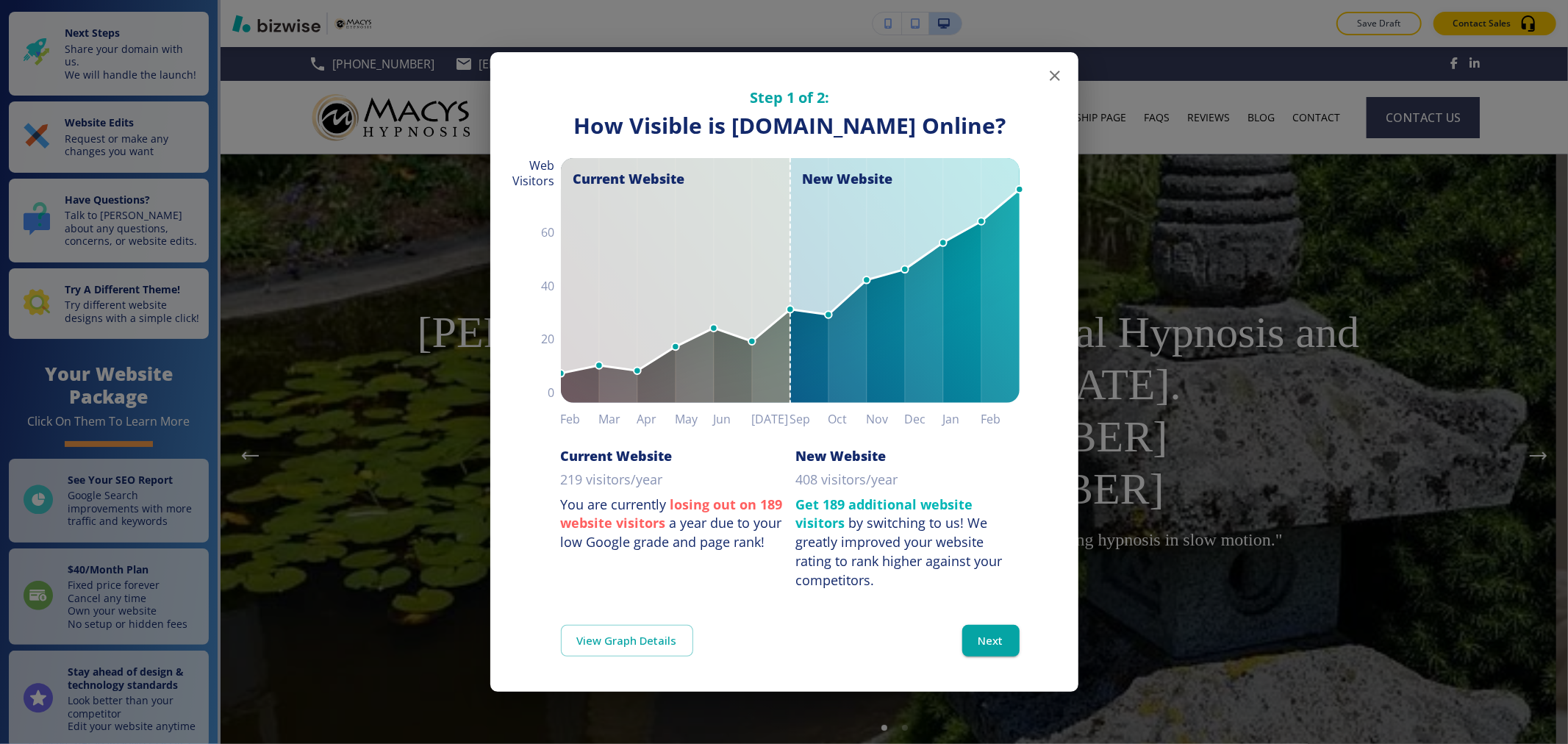
click at [1049, 67] on icon "button" at bounding box center [1055, 76] width 18 height 18
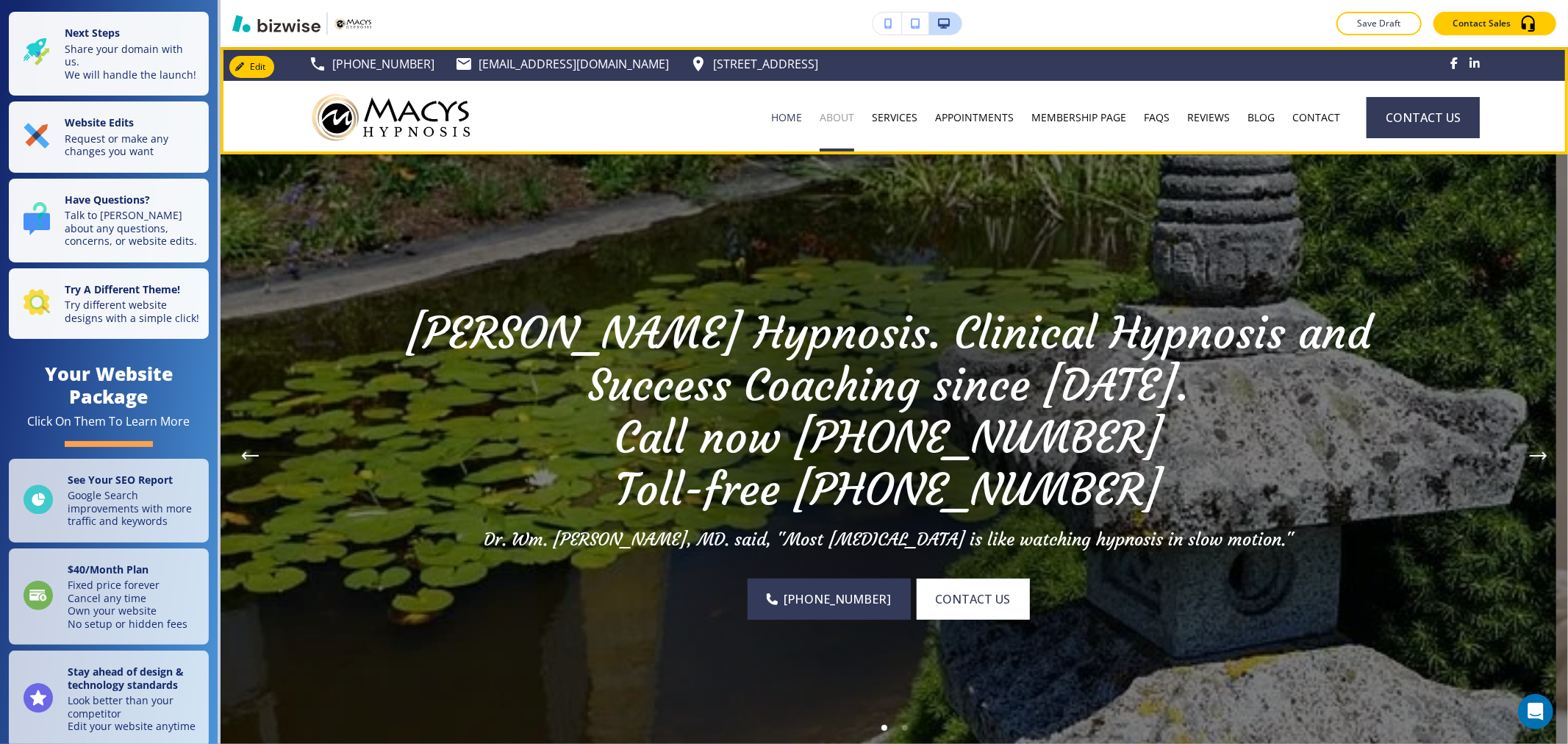
click at [835, 116] on p "ABOUT" at bounding box center [837, 118] width 35 height 15
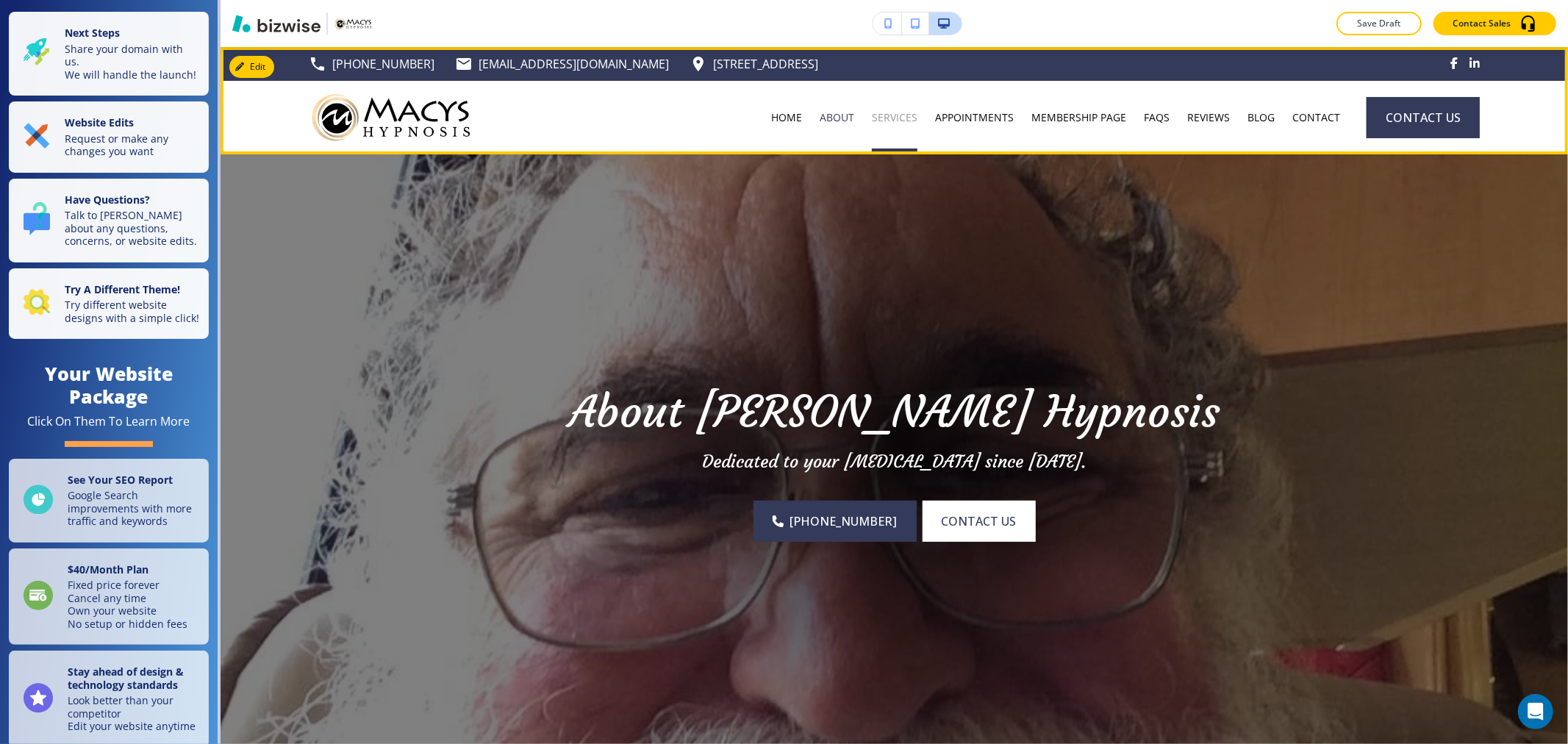
click at [891, 122] on p "SERVICES" at bounding box center [895, 118] width 46 height 15
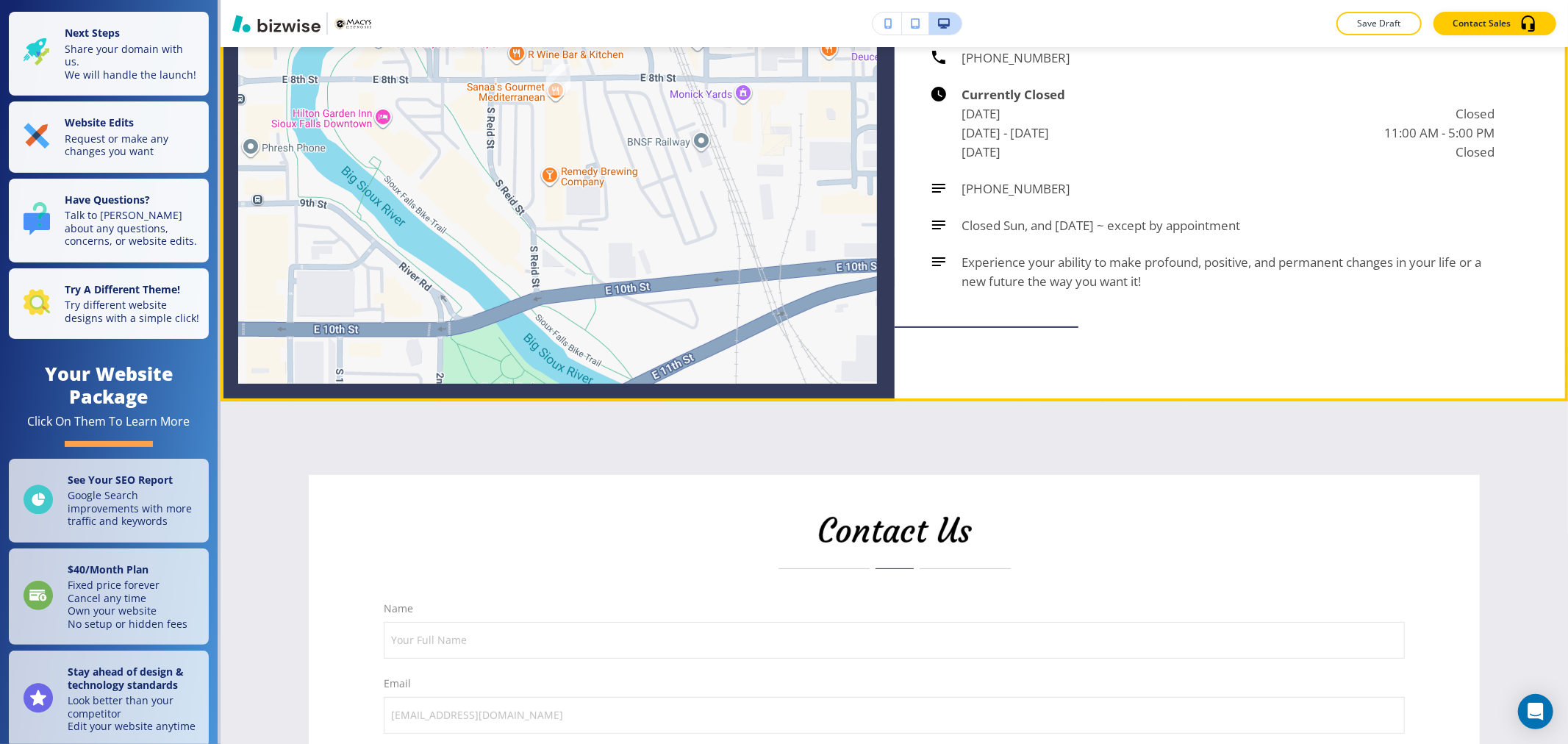
scroll to position [4982, 0]
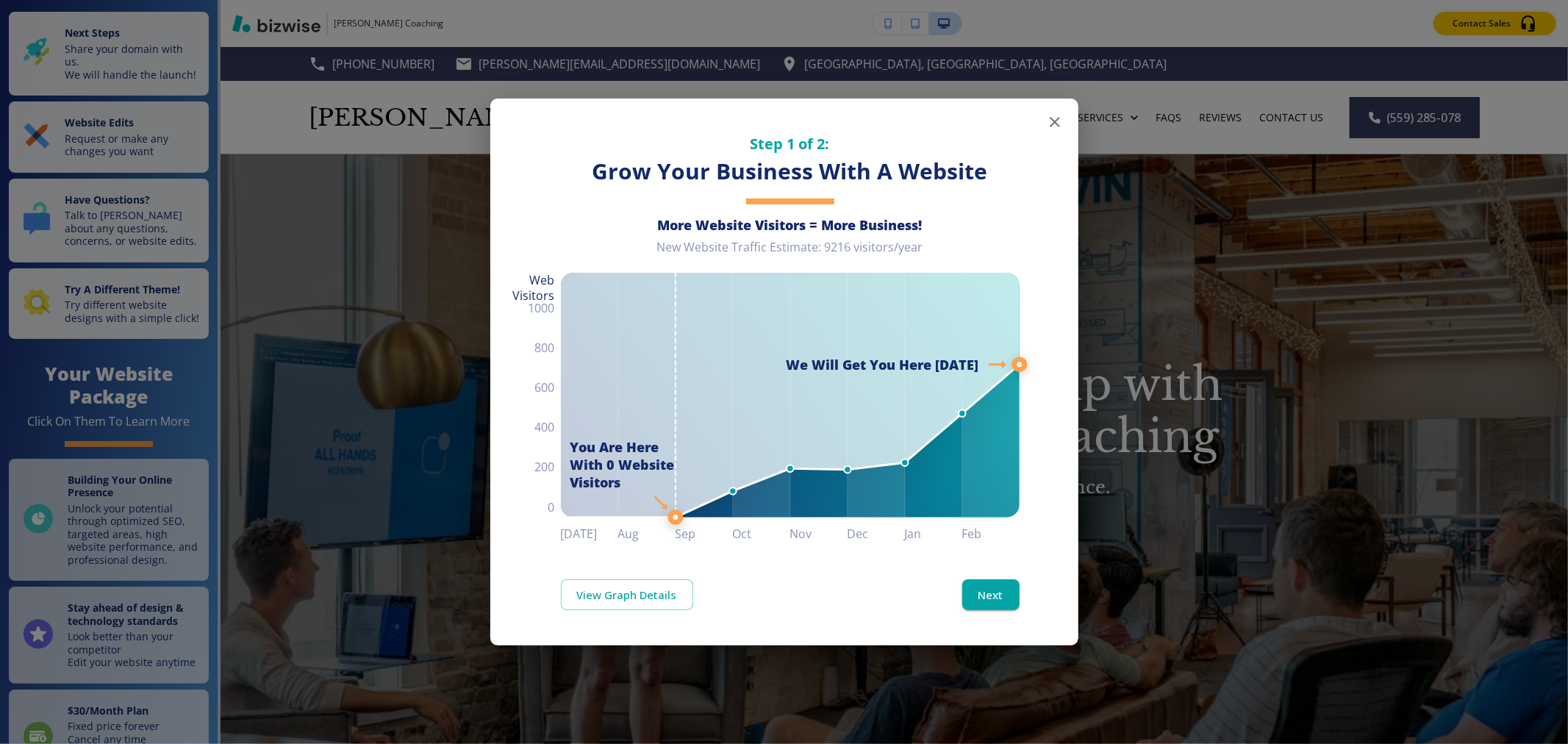
click at [1057, 129] on icon "button" at bounding box center [1055, 122] width 18 height 18
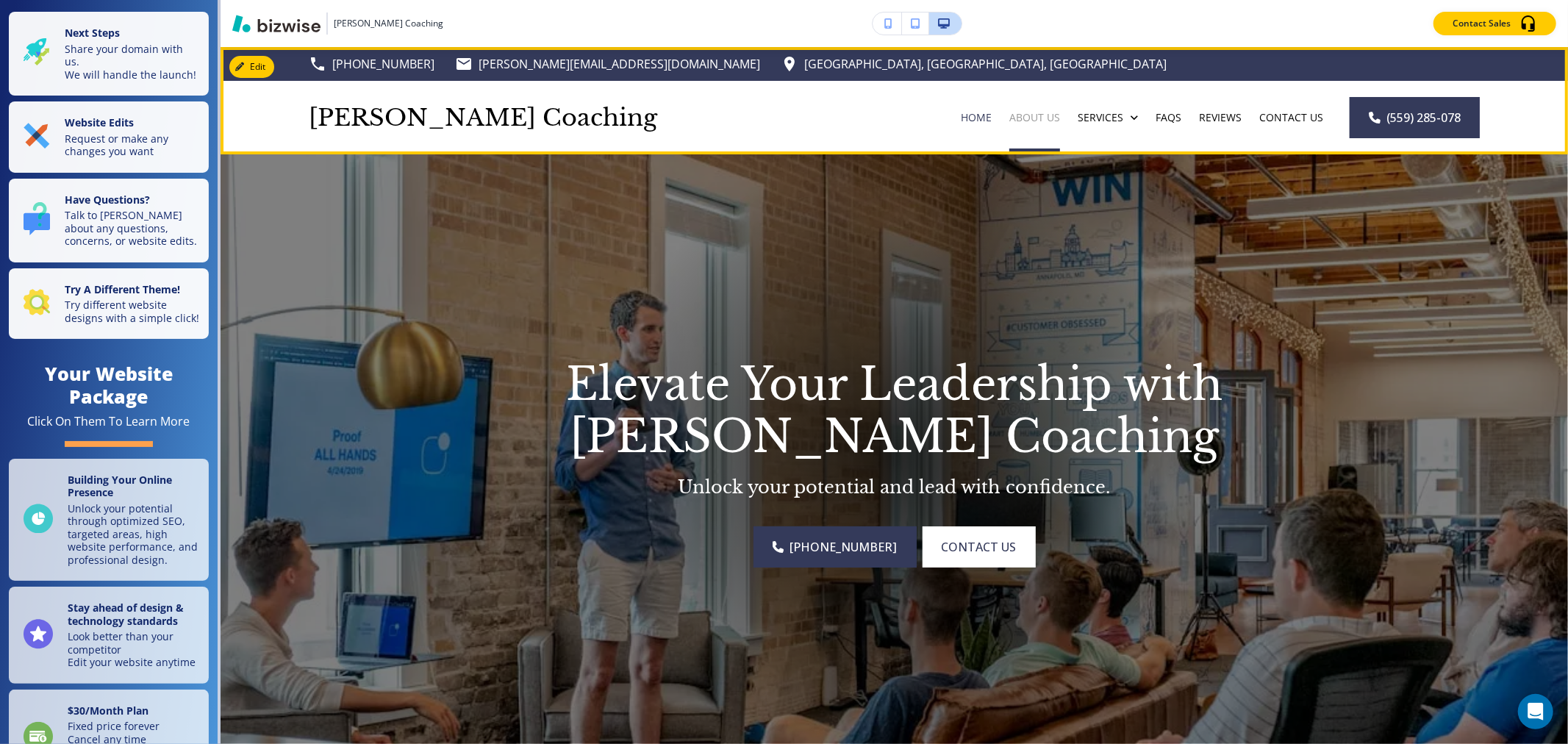
click at [1035, 116] on p "About Us" at bounding box center [1034, 118] width 50 height 15
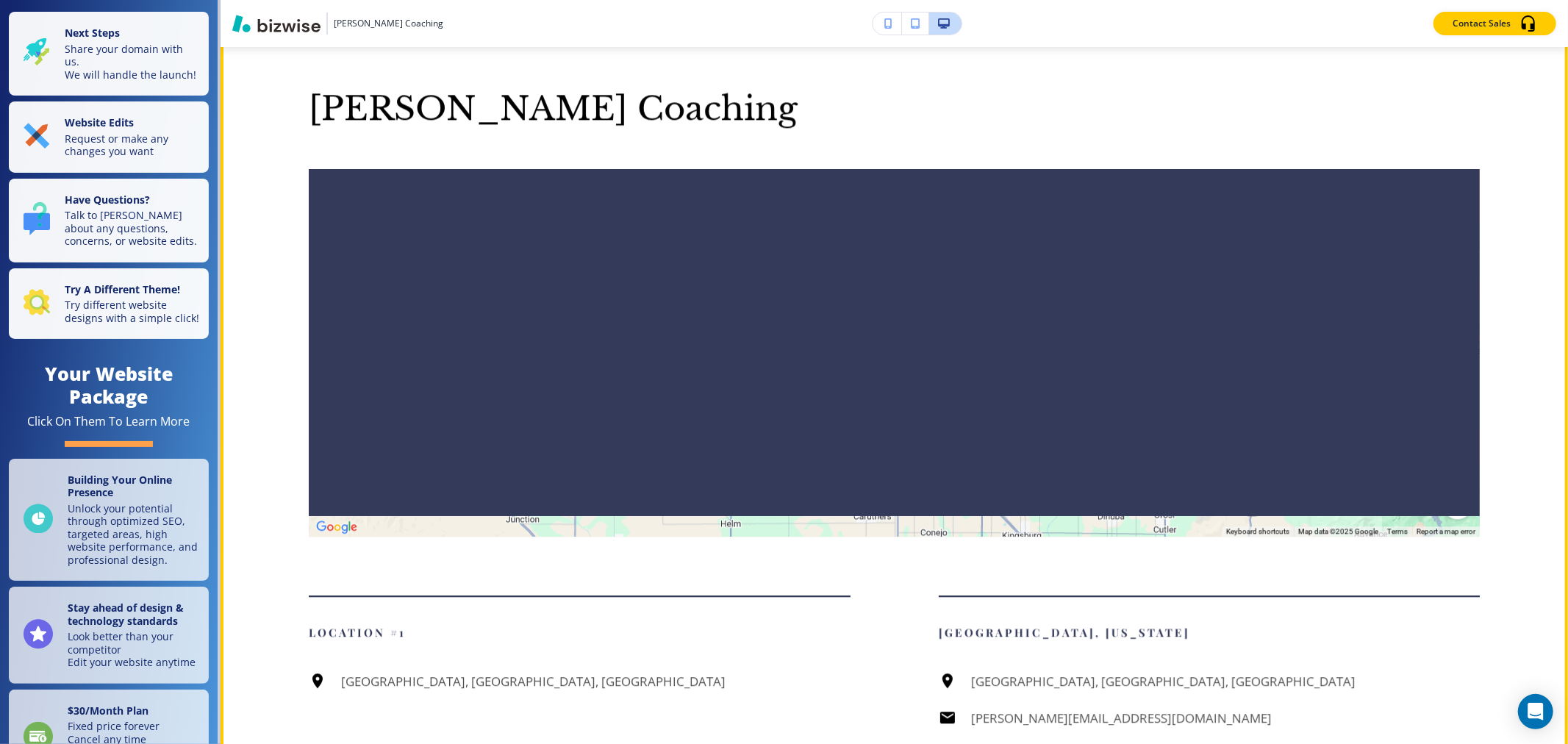
scroll to position [2940, 0]
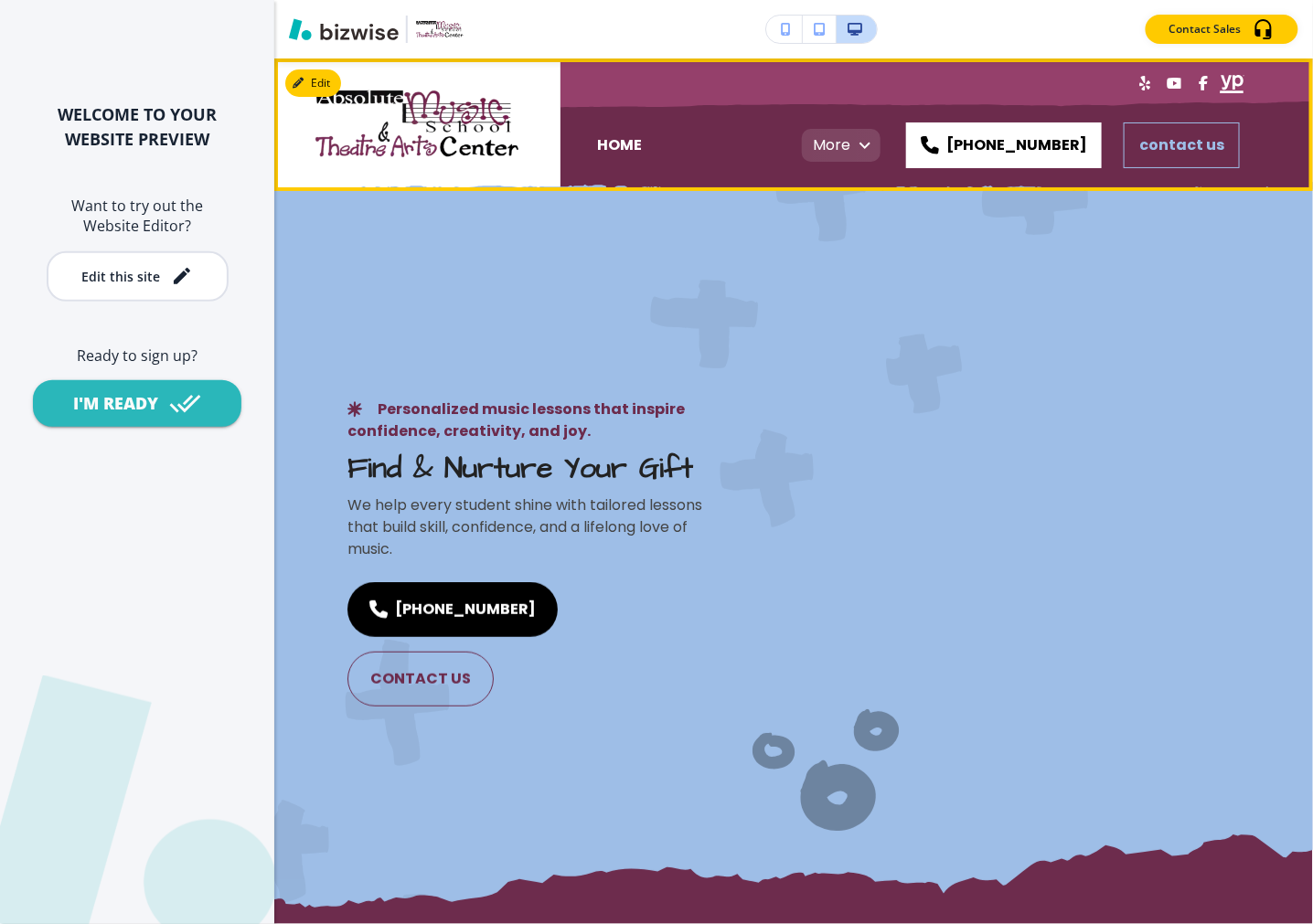
click at [875, 148] on button "button" at bounding box center [865, 146] width 37 height 37
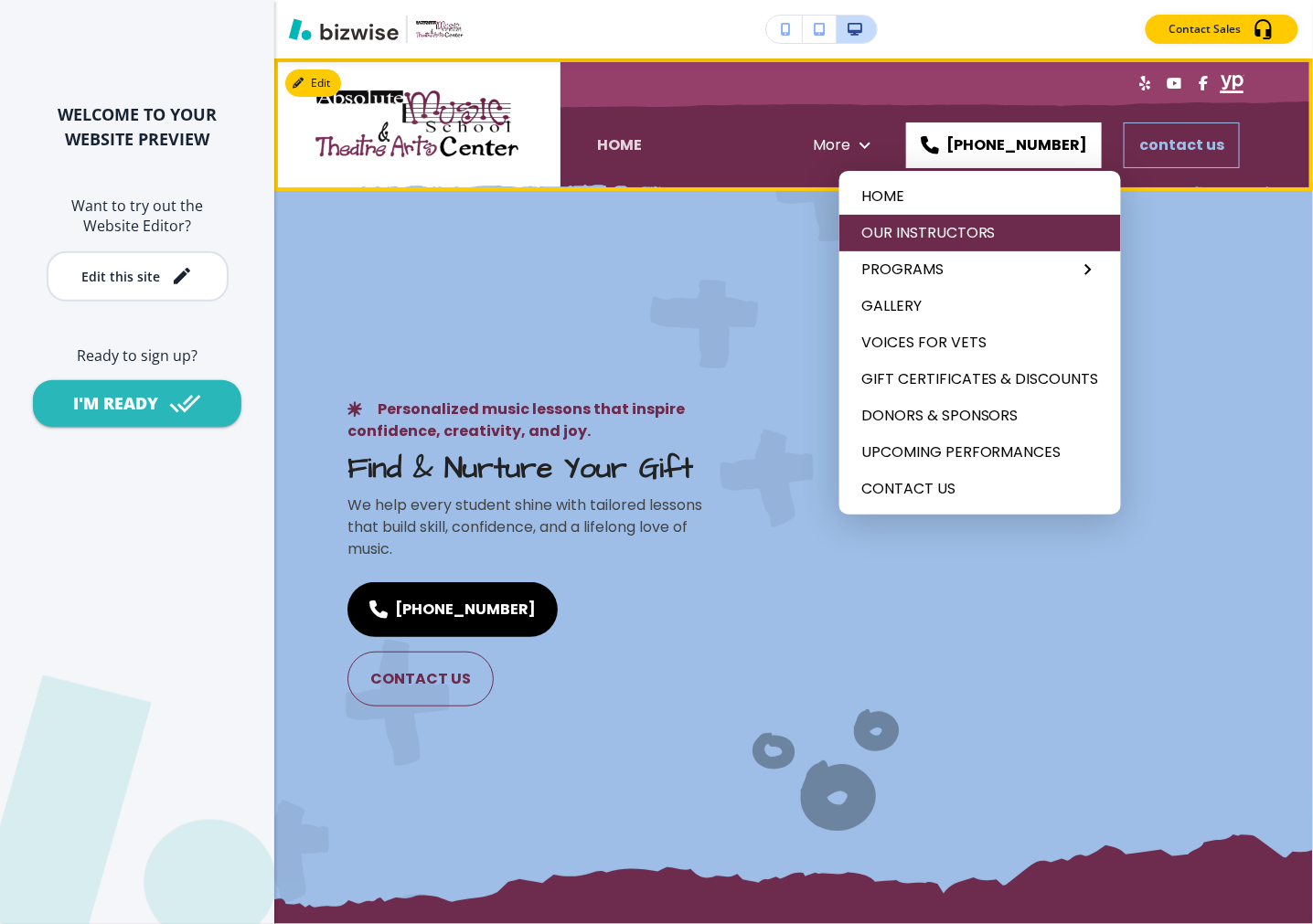
click at [920, 230] on span "OUR INSTRUCTORS" at bounding box center [979, 233] width 238 height 22
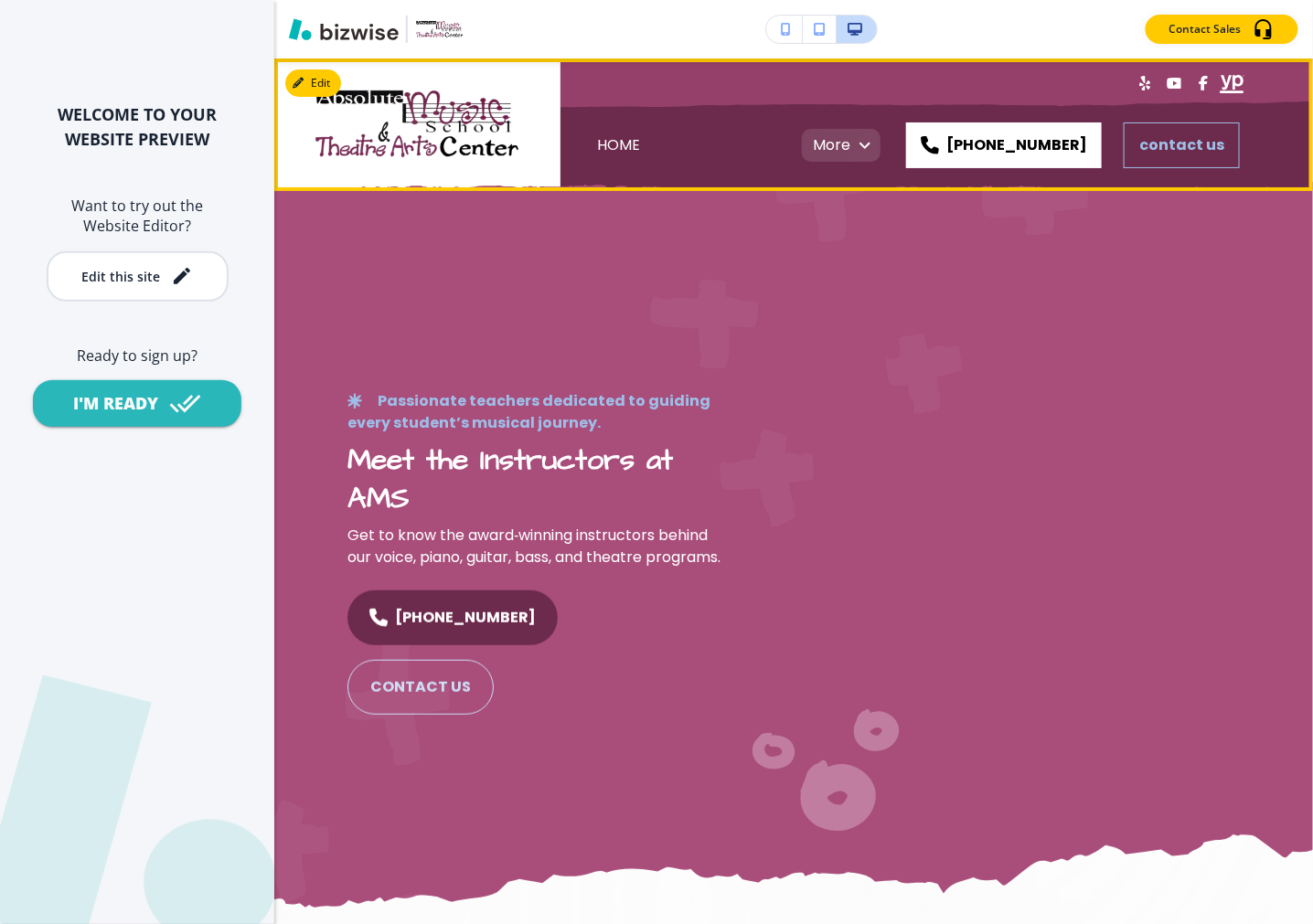
click at [850, 150] on p "More" at bounding box center [831, 146] width 38 height 52
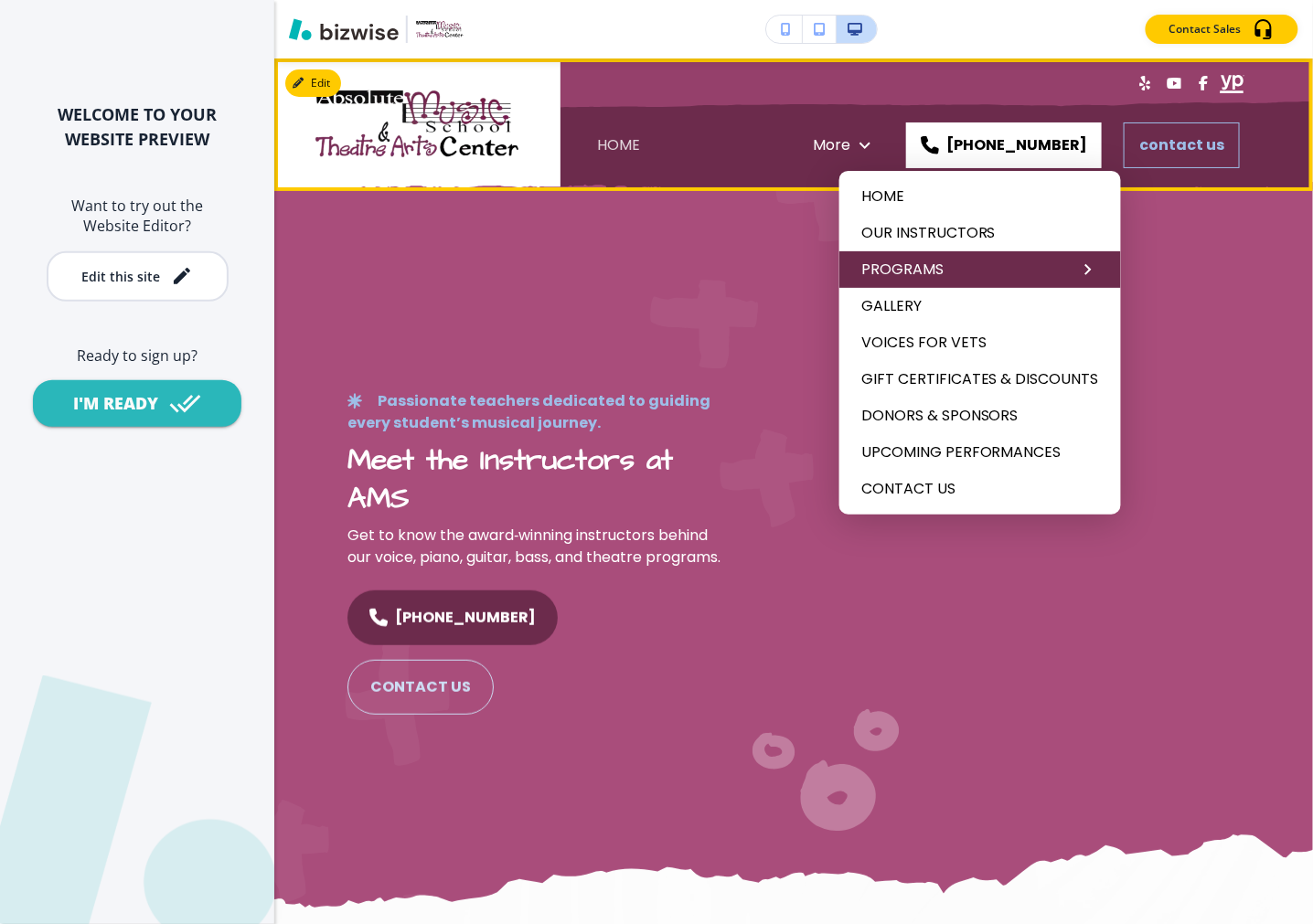
click at [902, 263] on span "PROGRAMS" at bounding box center [968, 270] width 216 height 22
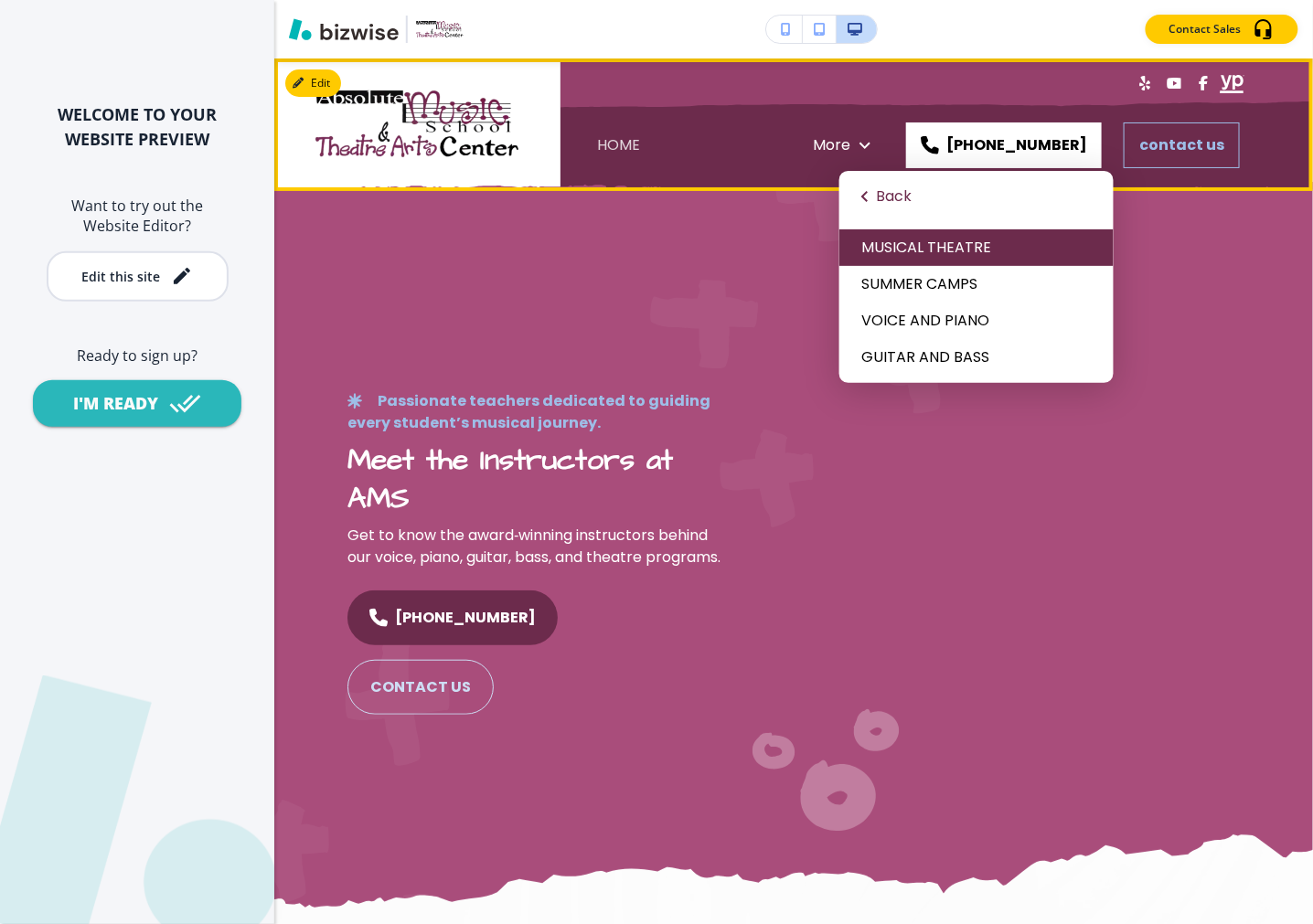
click at [909, 253] on span "MUSICAL THEATRE" at bounding box center [976, 248] width 230 height 22
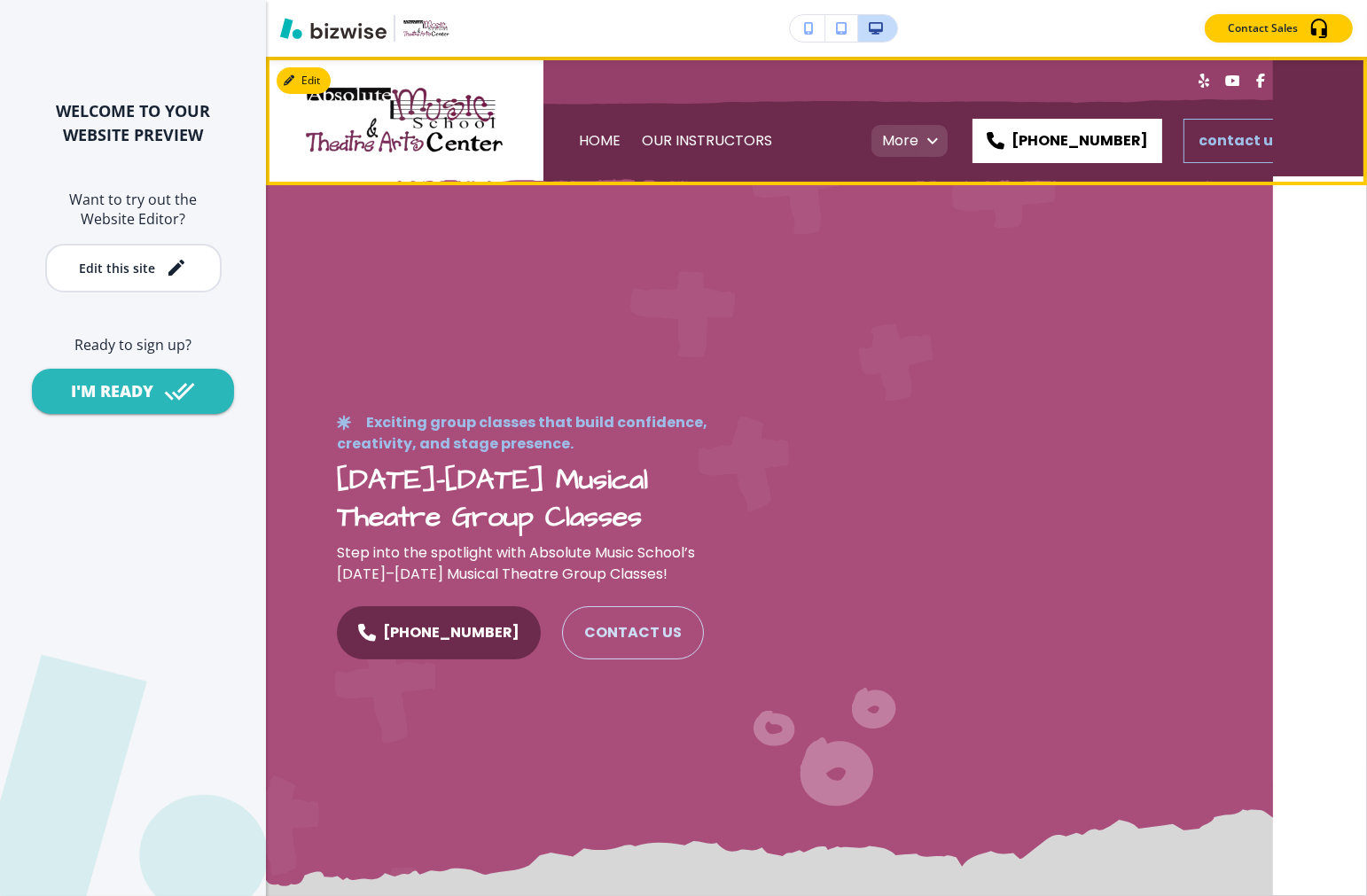
click at [918, 131] on p "More" at bounding box center [900, 141] width 37 height 50
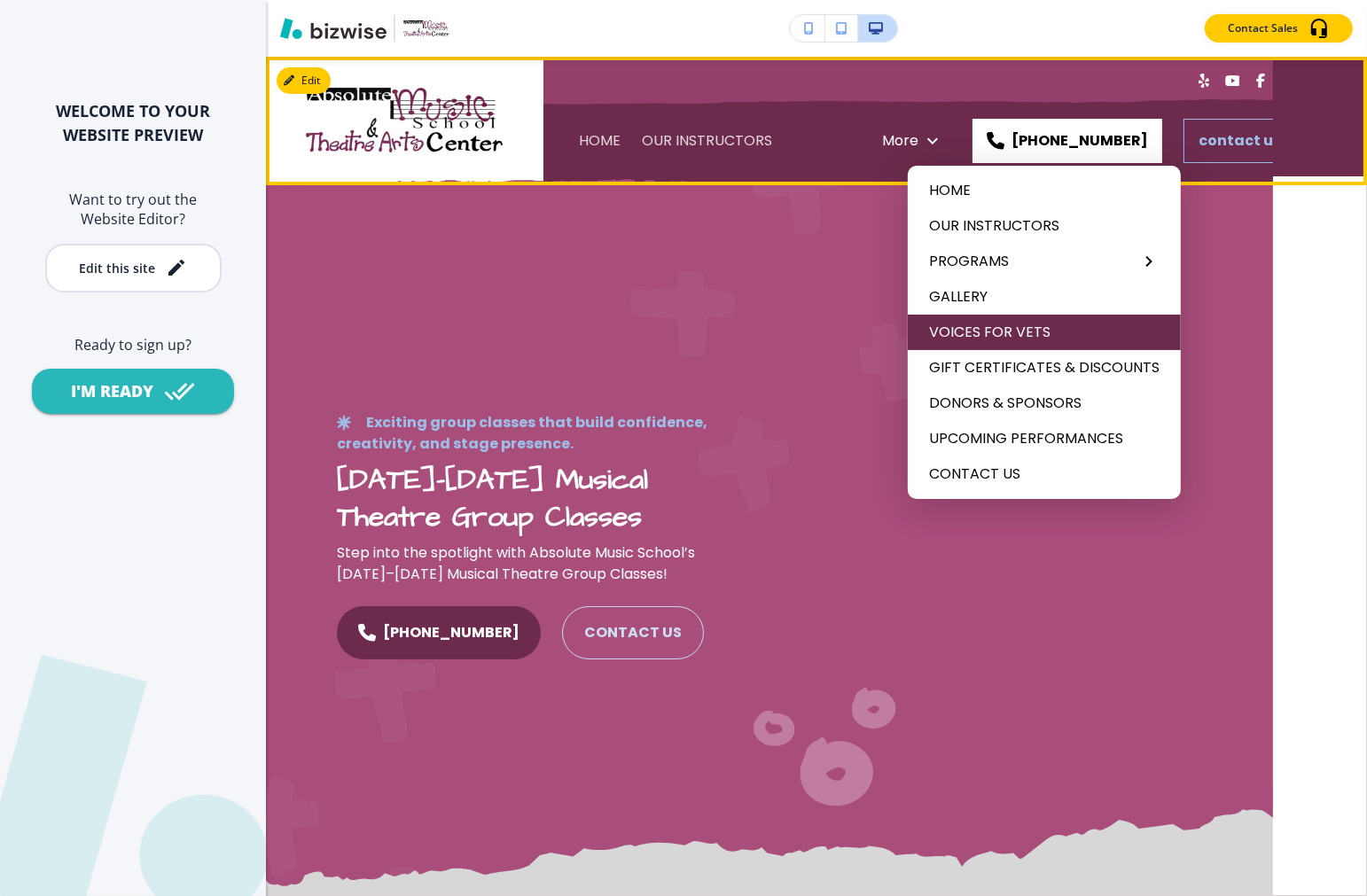
click at [1053, 329] on span "VOICES FOR VETS" at bounding box center [1044, 332] width 231 height 21
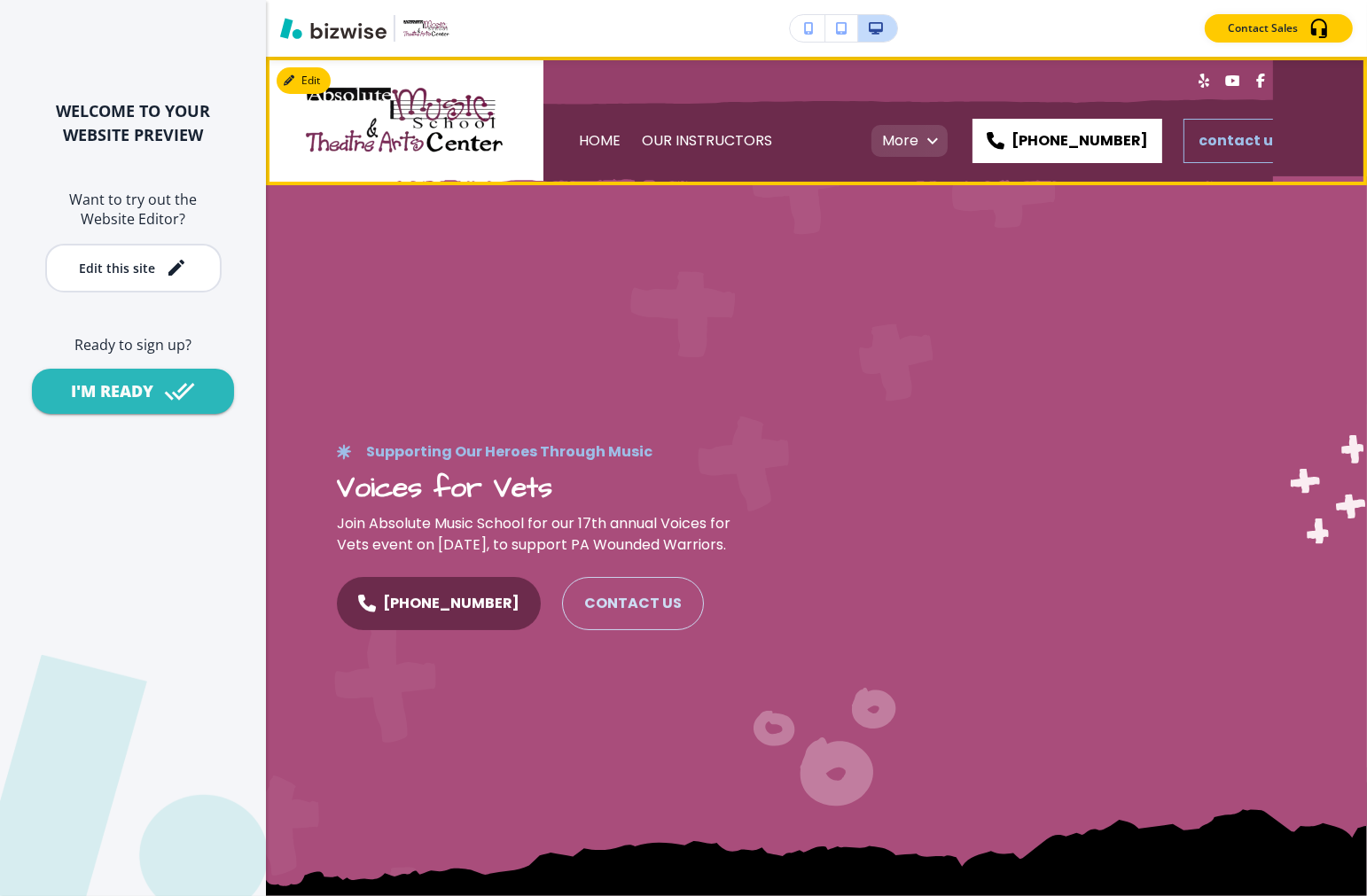
click at [946, 125] on button "button" at bounding box center [933, 141] width 36 height 36
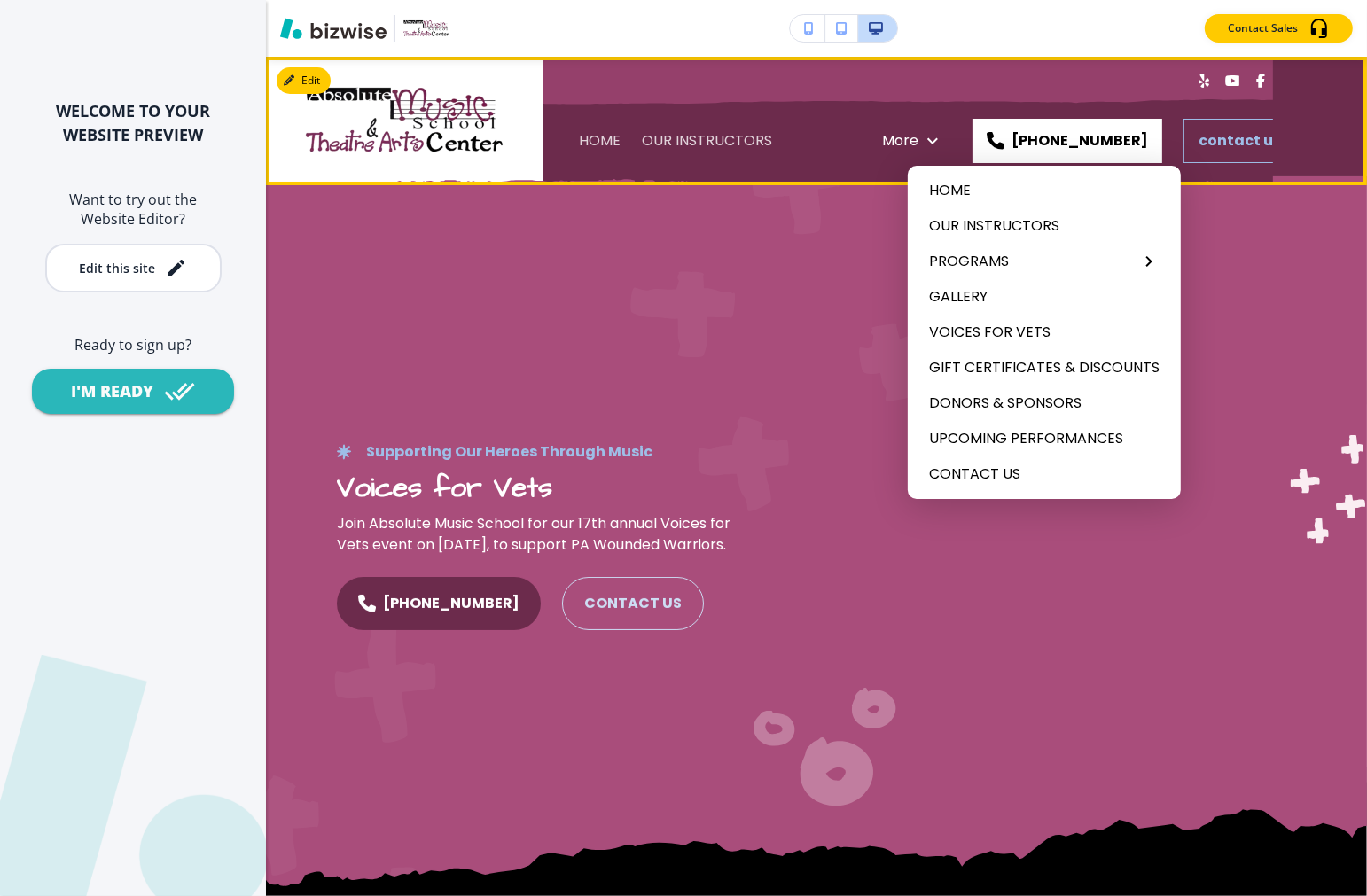
click at [952, 143] on div at bounding box center [684, 448] width 1367 height 896
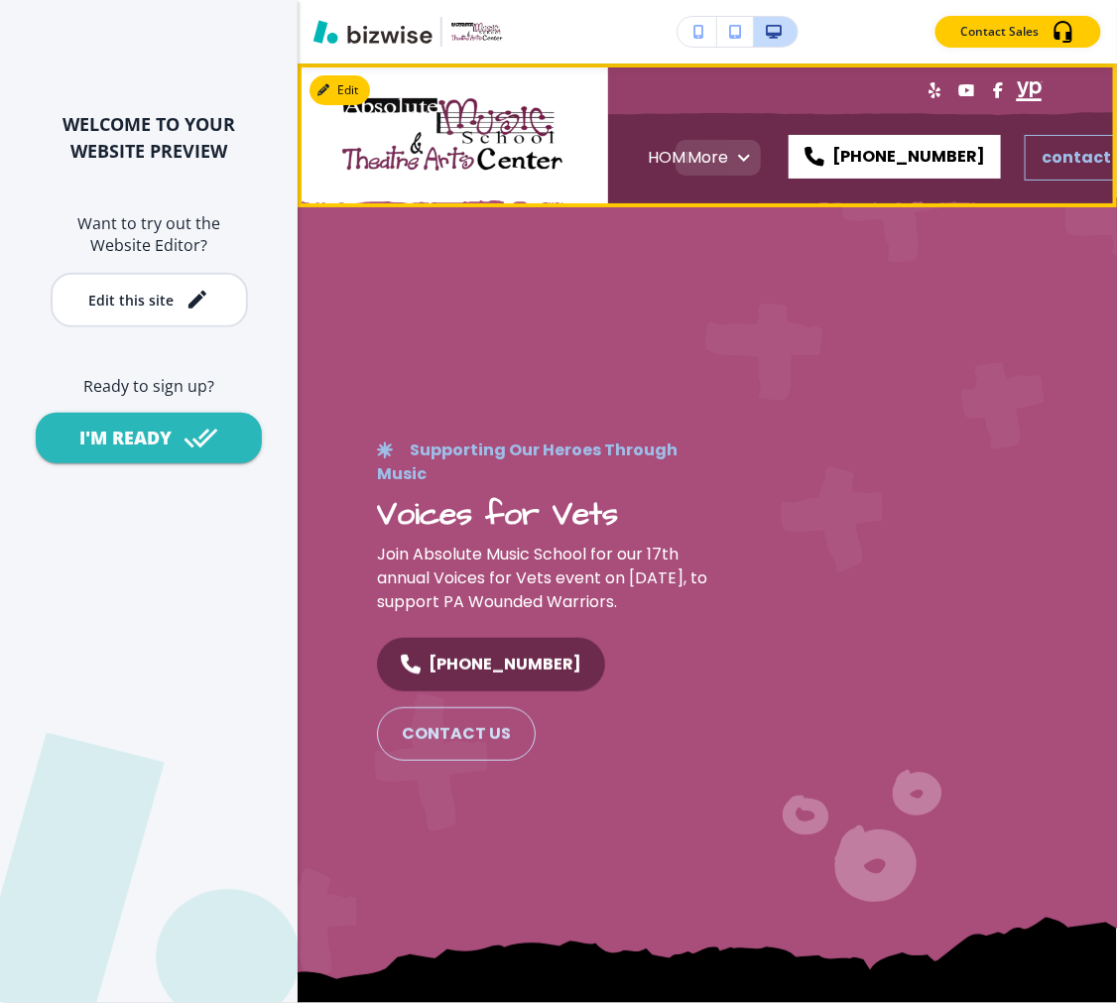
click at [740, 167] on icon "button" at bounding box center [744, 158] width 24 height 24
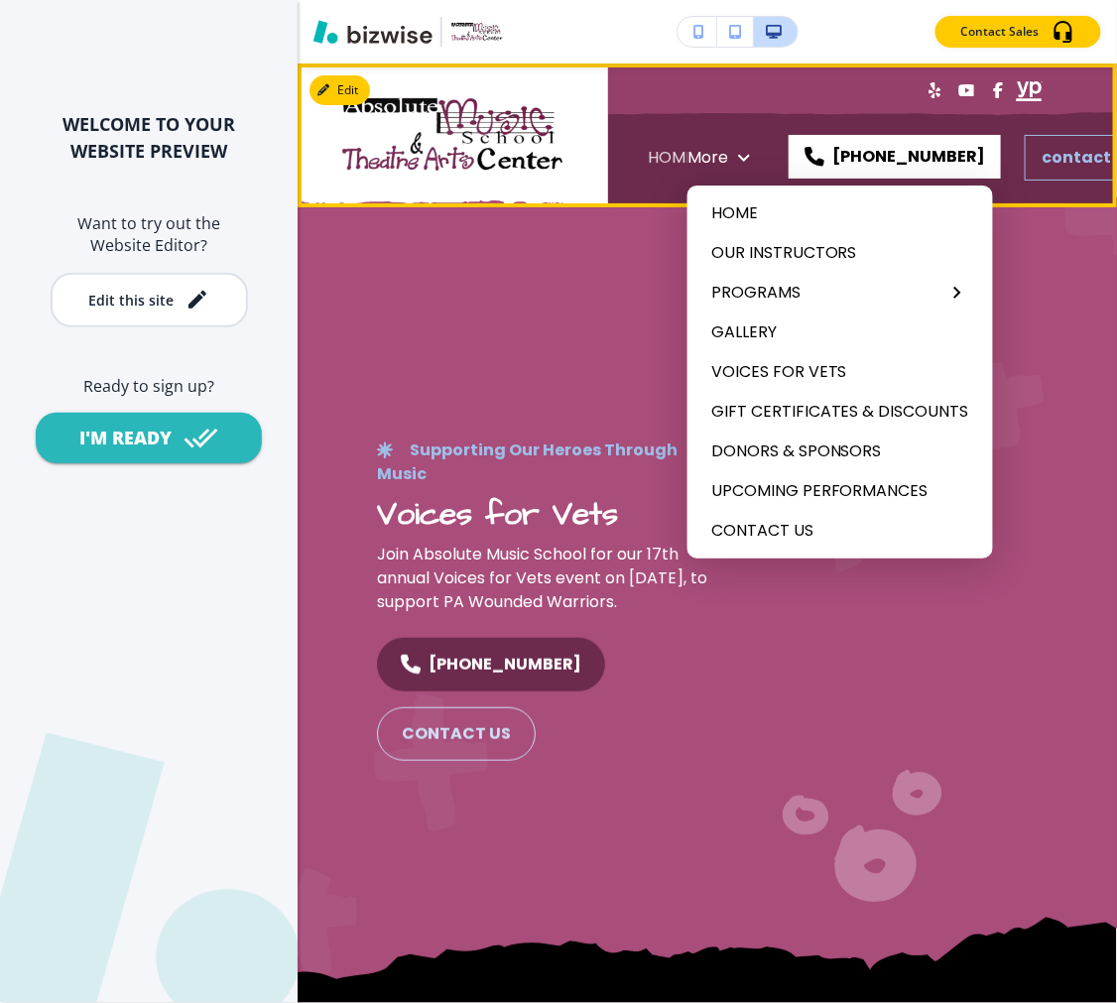
click at [468, 387] on div at bounding box center [558, 501] width 1117 height 1003
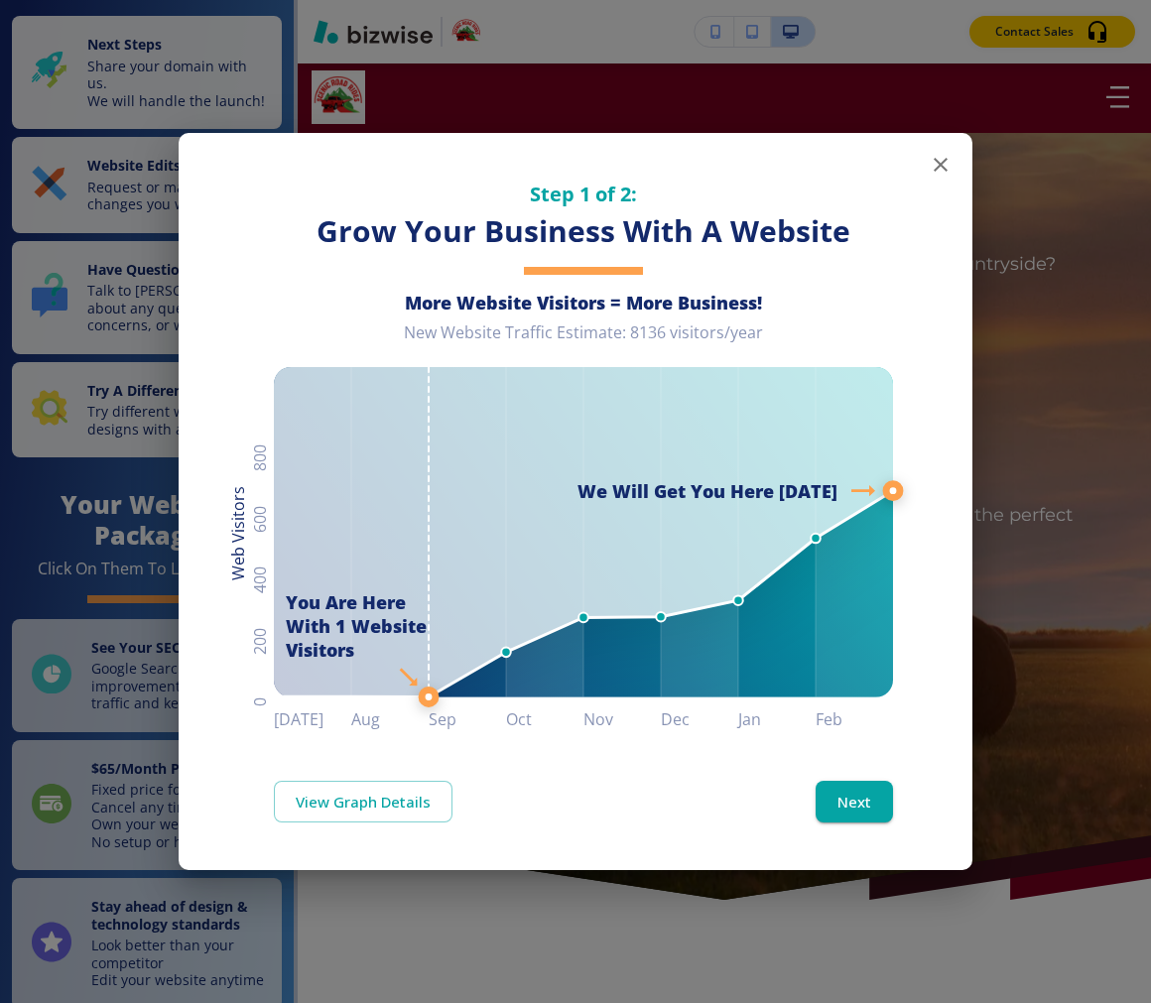
click at [950, 160] on icon "button" at bounding box center [941, 165] width 24 height 24
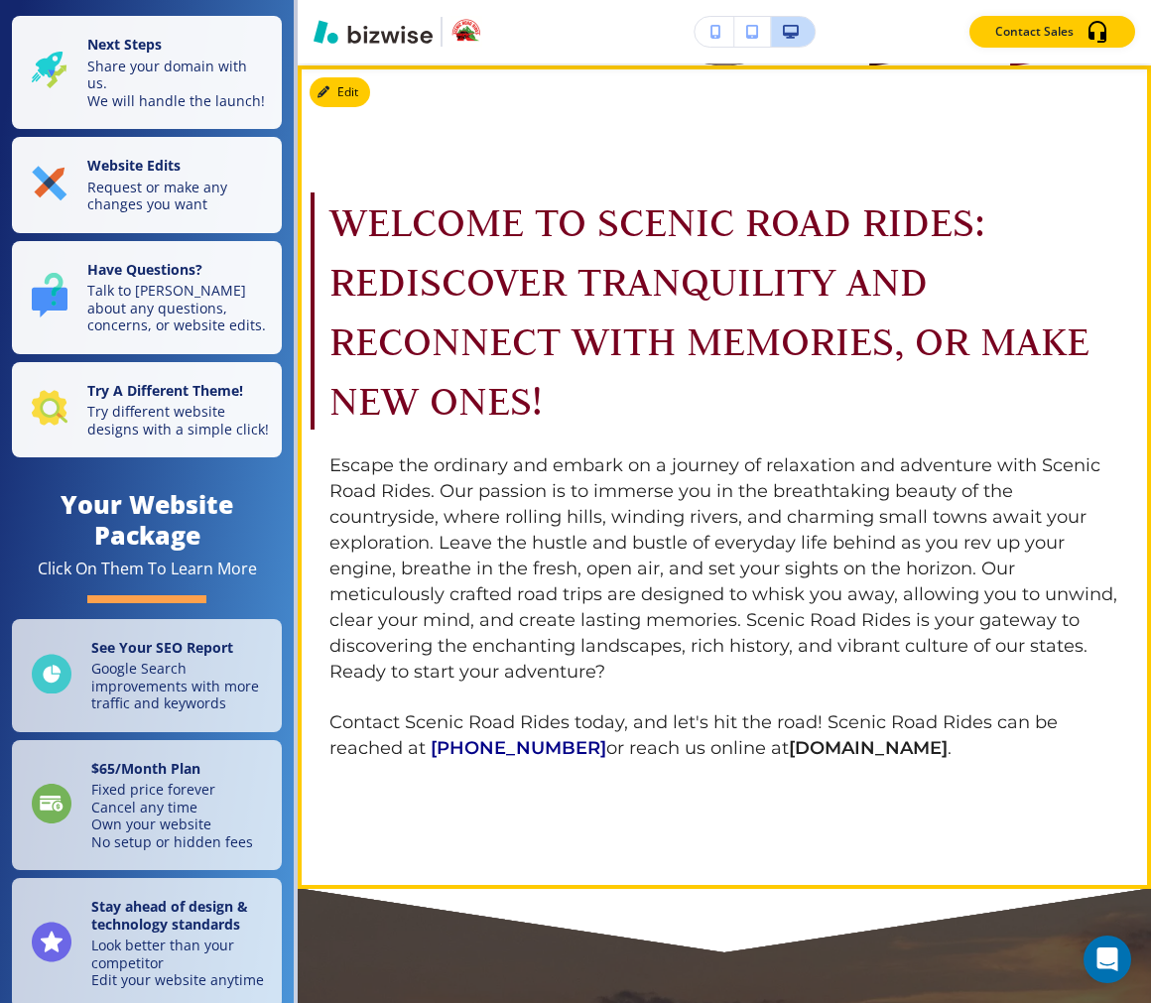
scroll to position [881, 0]
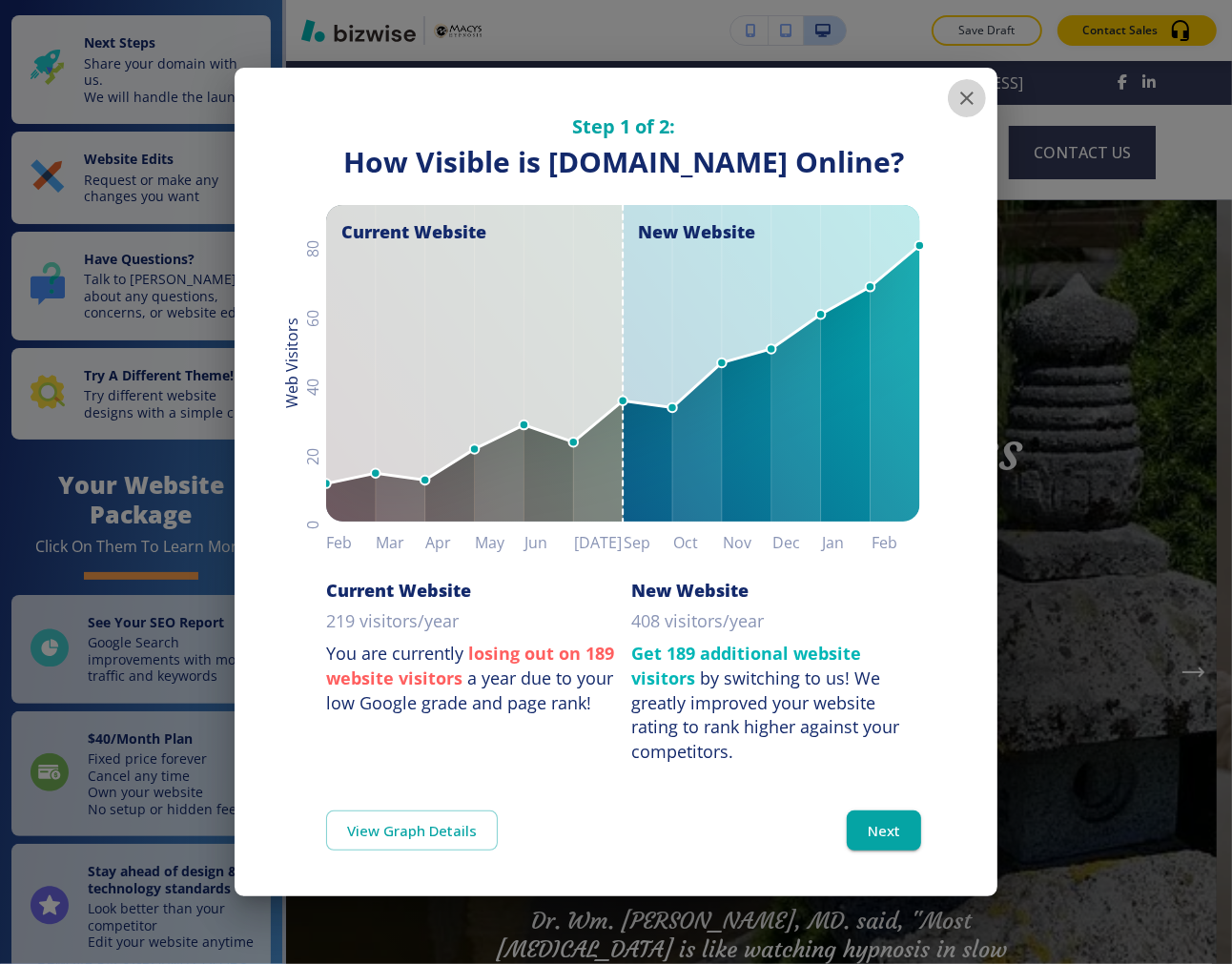
click at [953, 88] on button "button" at bounding box center [967, 98] width 38 height 38
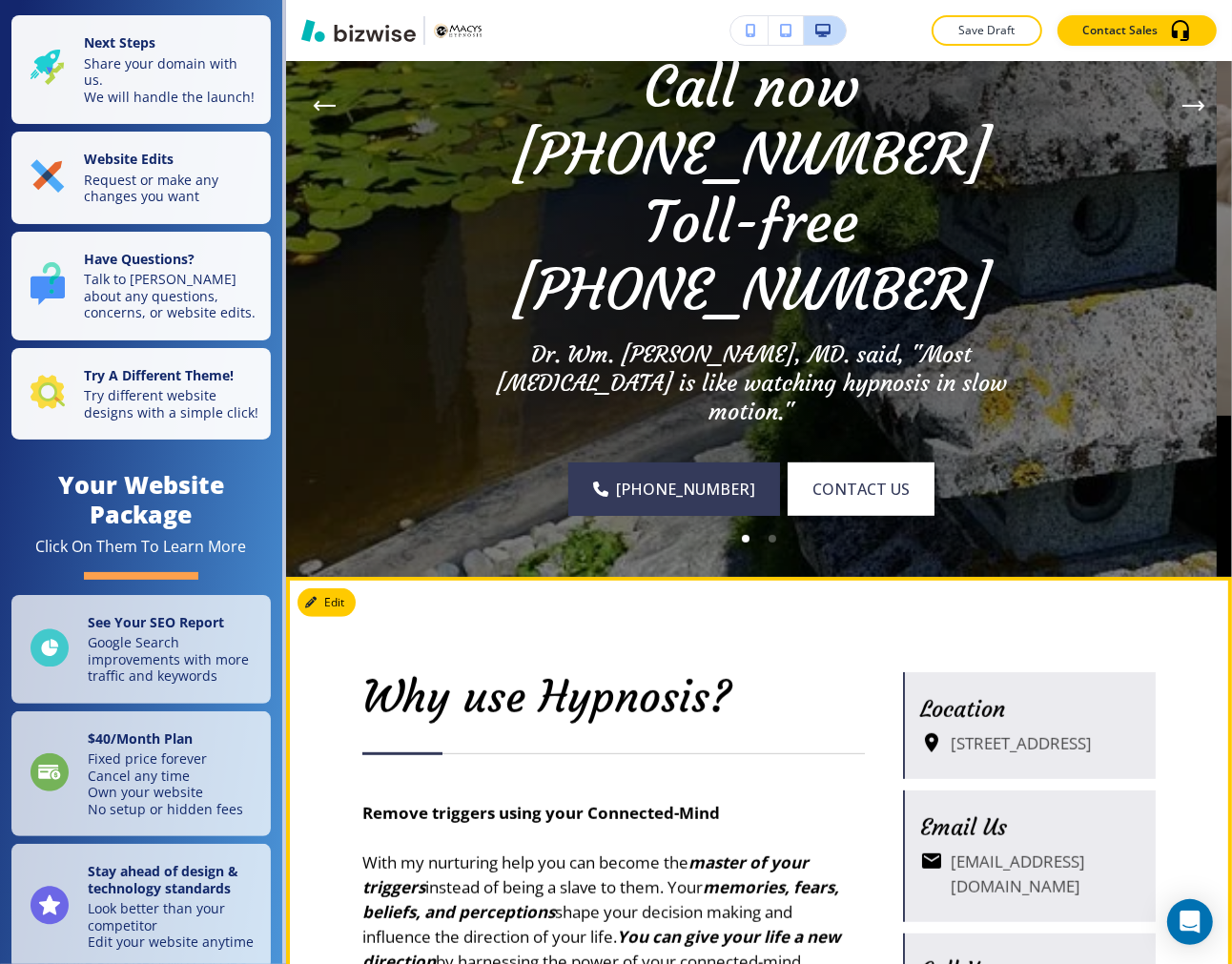
scroll to position [530, 0]
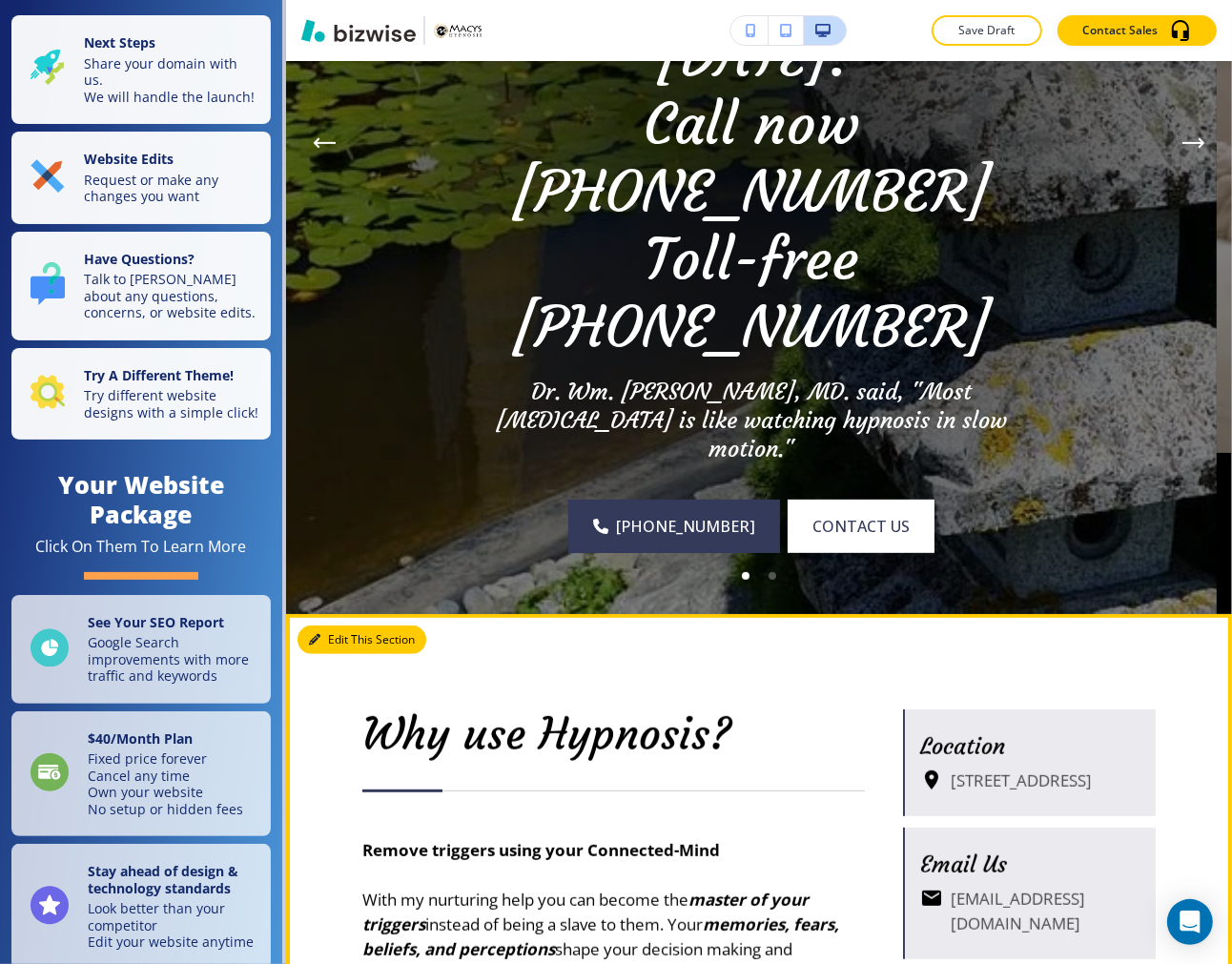
click at [310, 634] on icon "button" at bounding box center [314, 640] width 12 height 12
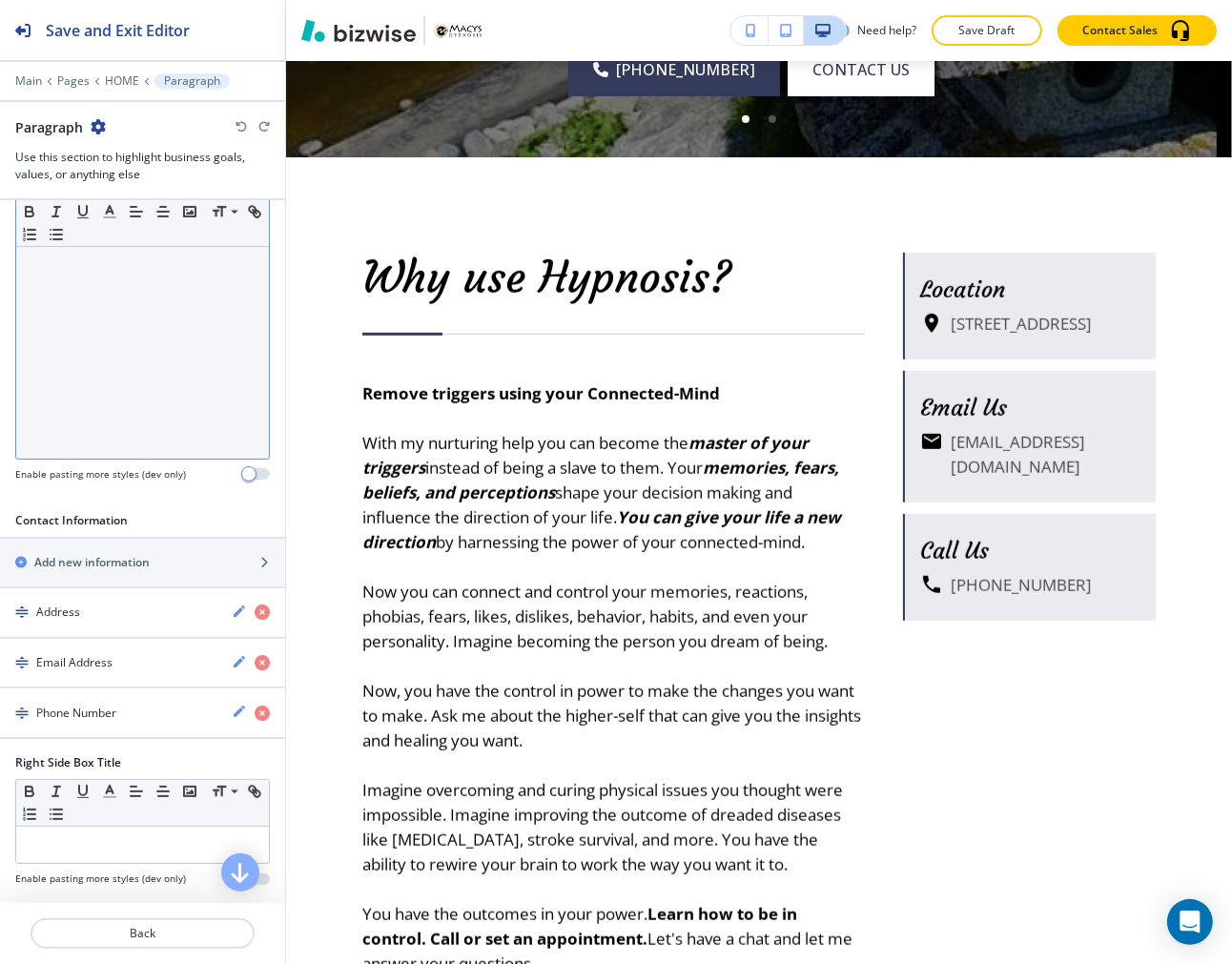
scroll to position [635, 0]
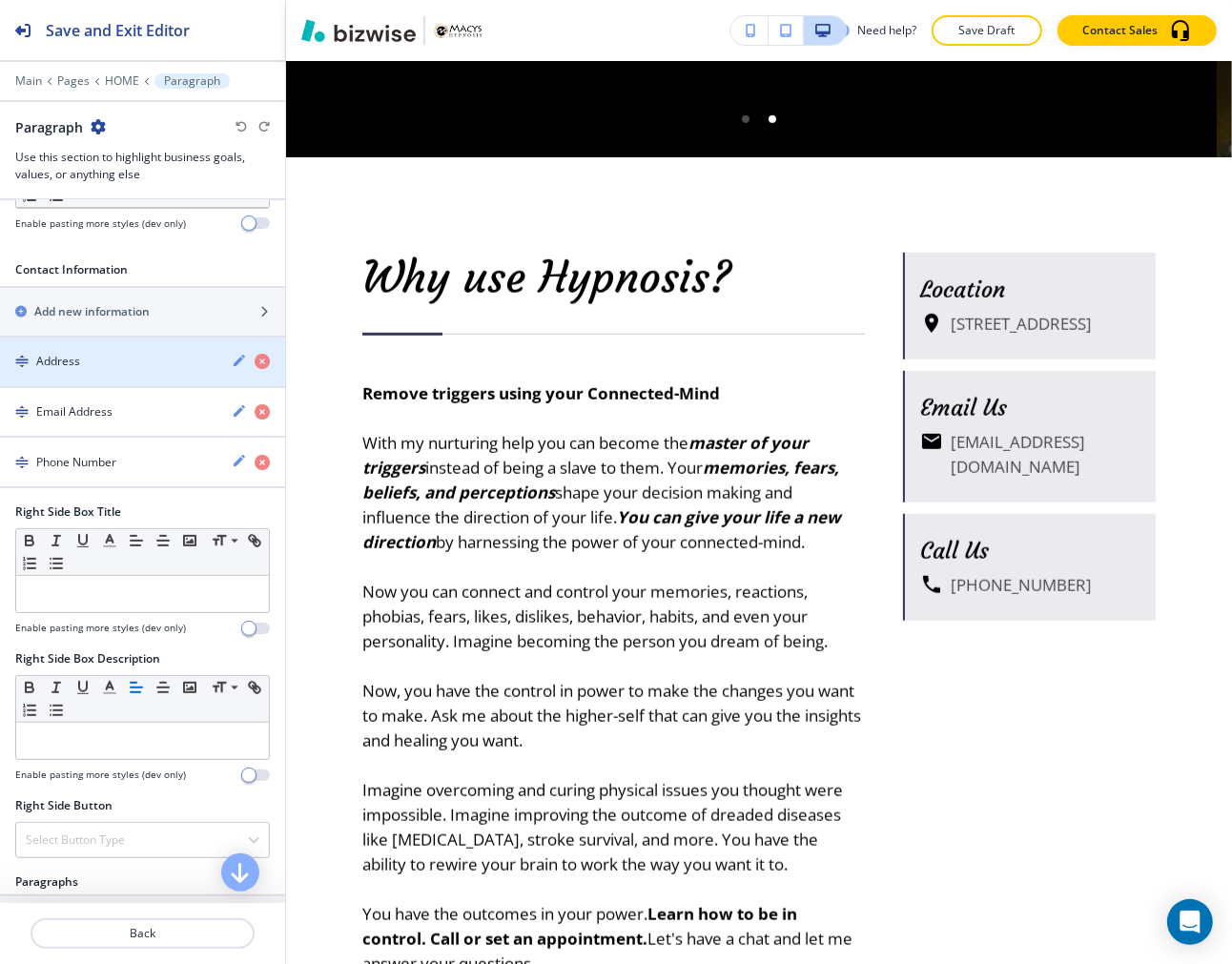
click at [232, 358] on icon "button" at bounding box center [239, 360] width 15 height 15
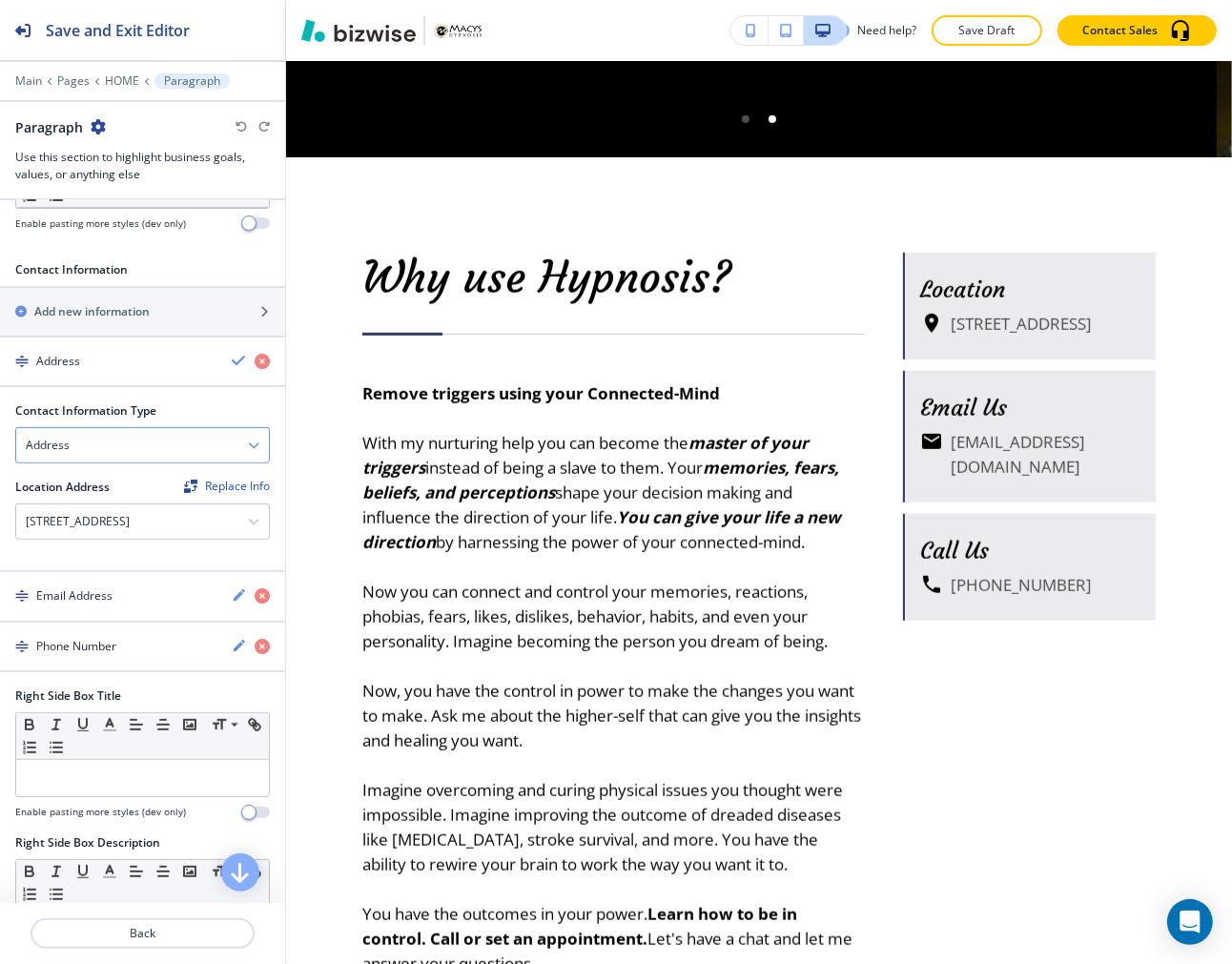
click at [96, 438] on div "Address" at bounding box center [142, 445] width 253 height 35
click at [244, 408] on div "Contact Information Type" at bounding box center [142, 411] width 255 height 17
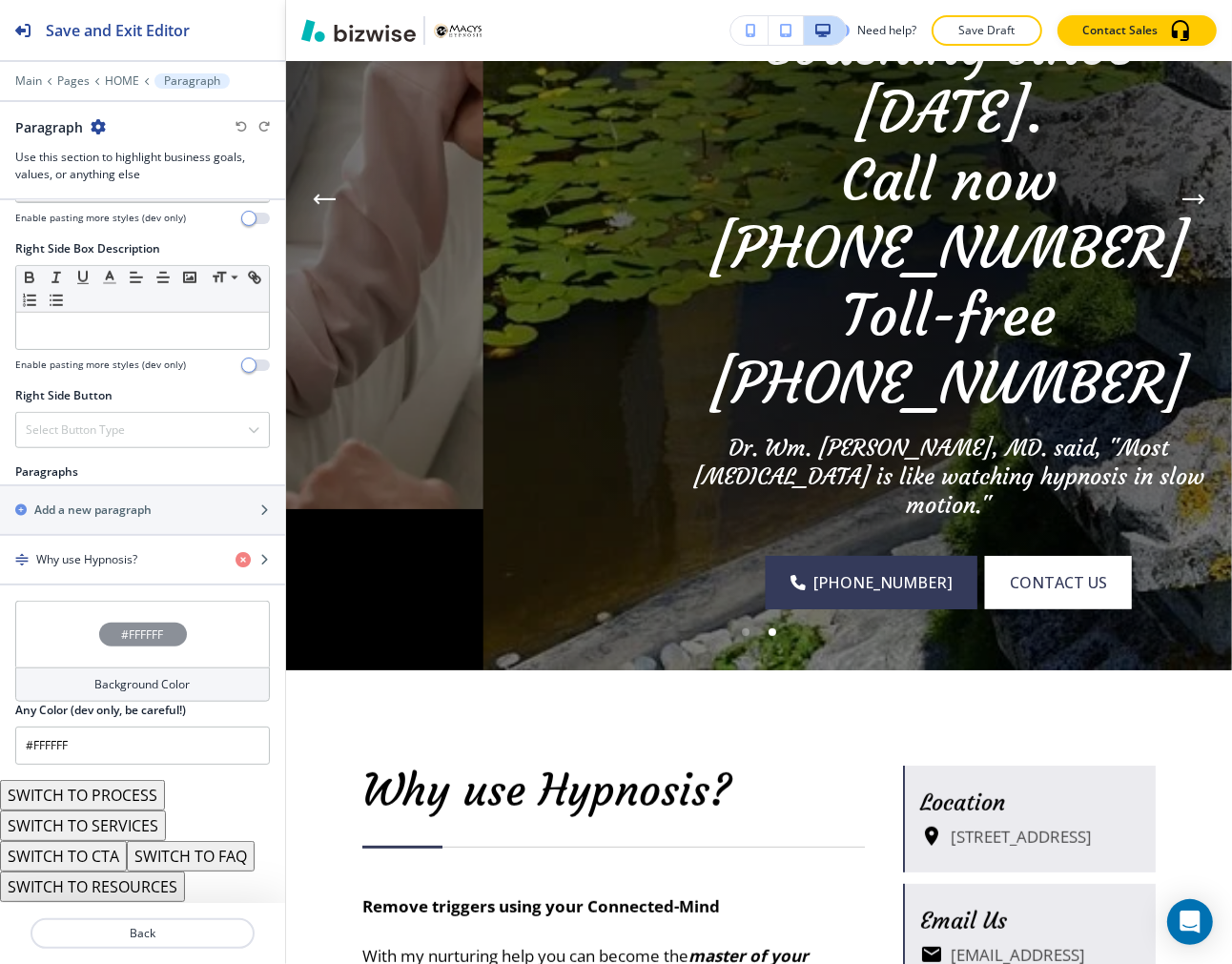
scroll to position [0, 0]
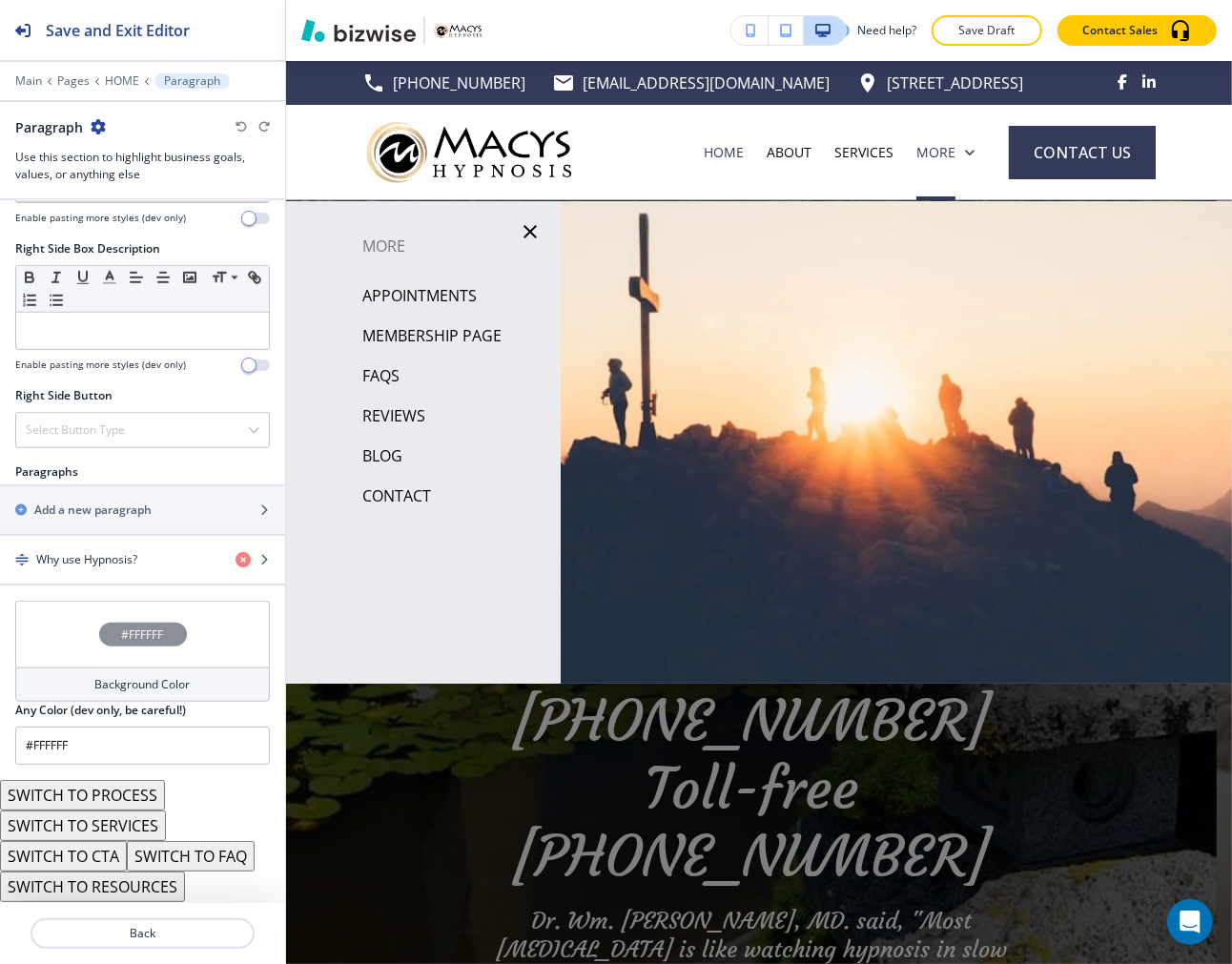
click at [532, 230] on icon "button" at bounding box center [530, 232] width 23 height 23
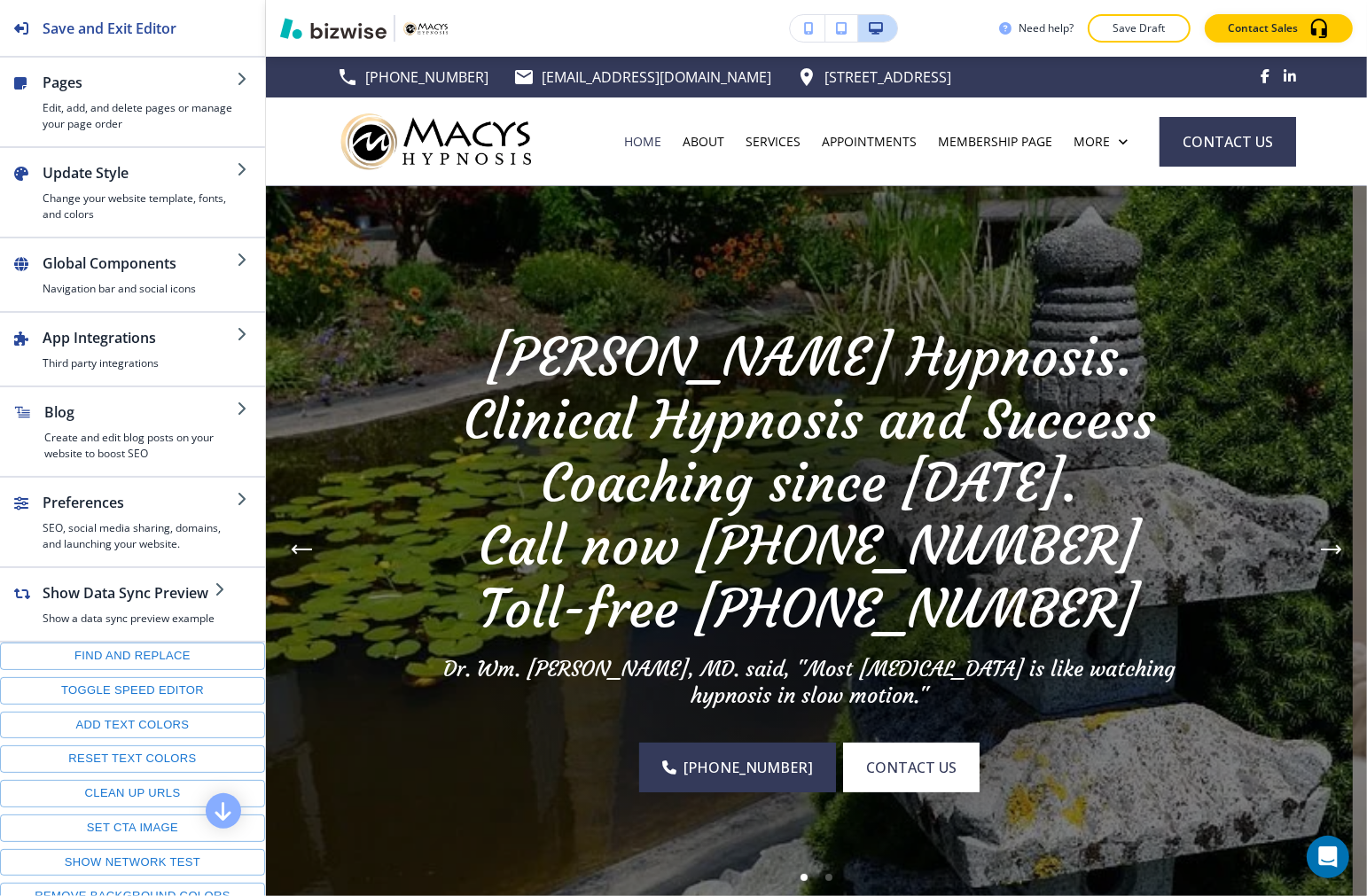
click at [844, 25] on icon "button" at bounding box center [841, 29] width 11 height 13
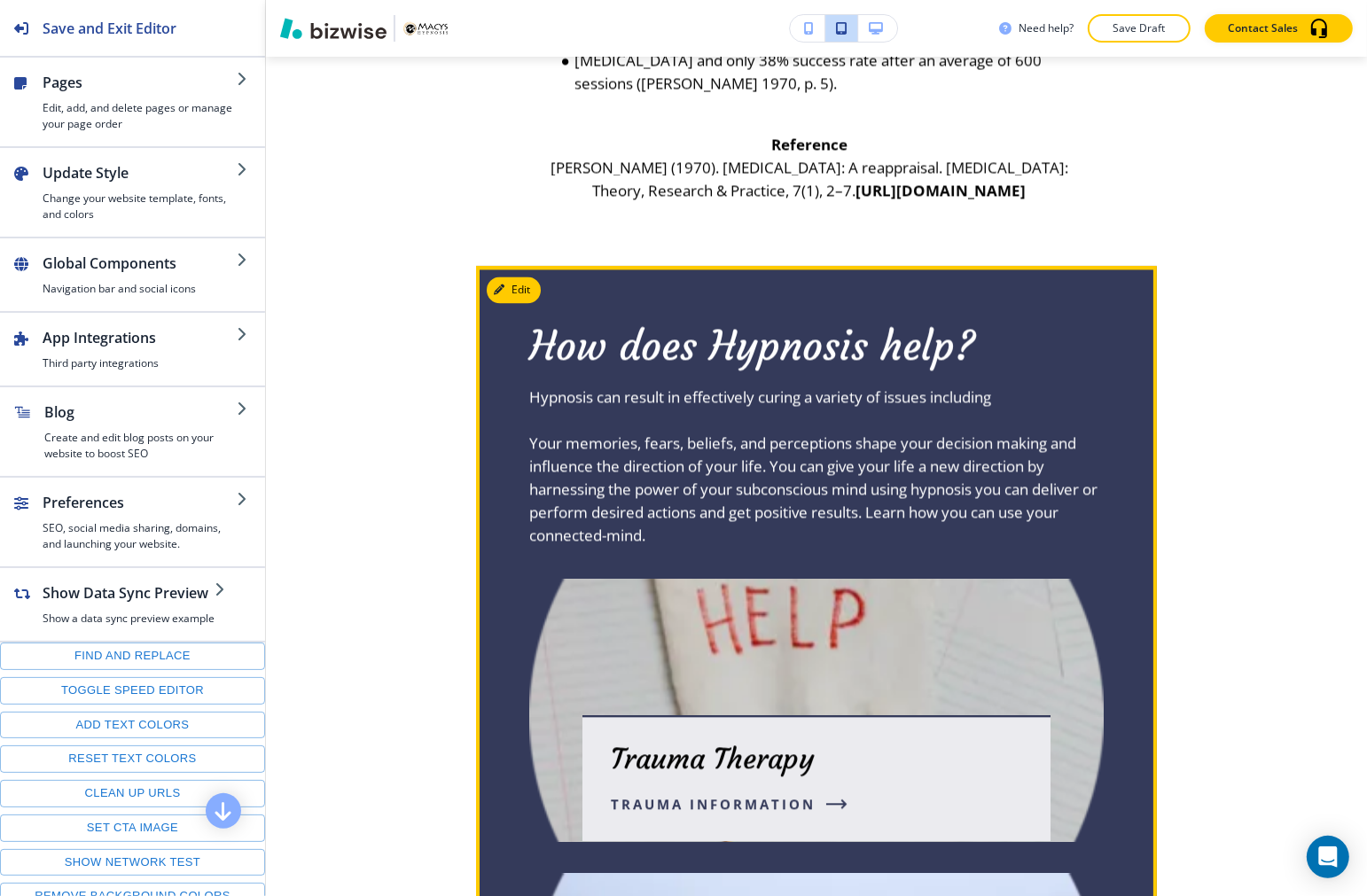
scroll to position [3151, 0]
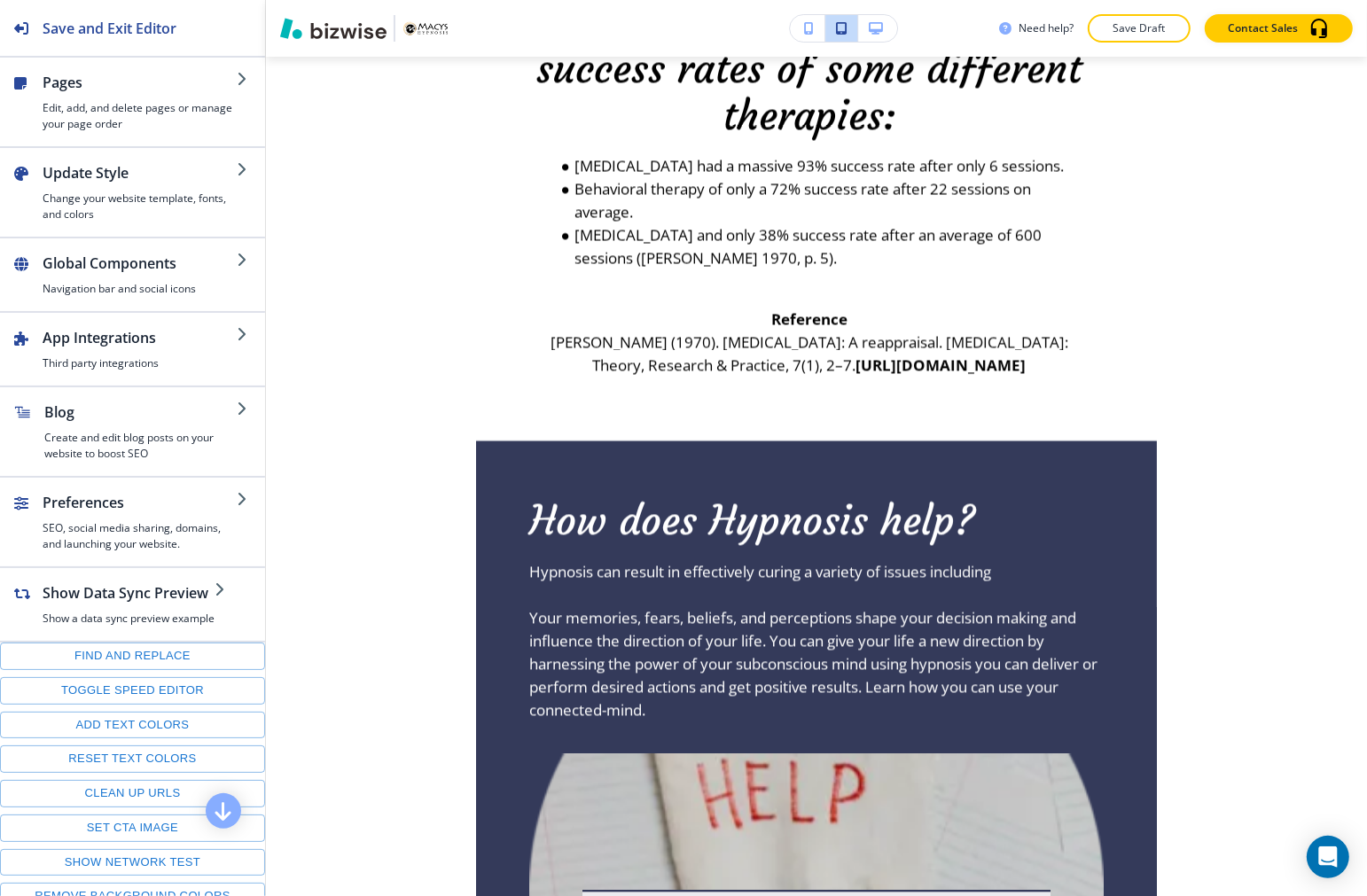
click at [896, 30] on button "button" at bounding box center [877, 29] width 39 height 27
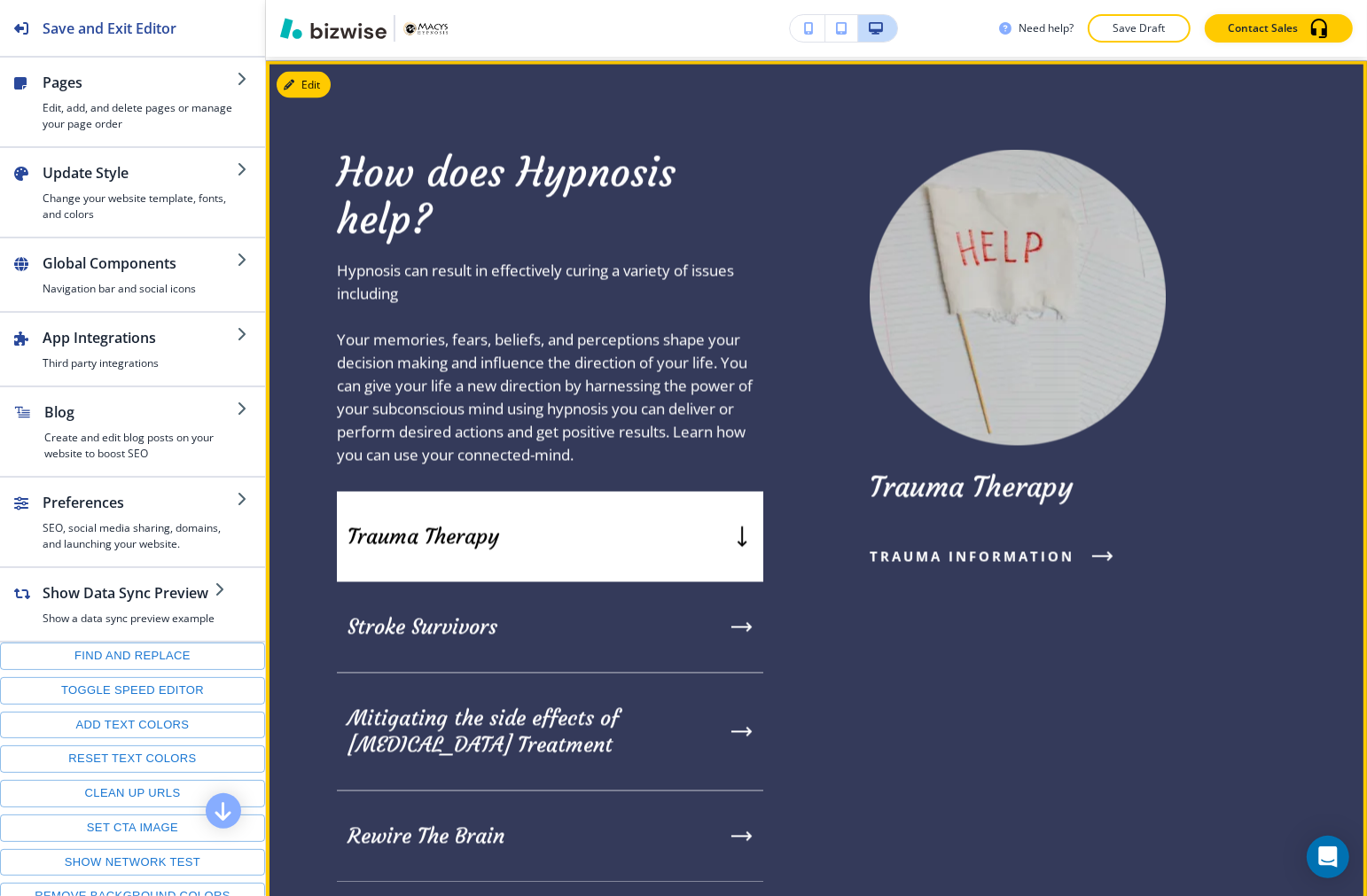
scroll to position [2967, 0]
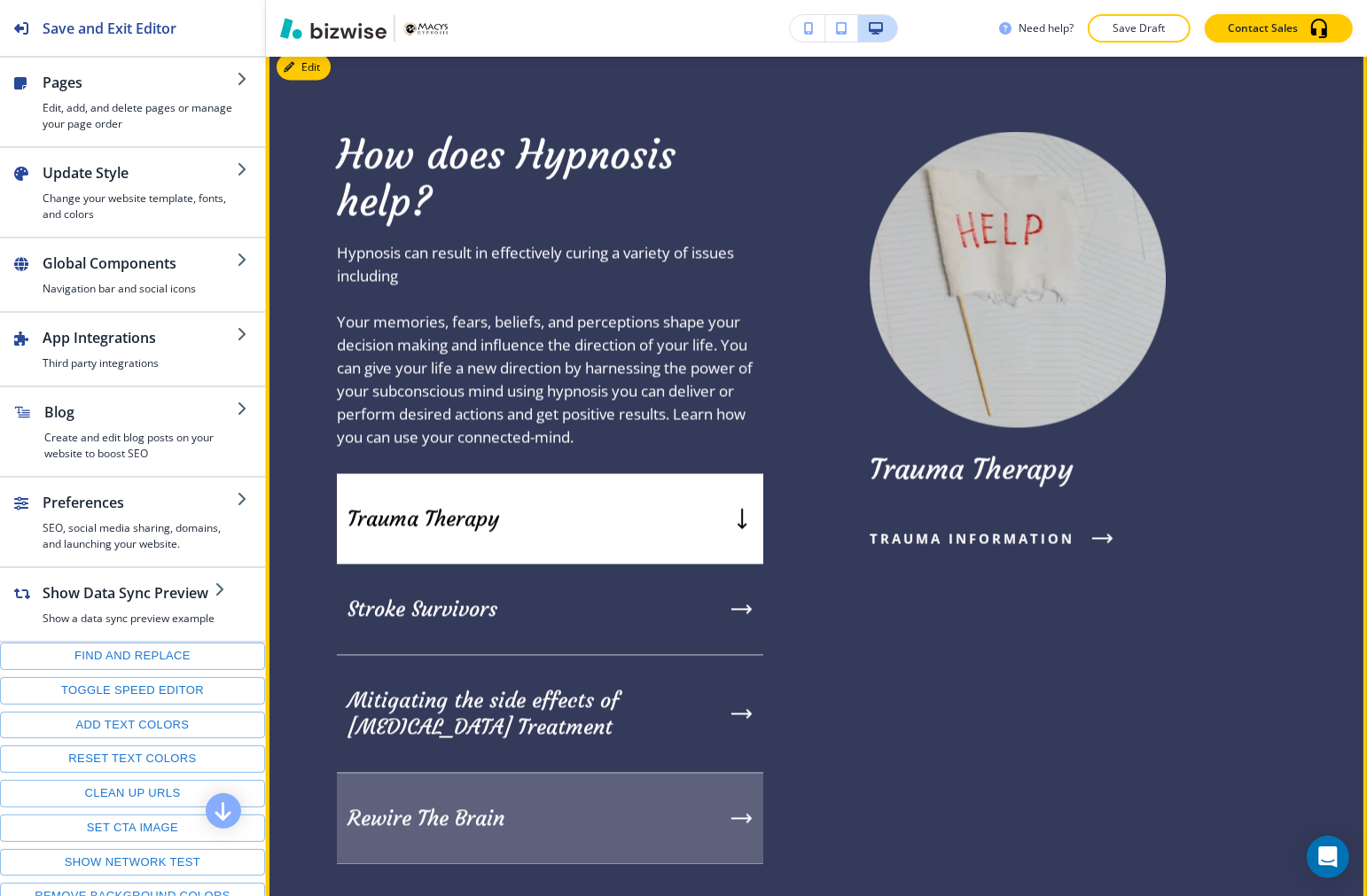
click at [535, 811] on div "Rewire The Brain" at bounding box center [549, 819] width 426 height 91
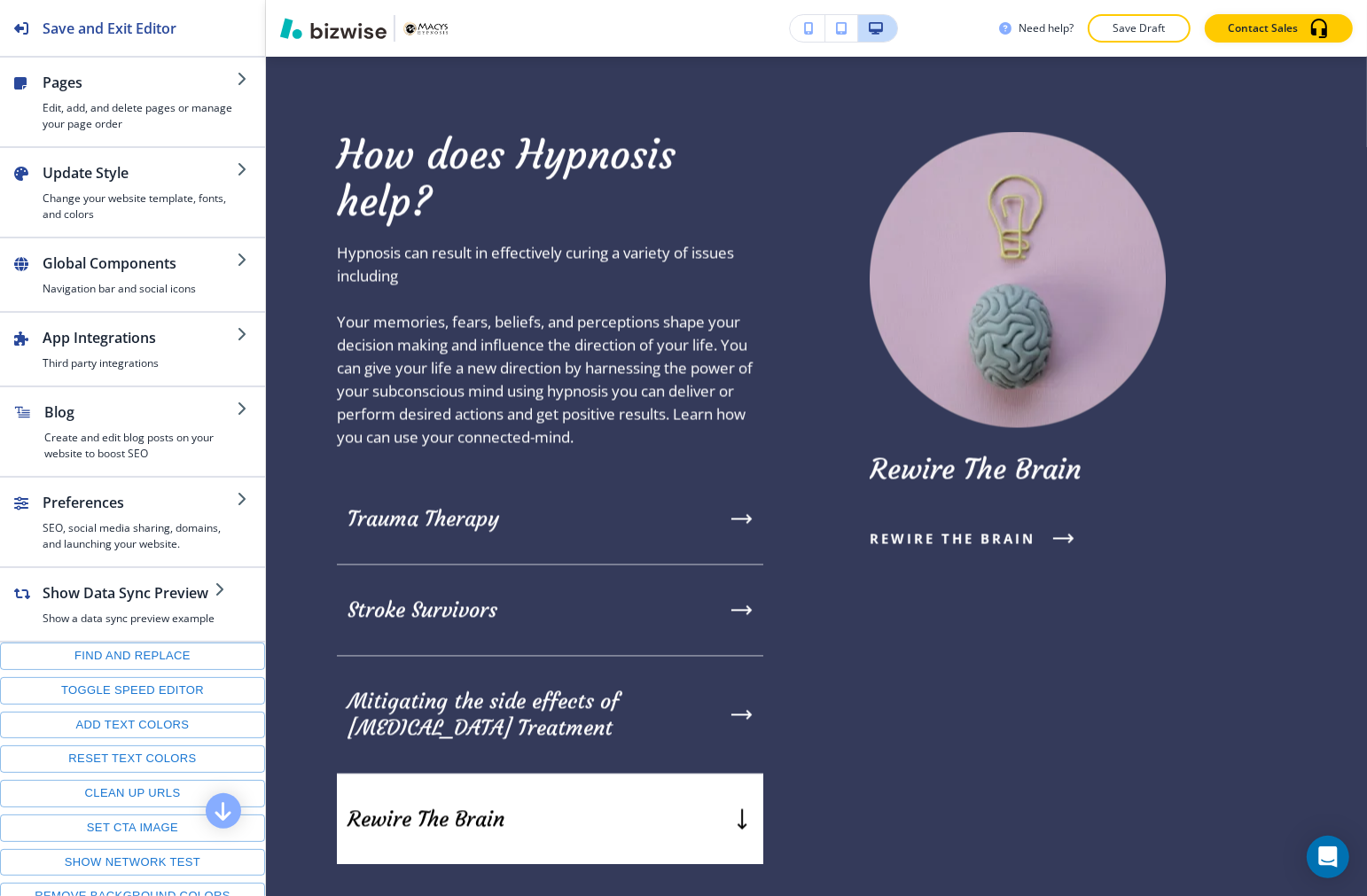
click at [843, 29] on icon "button" at bounding box center [841, 29] width 11 height 13
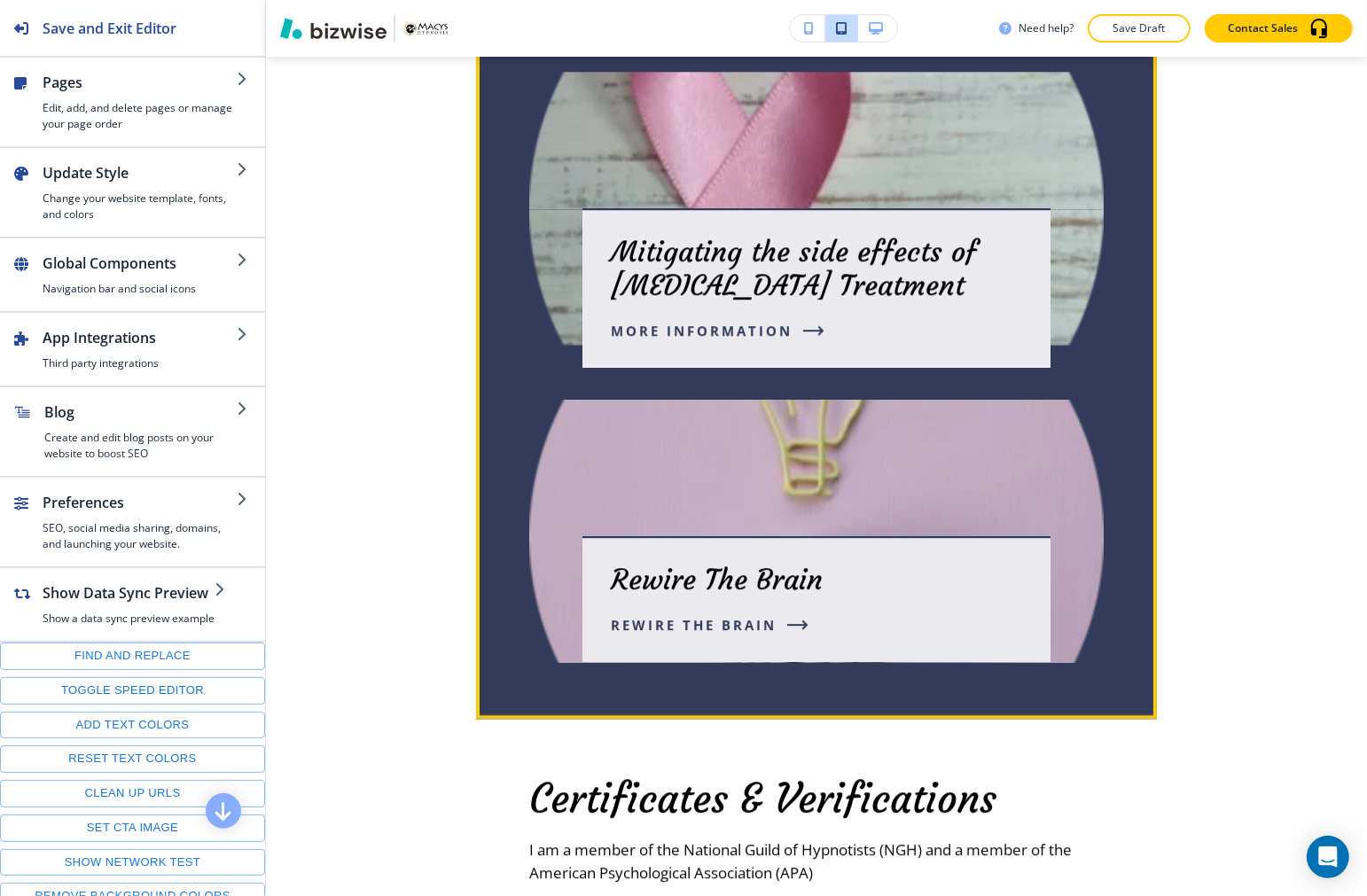
scroll to position [4888, 0]
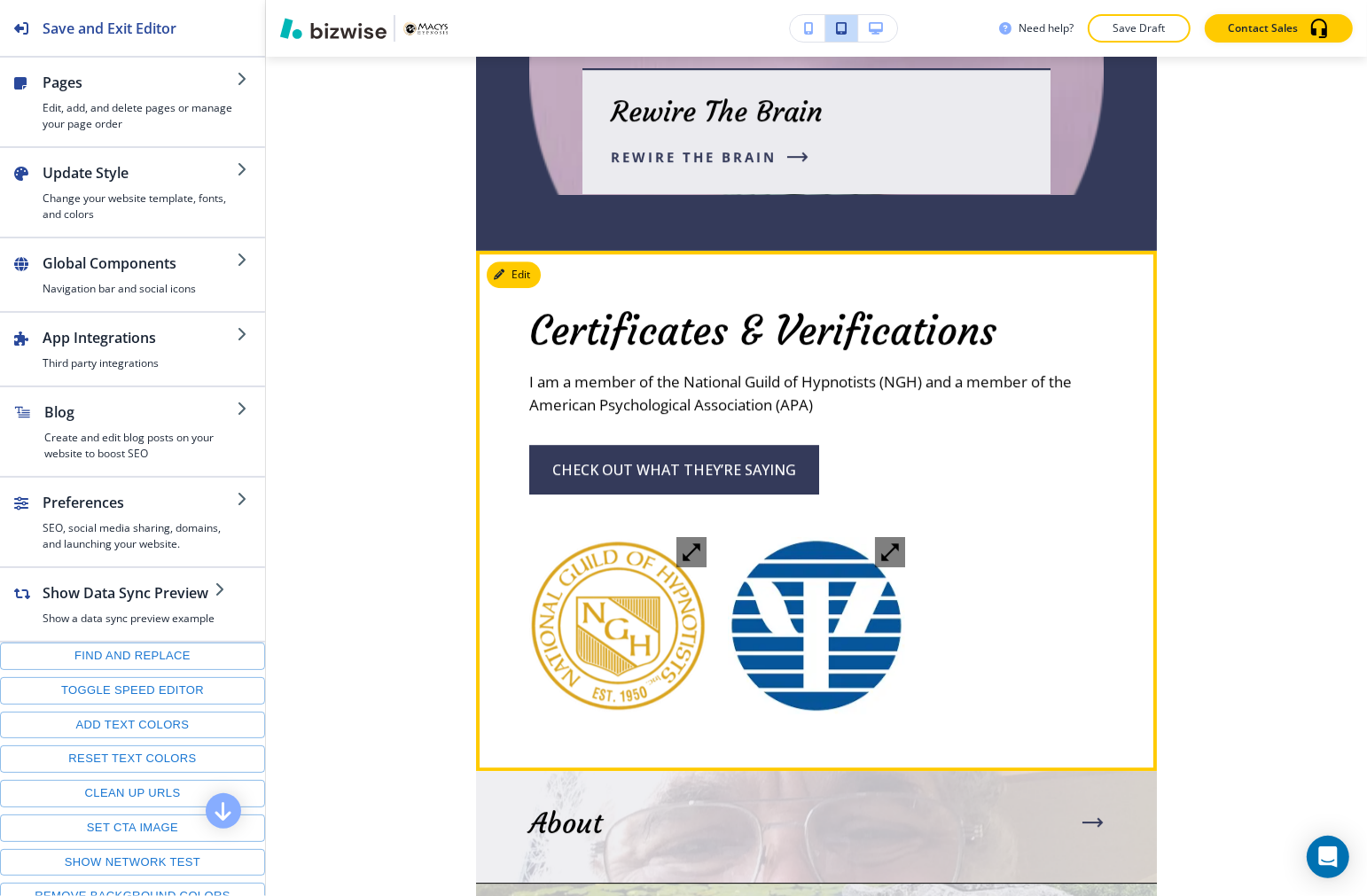
click at [887, 553] on icon "button" at bounding box center [890, 552] width 18 height 18
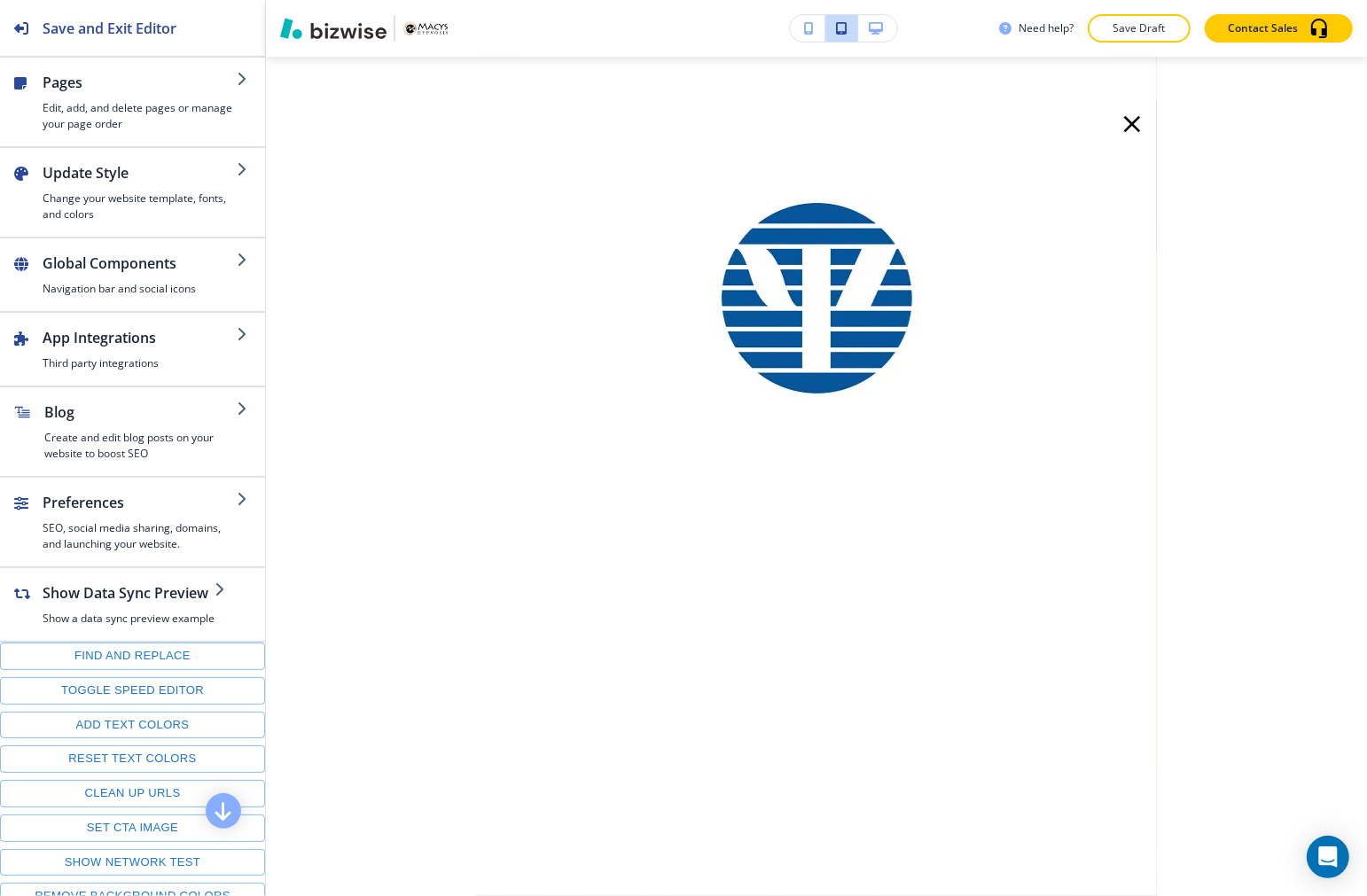
click at [1027, 119] on icon "button" at bounding box center [1132, 124] width 29 height 29
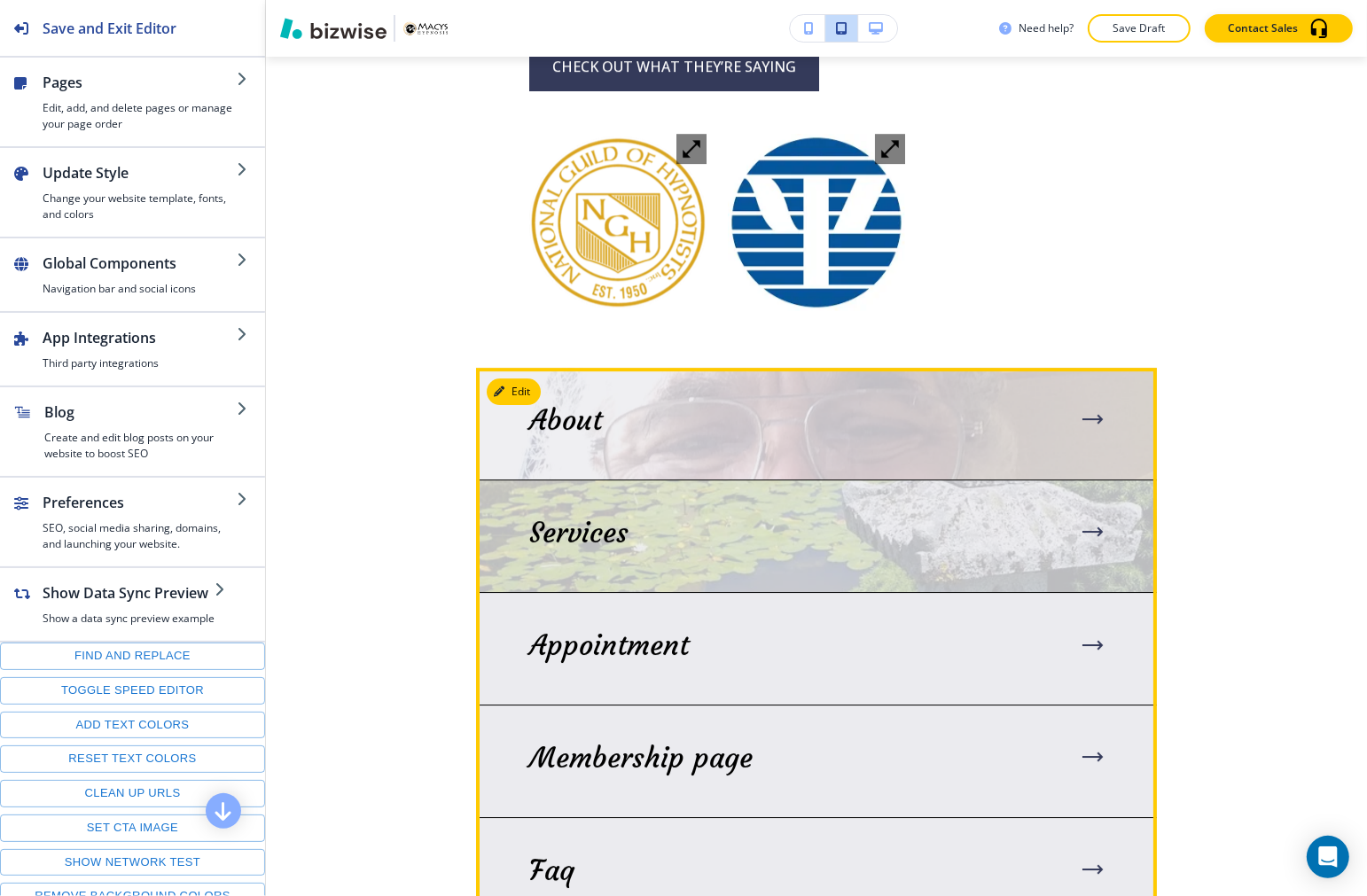
scroll to position [5282, 0]
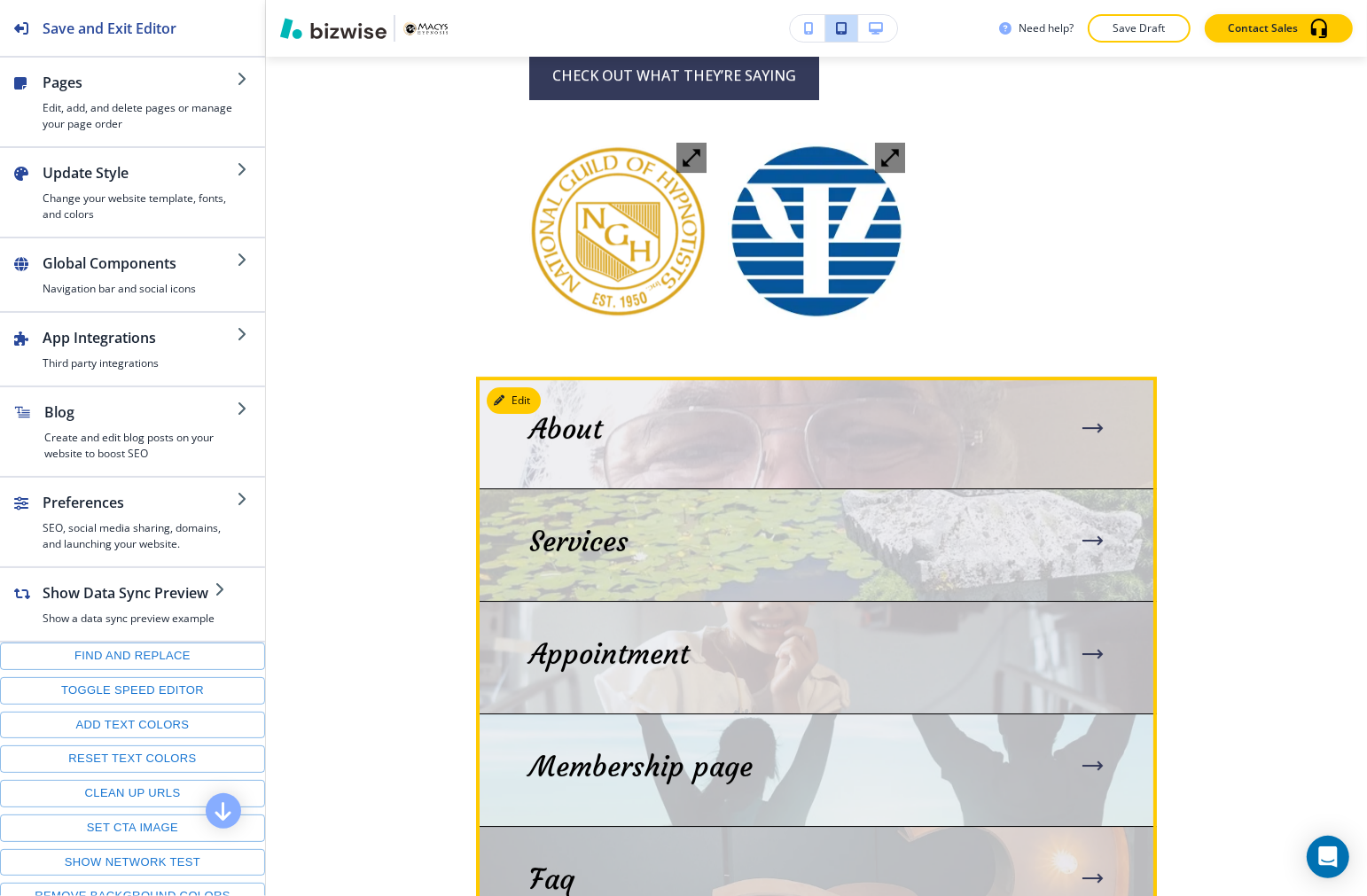
click at [1005, 450] on img at bounding box center [817, 432] width 681 height 112
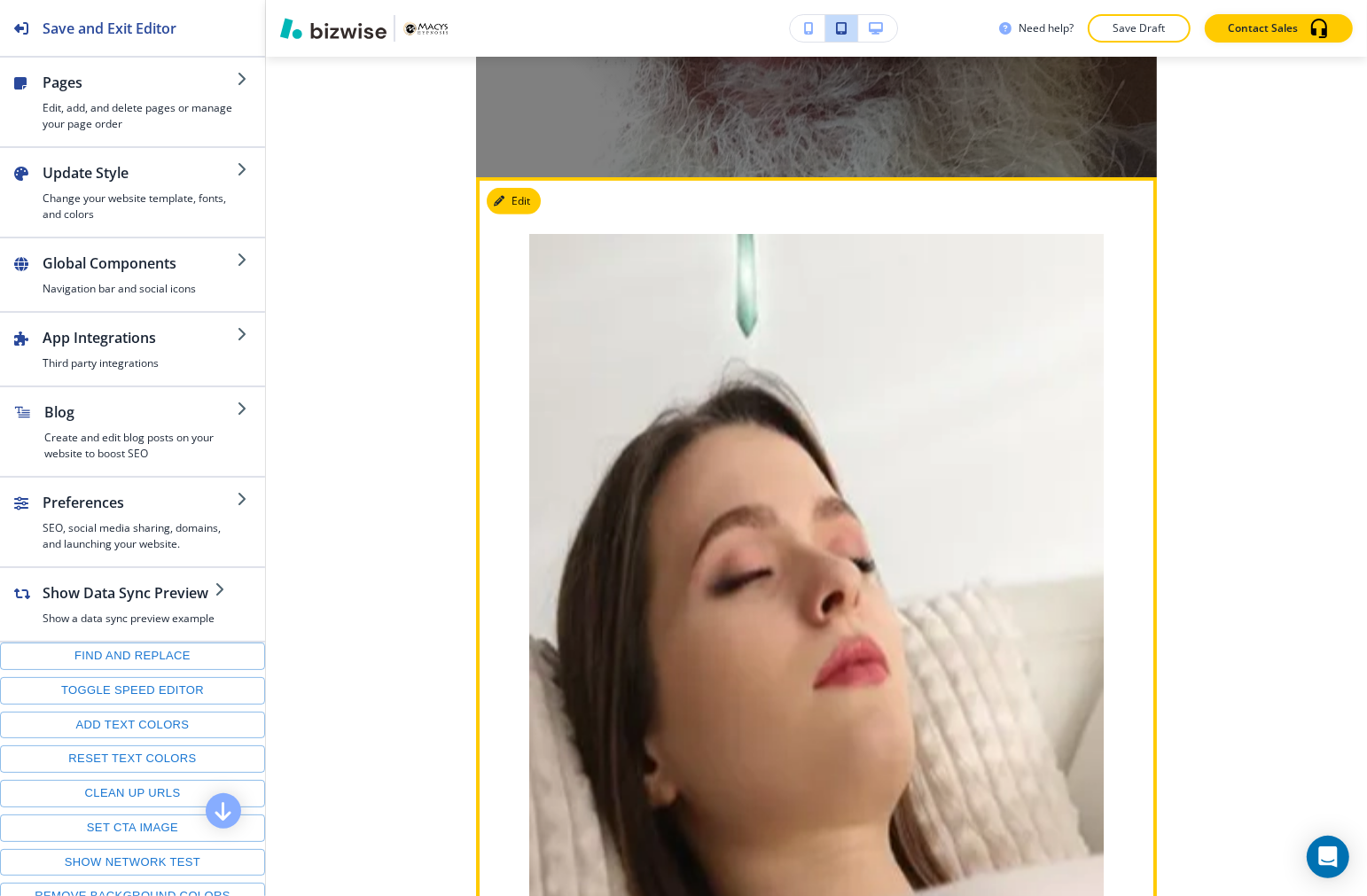
scroll to position [787, 0]
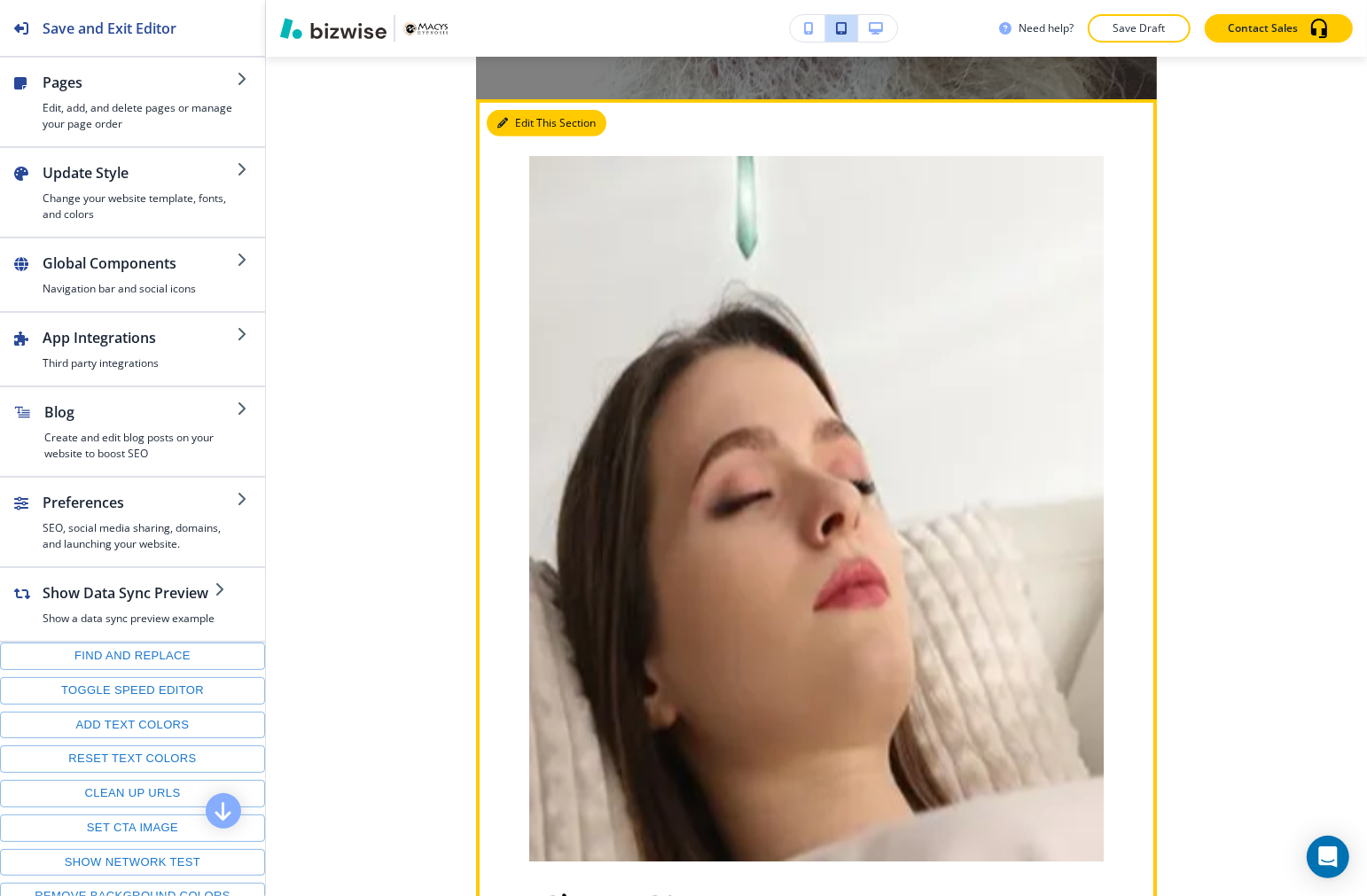
click at [519, 127] on button "Edit This Section" at bounding box center [547, 123] width 120 height 27
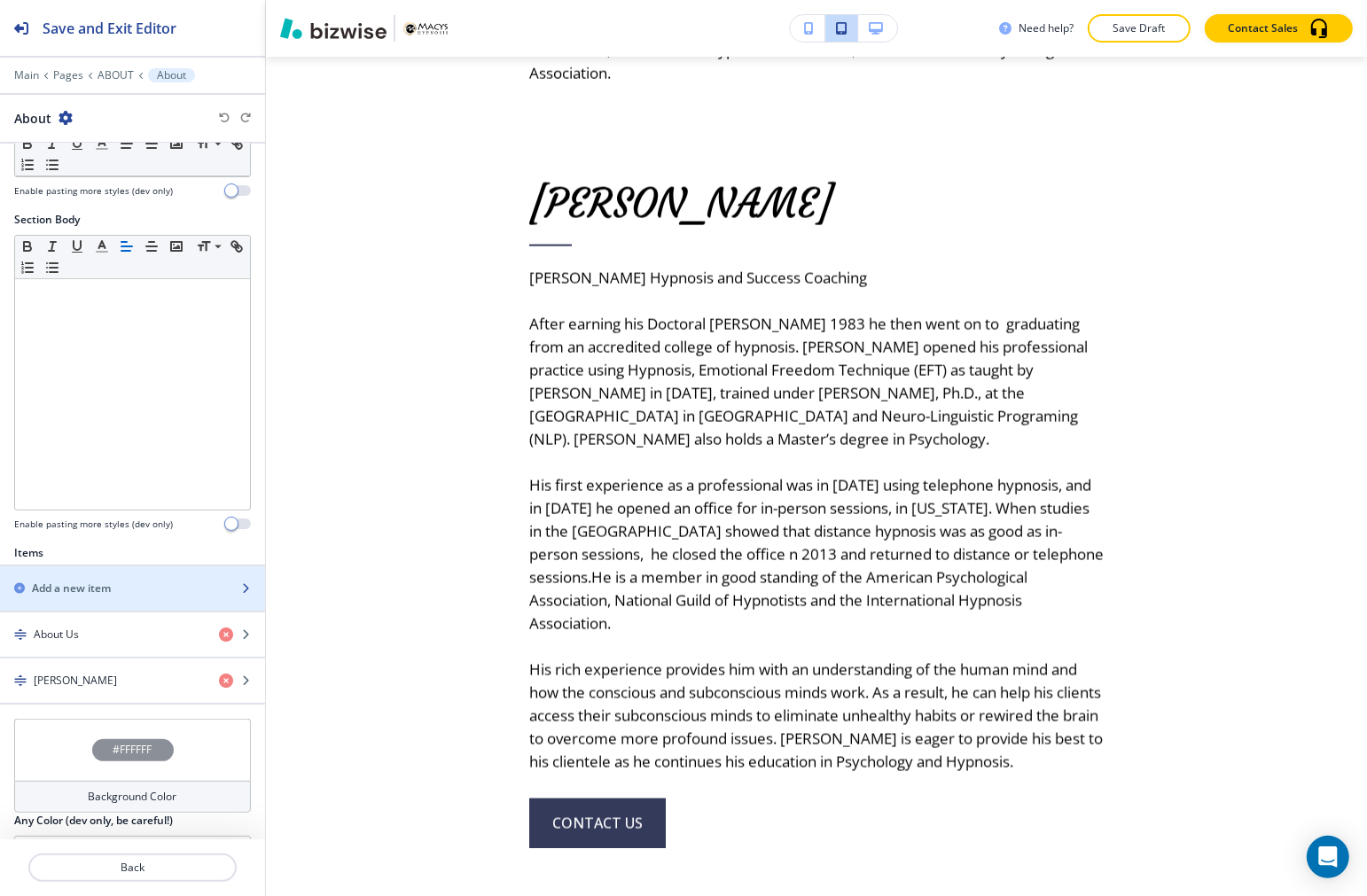
scroll to position [369, 0]
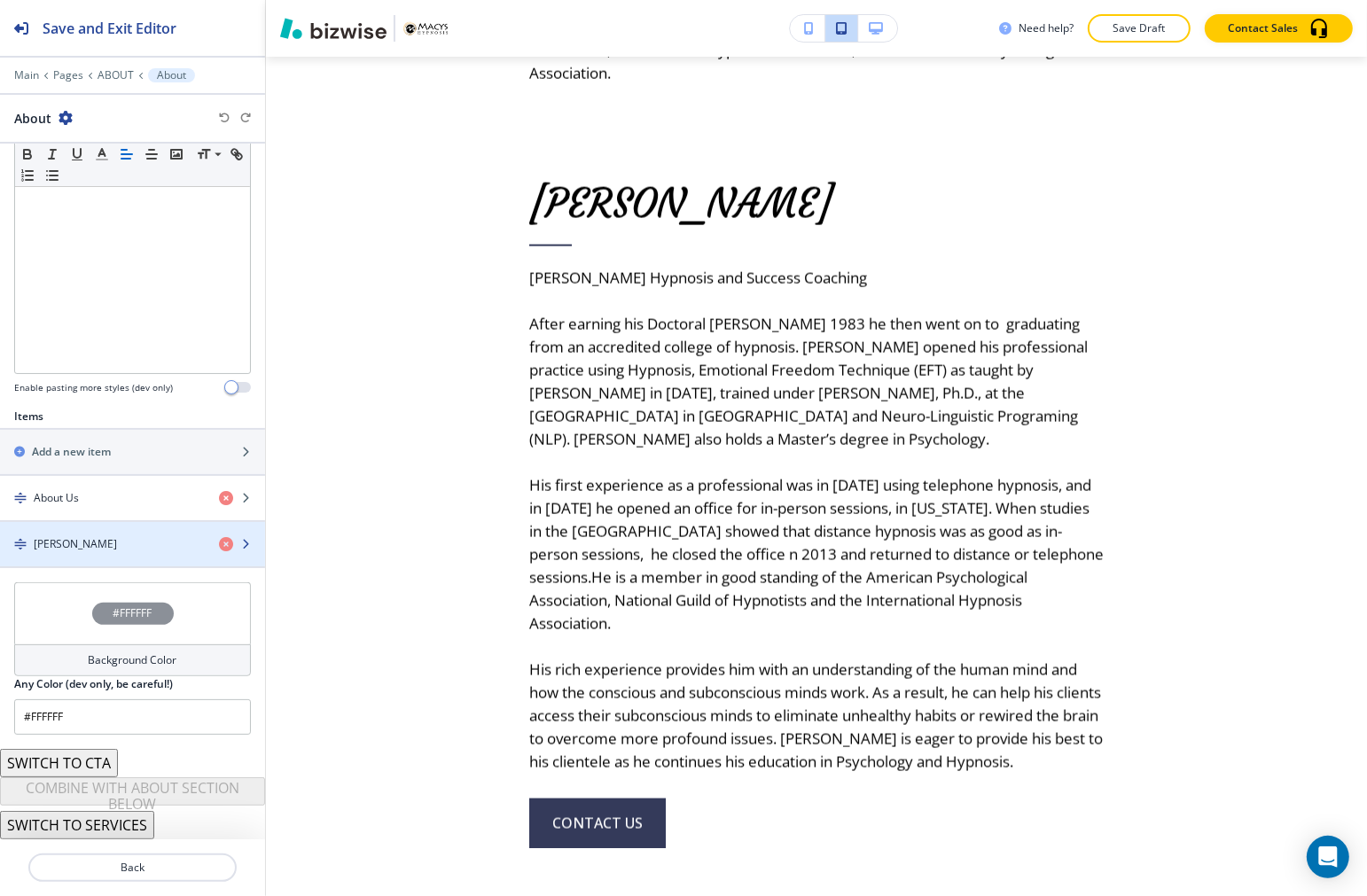
click at [83, 559] on div "button" at bounding box center [132, 559] width 265 height 14
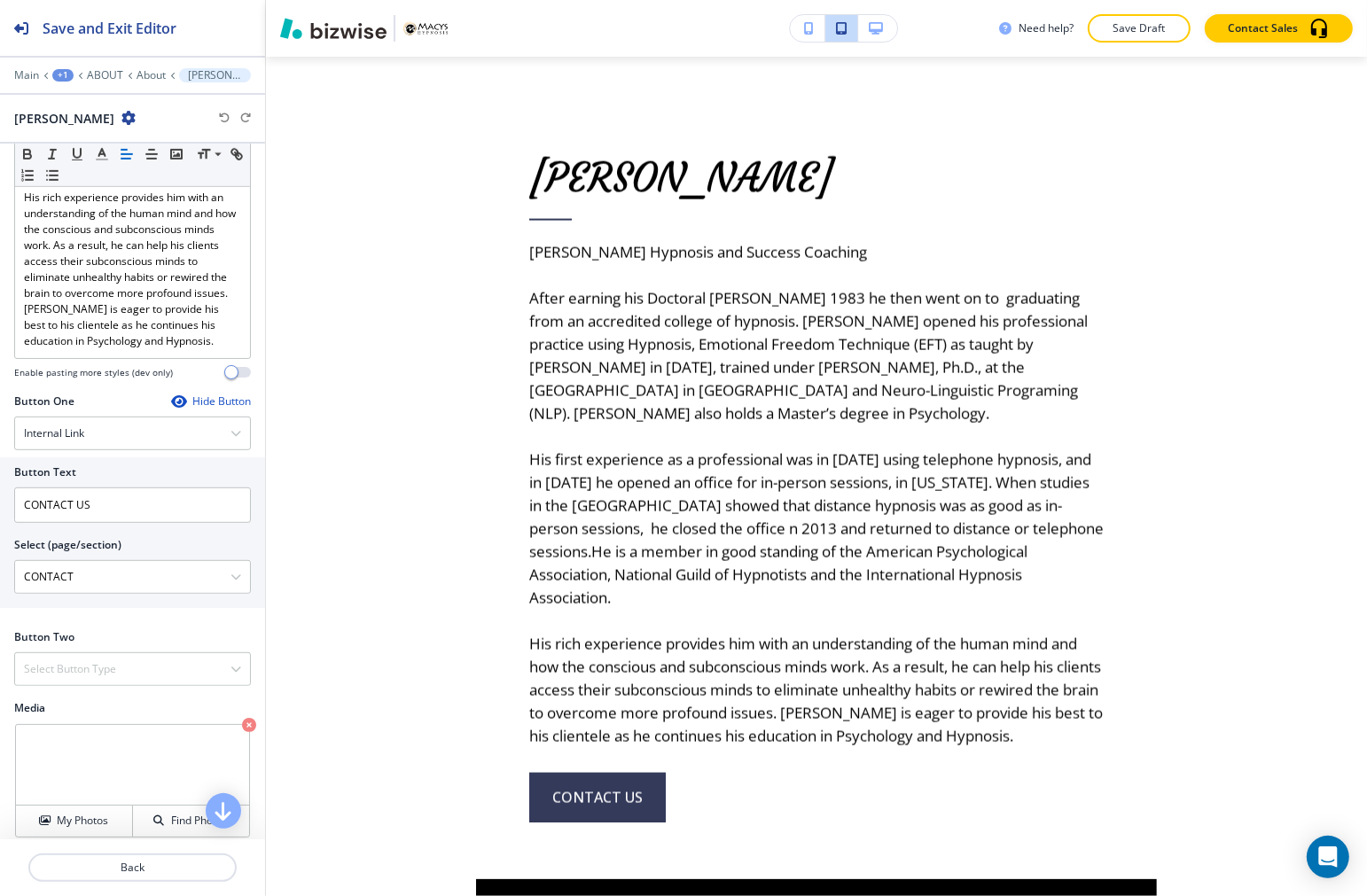
scroll to position [873, 0]
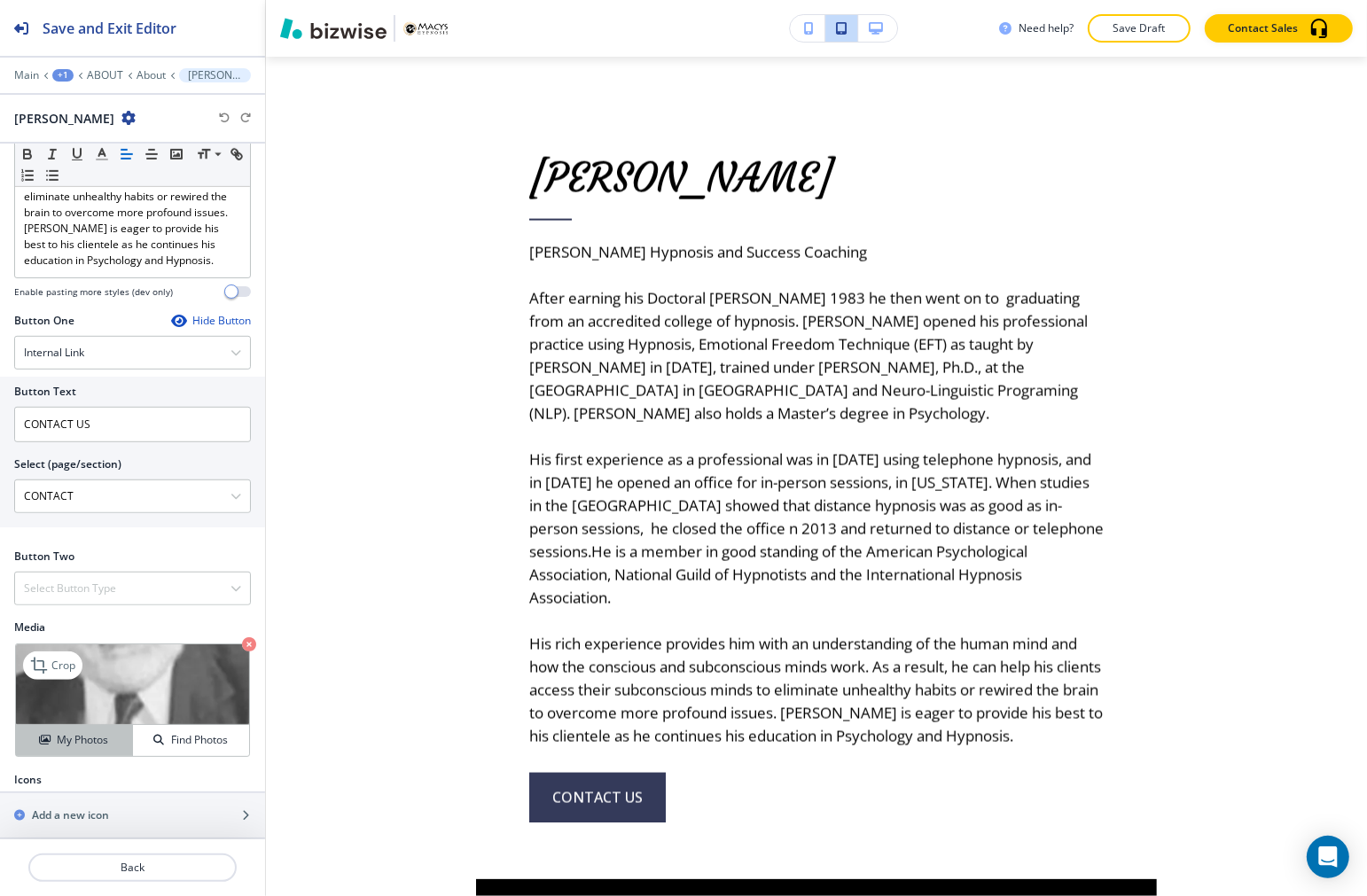
click at [67, 732] on h4 "My Photos" at bounding box center [82, 740] width 52 height 16
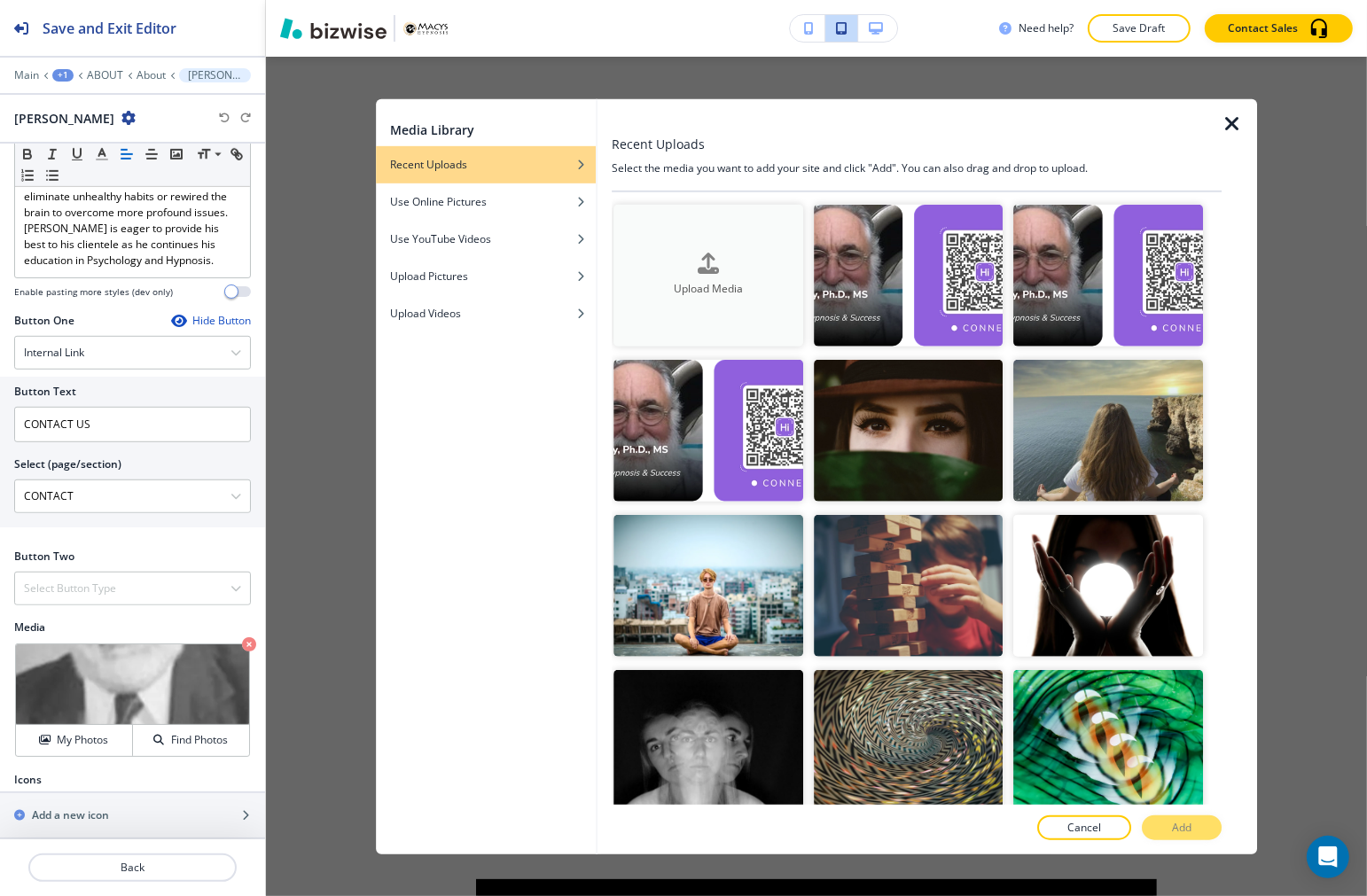
click at [678, 258] on div "Upload Media" at bounding box center [708, 275] width 189 height 46
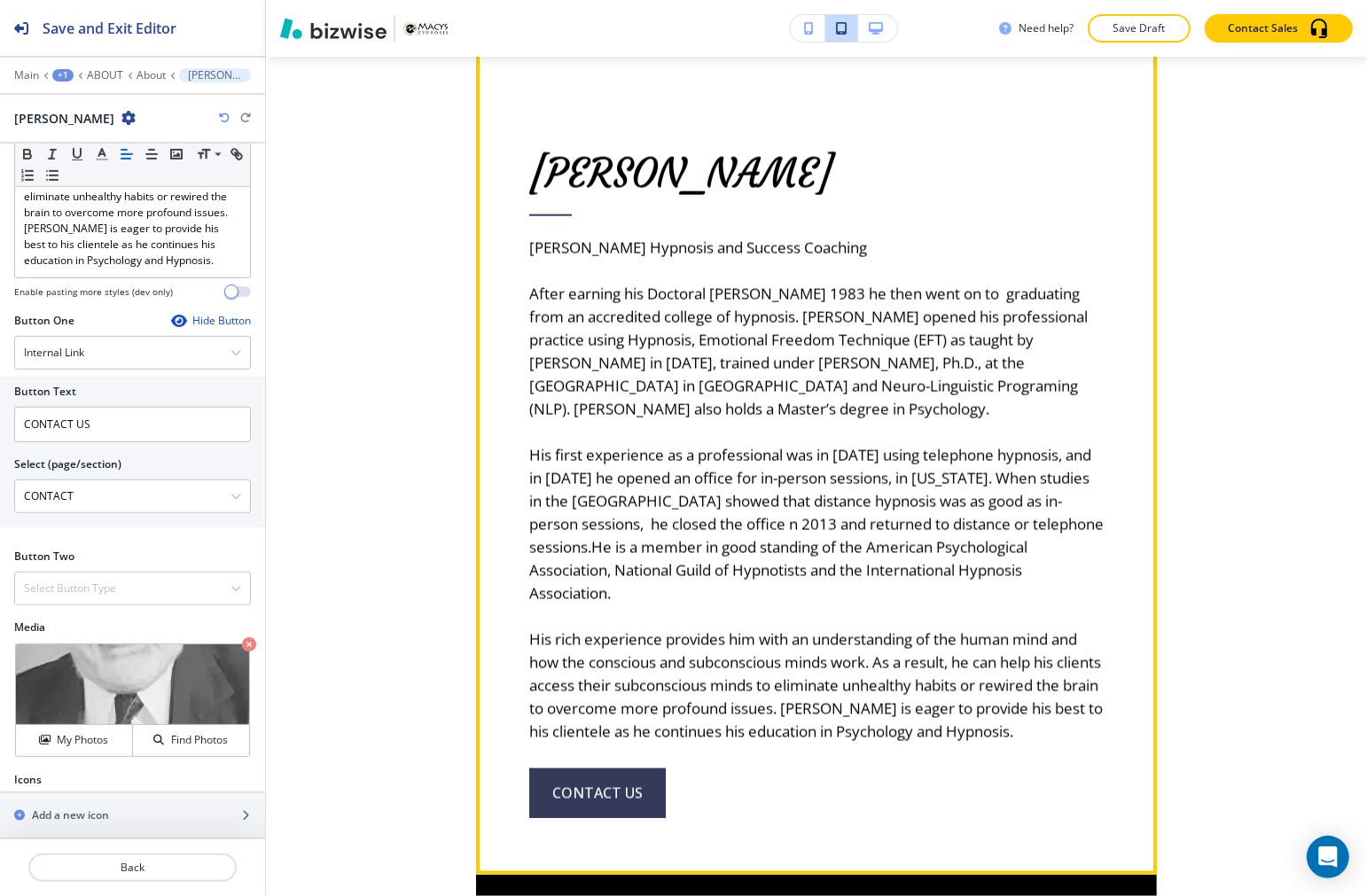
scroll to position [2233, 0]
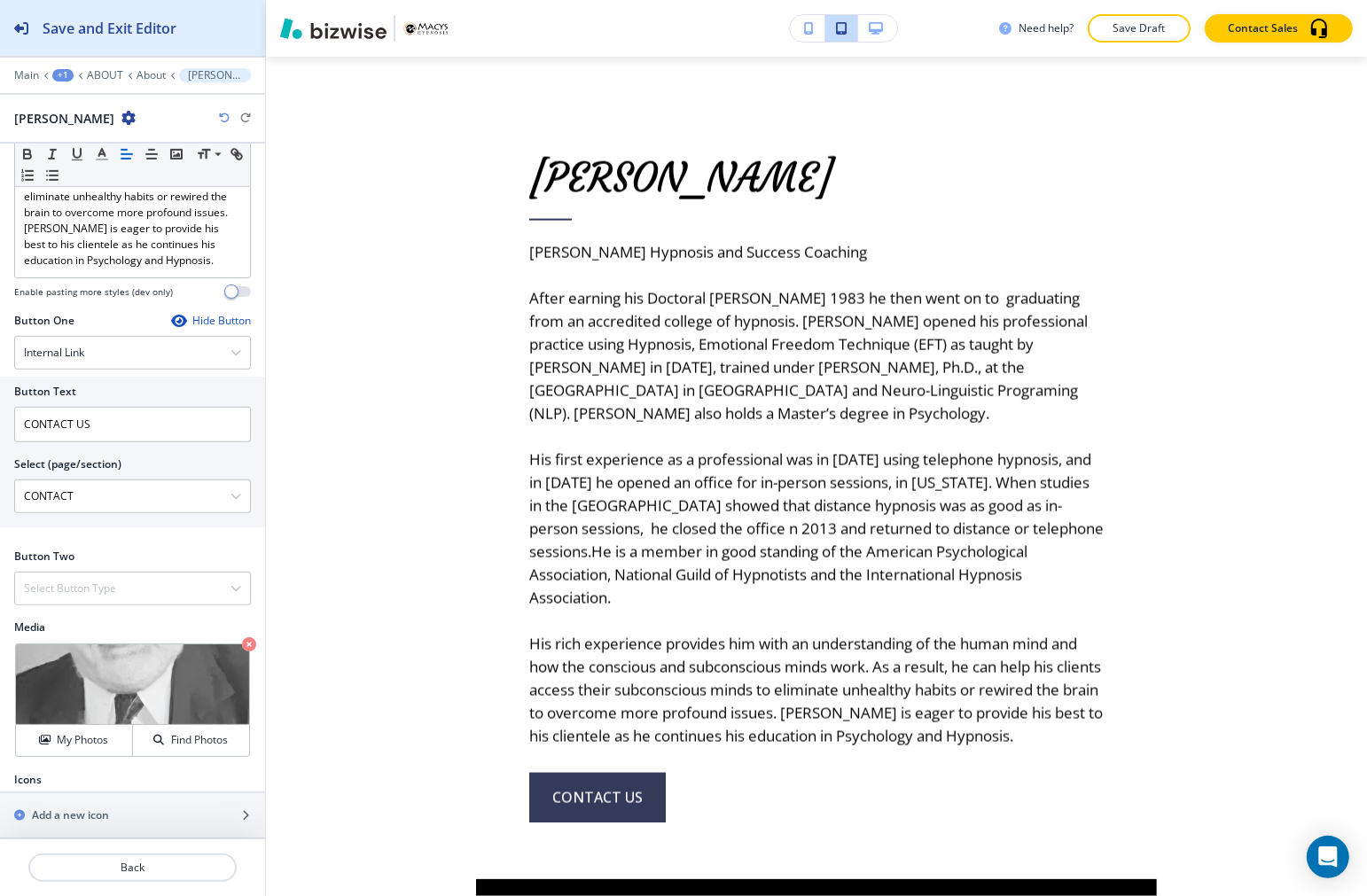
click at [154, 29] on h2 "Save and Exit Editor" at bounding box center [110, 29] width 134 height 21
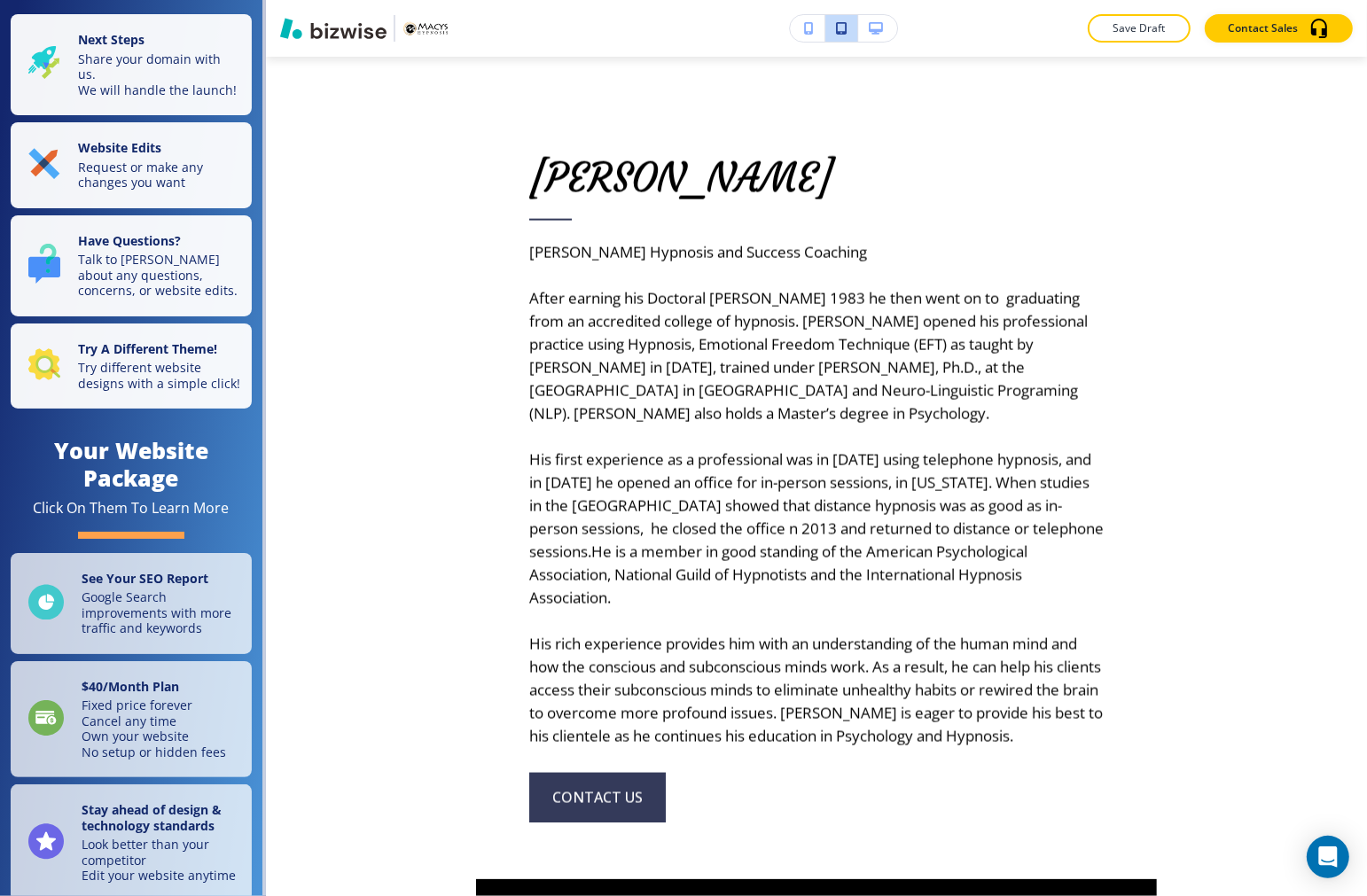
click at [1027, 34] on button "Save Draft" at bounding box center [1138, 29] width 103 height 29
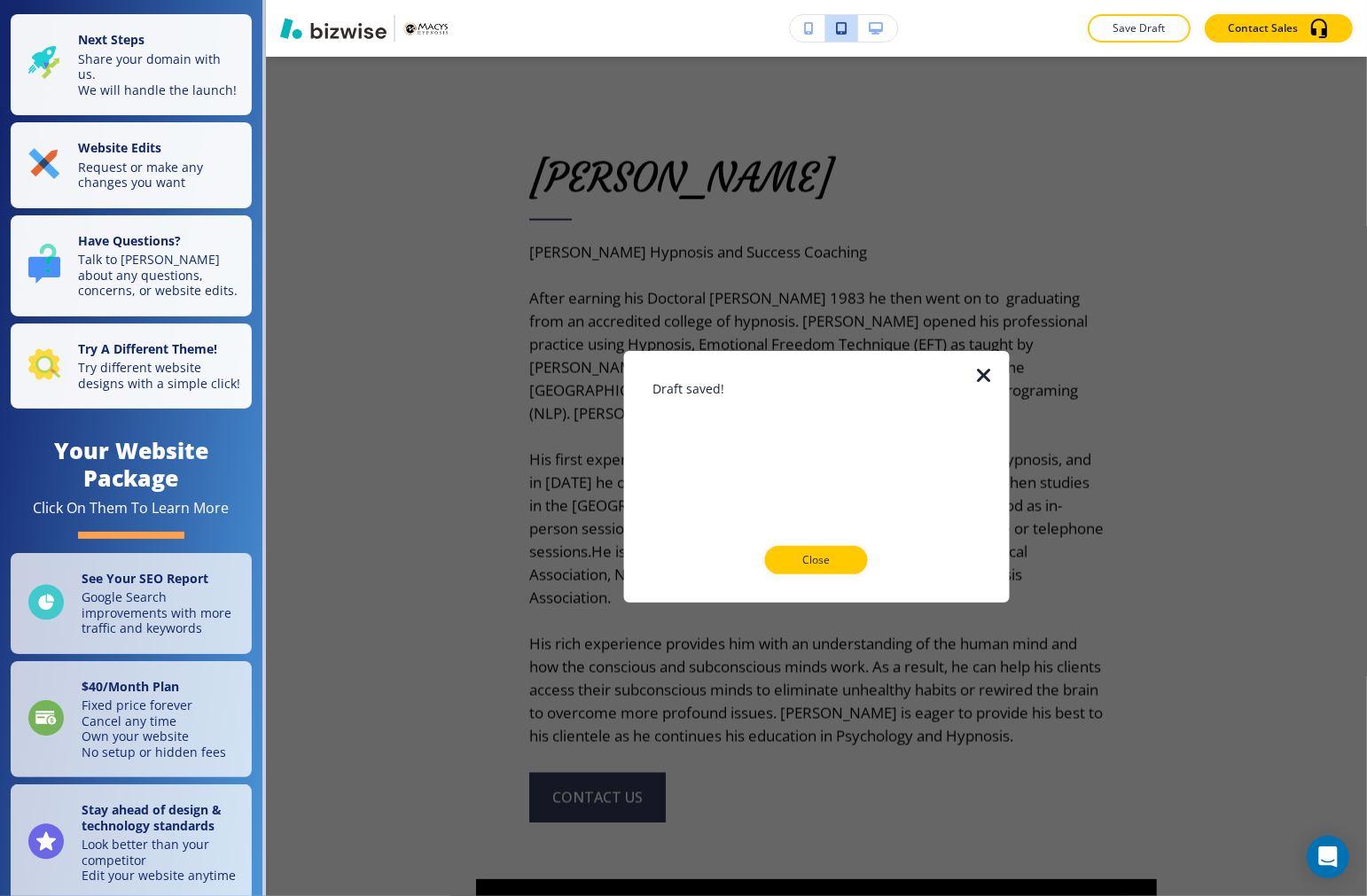
click at [986, 379] on icon "button" at bounding box center [984, 375] width 21 height 21
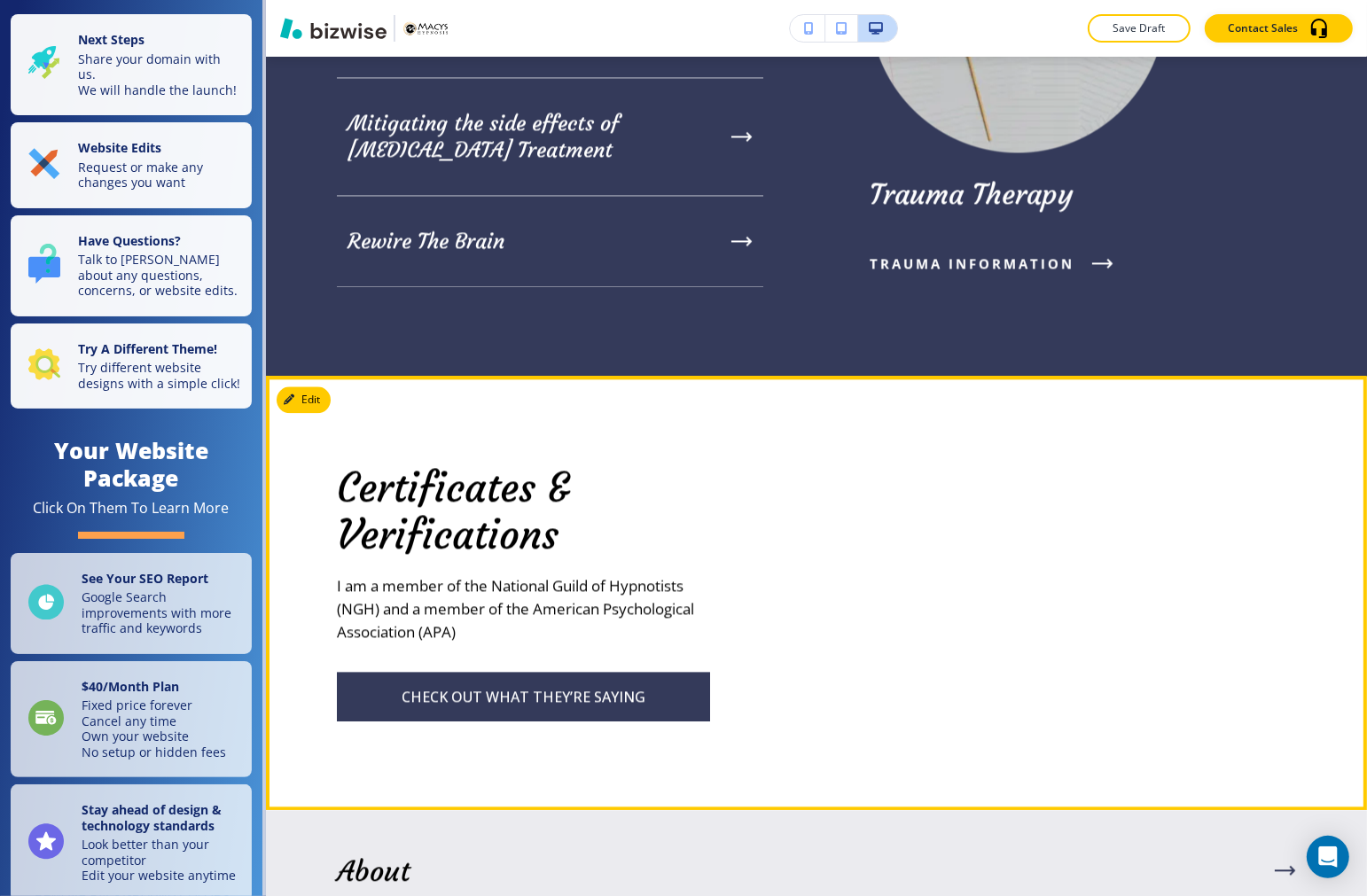
scroll to position [4233, 0]
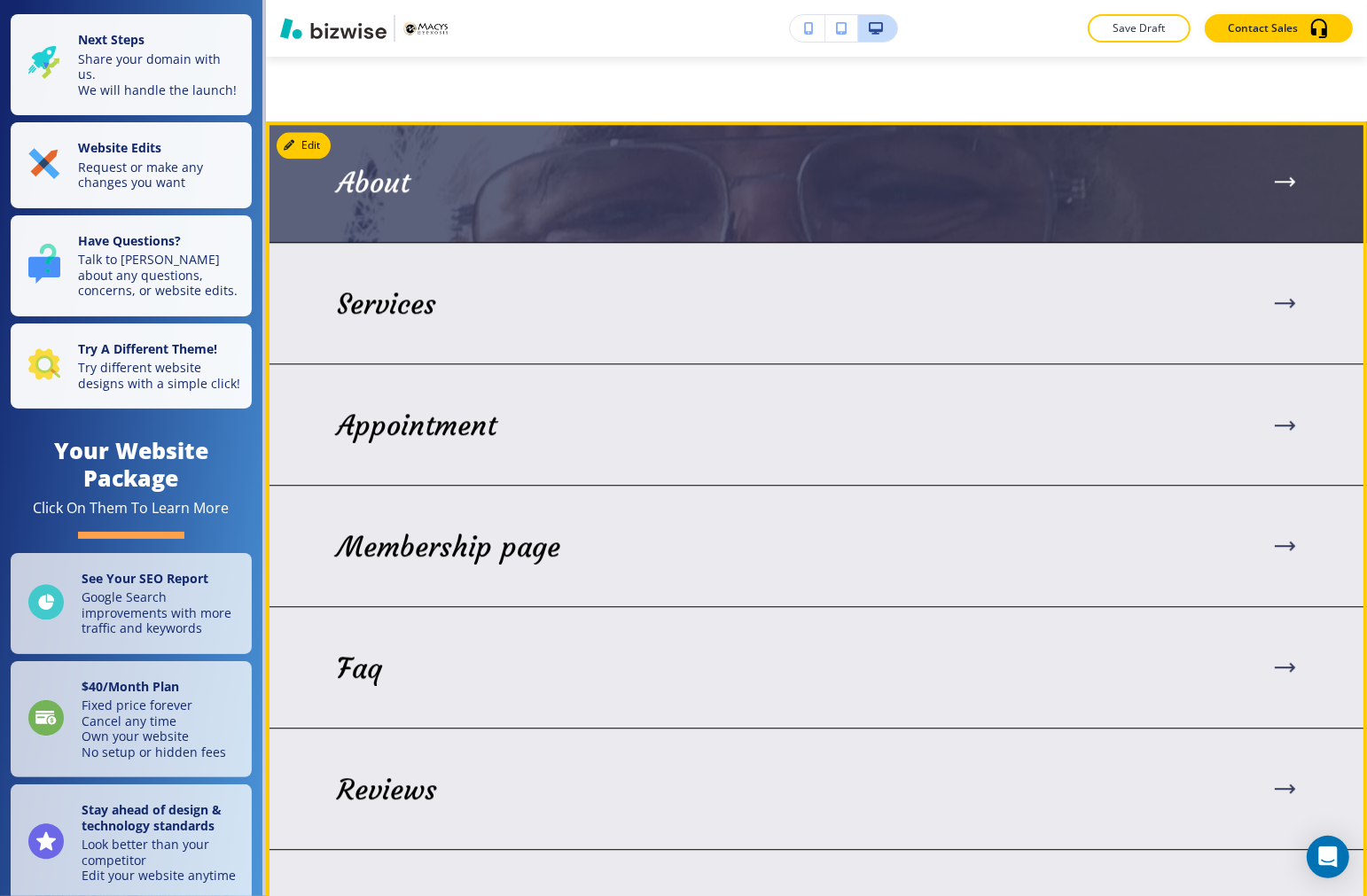
click at [607, 188] on div "About" at bounding box center [816, 183] width 959 height 34
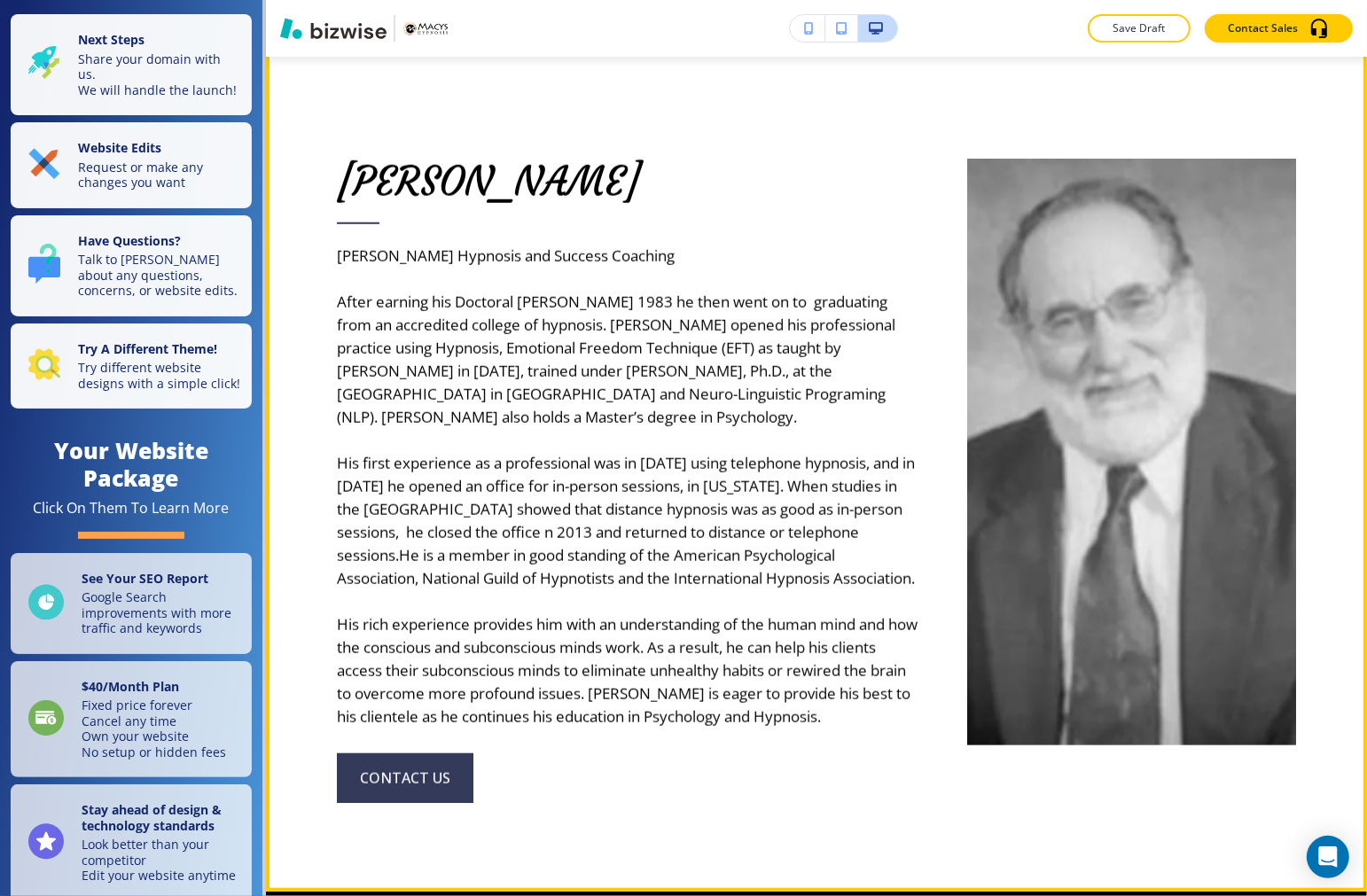
scroll to position [1279, 0]
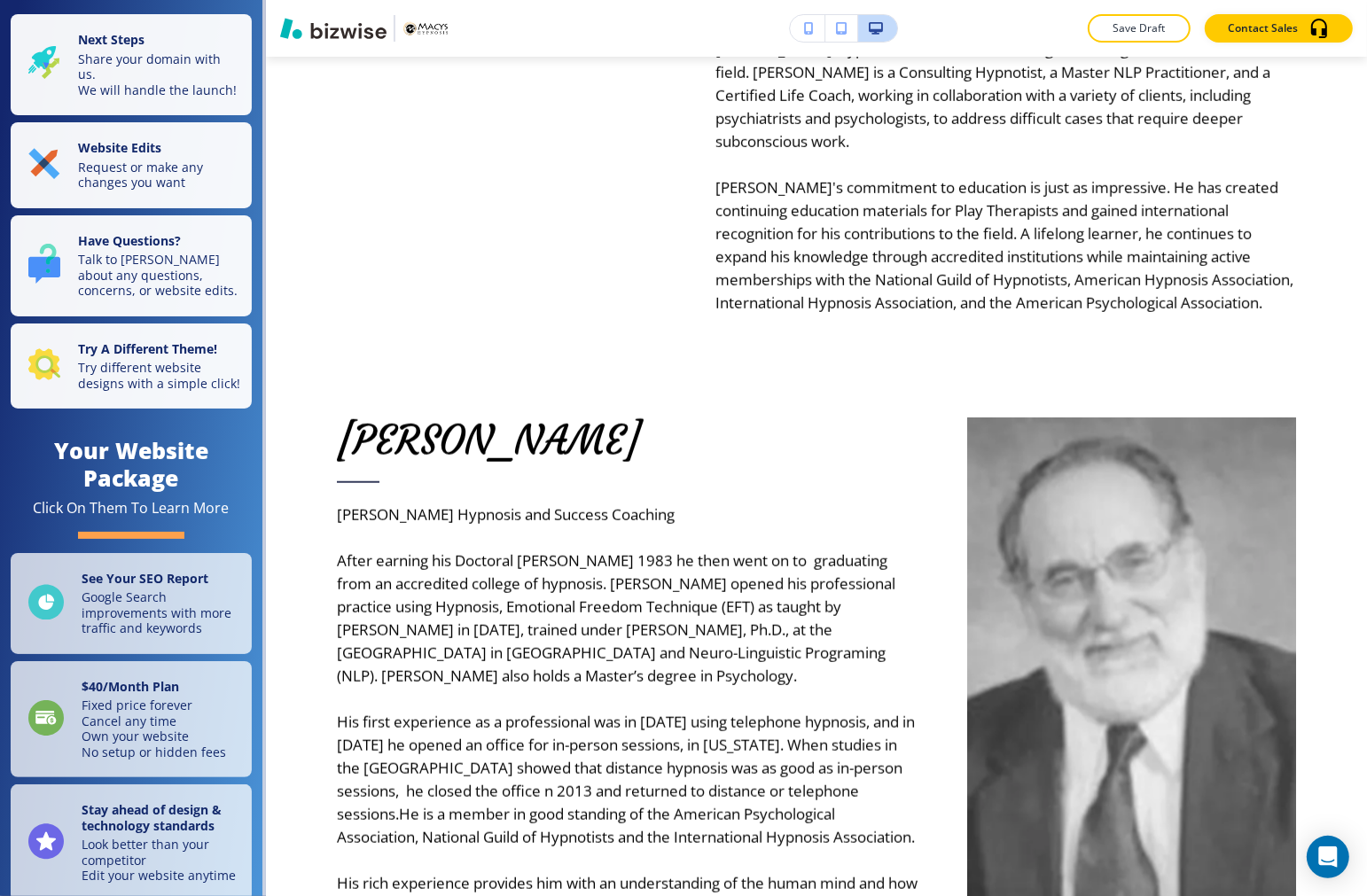
click at [835, 29] on icon "button" at bounding box center [841, 29] width 11 height 13
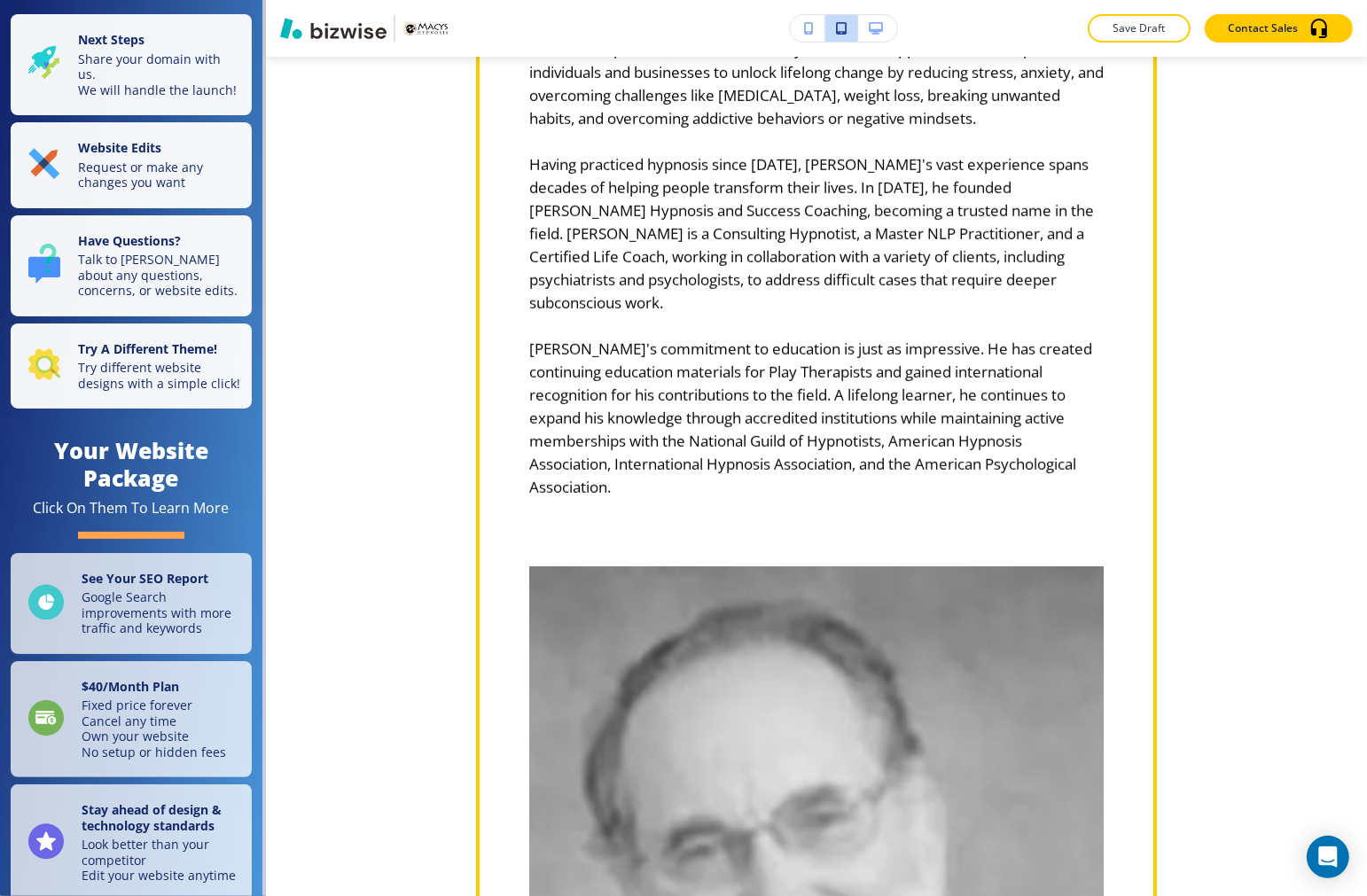
scroll to position [760, 0]
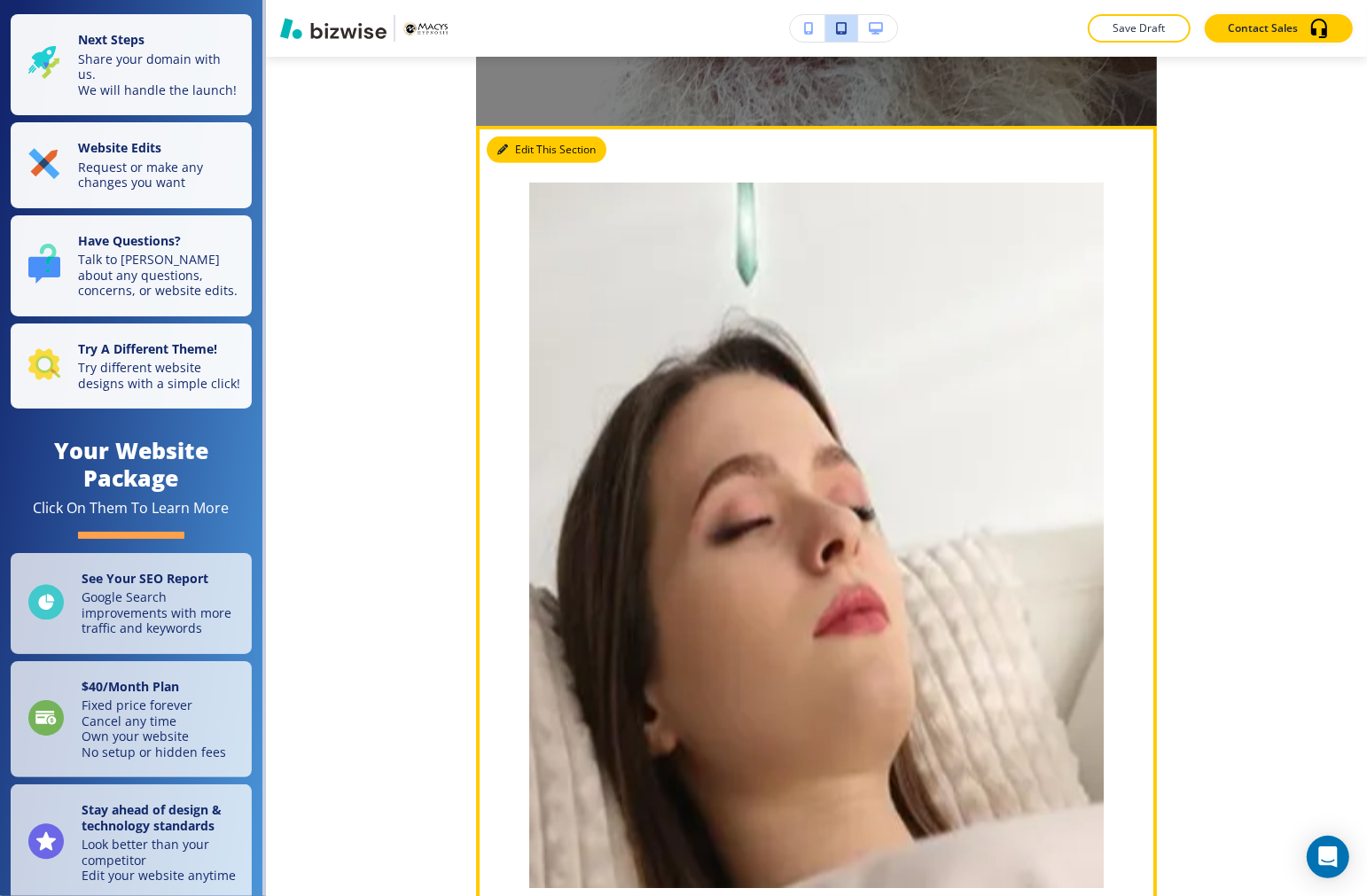
click at [500, 146] on icon "button" at bounding box center [503, 150] width 11 height 11
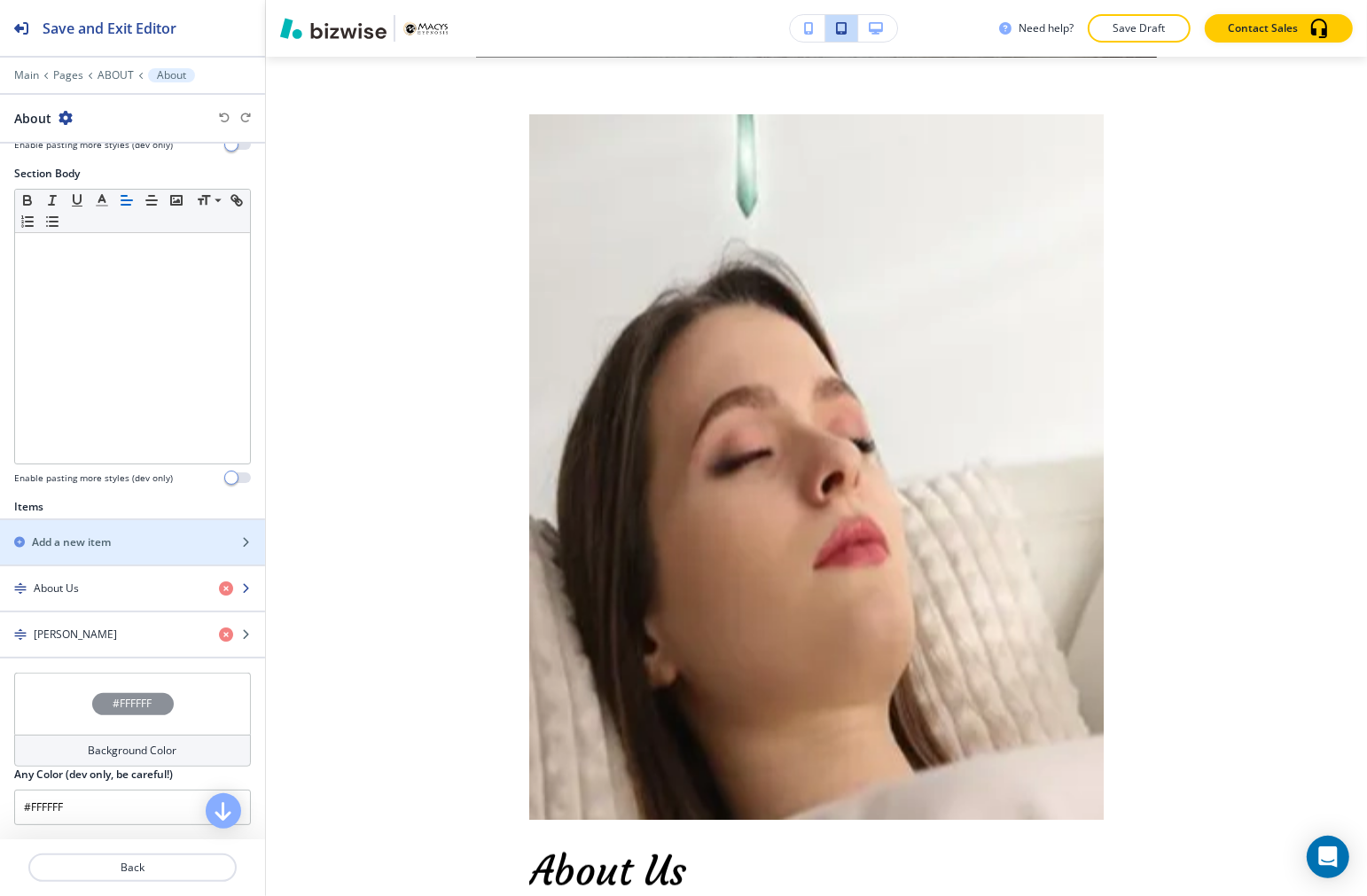
scroll to position [369, 0]
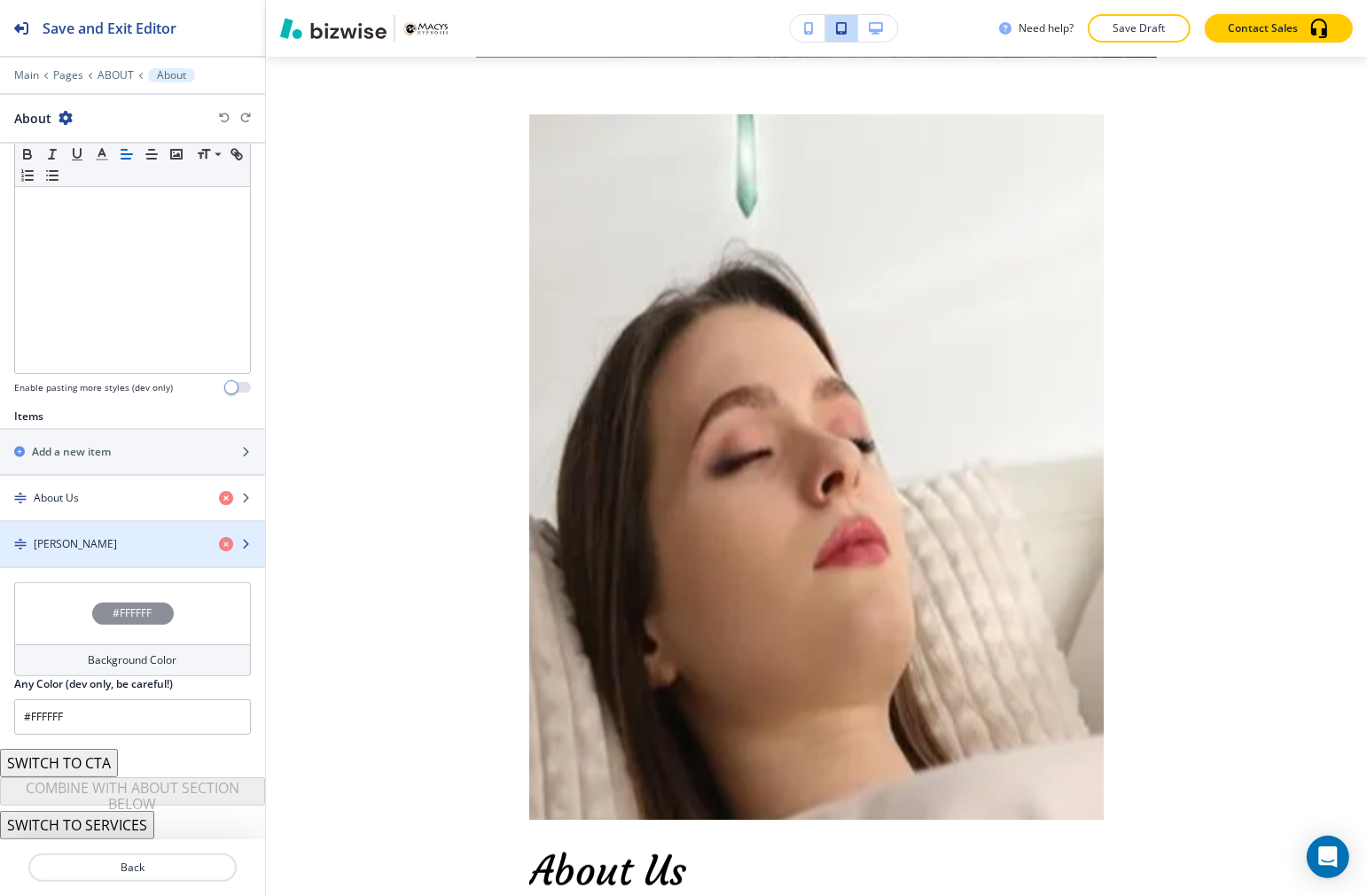
click at [67, 539] on h4 "[PERSON_NAME]" at bounding box center [75, 544] width 83 height 16
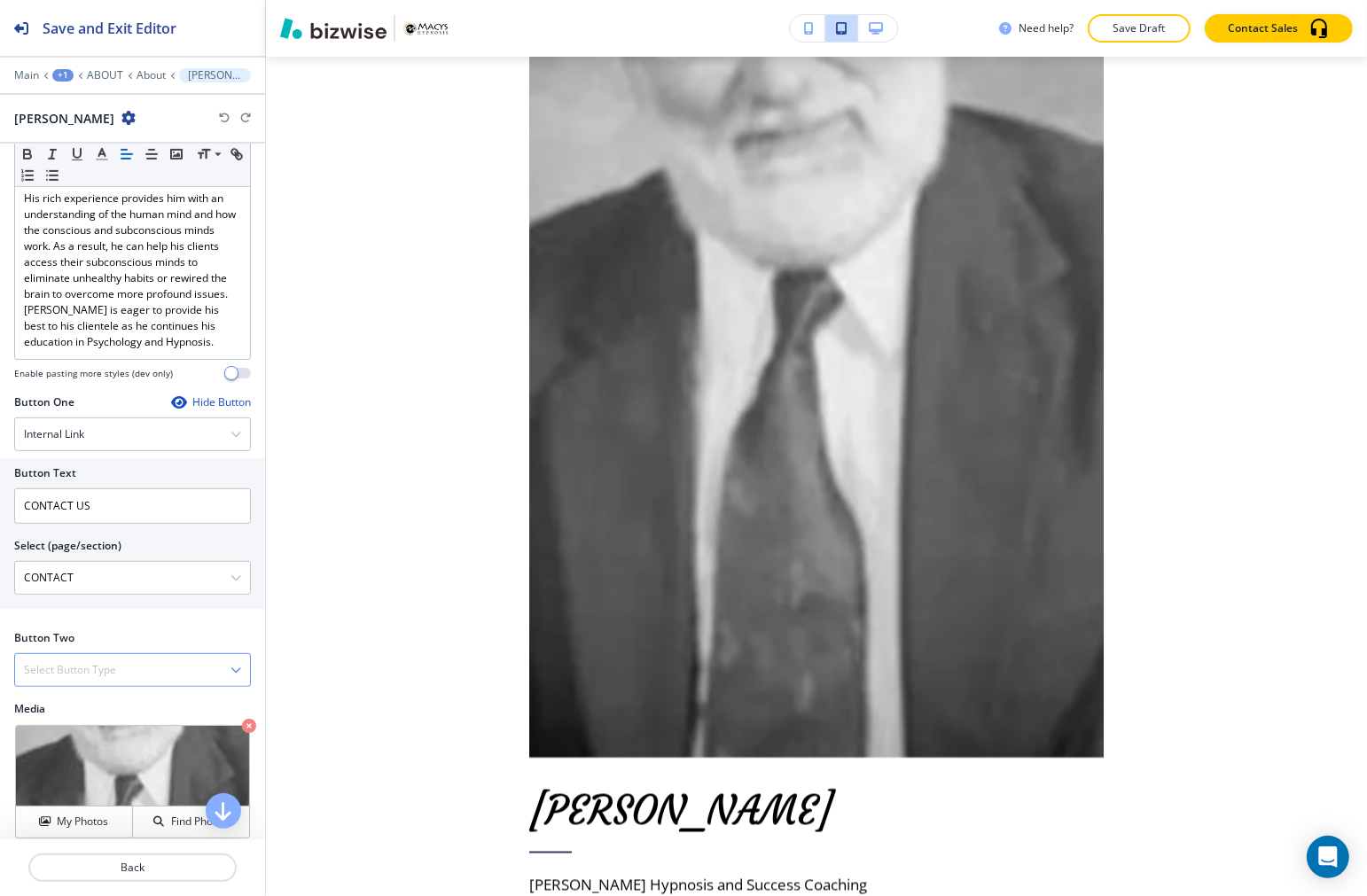
scroll to position [873, 0]
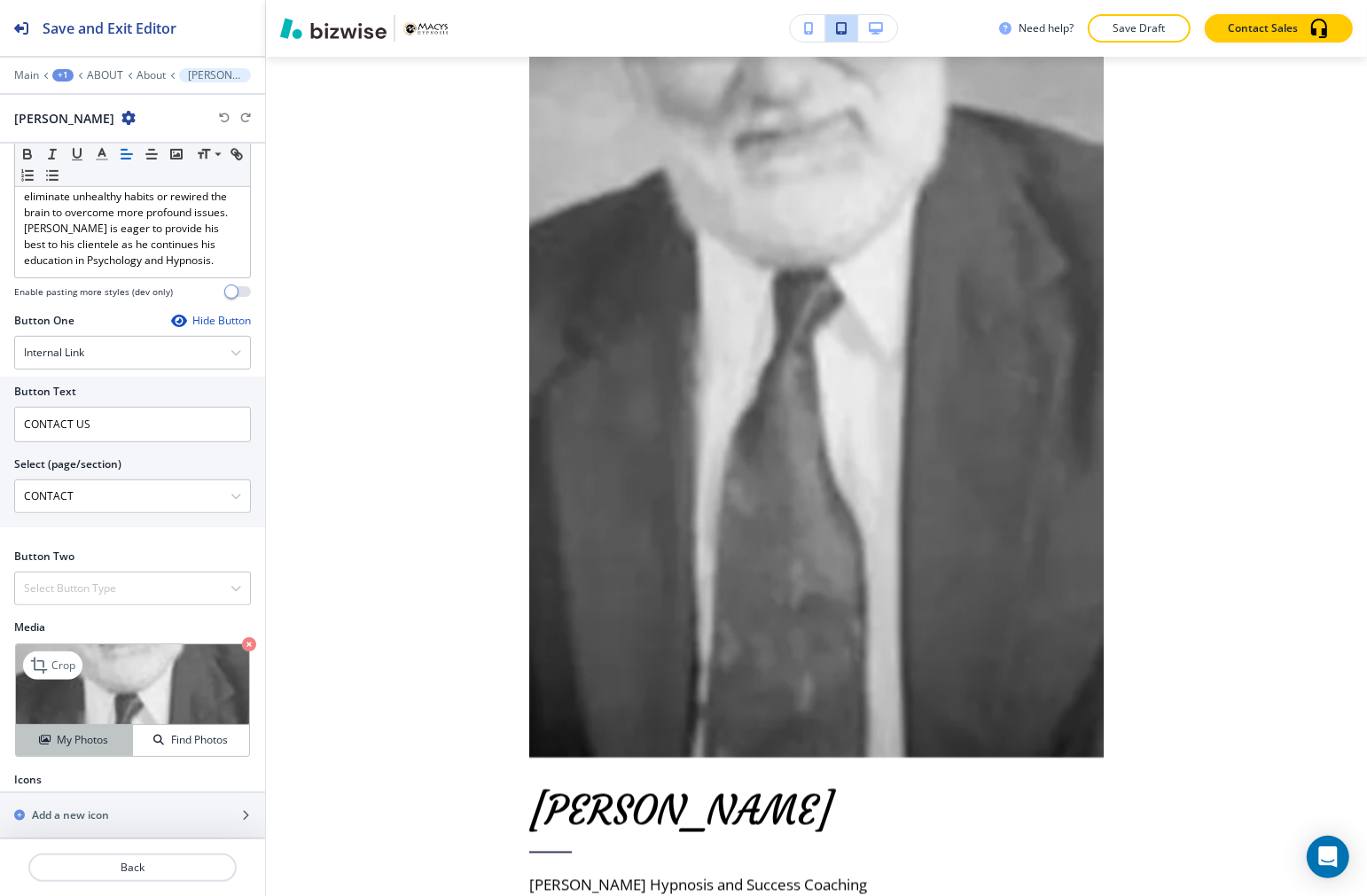
click at [55, 733] on button "My Photos" at bounding box center [74, 740] width 117 height 31
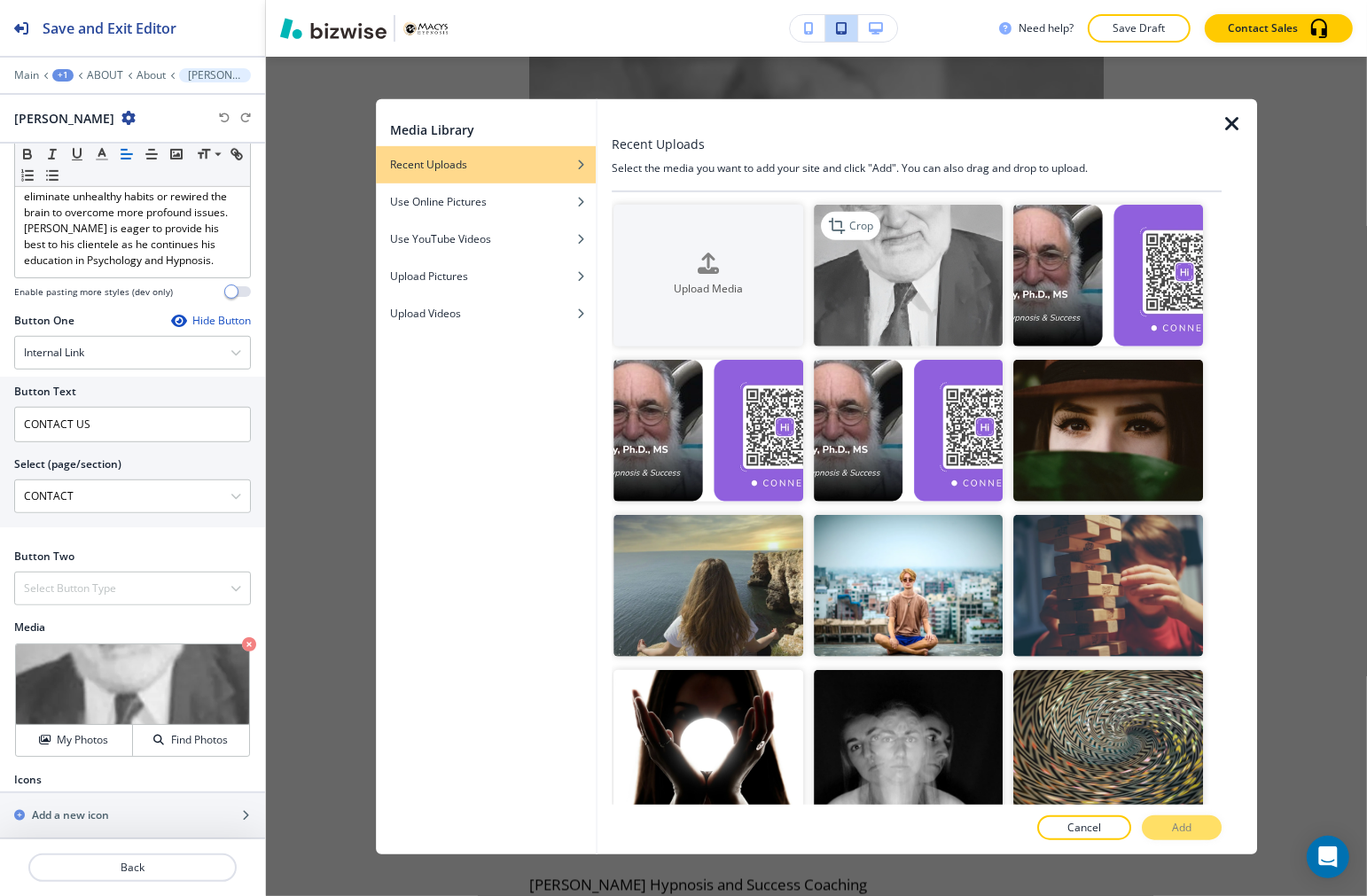
click at [872, 266] on img "button" at bounding box center [908, 274] width 189 height 142
click at [1197, 830] on button "Add" at bounding box center [1181, 828] width 80 height 25
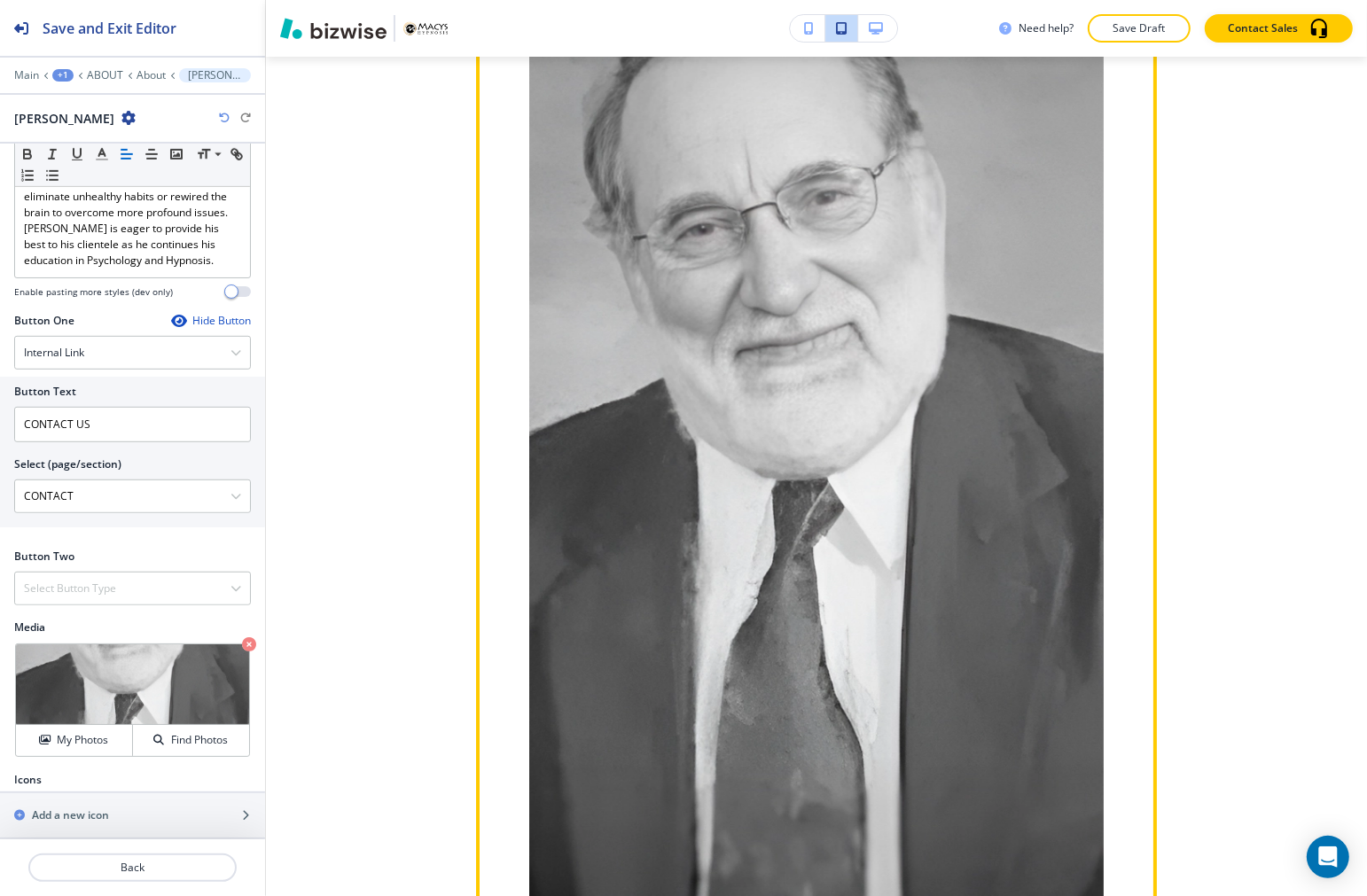
scroll to position [2134, 0]
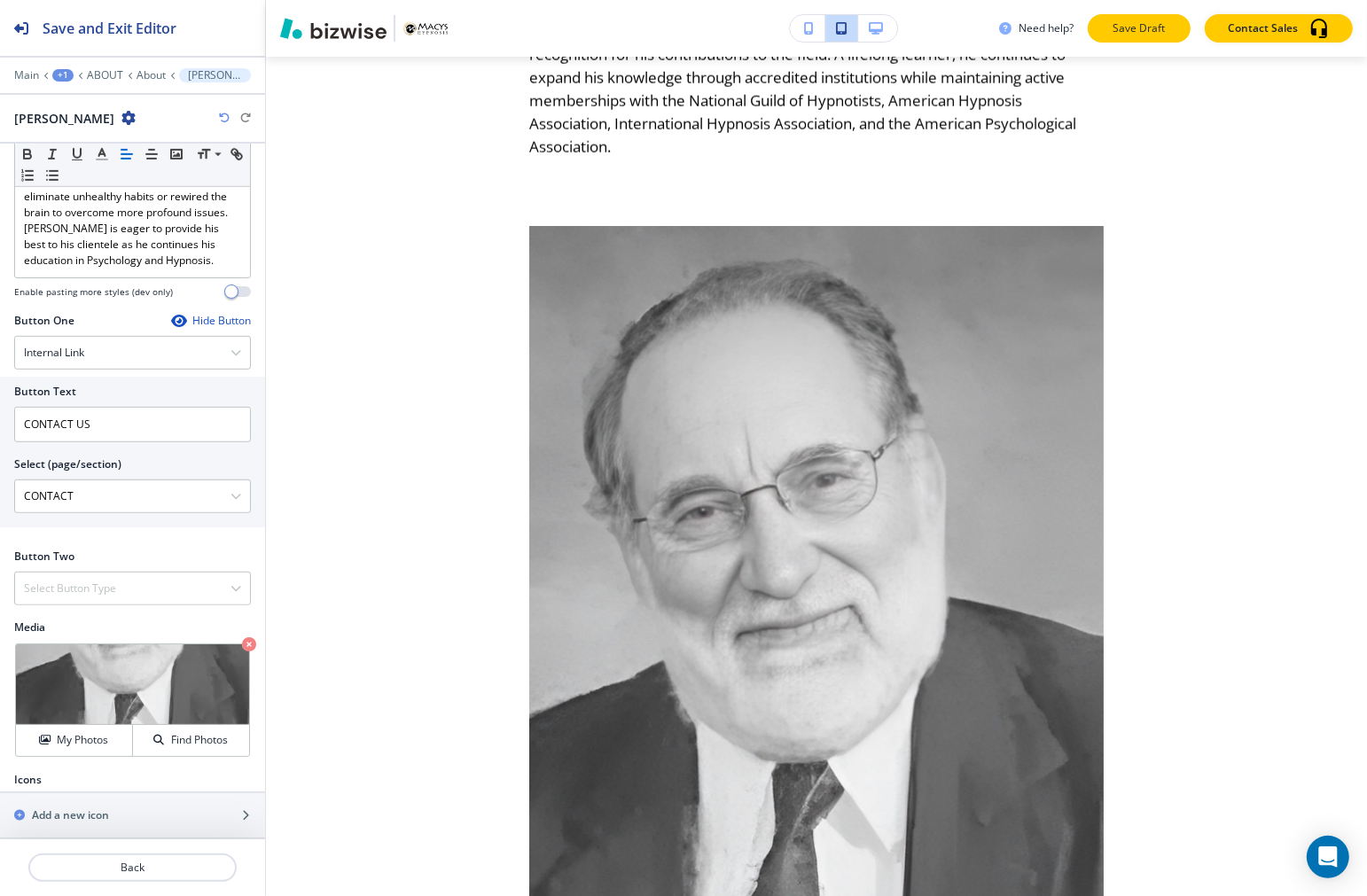
click at [1141, 14] on button "Save Draft" at bounding box center [1138, 29] width 103 height 29
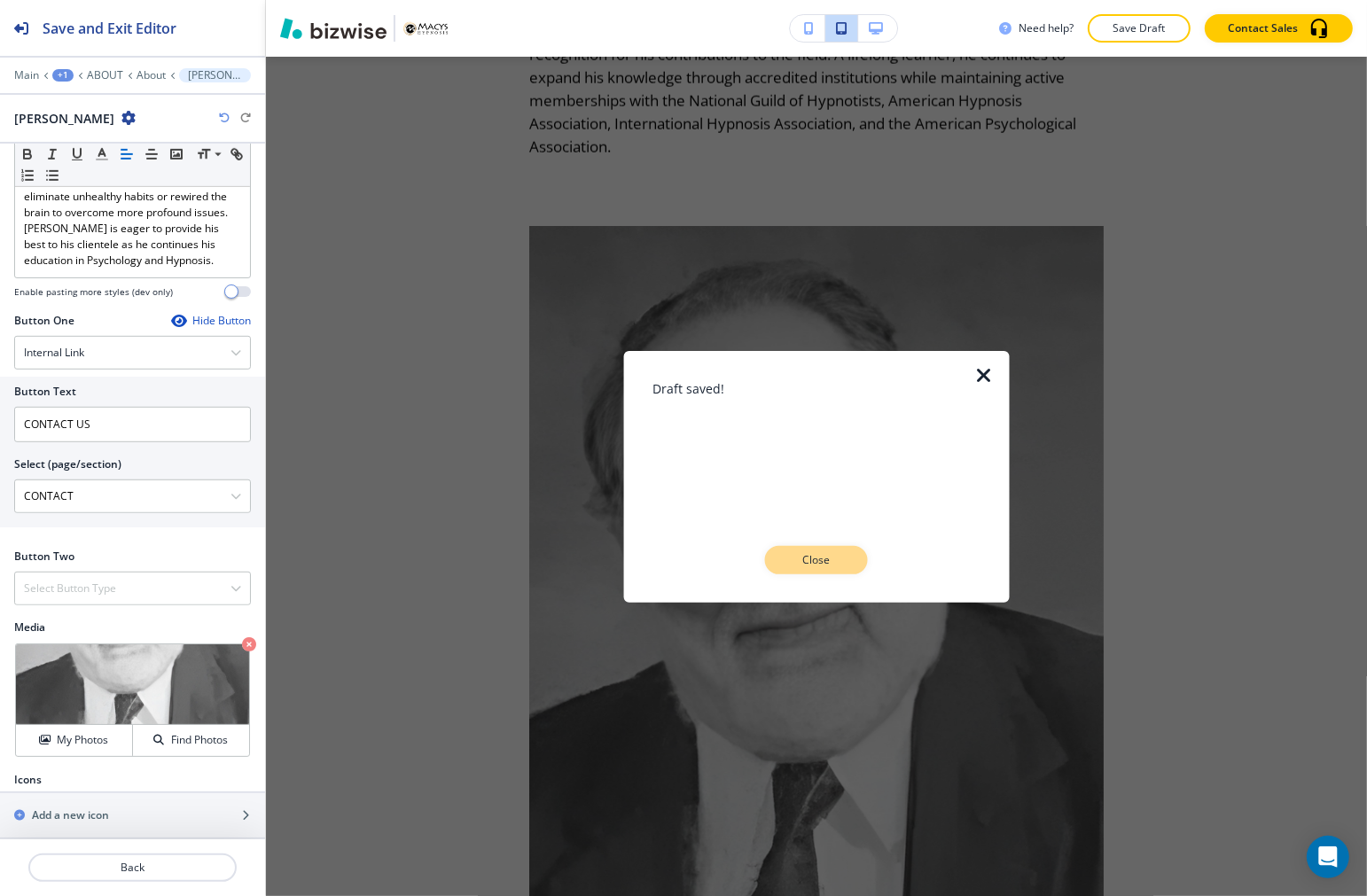
click at [826, 557] on p "Close" at bounding box center [816, 560] width 56 height 16
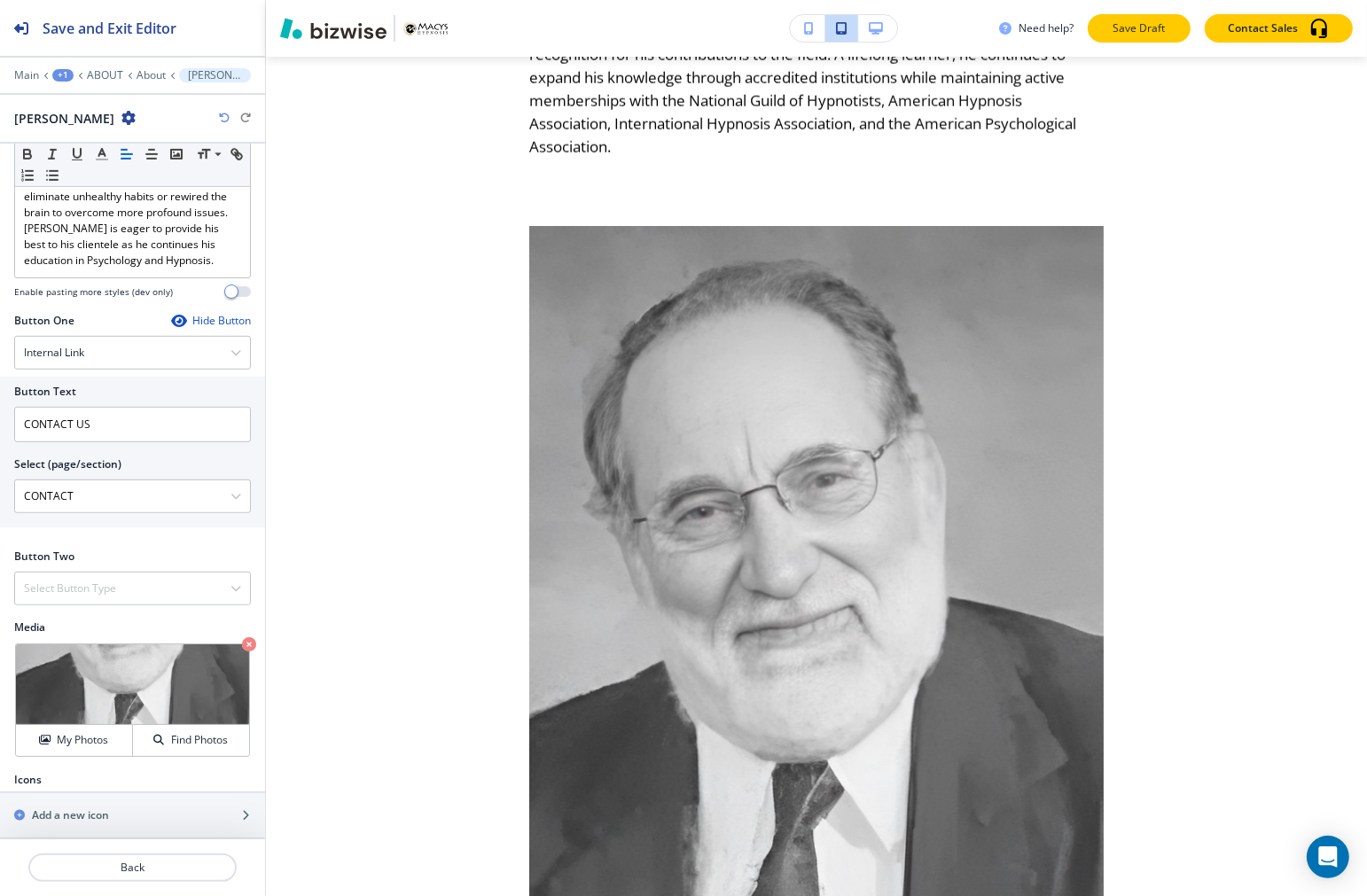
click at [1140, 36] on p "Save Draft" at bounding box center [1138, 29] width 56 height 16
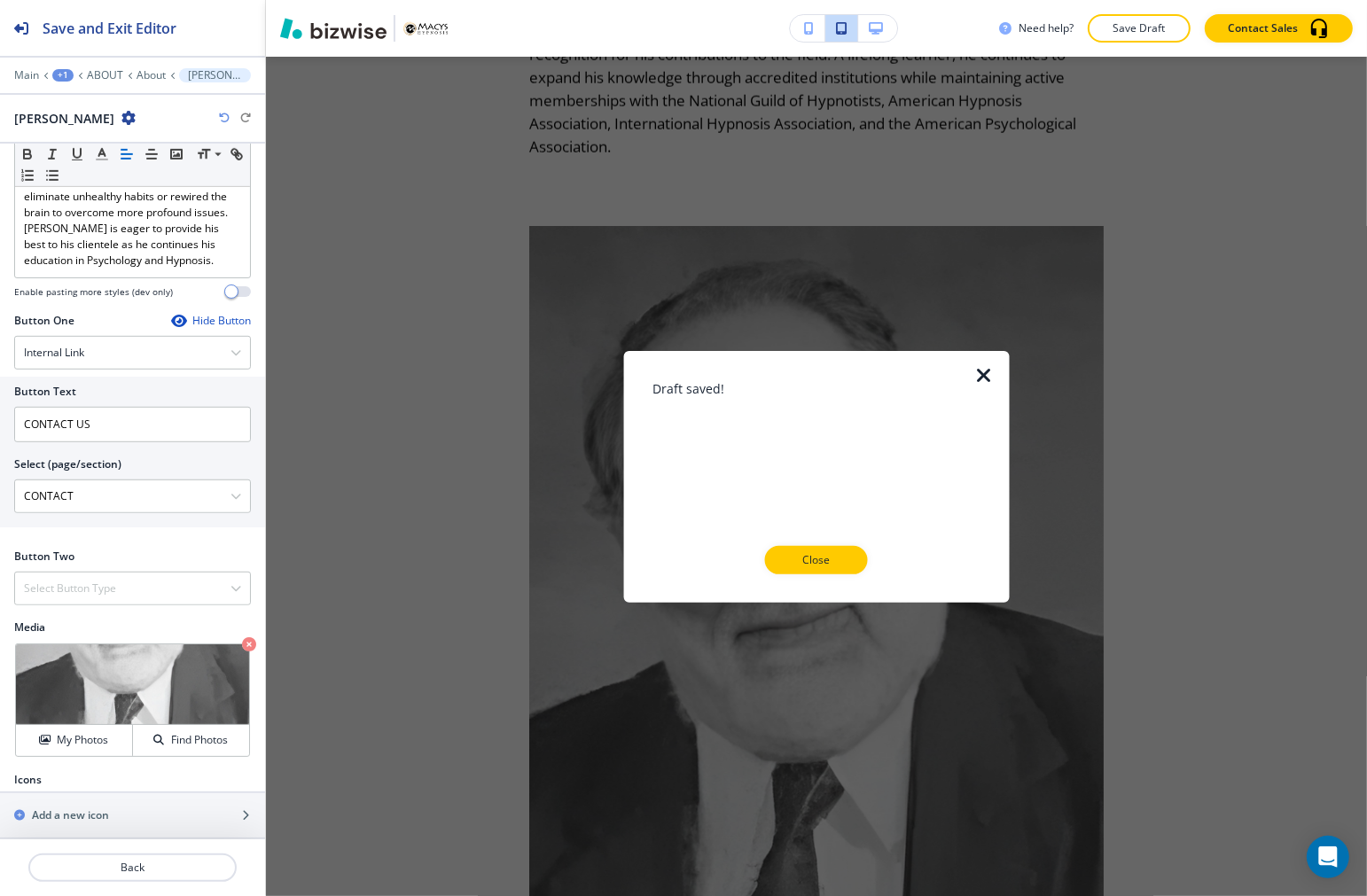
click at [839, 569] on button "Close" at bounding box center [816, 560] width 103 height 29
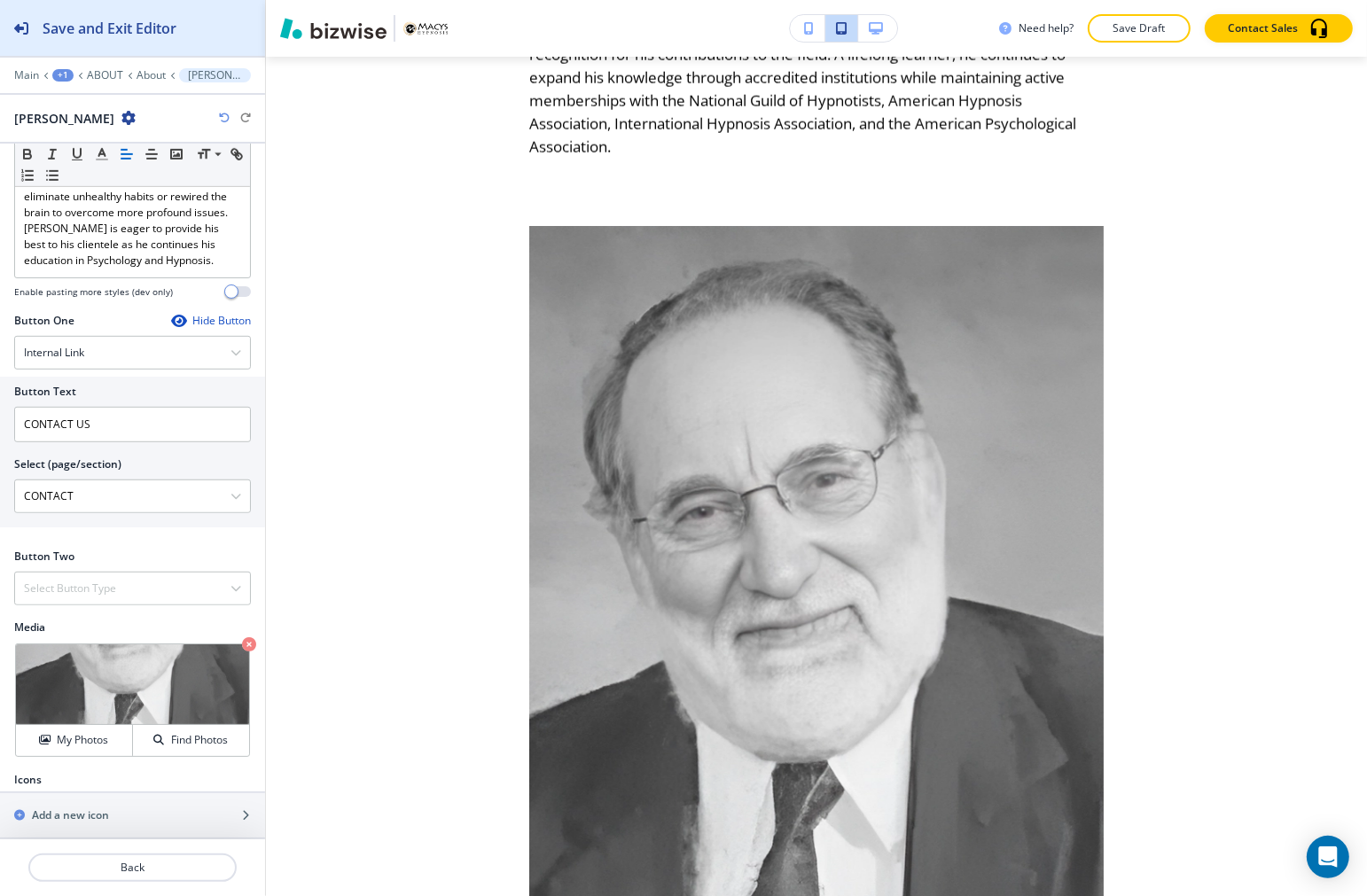
click at [108, 13] on div "Save and Exit Editor" at bounding box center [88, 28] width 176 height 55
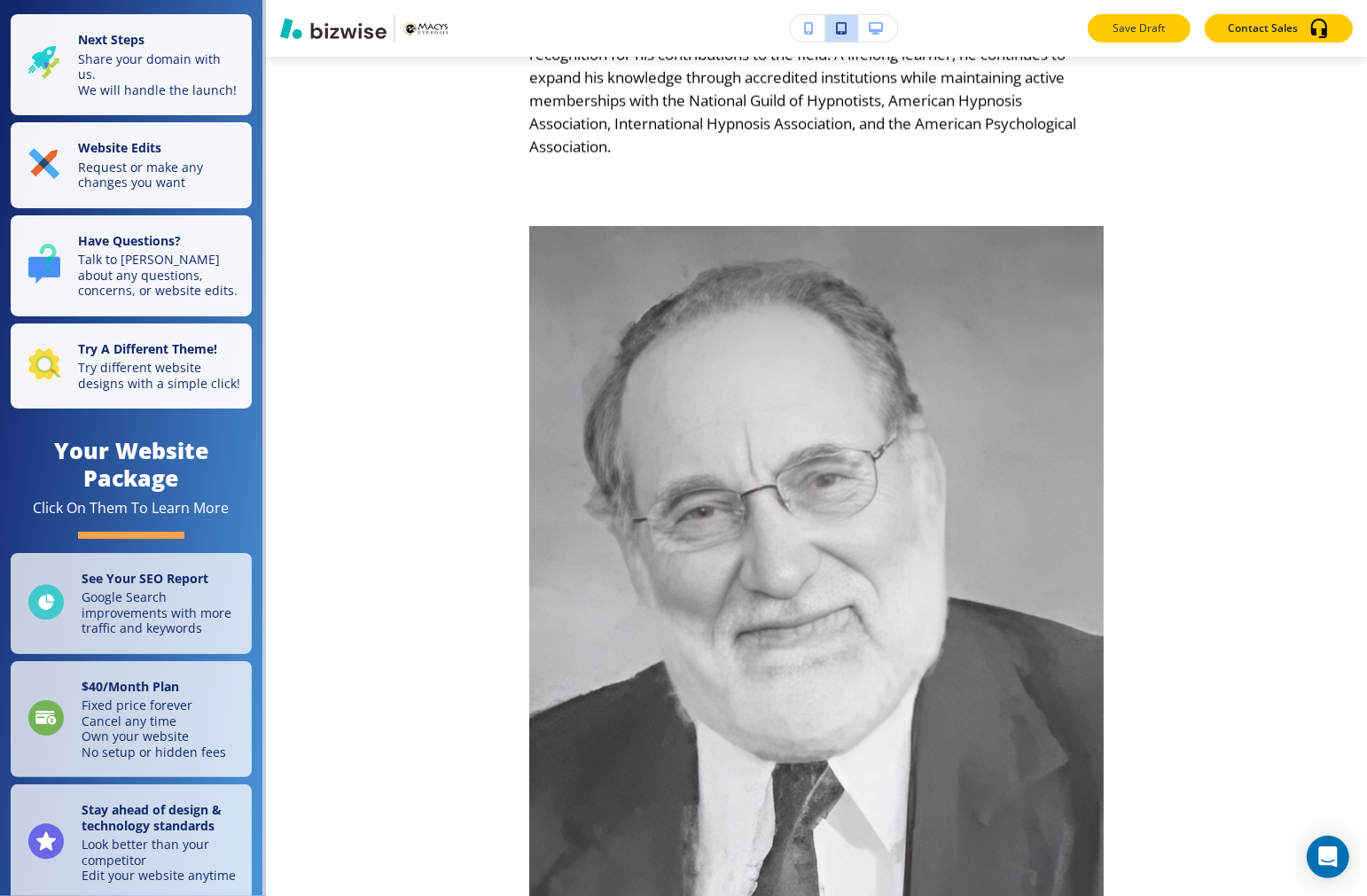
click at [1137, 25] on p "Save Draft" at bounding box center [1138, 29] width 56 height 16
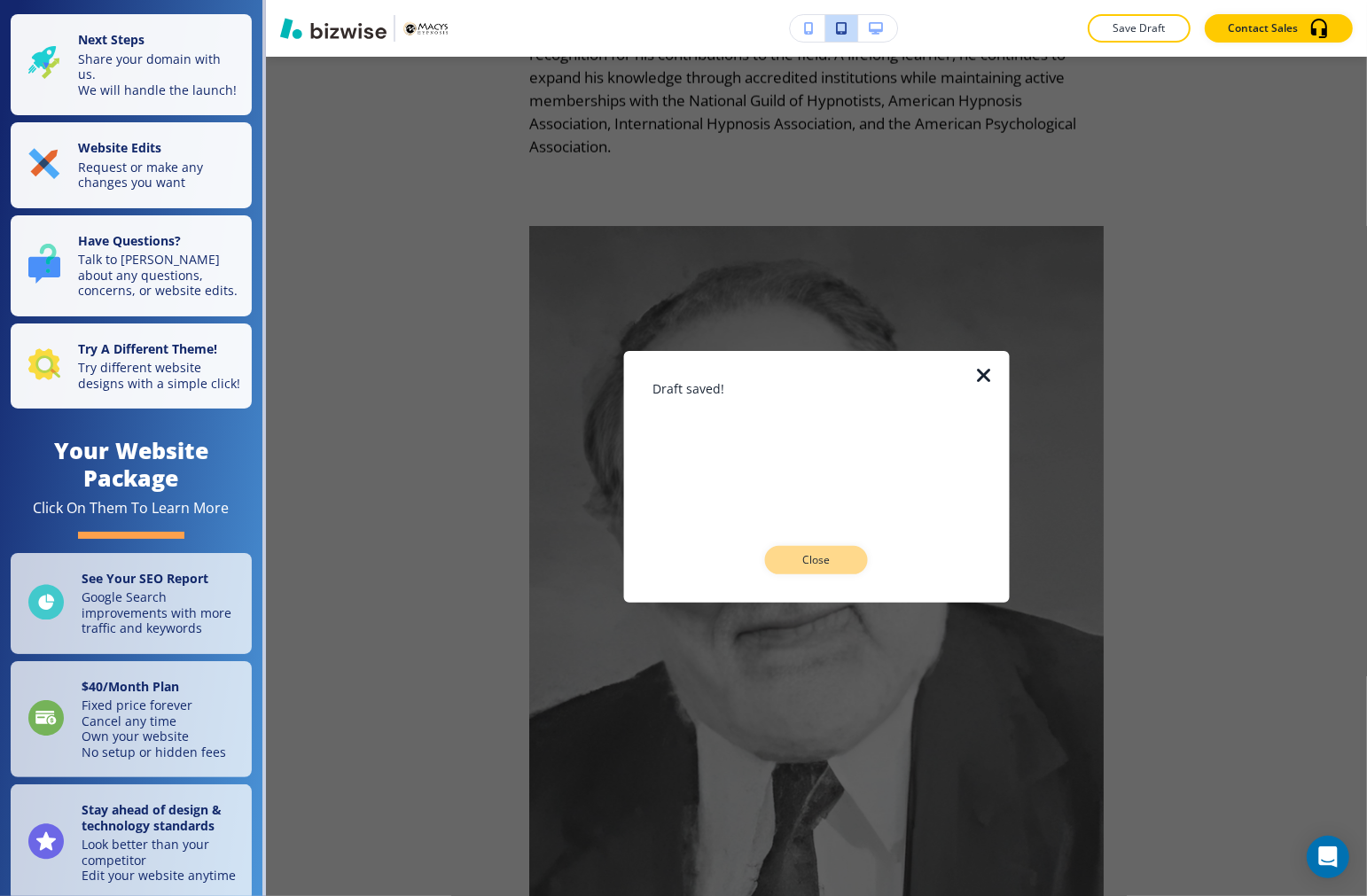
click at [837, 567] on p "Close" at bounding box center [816, 560] width 56 height 16
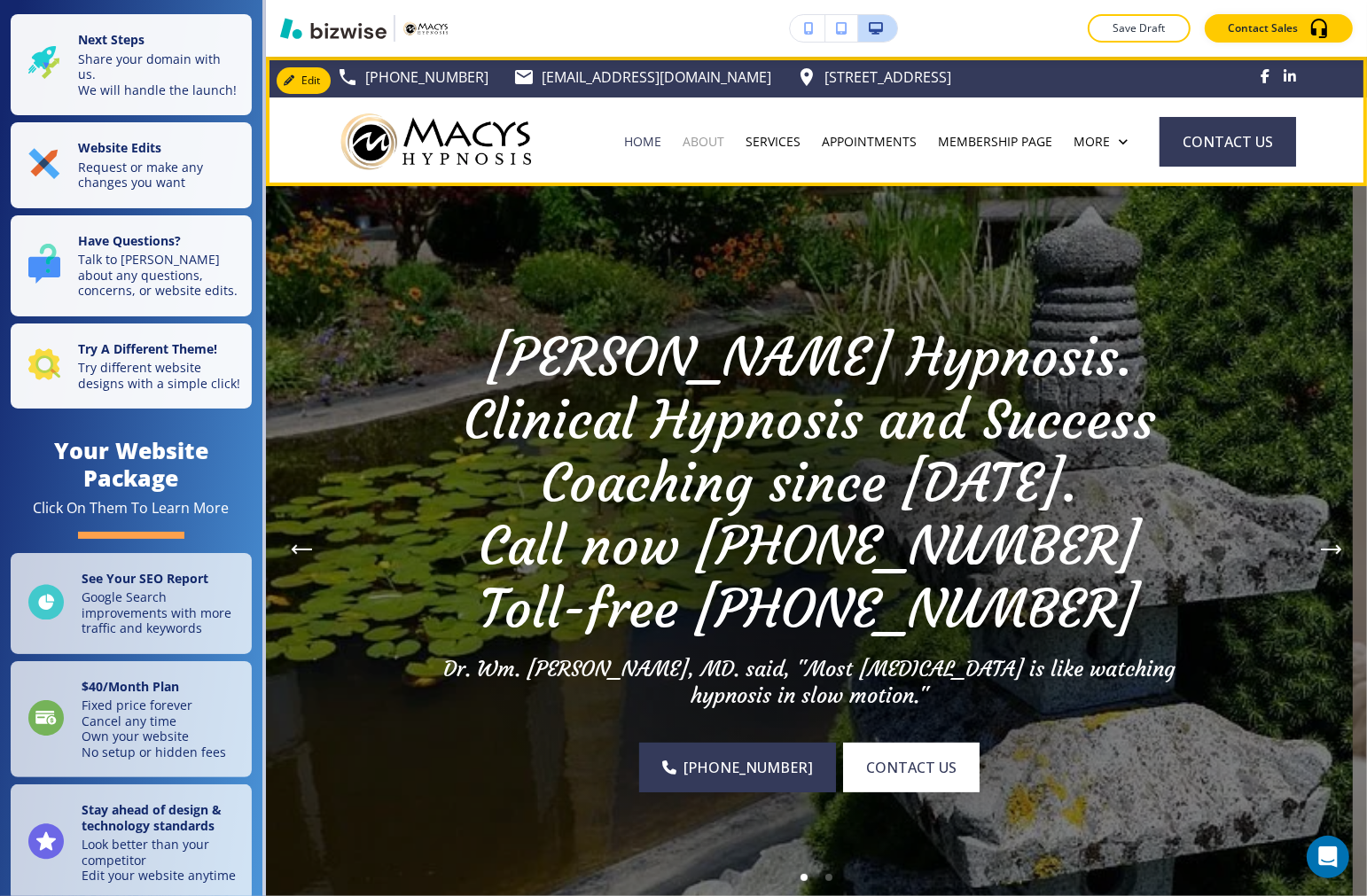
drag, startPoint x: 669, startPoint y: 130, endPoint x: 677, endPoint y: 137, distance: 10.6
click at [672, 130] on div "ABOUT" at bounding box center [703, 141] width 63 height 88
click at [686, 144] on p "ABOUT" at bounding box center [703, 142] width 42 height 18
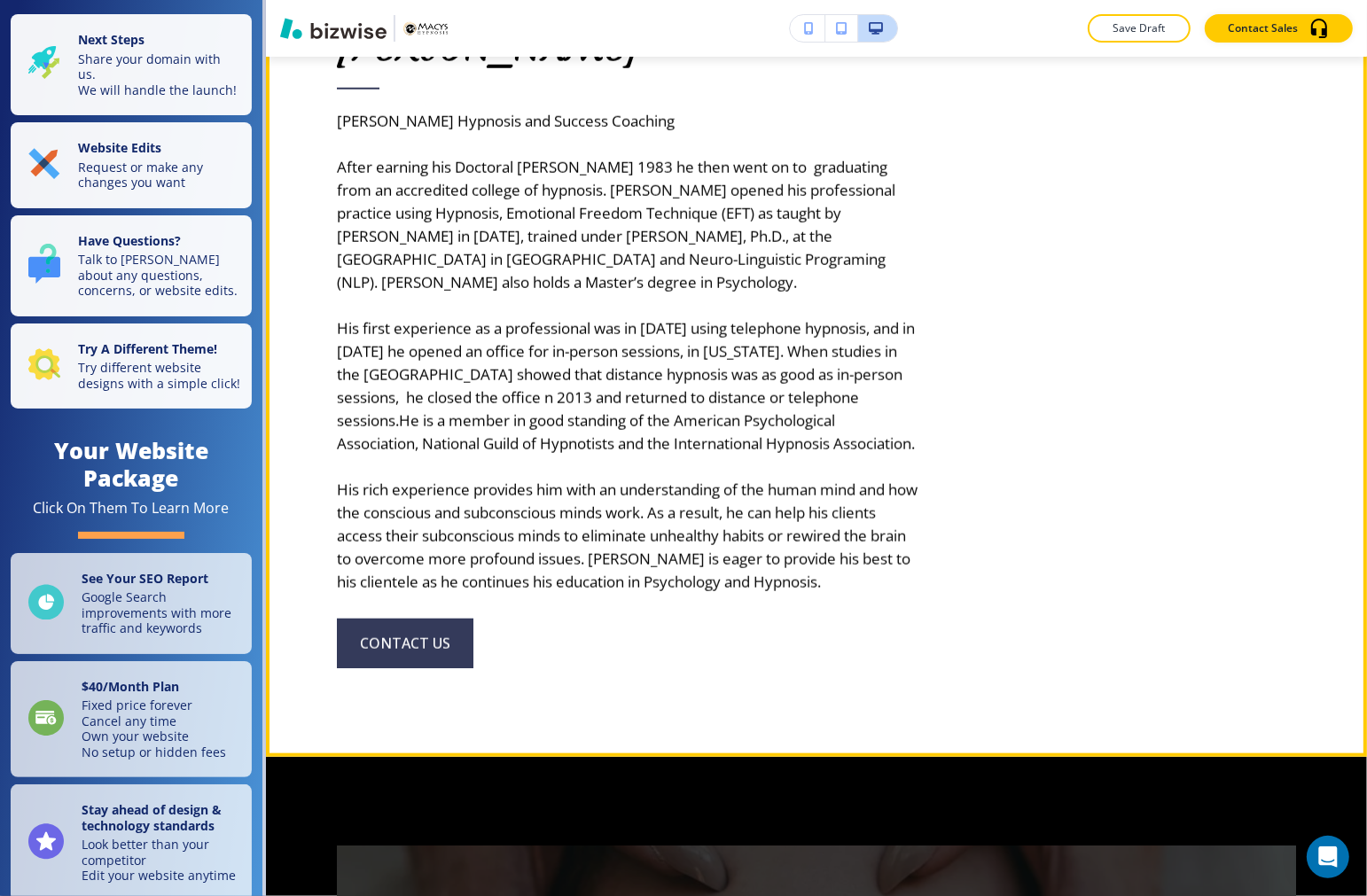
scroll to position [1477, 0]
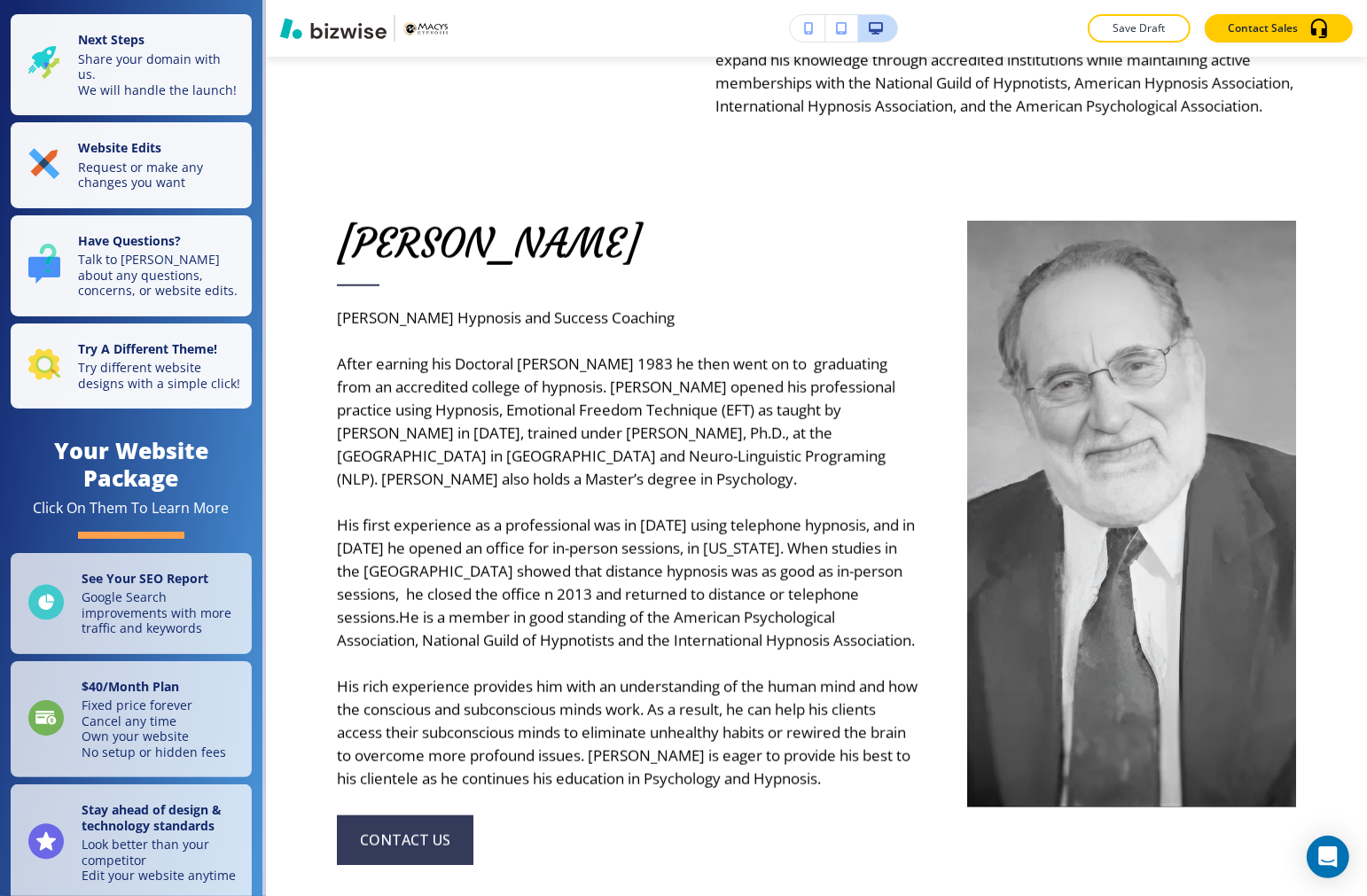
click at [843, 22] on icon "button" at bounding box center [841, 29] width 11 height 13
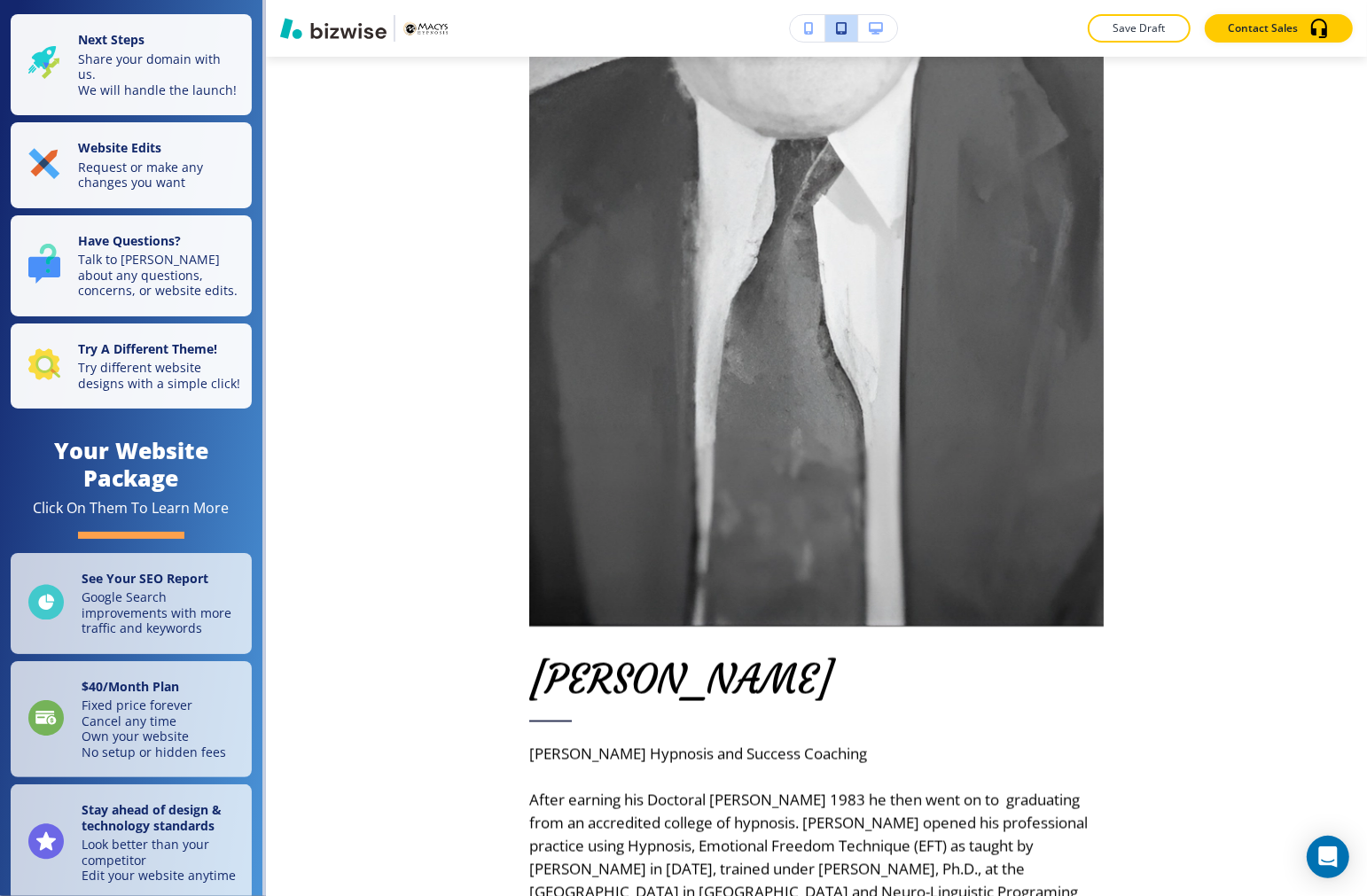
scroll to position [0, 0]
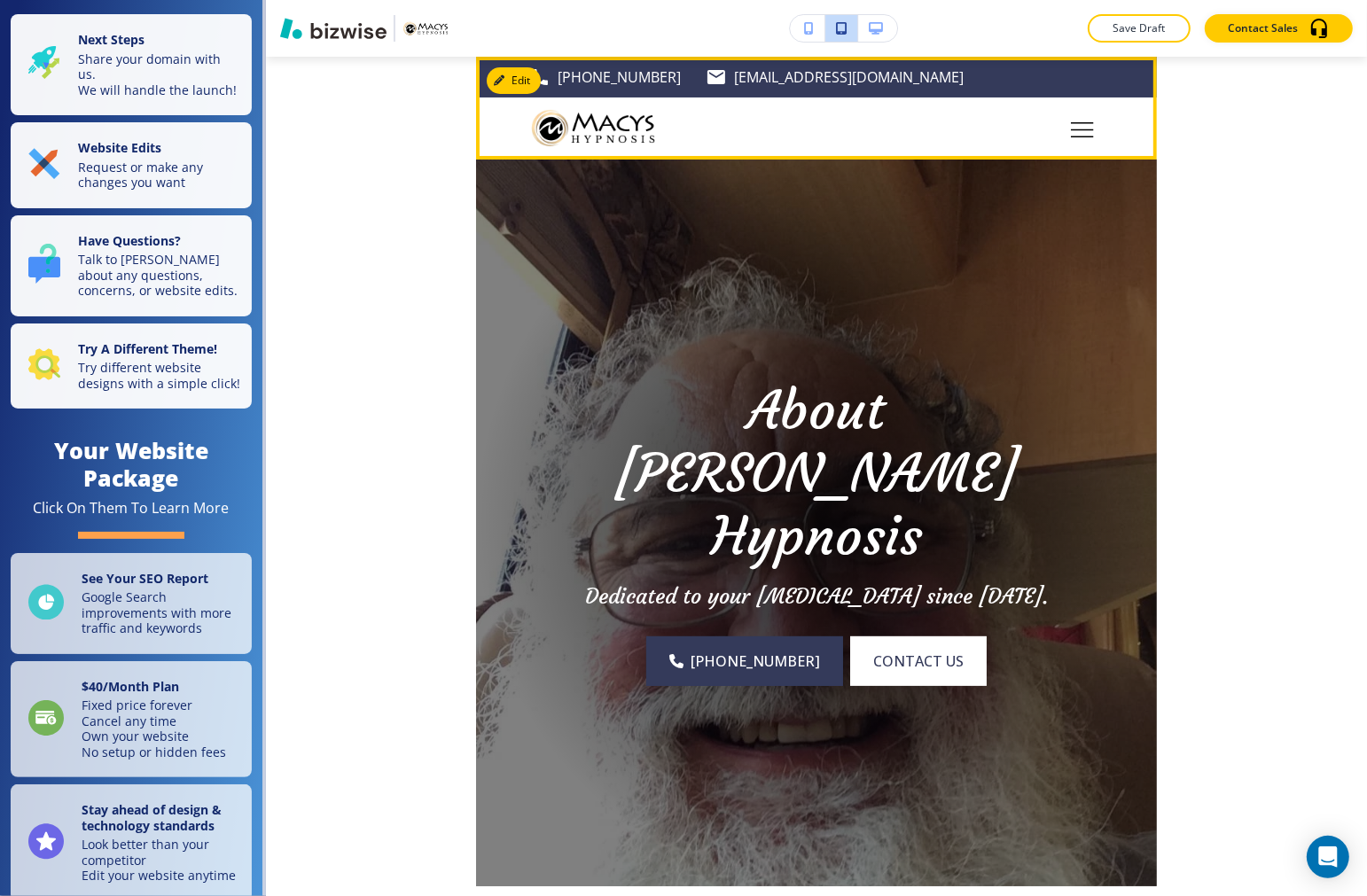
click at [1061, 133] on button "Toggle hamburger navigation menu" at bounding box center [1082, 129] width 43 height 43
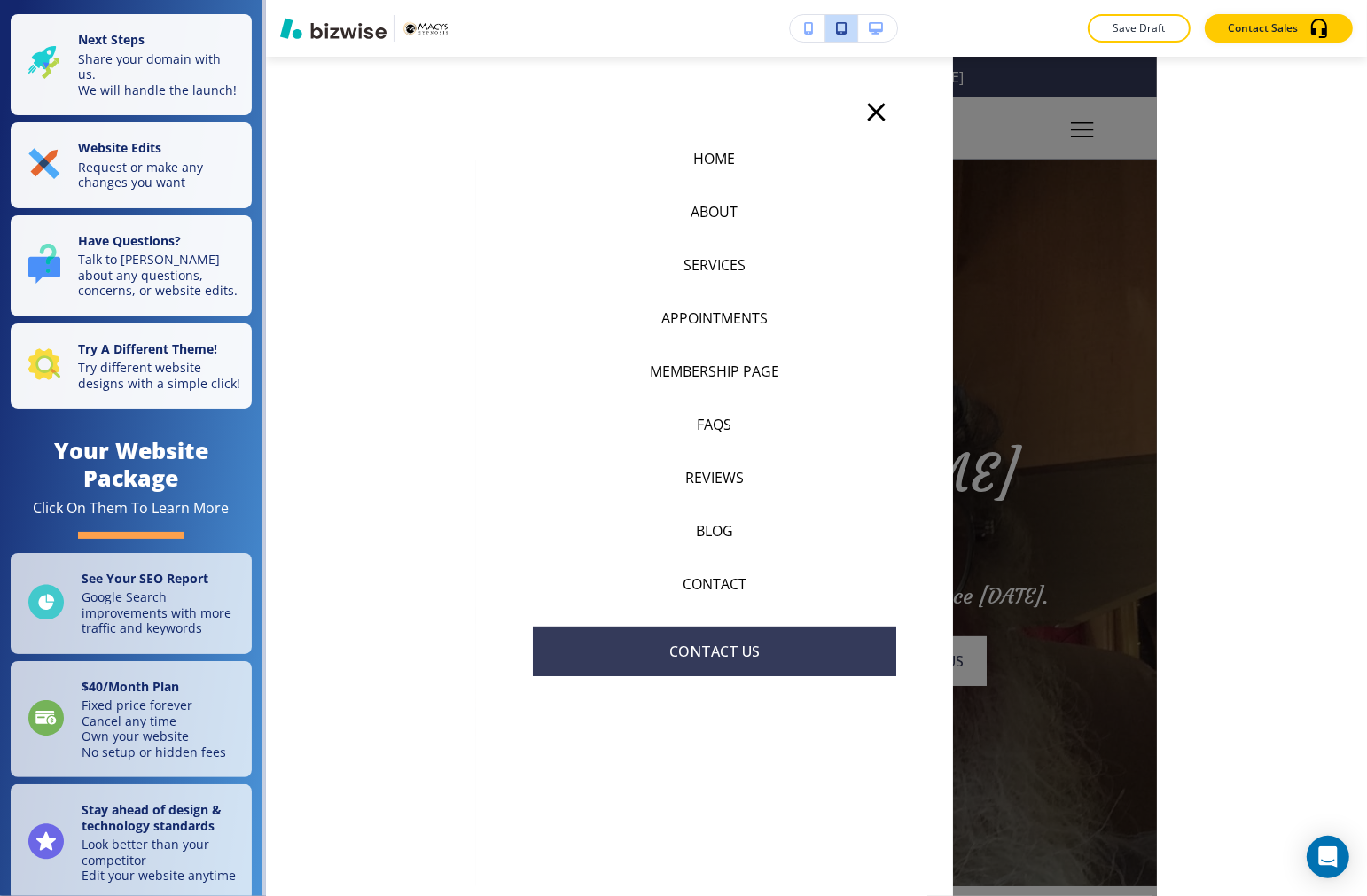
click at [703, 582] on p "CONTACT" at bounding box center [714, 584] width 63 height 21
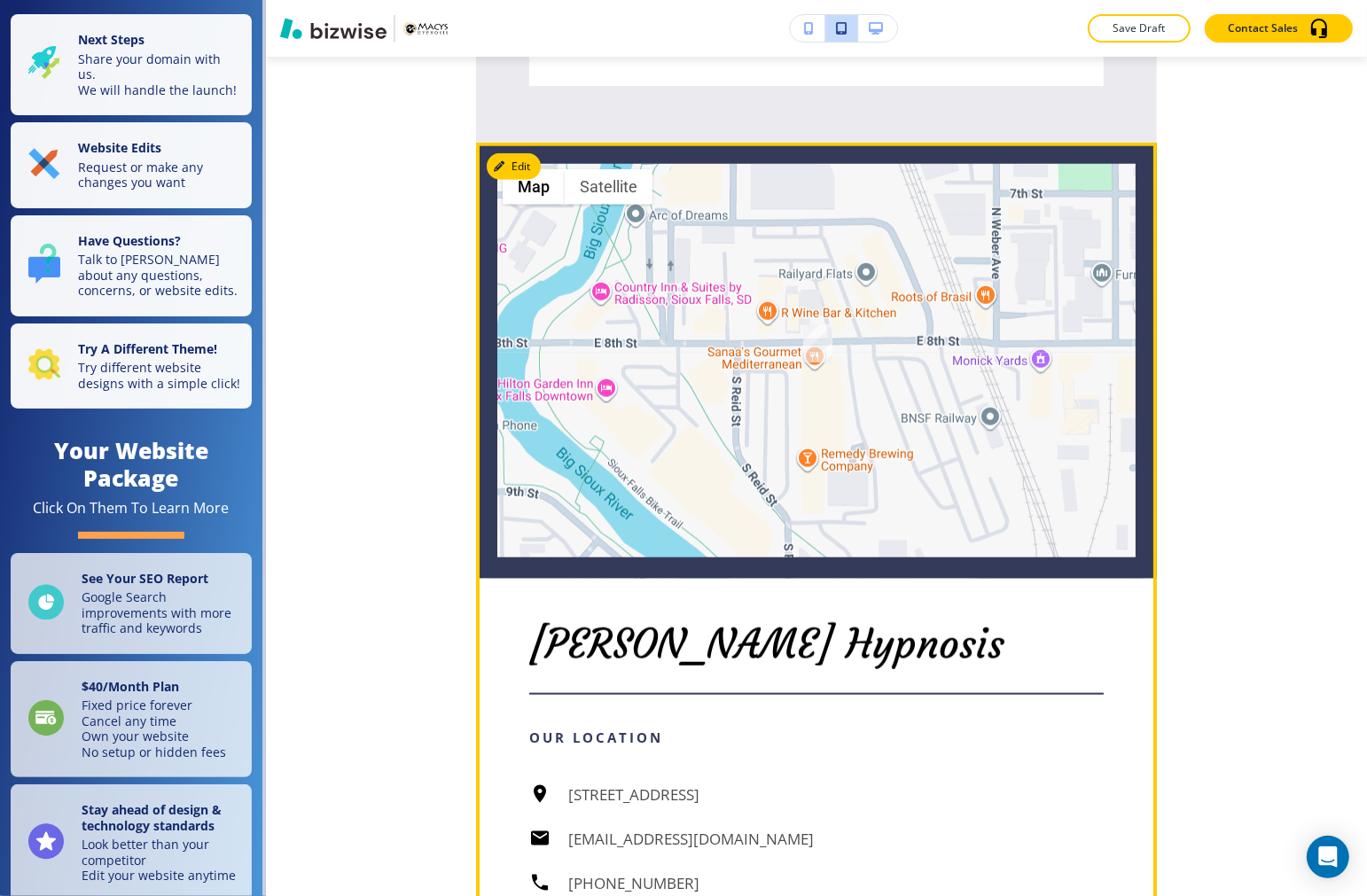
scroll to position [1575, 0]
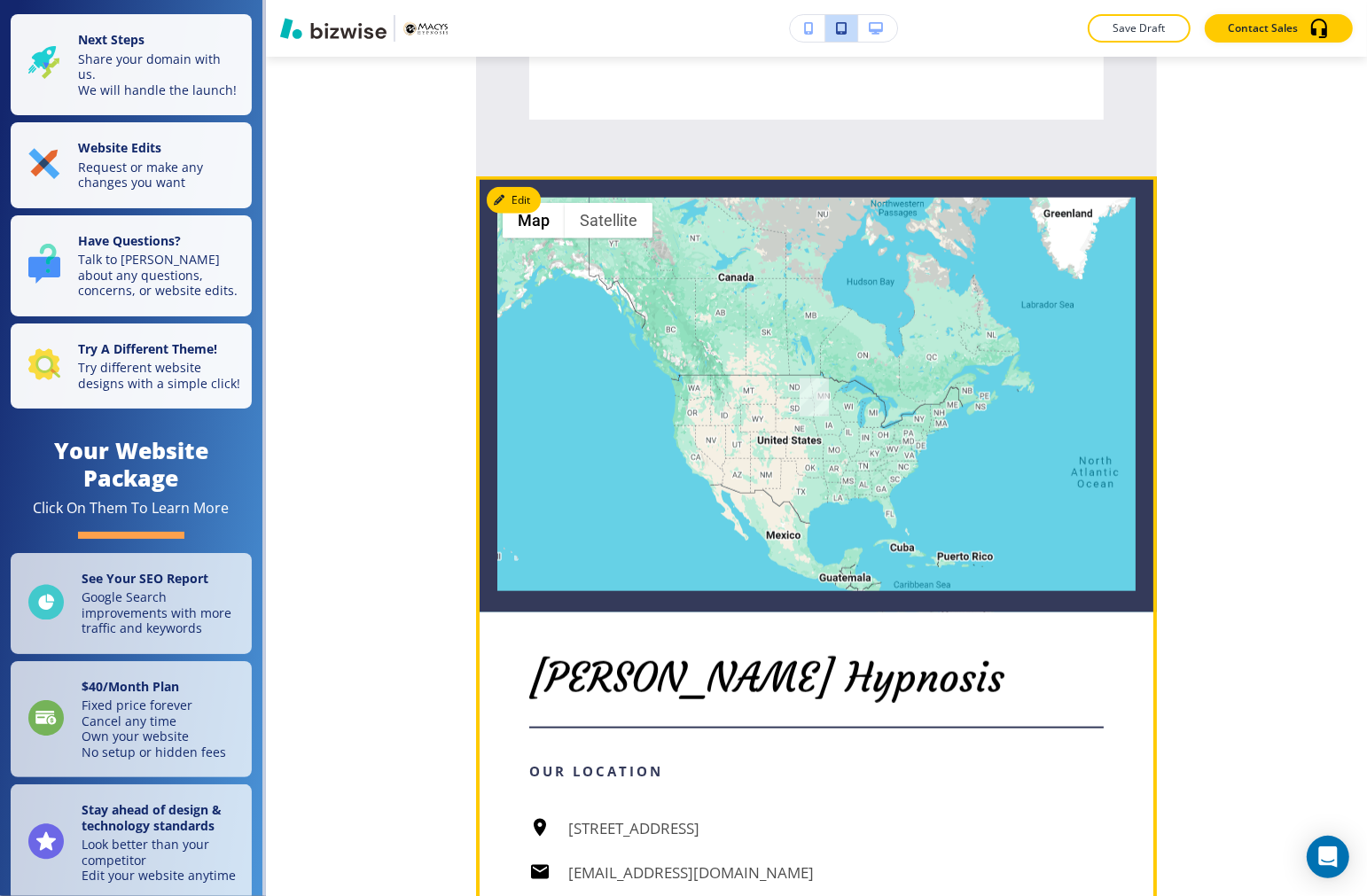
drag, startPoint x: 873, startPoint y: 505, endPoint x: 738, endPoint y: 427, distance: 155.9
click at [738, 427] on div at bounding box center [817, 394] width 681 height 2217
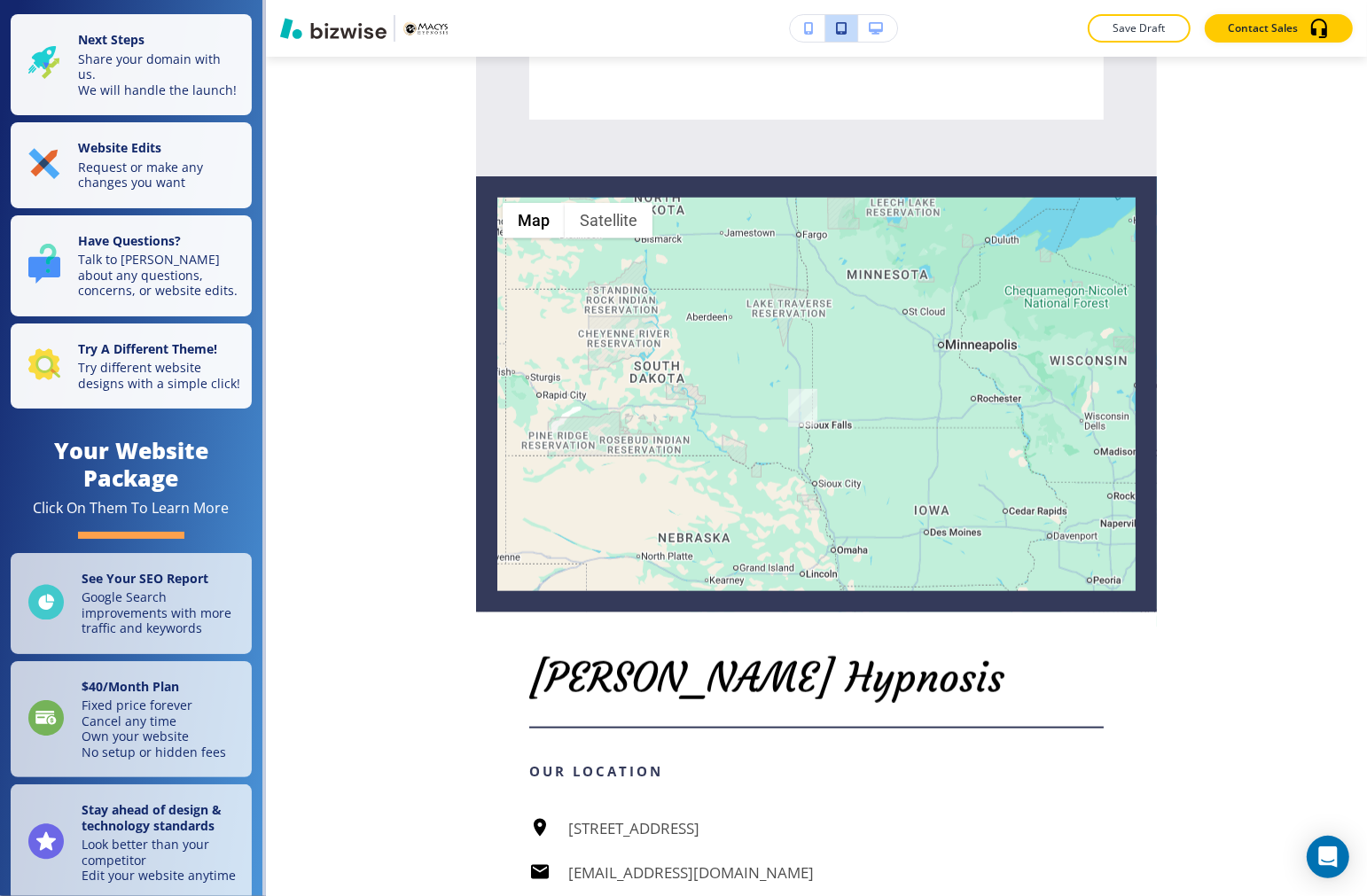
drag, startPoint x: 776, startPoint y: 380, endPoint x: 809, endPoint y: 440, distance: 68.5
click at [809, 440] on div at bounding box center [817, 394] width 681 height 2217
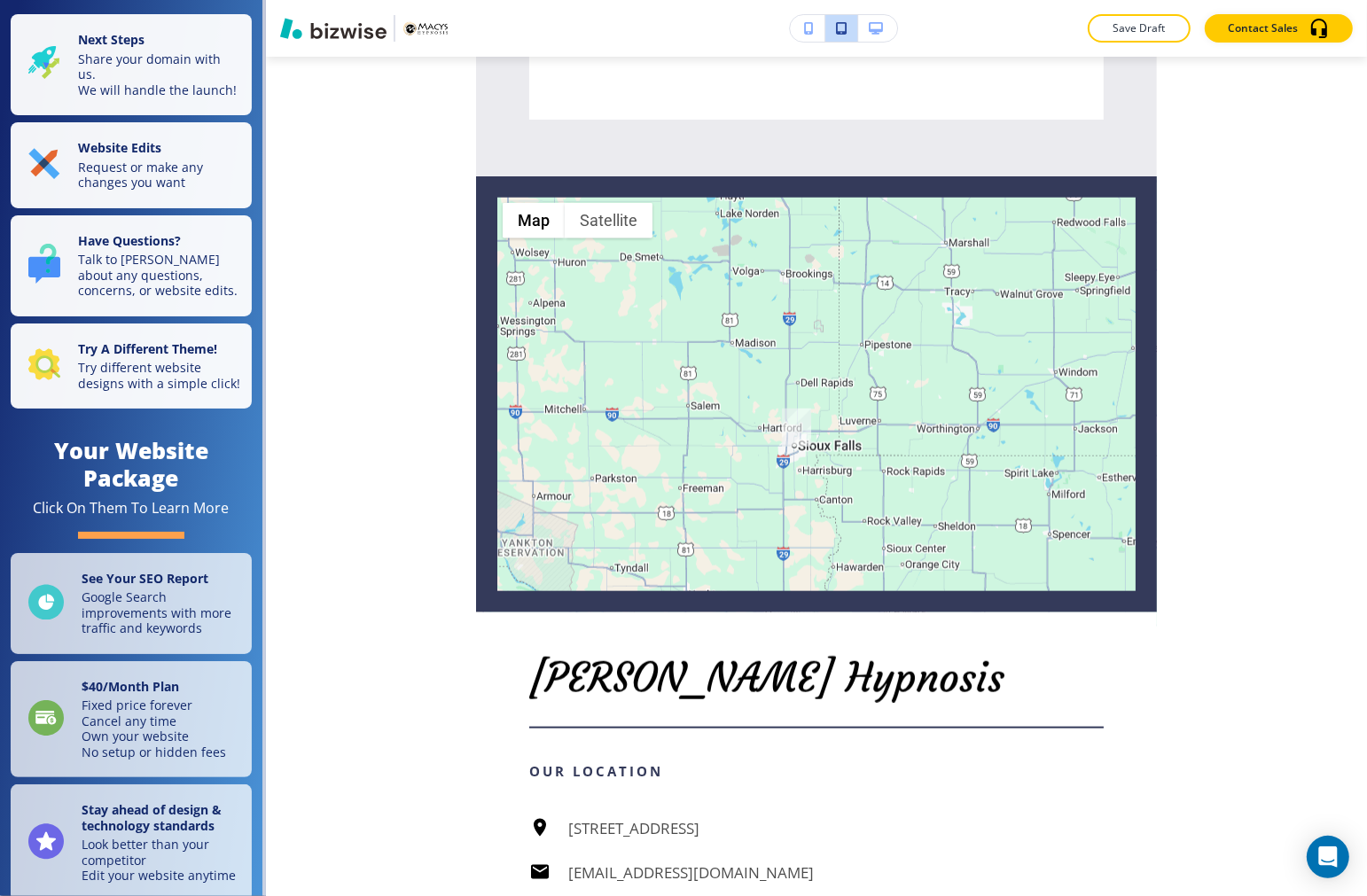
drag, startPoint x: 793, startPoint y: 397, endPoint x: 789, endPoint y: 465, distance: 68.1
click at [789, 465] on div at bounding box center [817, 394] width 681 height 2217
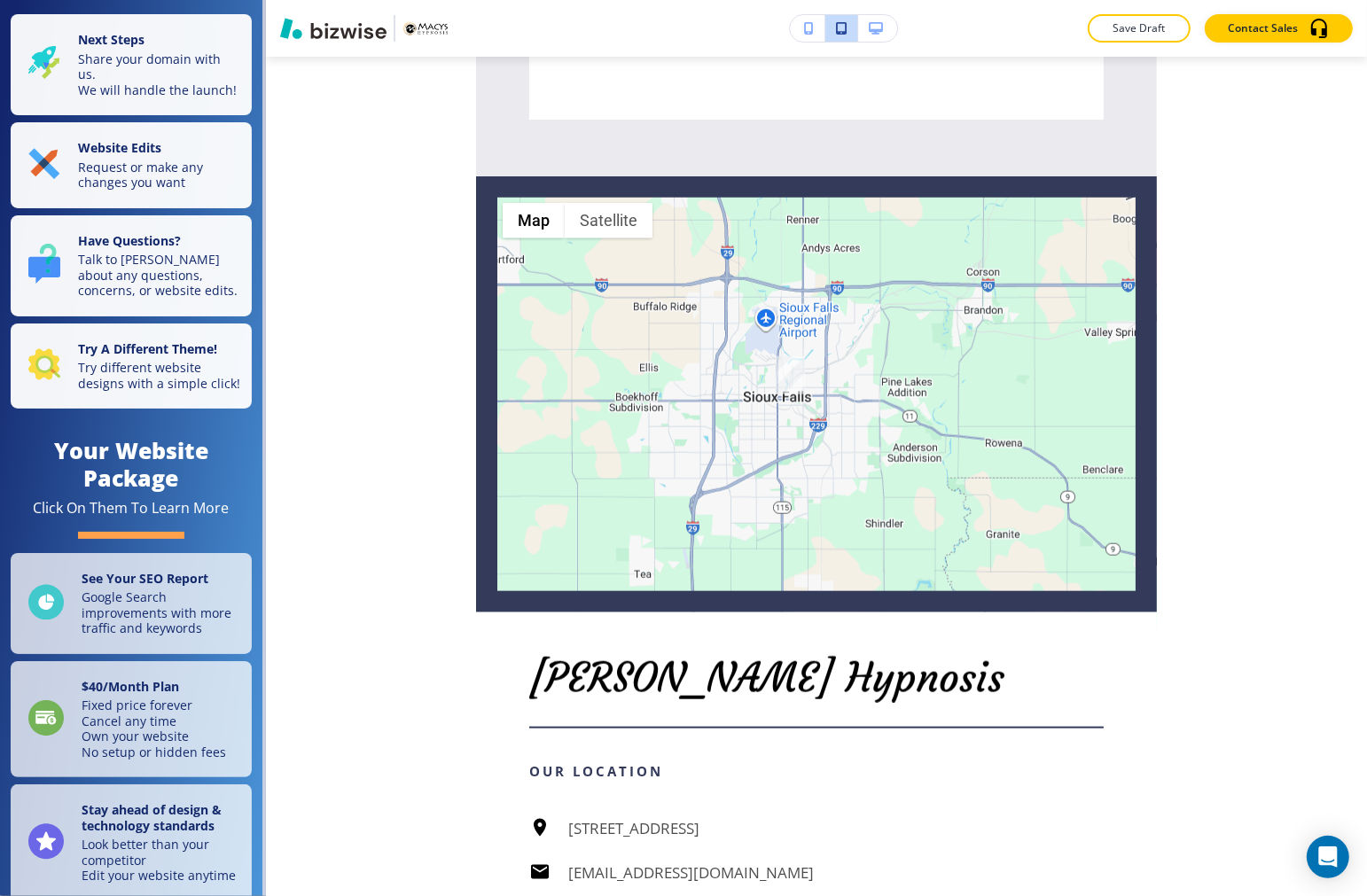
drag, startPoint x: 789, startPoint y: 465, endPoint x: 784, endPoint y: 556, distance: 91.1
click at [784, 556] on div at bounding box center [817, 394] width 681 height 2217
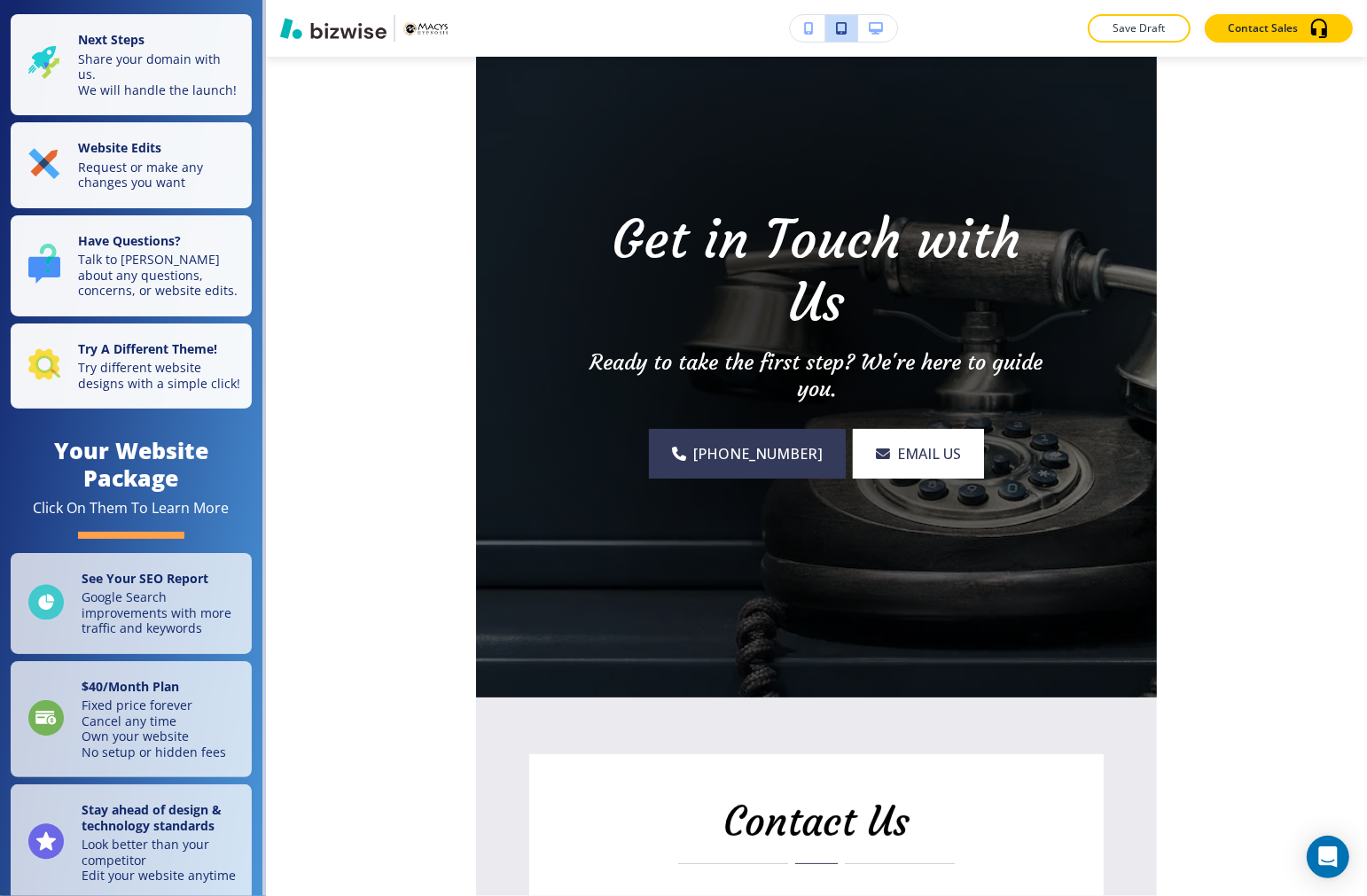
scroll to position [0, 0]
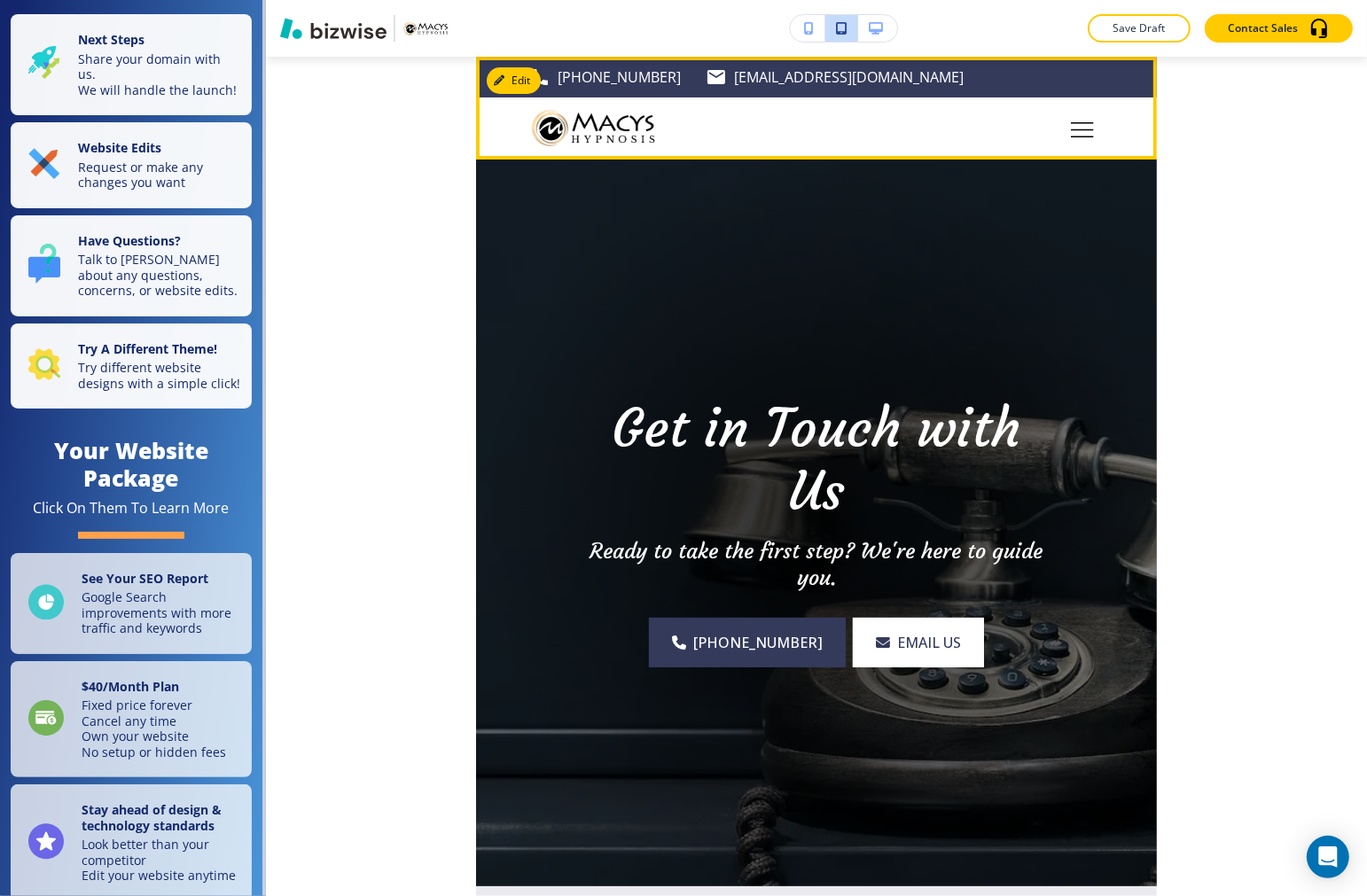
click at [1087, 124] on button "Toggle hamburger navigation menu" at bounding box center [1082, 129] width 43 height 43
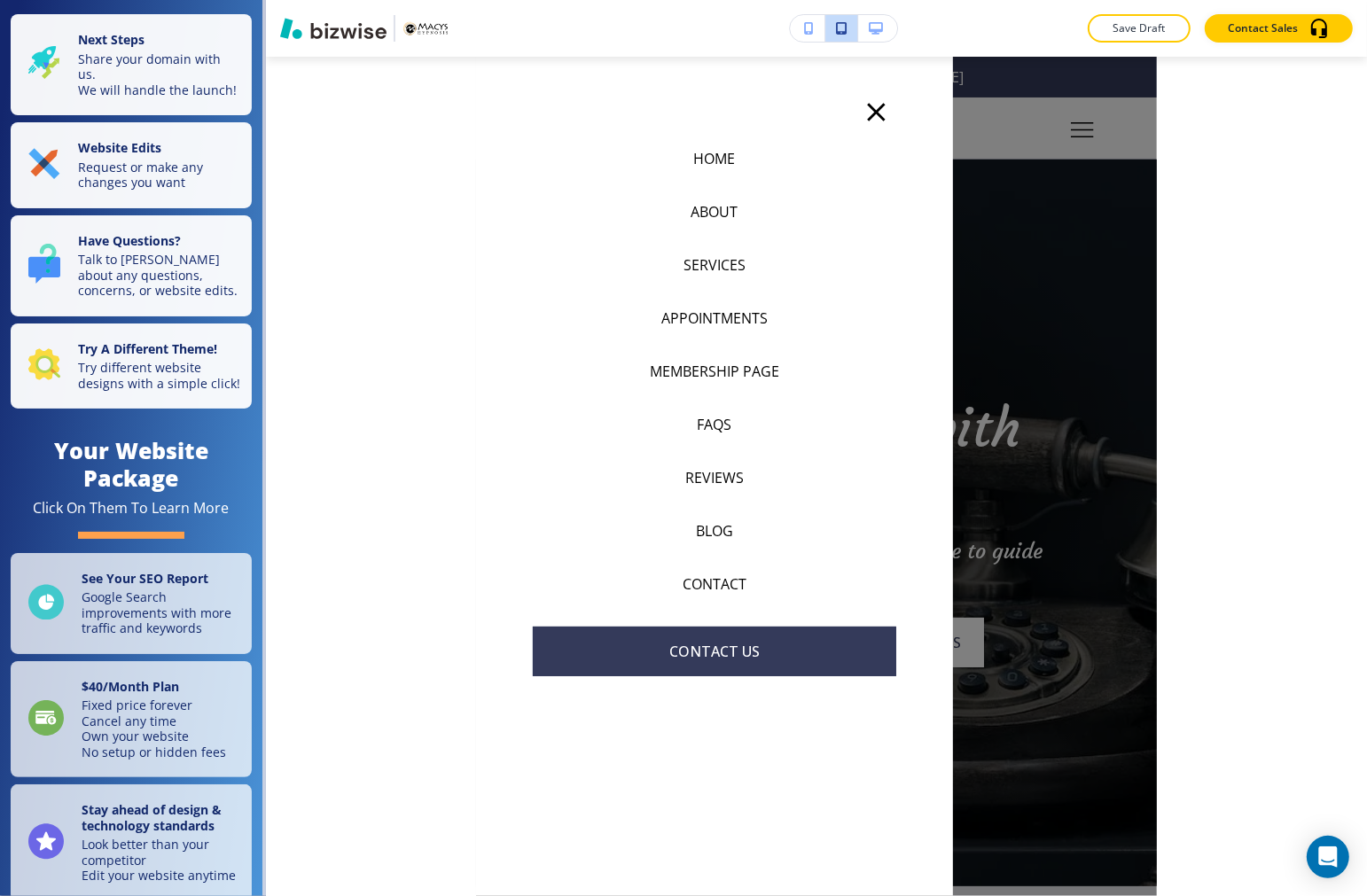
click at [870, 124] on icon "button" at bounding box center [876, 112] width 31 height 31
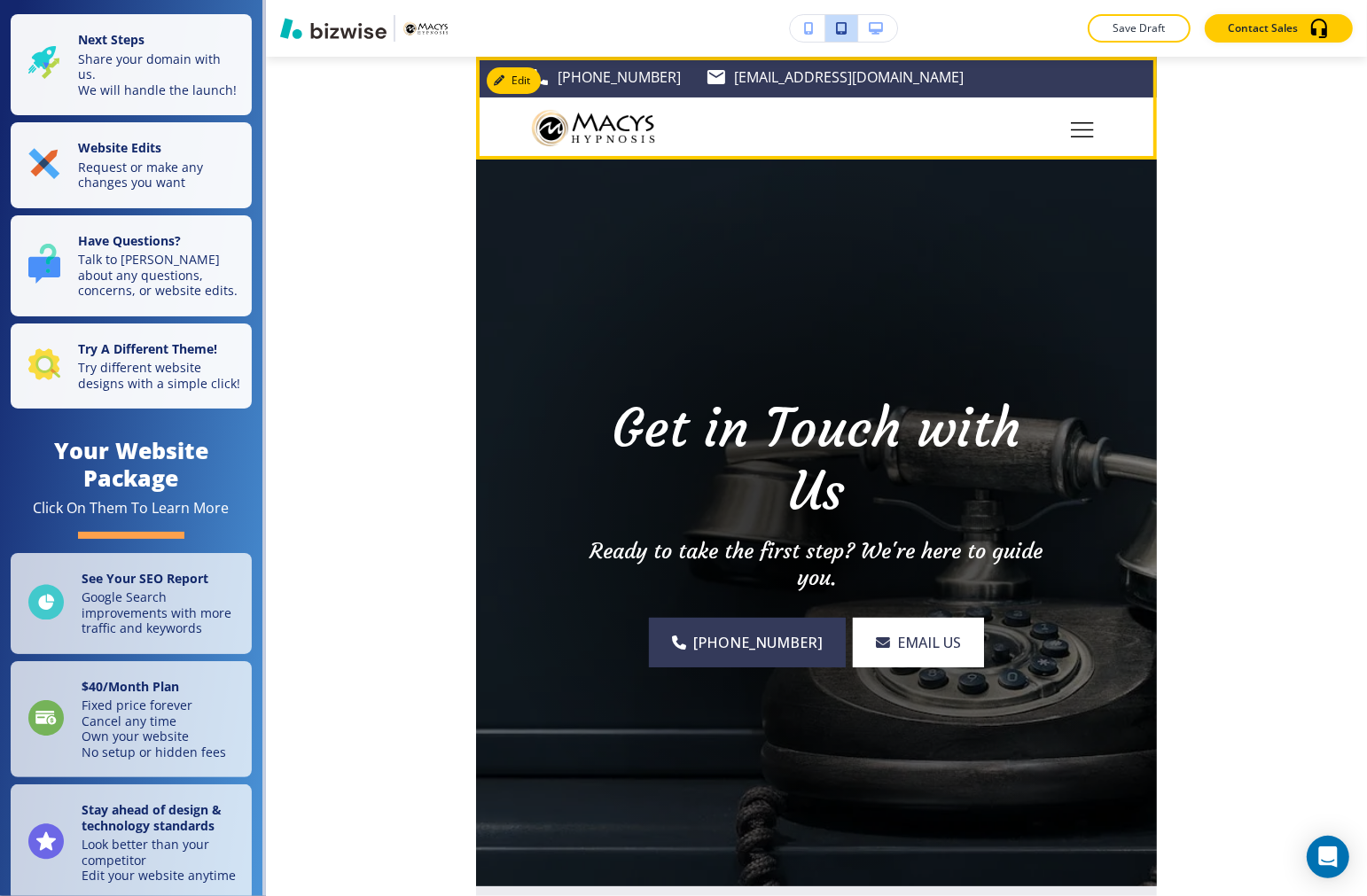
click at [1078, 122] on icon "Toggle hamburger navigation menu" at bounding box center [1082, 122] width 23 height 0
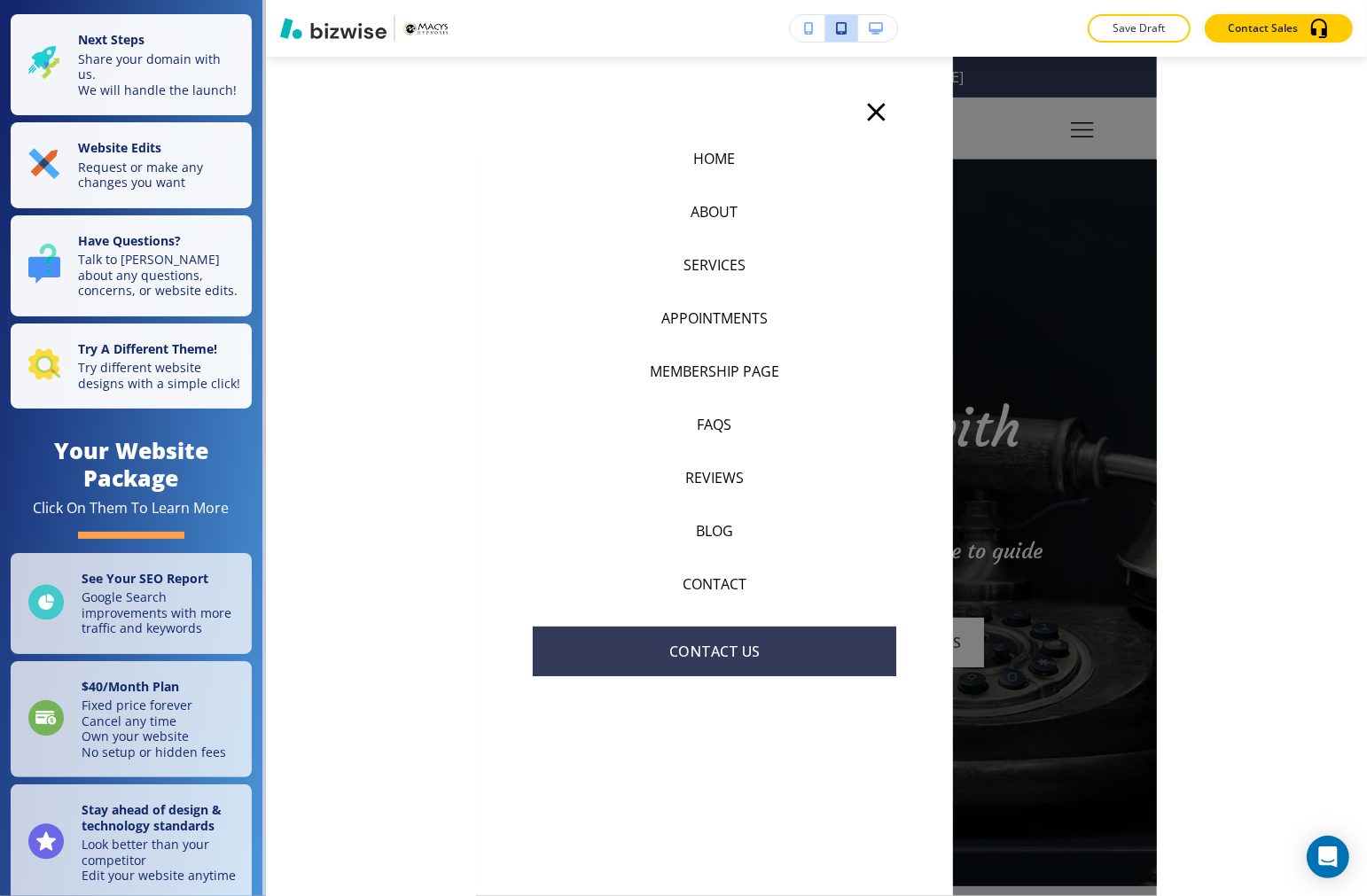
click at [730, 259] on p "SERVICES" at bounding box center [714, 265] width 62 height 21
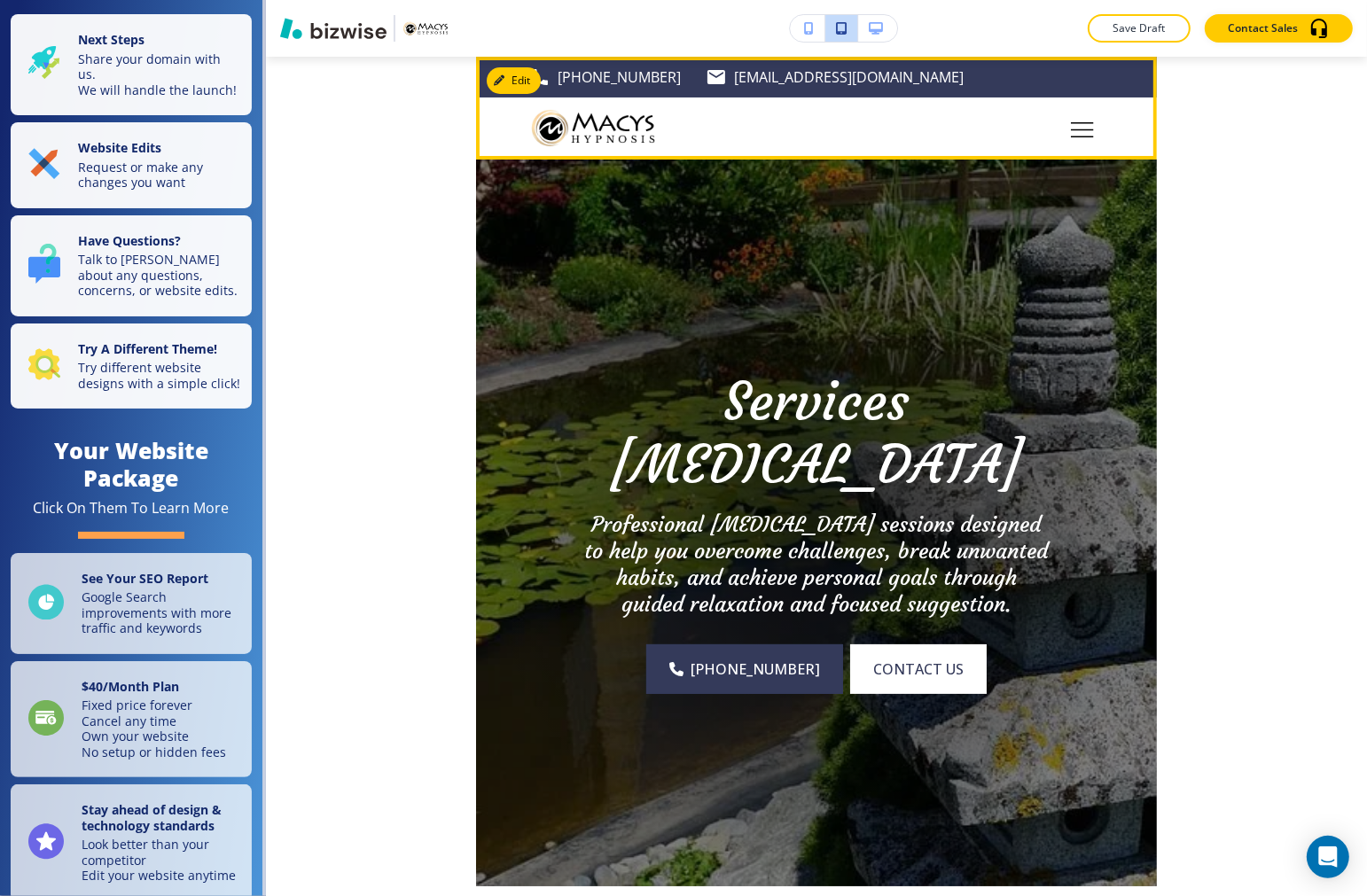
click at [1090, 138] on div at bounding box center [817, 128] width 681 height 62
click at [1070, 117] on div "Toggle hamburger navigation menu" at bounding box center [1082, 124] width 23 height 15
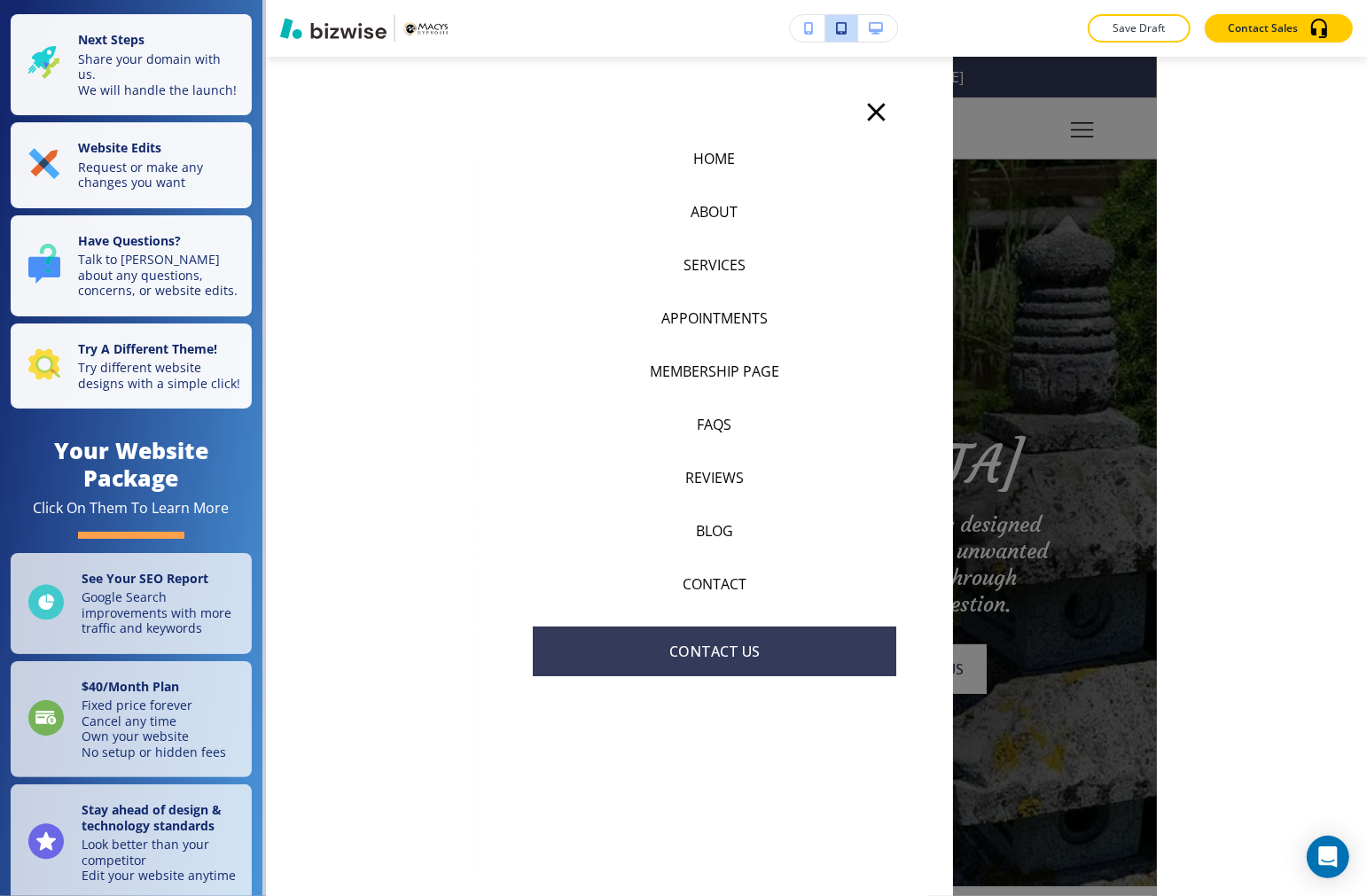
click at [883, 94] on div at bounding box center [715, 112] width 477 height 40
click at [876, 106] on icon "button" at bounding box center [876, 112] width 31 height 31
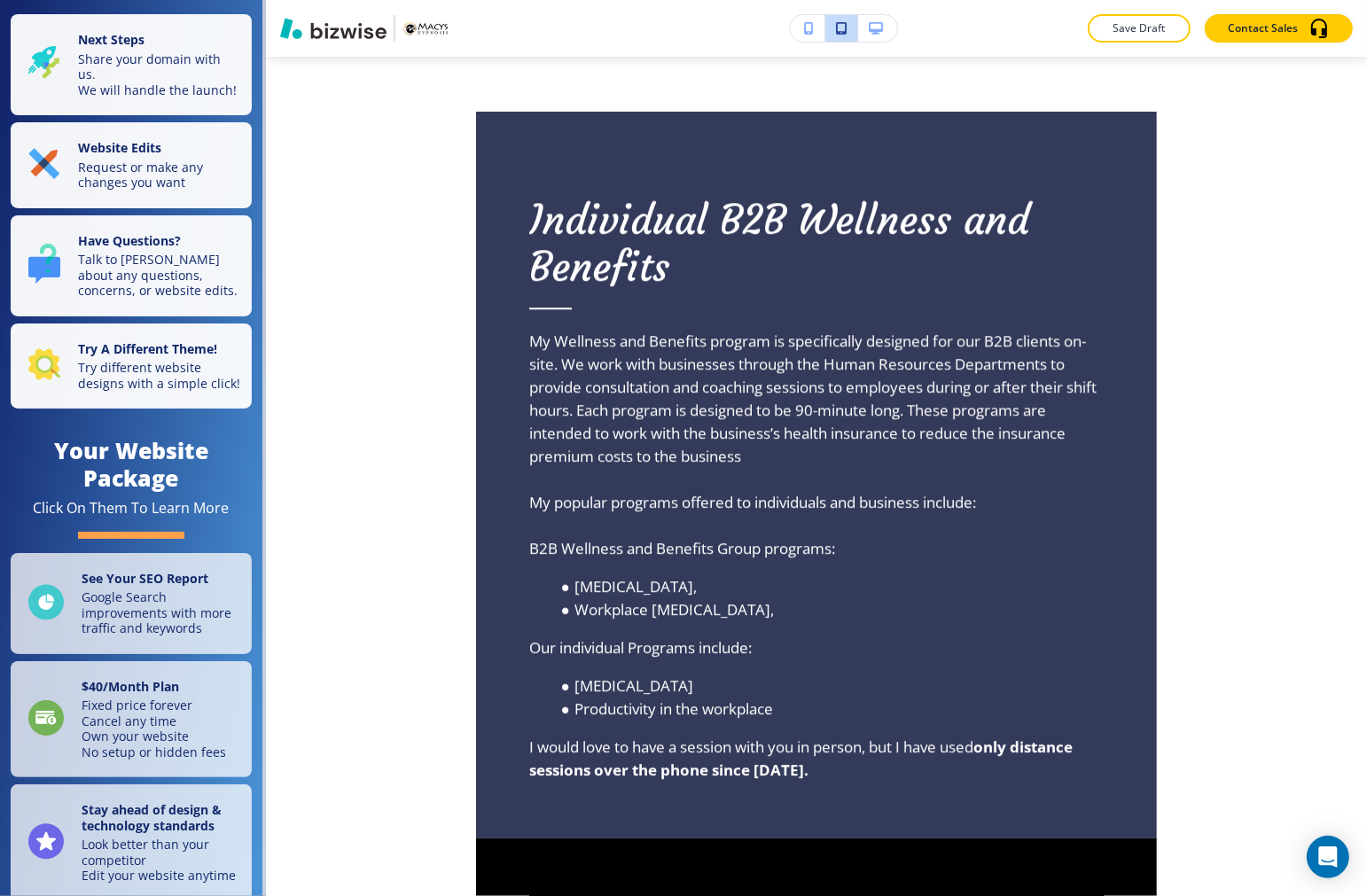
scroll to position [4594, 0]
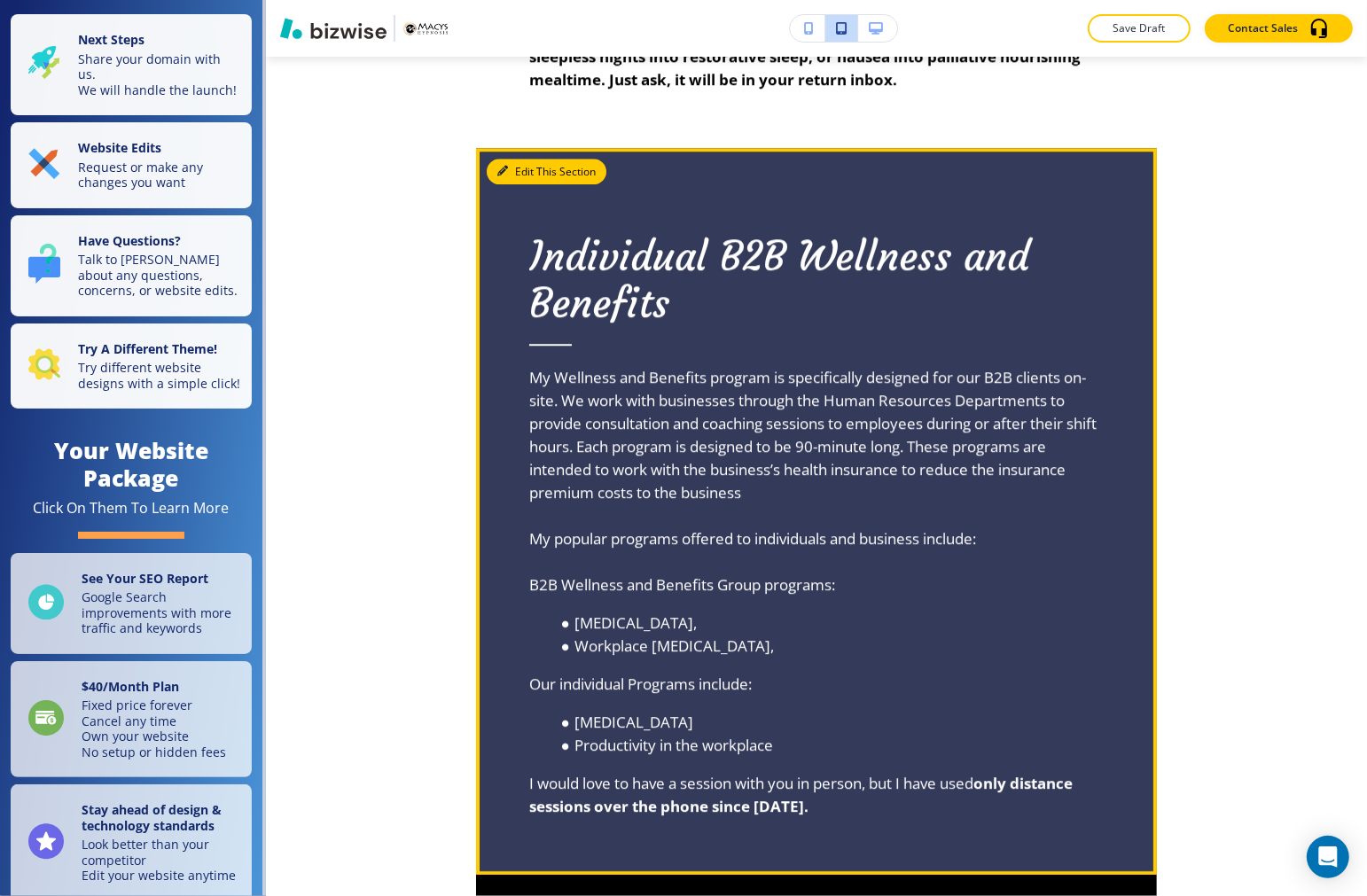
click at [528, 185] on button "Edit This Section" at bounding box center [547, 172] width 120 height 27
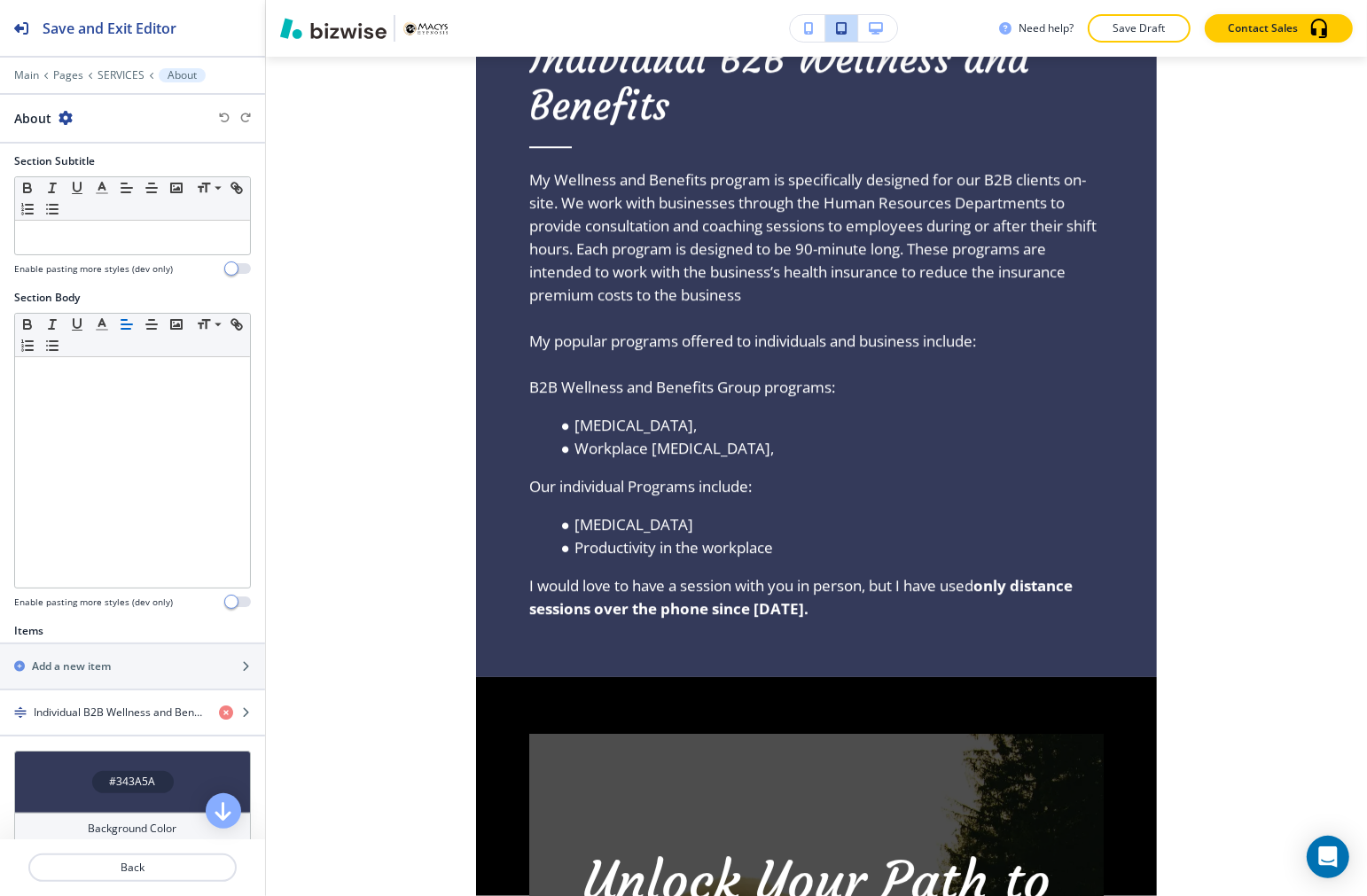
scroll to position [322, 0]
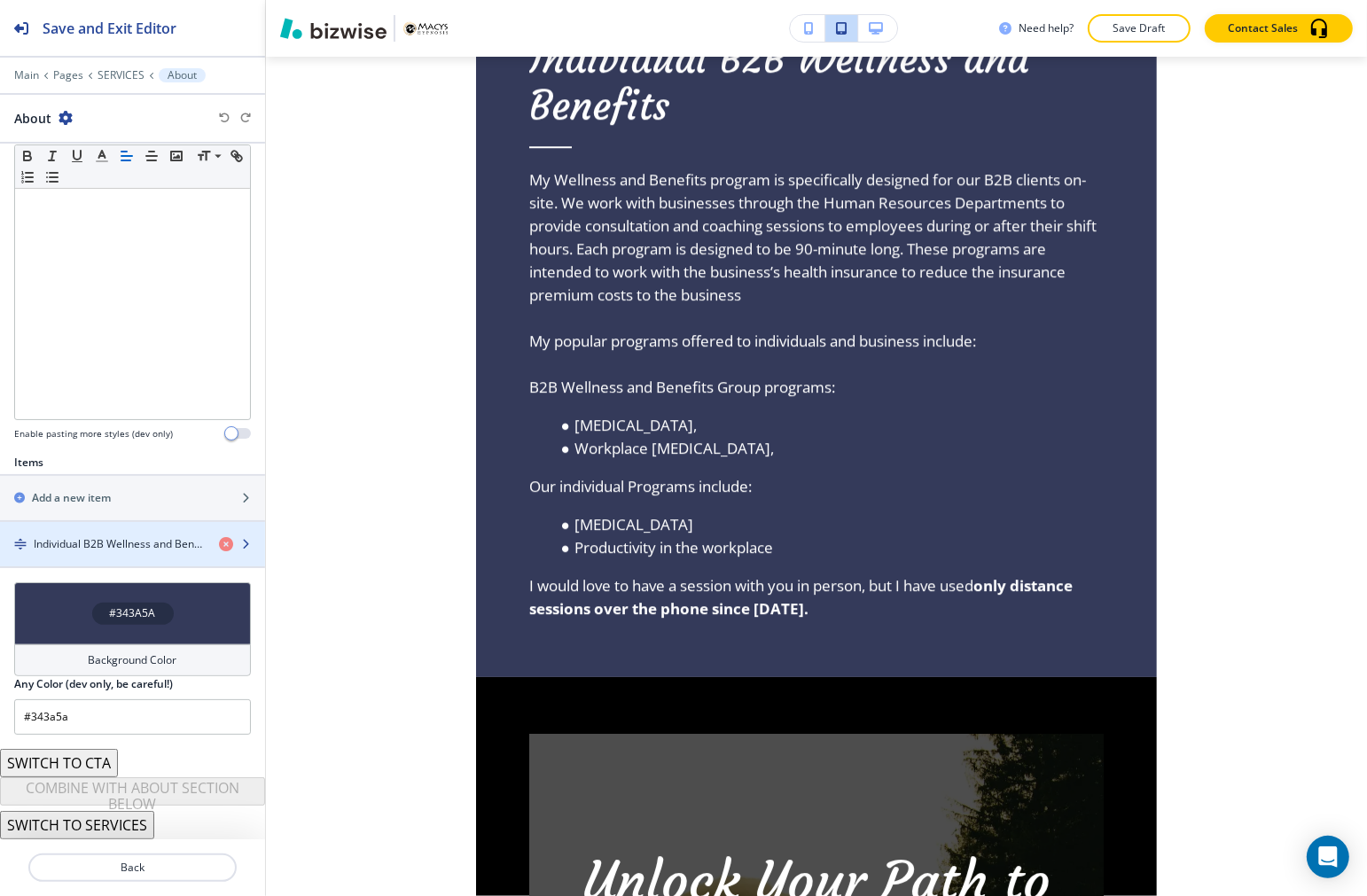
click at [86, 545] on h4 "Individual B2B Wellness and Benefits" at bounding box center [119, 544] width 171 height 16
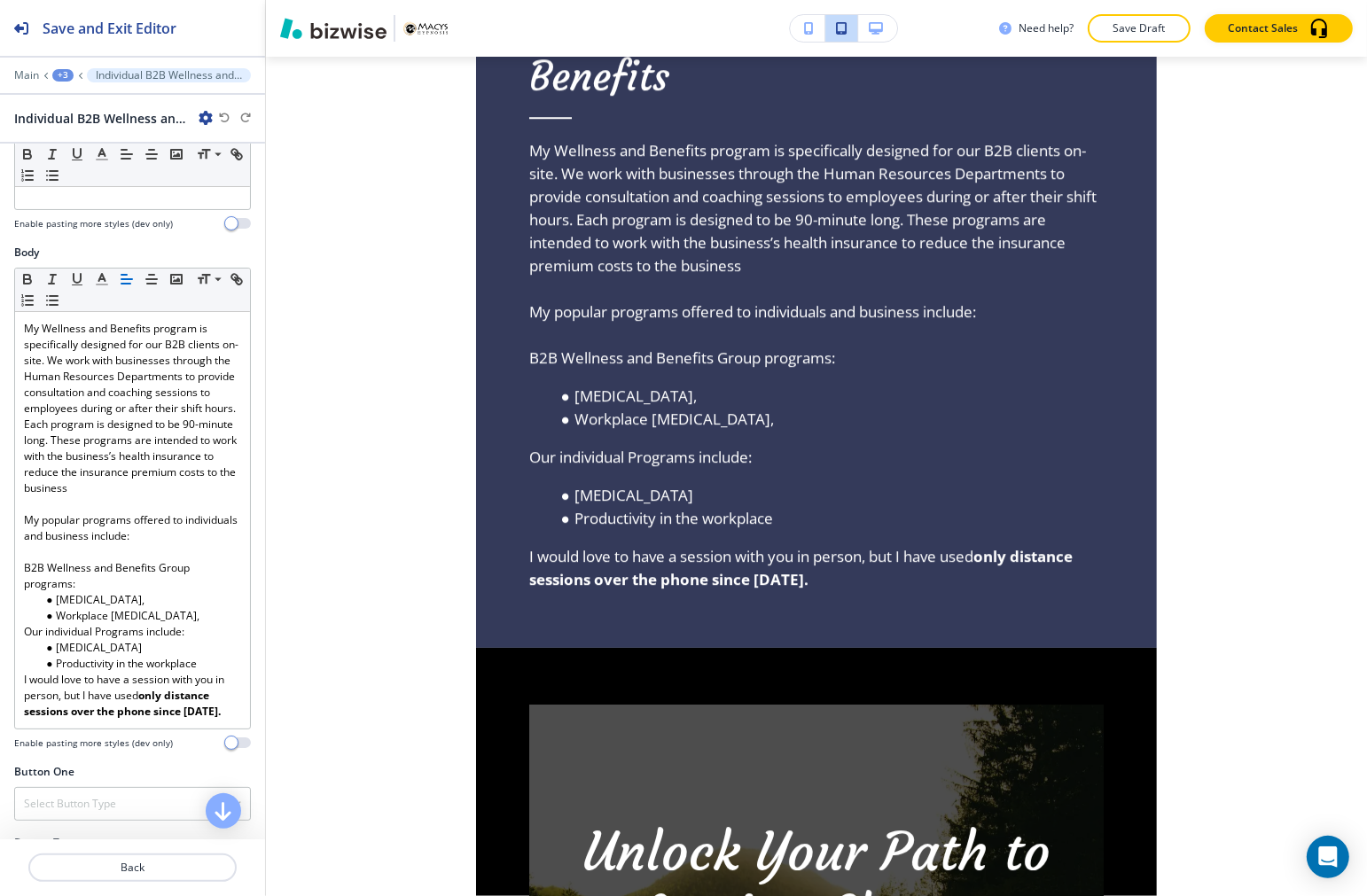
scroll to position [516, 0]
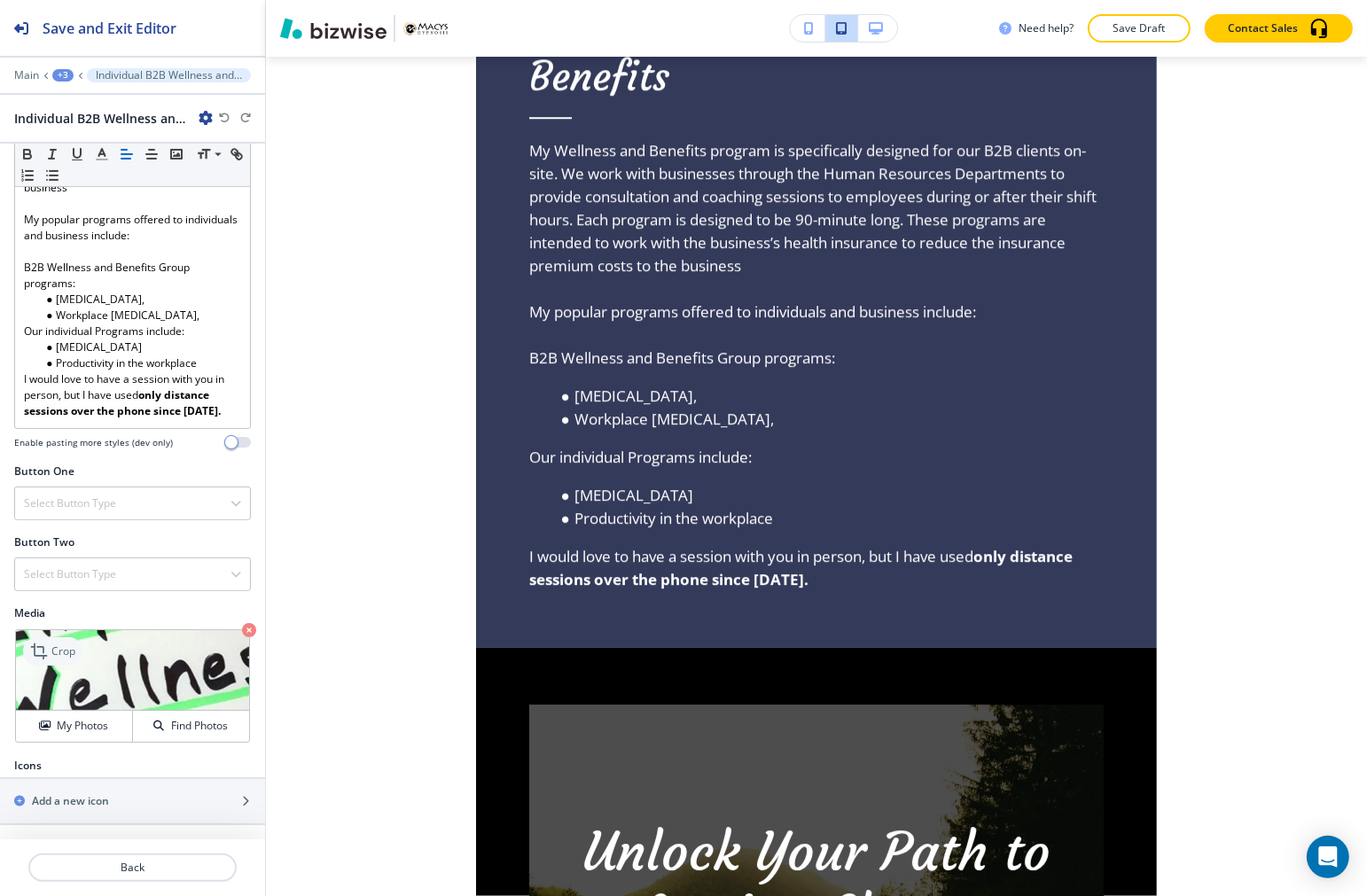
click at [49, 651] on icon at bounding box center [41, 651] width 21 height 21
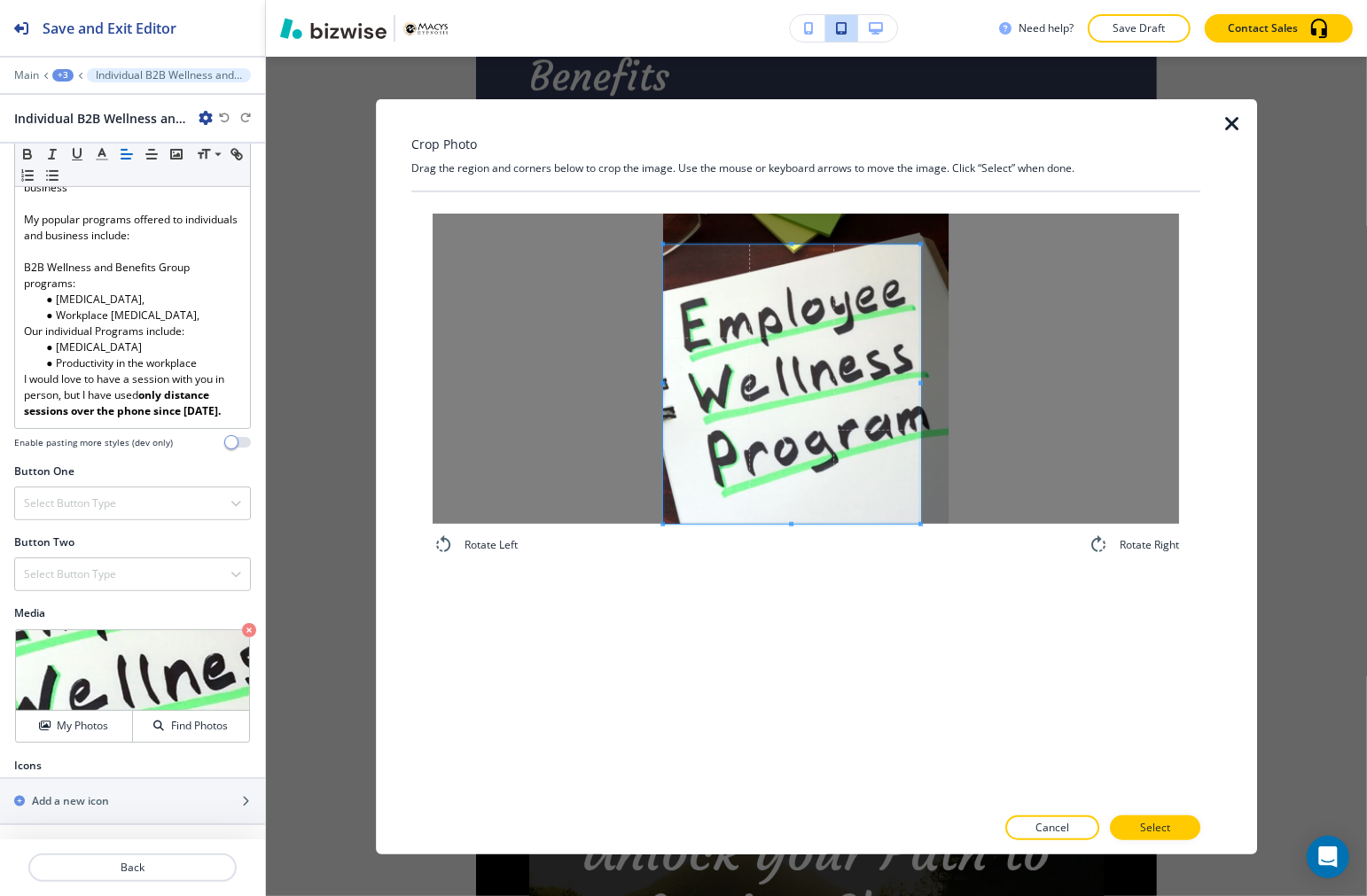
click at [618, 548] on div "Rotate Left Rotate Right" at bounding box center [805, 383] width 746 height 342
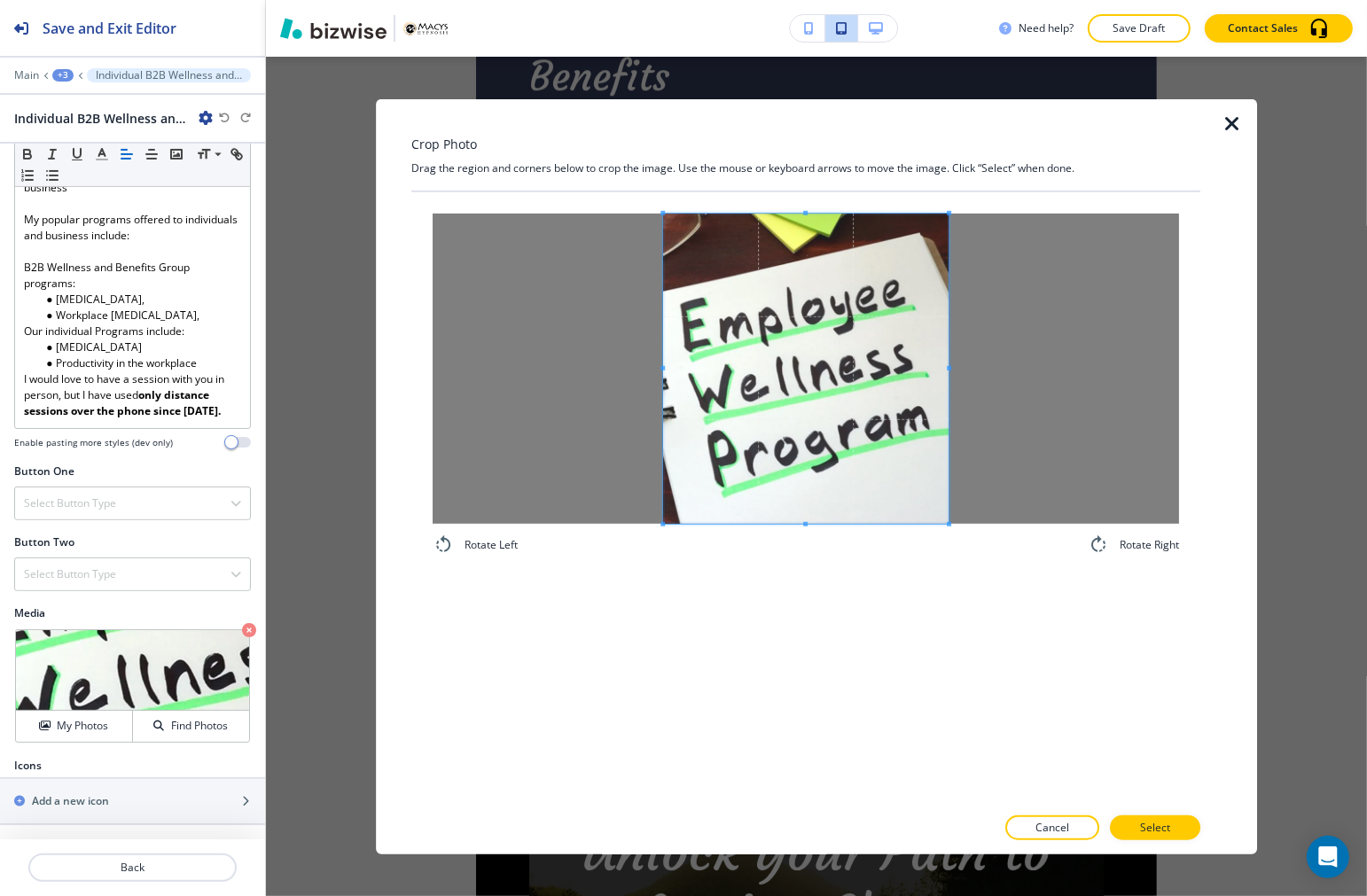
click at [1007, 197] on div "Rotate Left Rotate Right" at bounding box center [805, 383] width 789 height 385
click at [1176, 821] on button "Select" at bounding box center [1154, 828] width 90 height 25
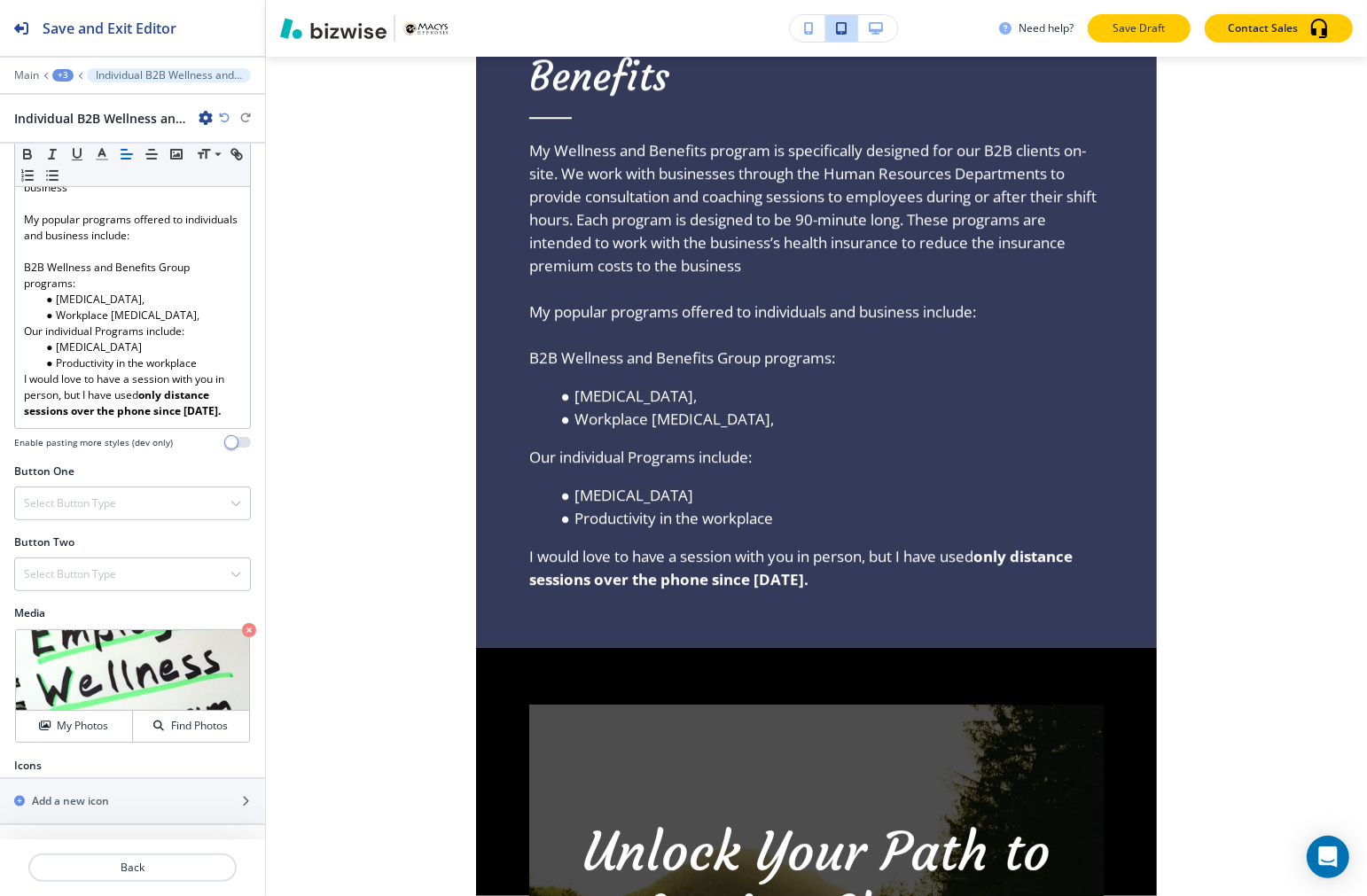
click at [1147, 23] on p "Save Draft" at bounding box center [1138, 29] width 56 height 16
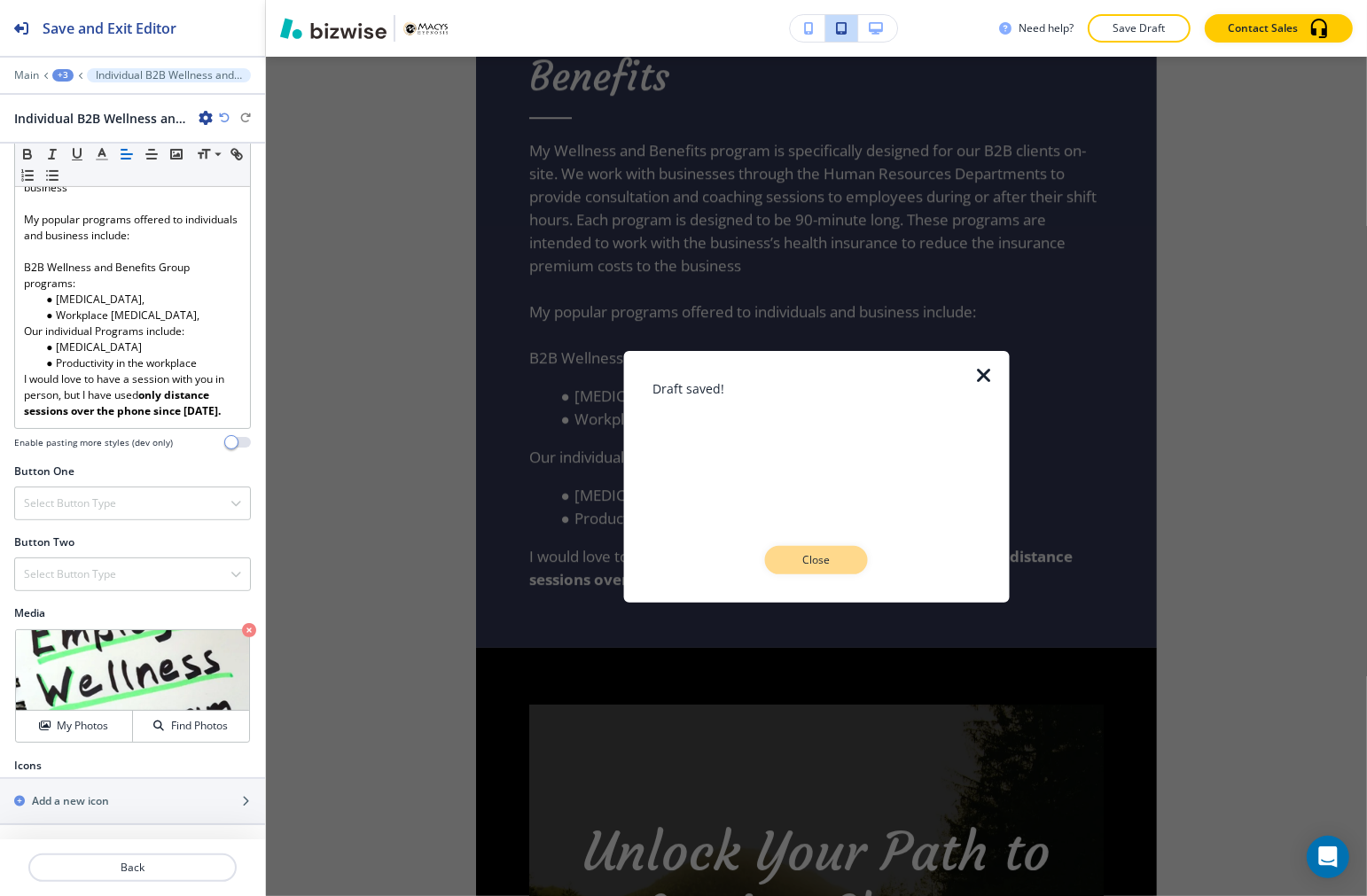
click at [814, 568] on button "Close" at bounding box center [816, 560] width 103 height 29
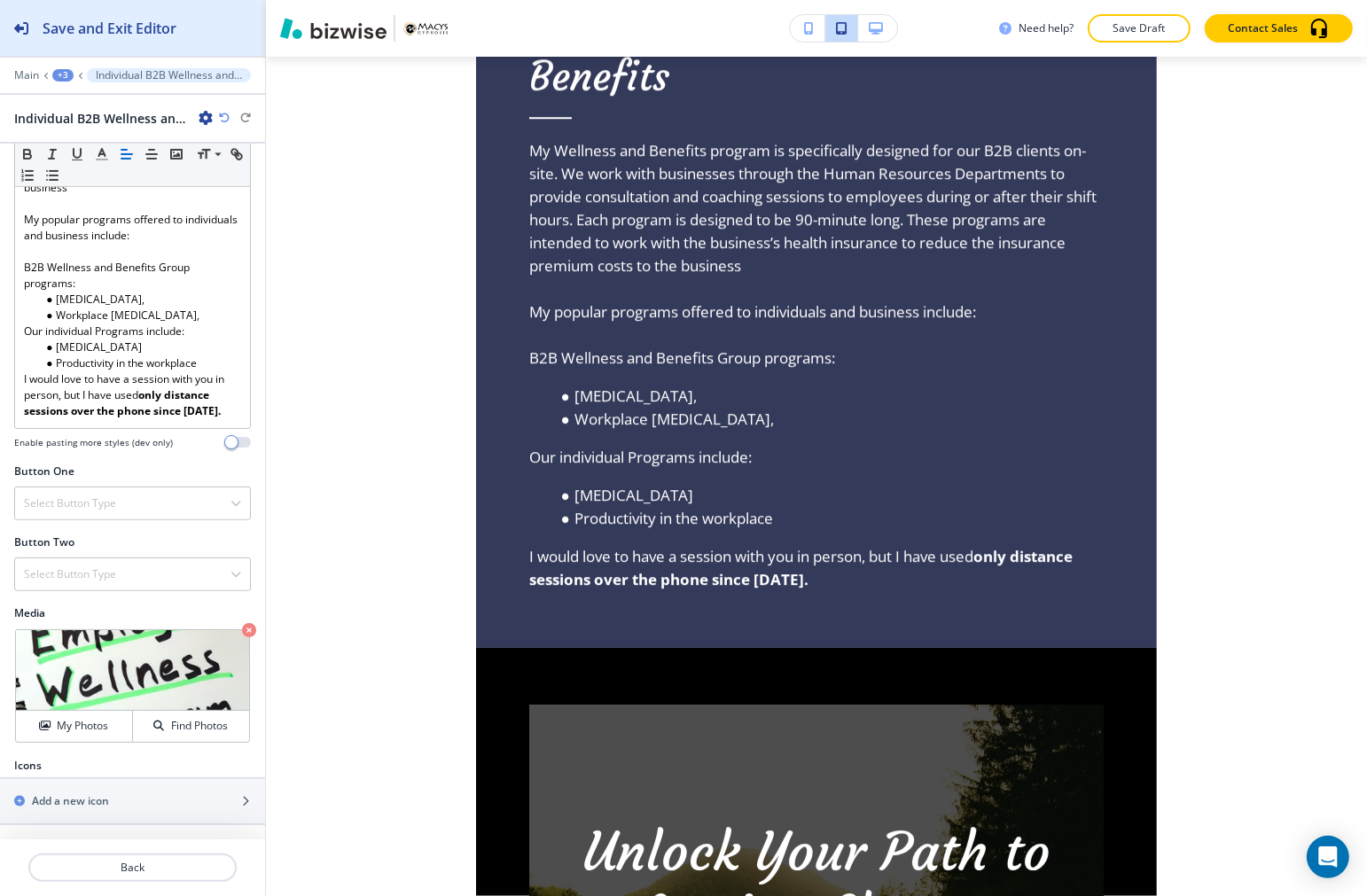
click at [96, 43] on div "Save and Exit Editor" at bounding box center [88, 28] width 176 height 55
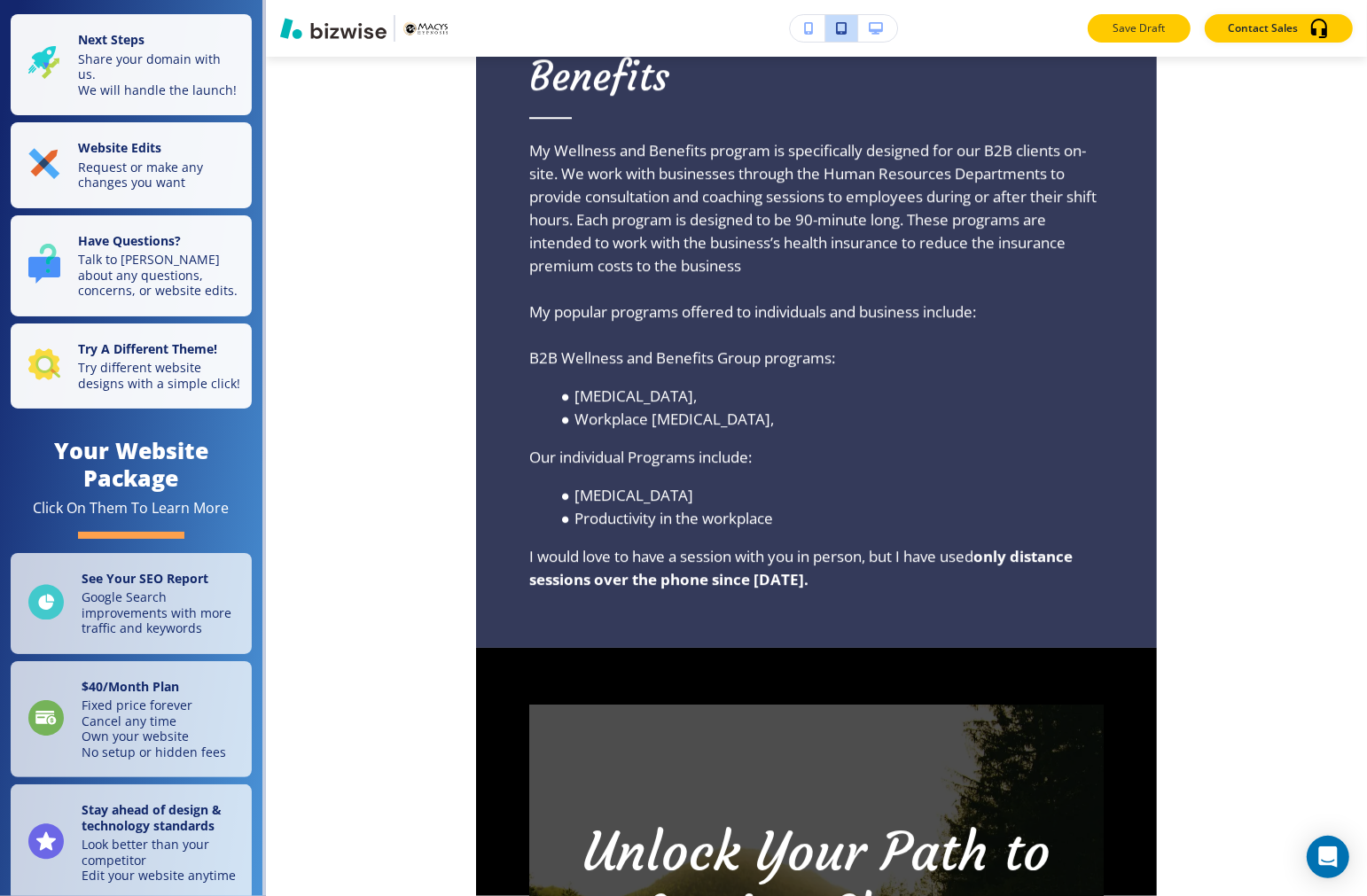
click at [1103, 15] on button "Save Draft" at bounding box center [1138, 29] width 103 height 29
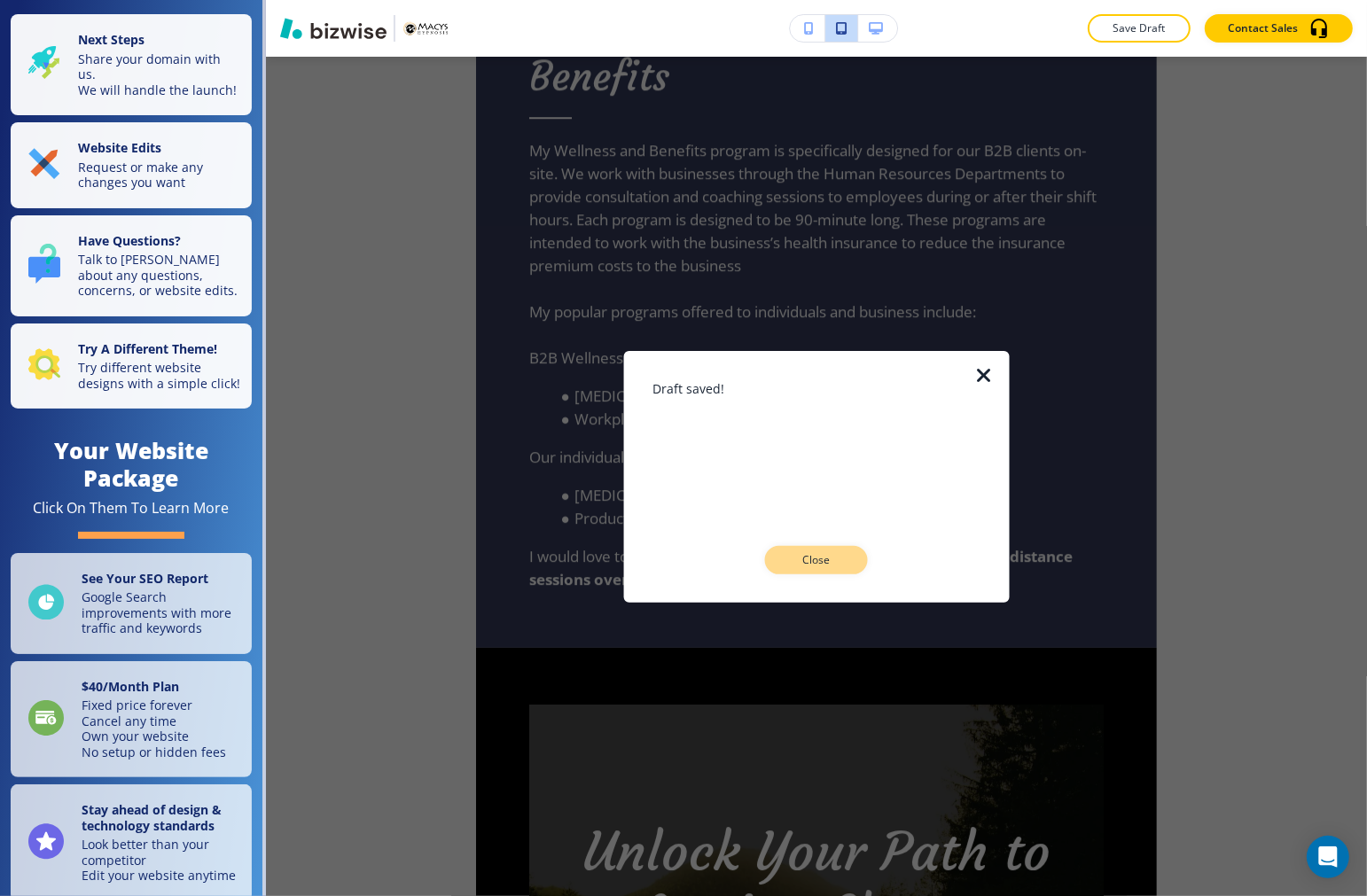
click at [767, 548] on button "Close" at bounding box center [816, 560] width 103 height 29
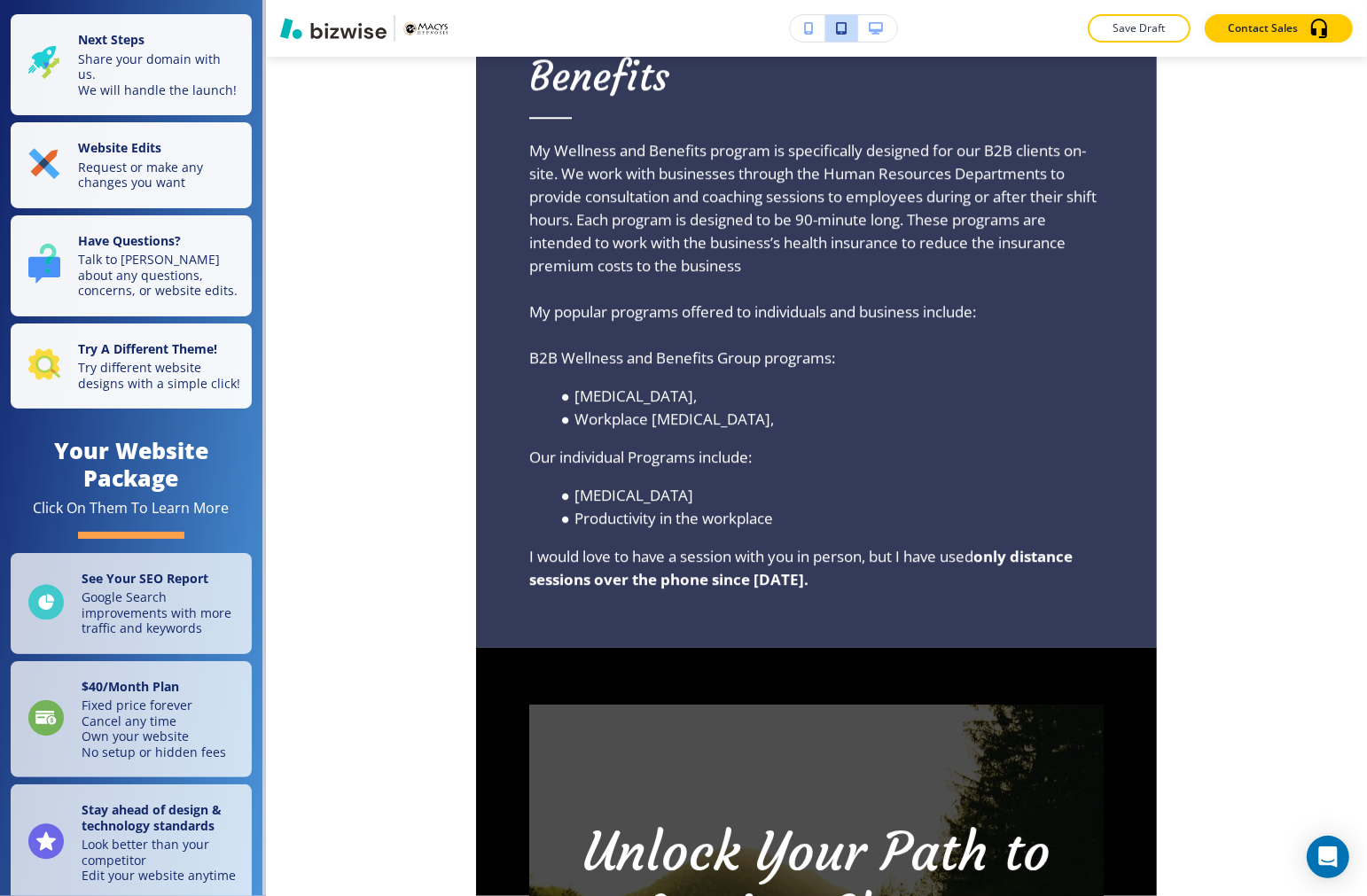
click at [1123, 46] on div "Save Draft Contact Sales" at bounding box center [817, 28] width 1101 height 56
click at [1124, 32] on p "Save Draft" at bounding box center [1138, 29] width 56 height 16
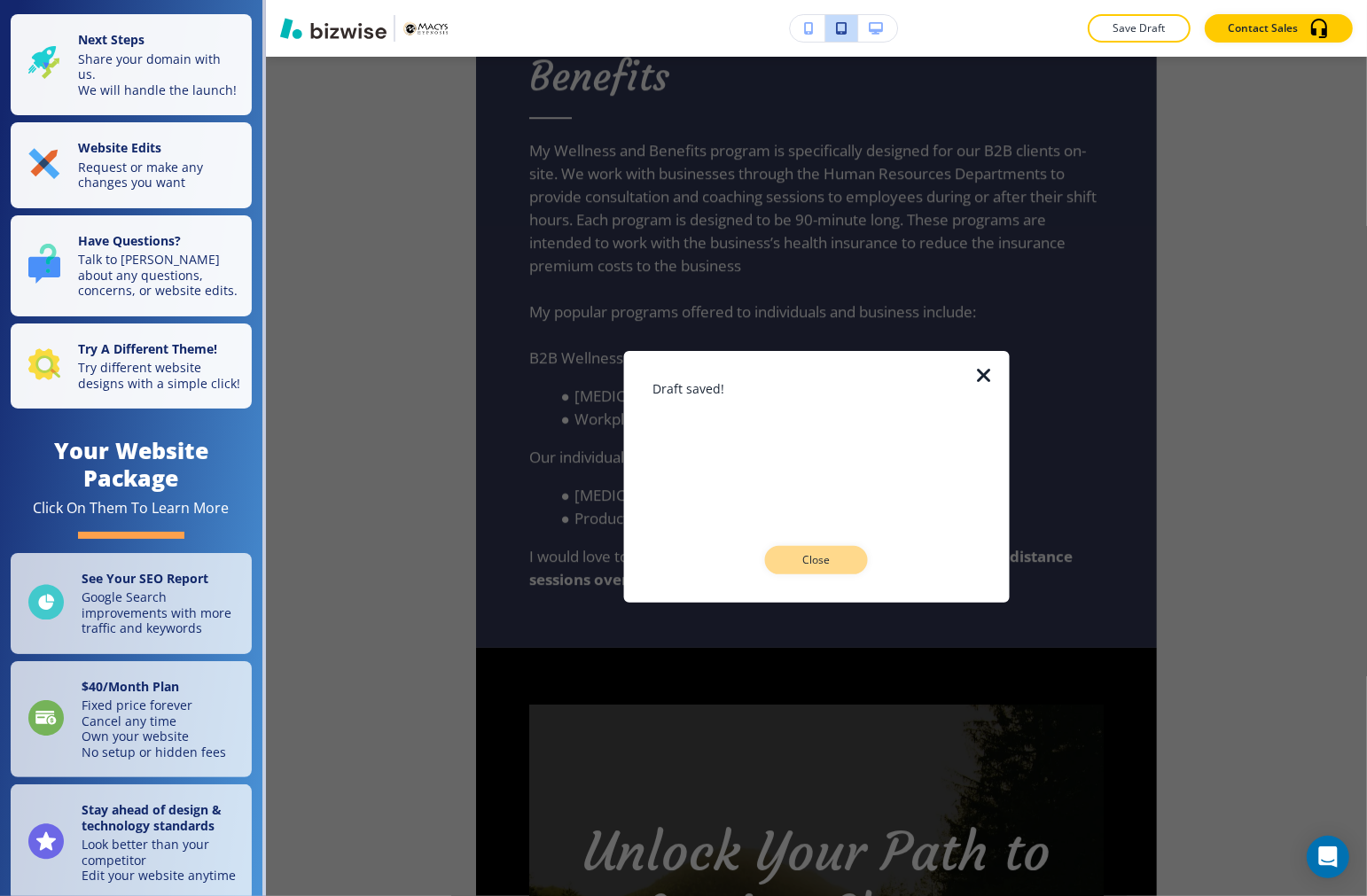
click at [835, 553] on p "Close" at bounding box center [816, 560] width 56 height 16
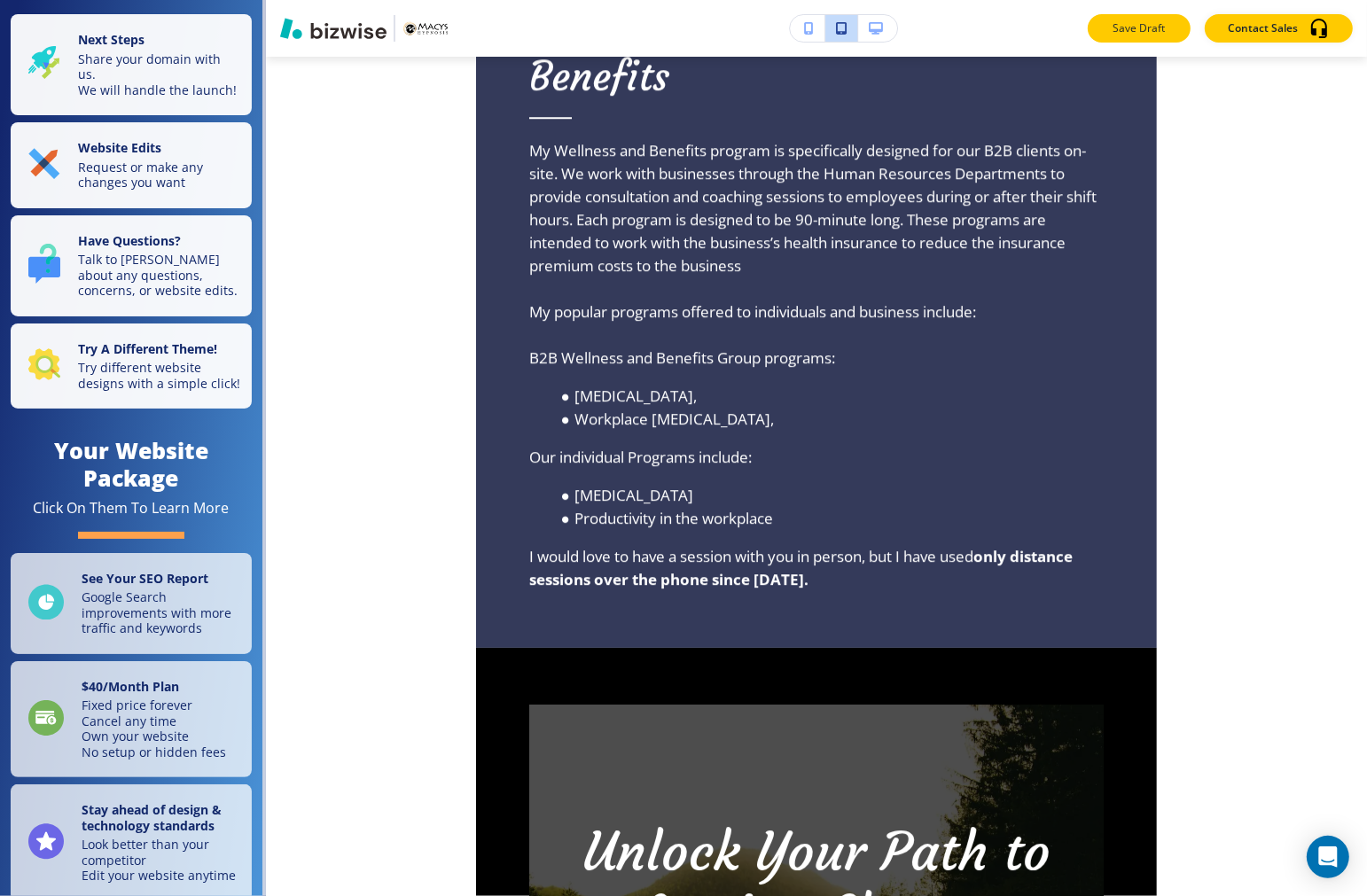
click at [1145, 21] on p "Save Draft" at bounding box center [1138, 29] width 56 height 16
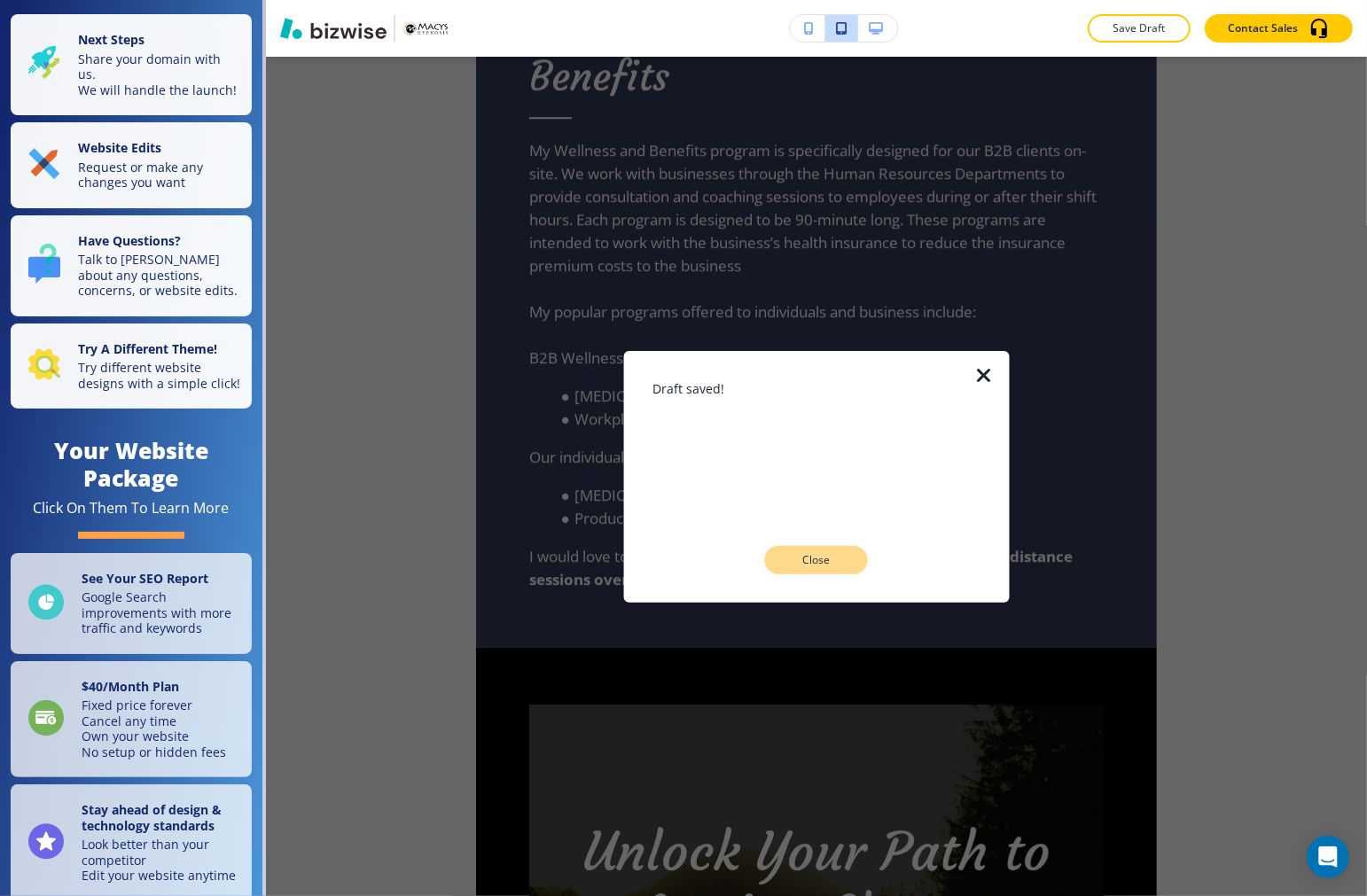
click at [800, 557] on p "Close" at bounding box center [816, 560] width 56 height 16
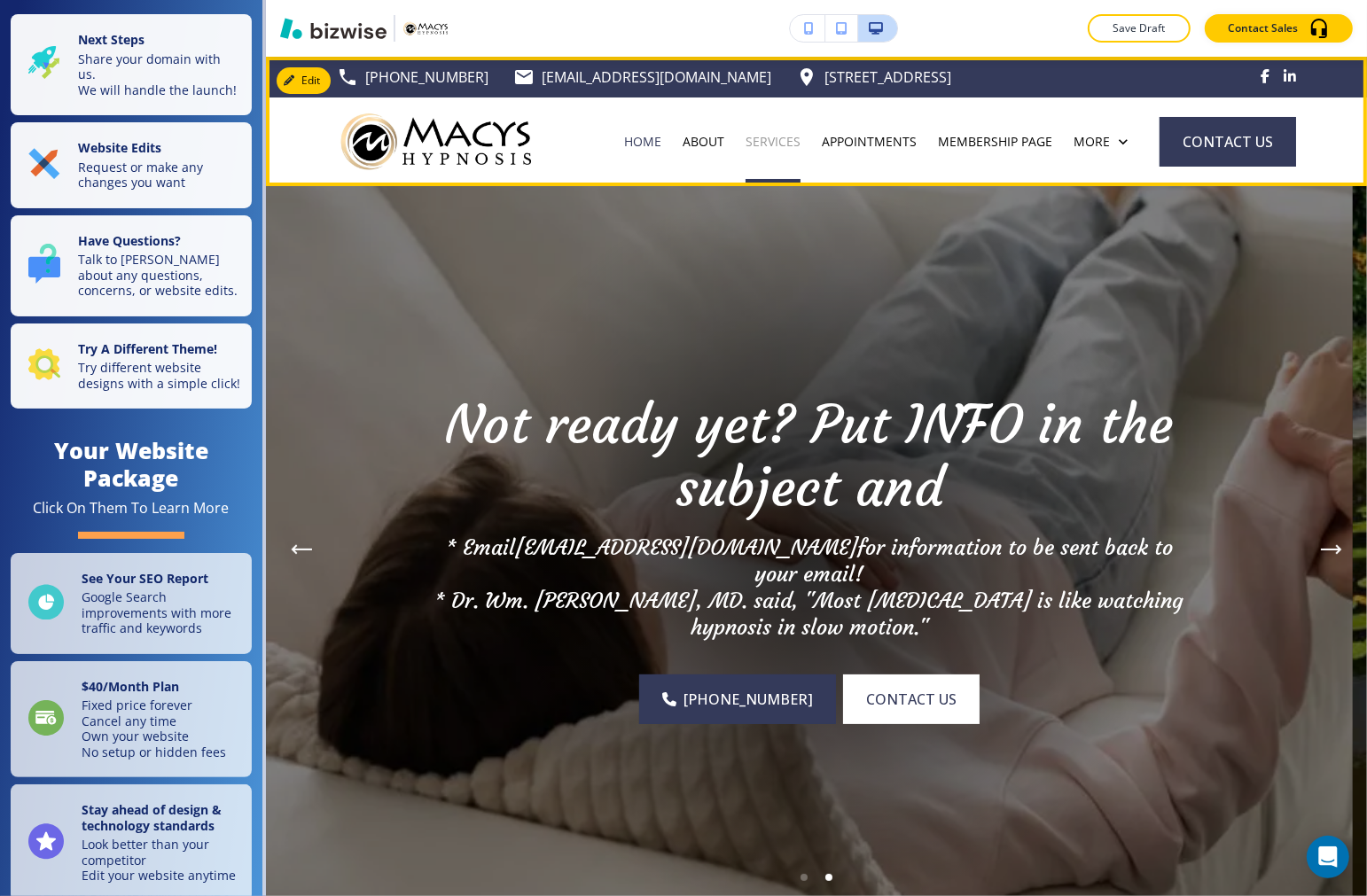
click at [778, 147] on p "SERVICES" at bounding box center [773, 142] width 55 height 18
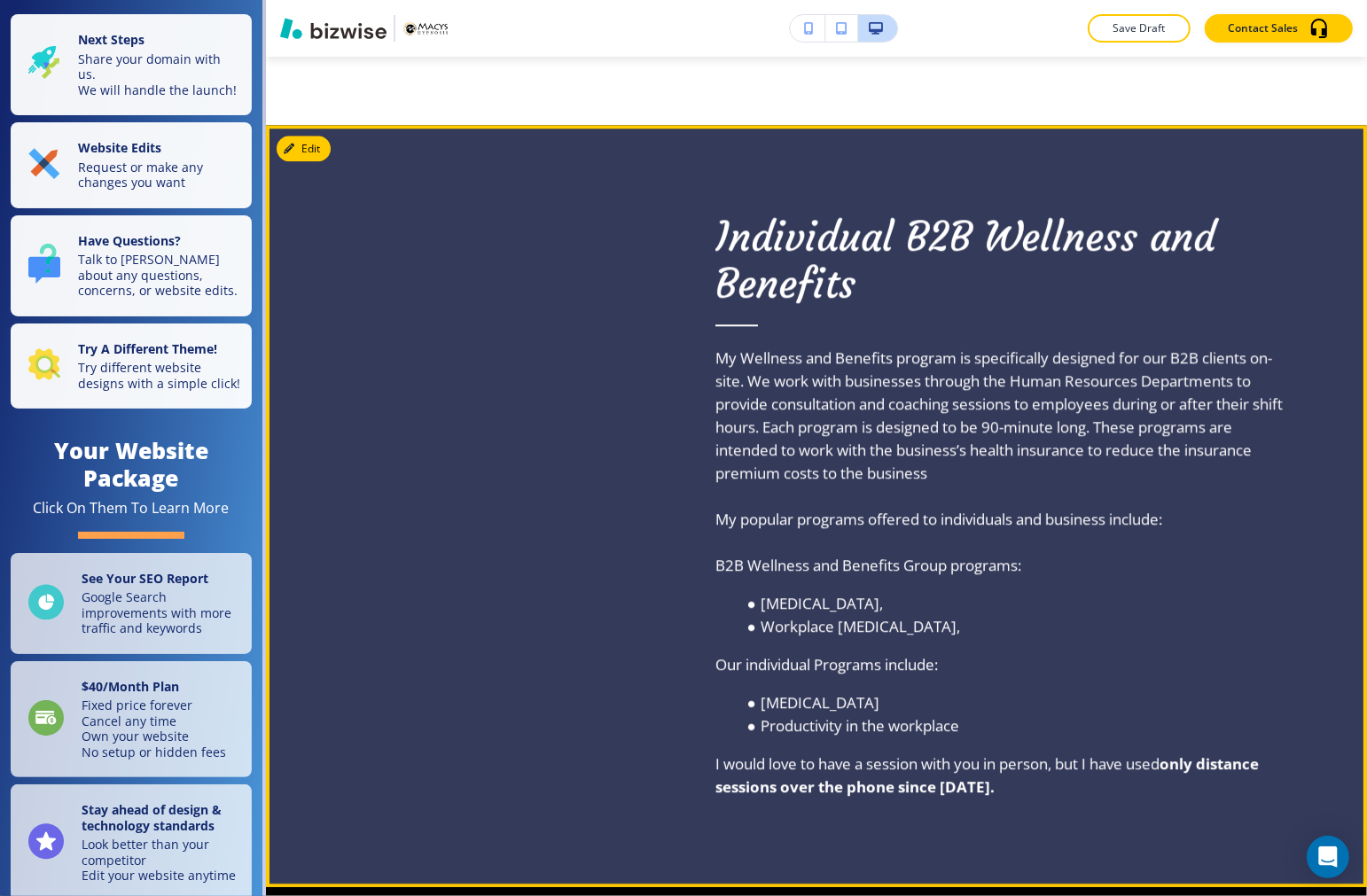
scroll to position [4529, 0]
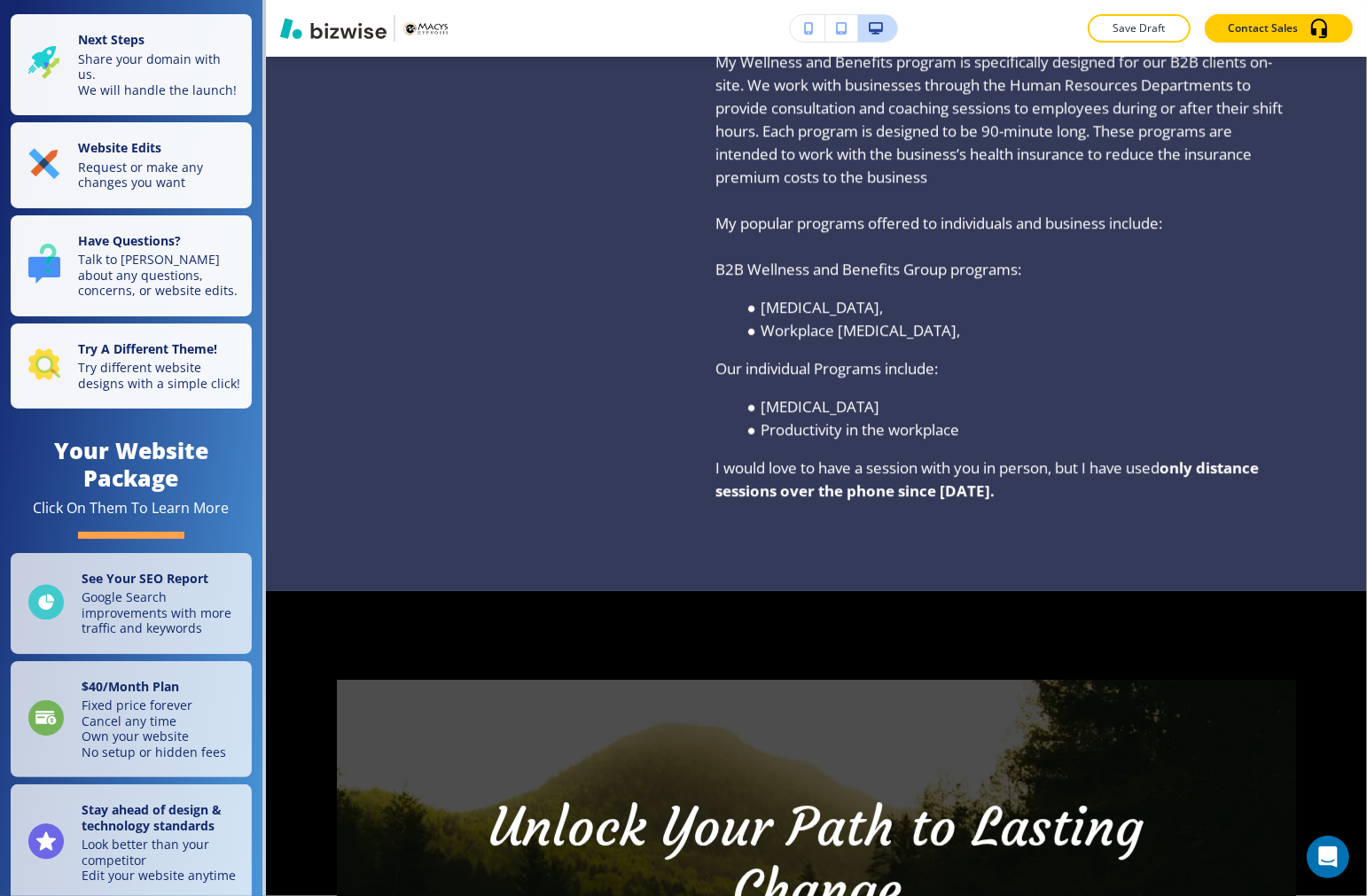
click at [846, 34] on button "button" at bounding box center [842, 29] width 33 height 27
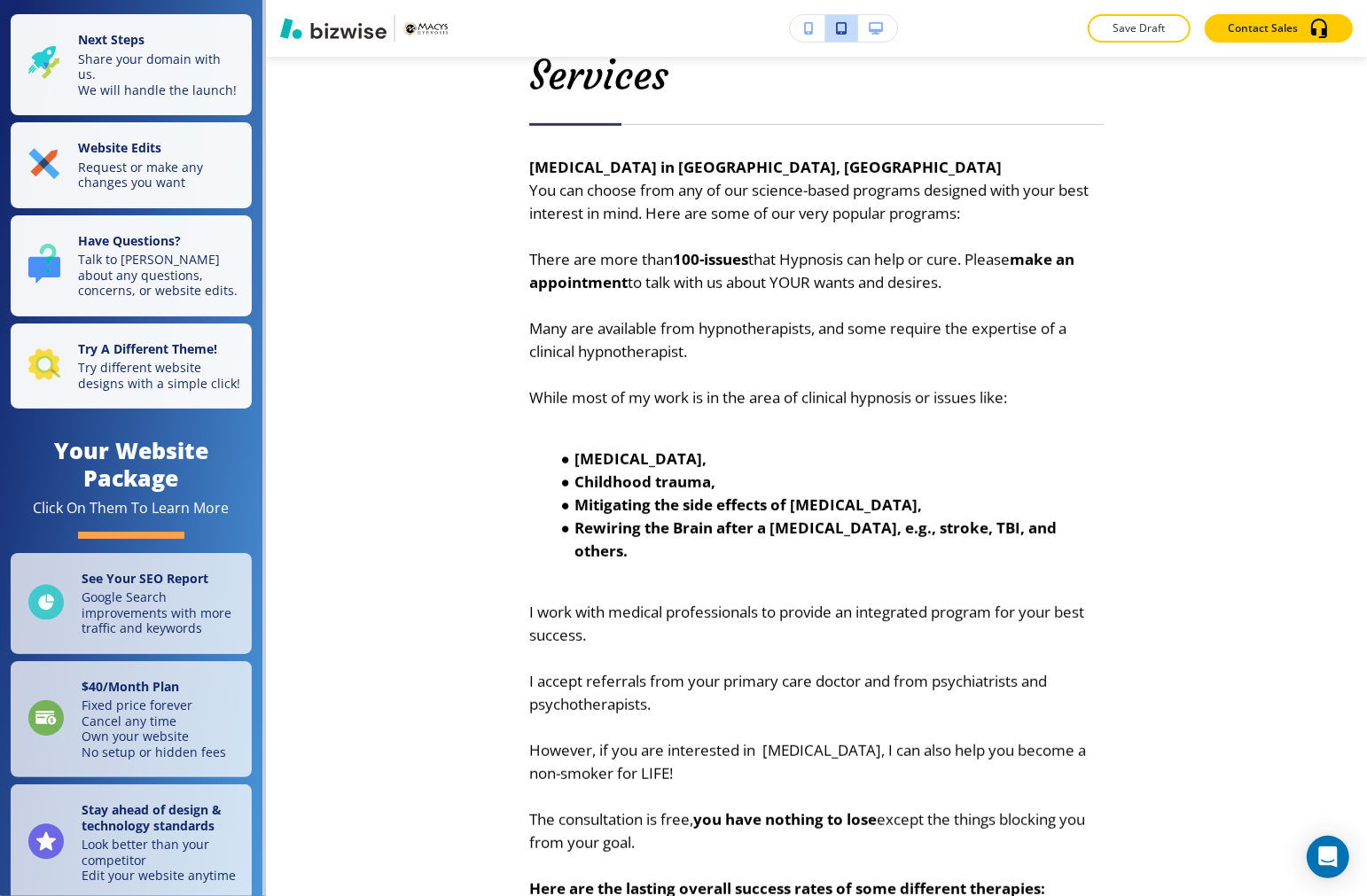
scroll to position [0, 0]
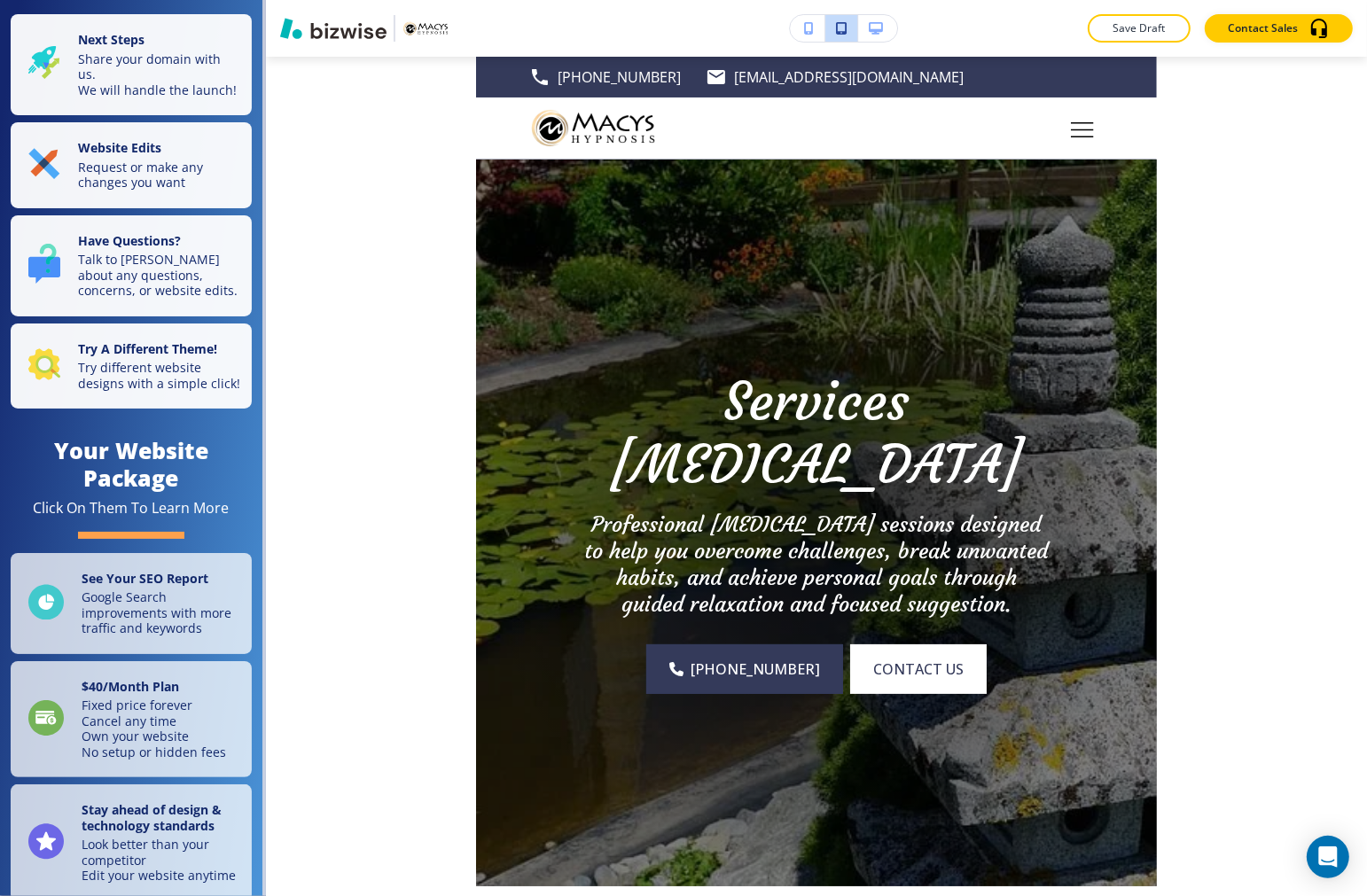
click at [865, 25] on button "button" at bounding box center [877, 29] width 39 height 27
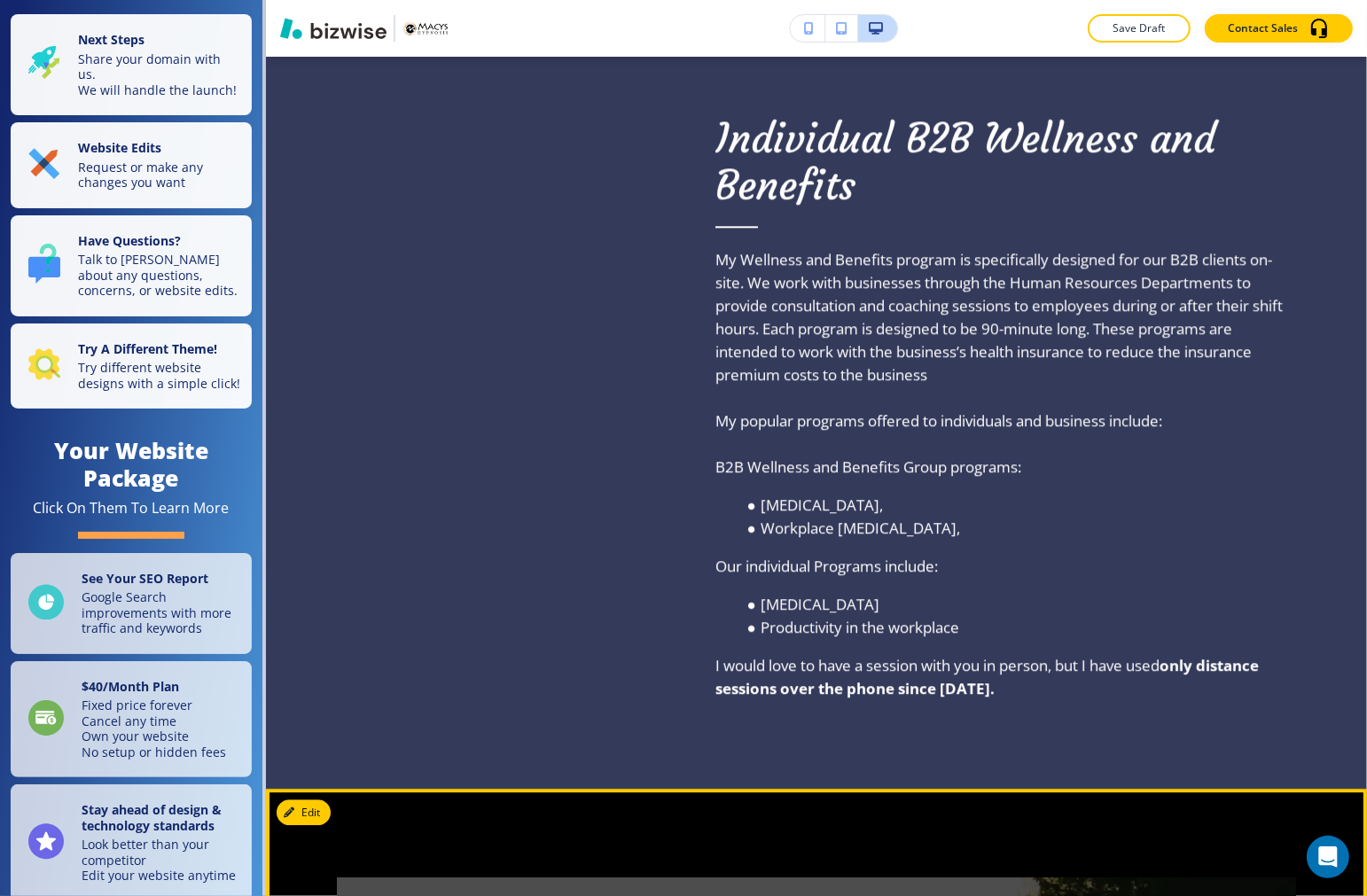
scroll to position [3643, 0]
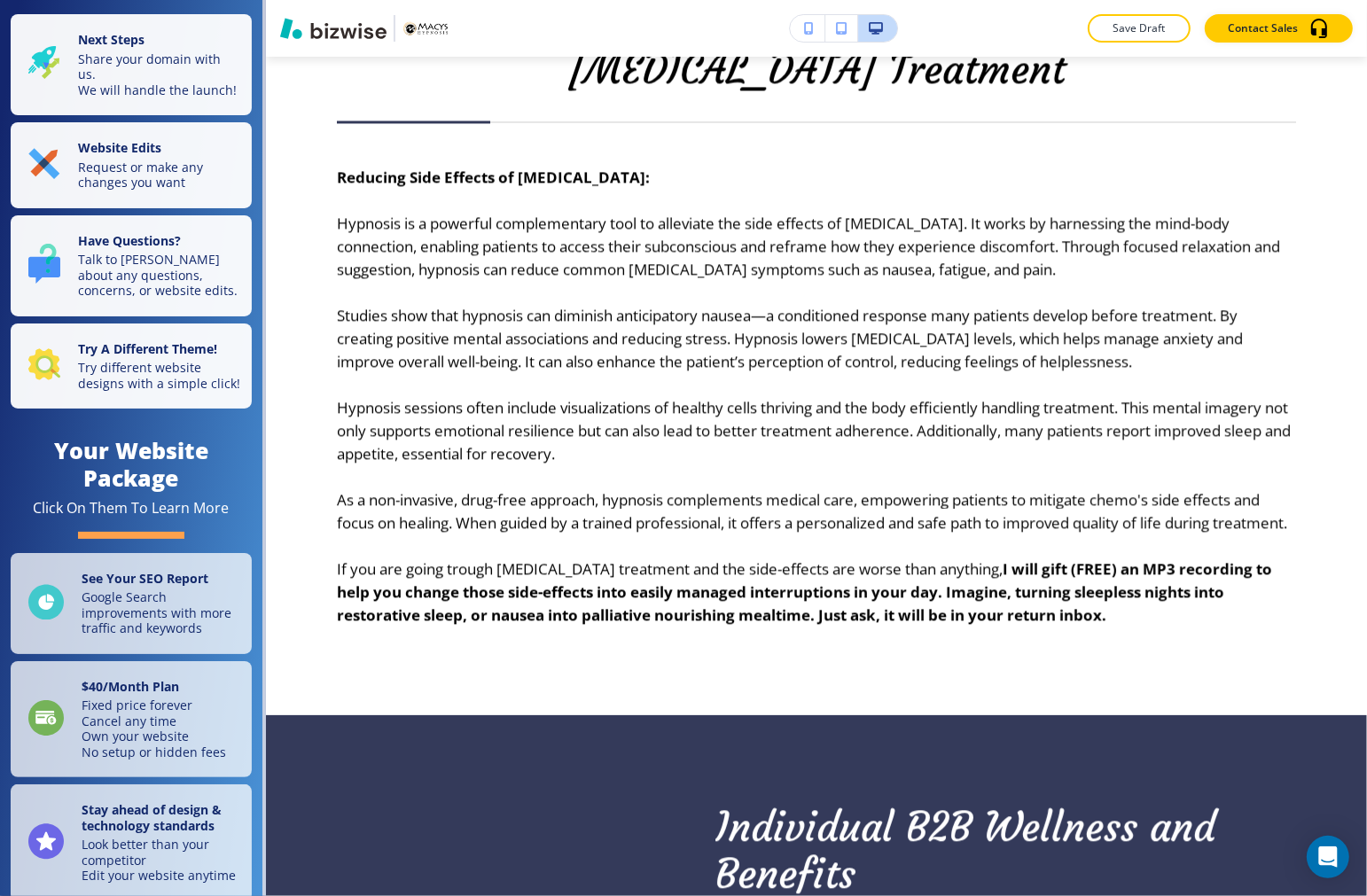
click at [844, 30] on icon "button" at bounding box center [841, 29] width 11 height 13
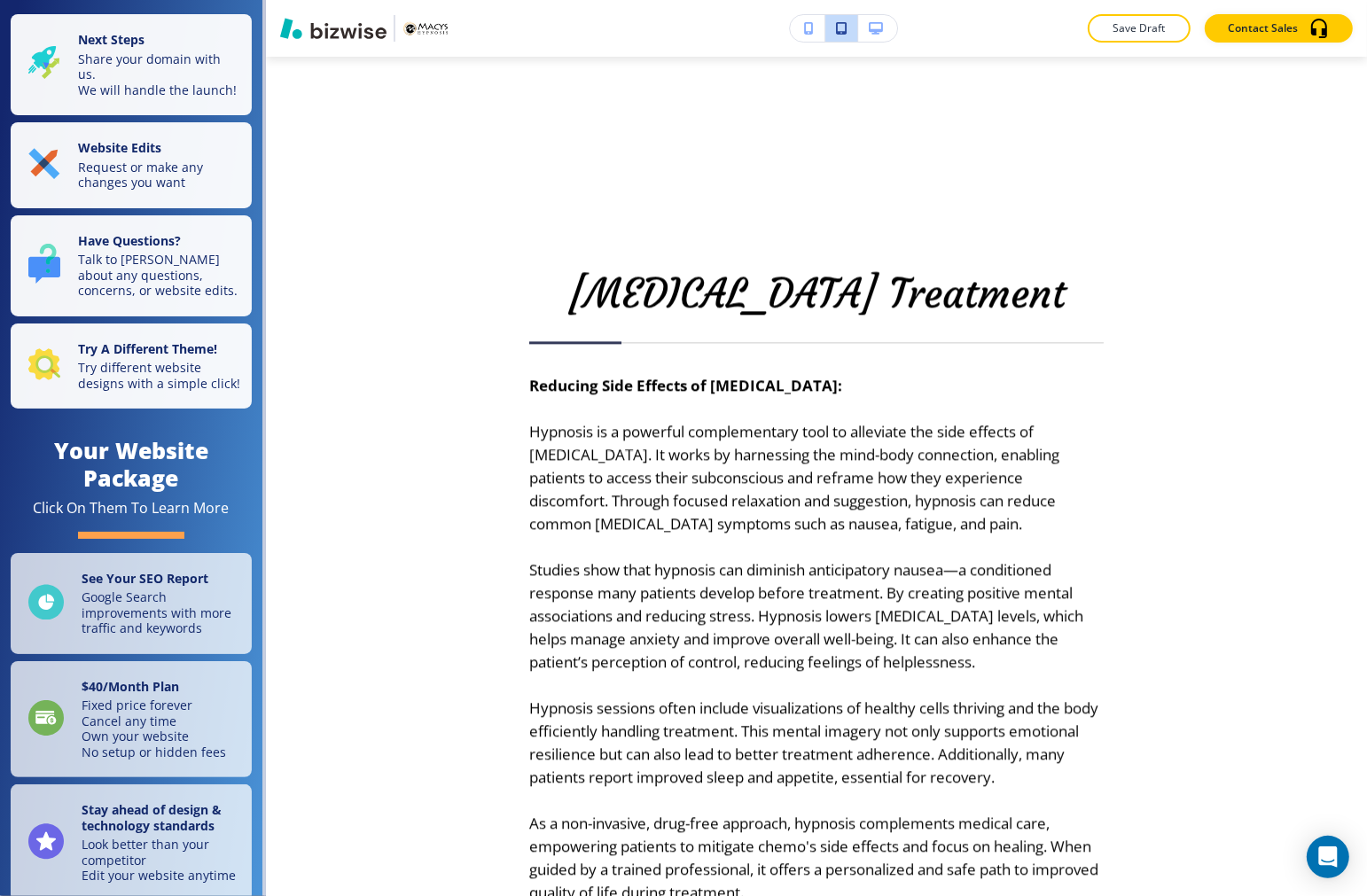
scroll to position [3616, 0]
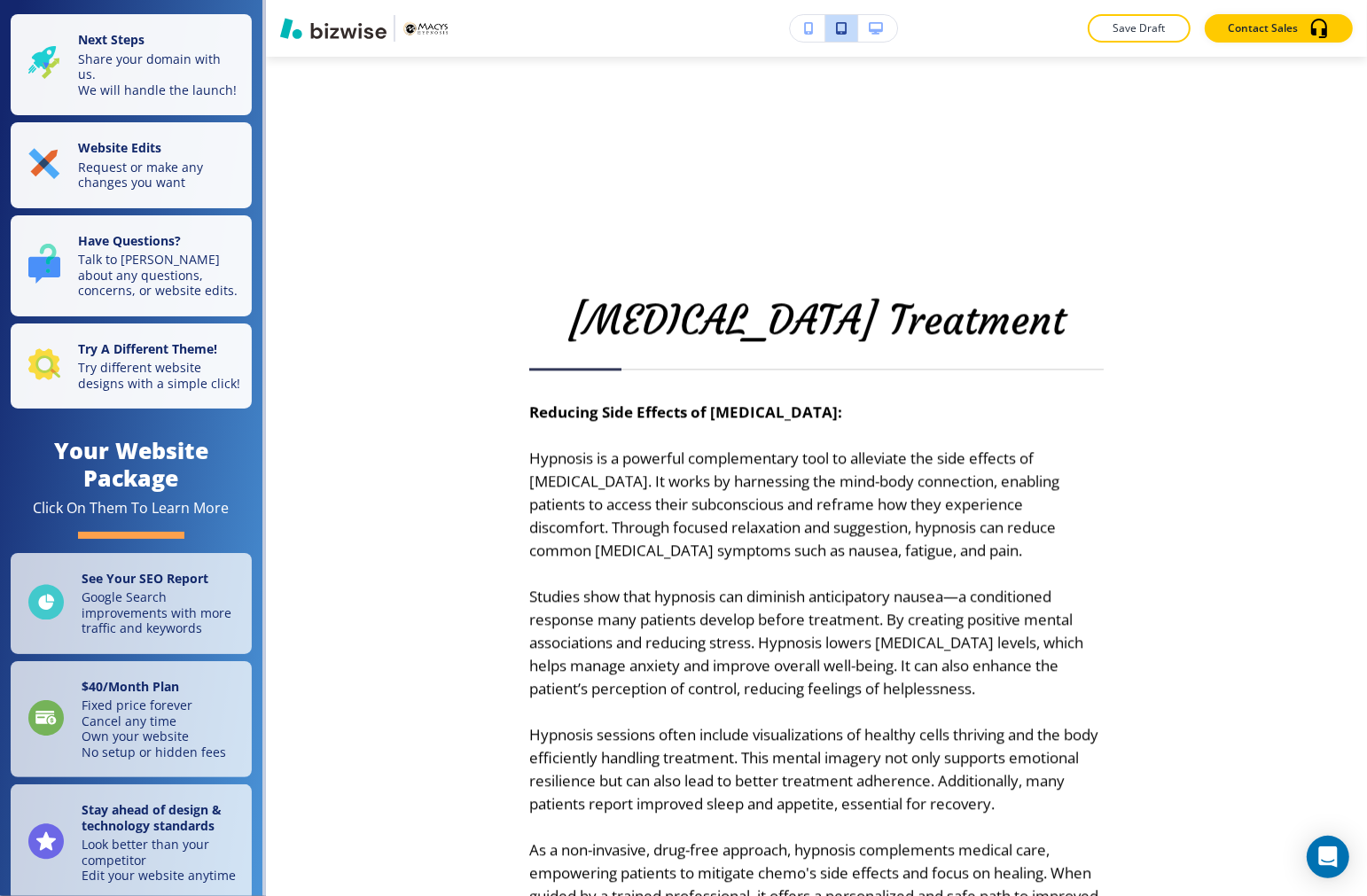
click at [814, 30] on button "button" at bounding box center [808, 29] width 36 height 27
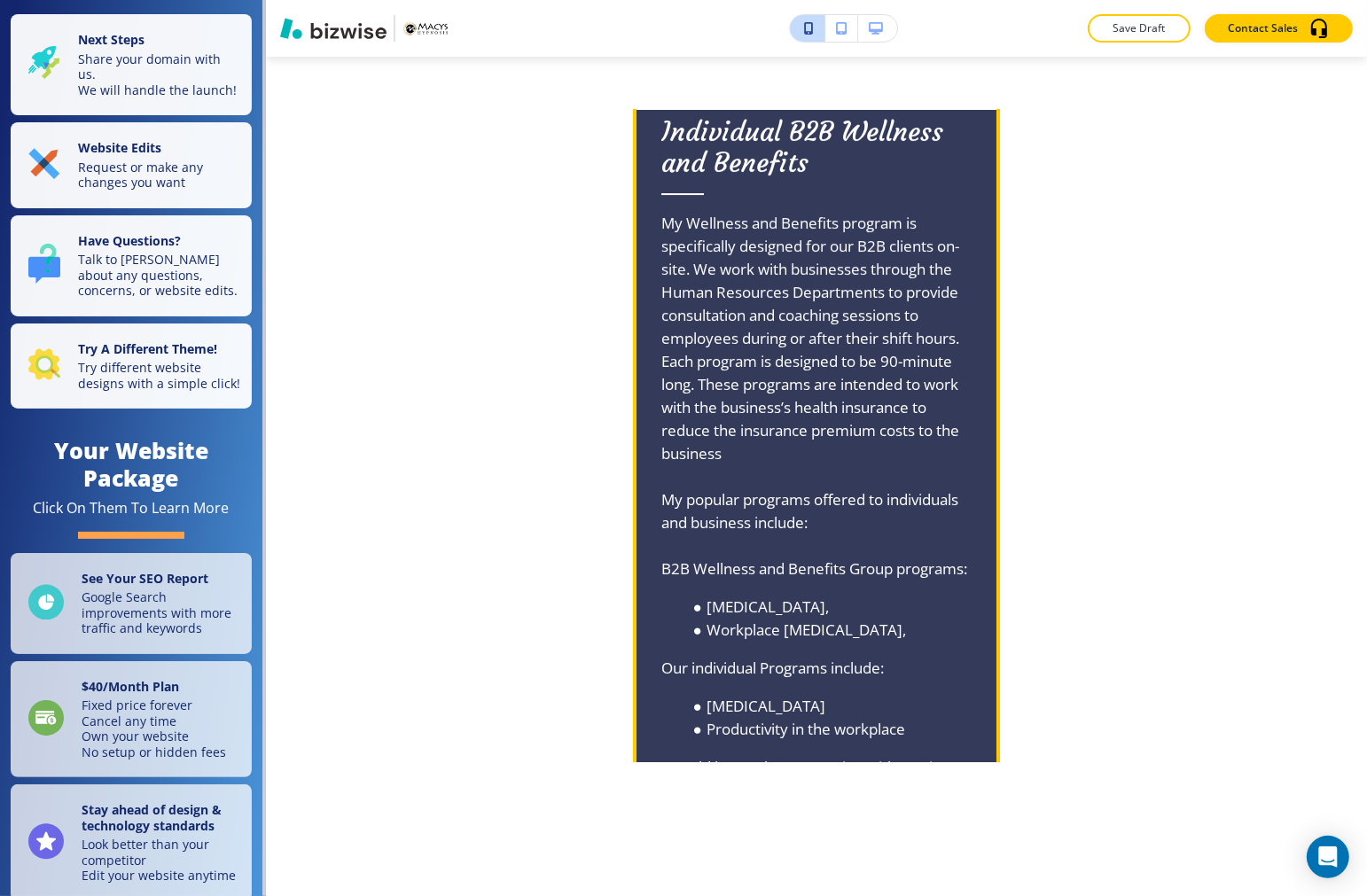
scroll to position [6021, 0]
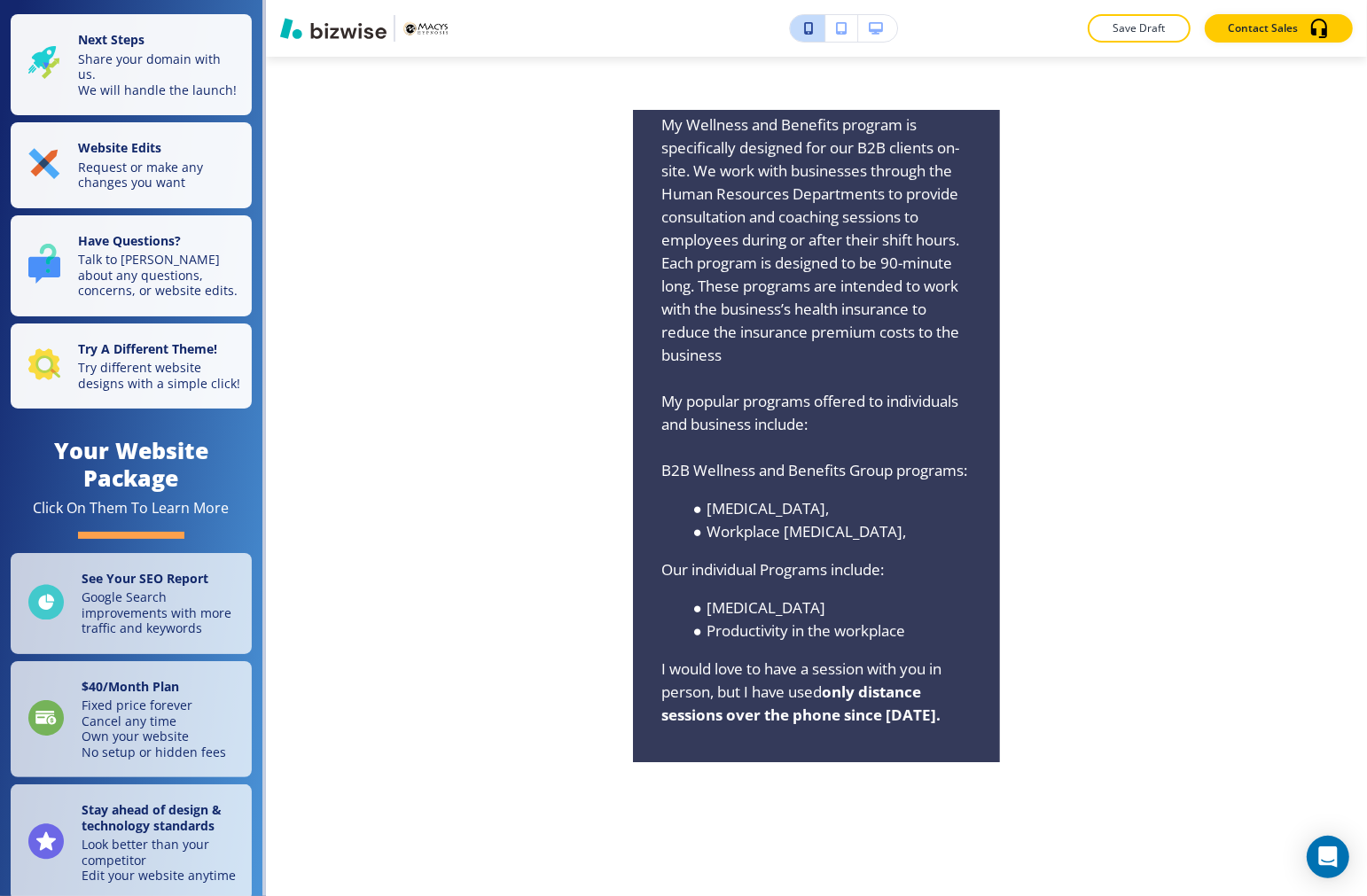
click at [837, 16] on button "button" at bounding box center [842, 29] width 33 height 27
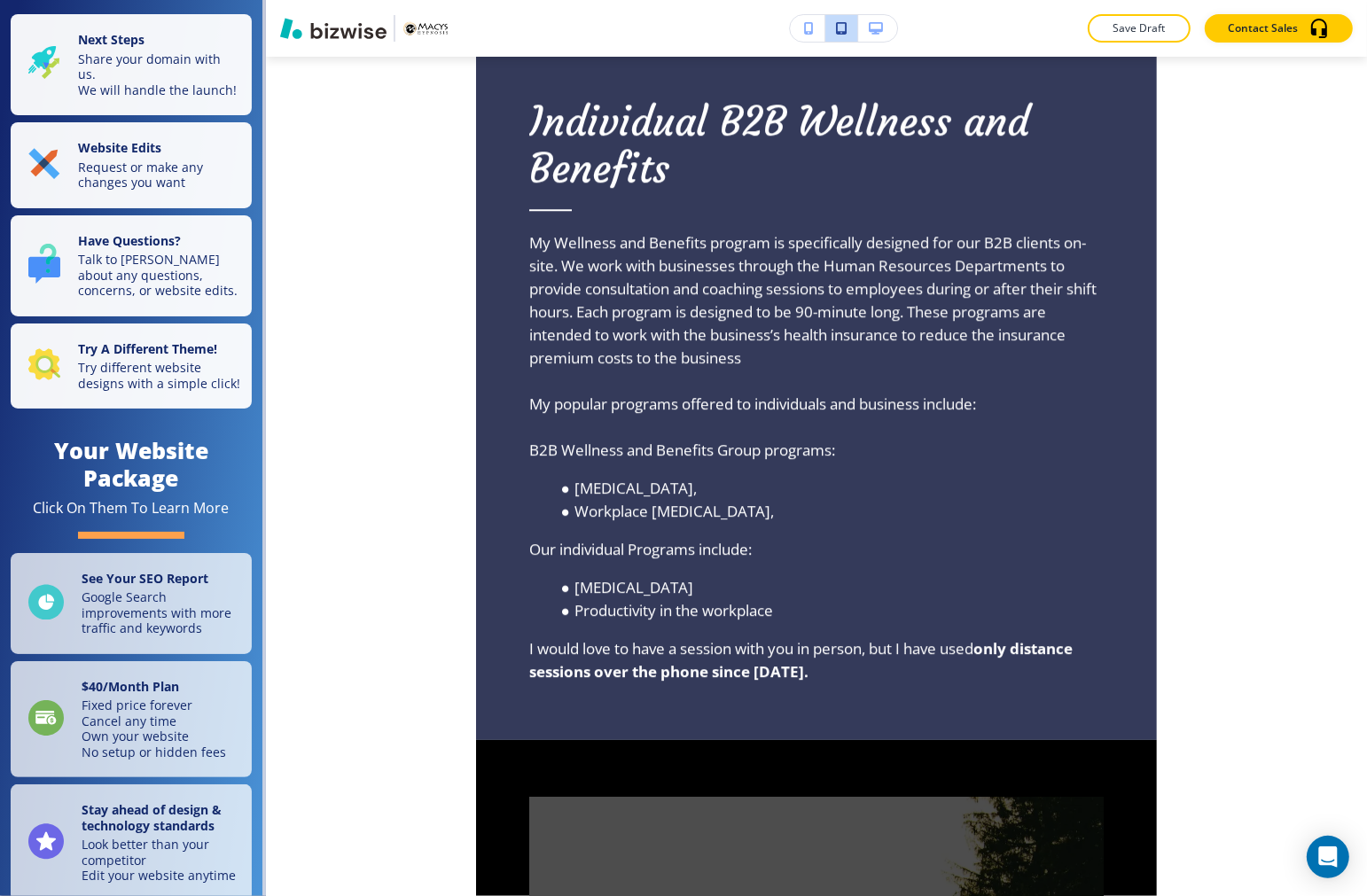
scroll to position [4739, 0]
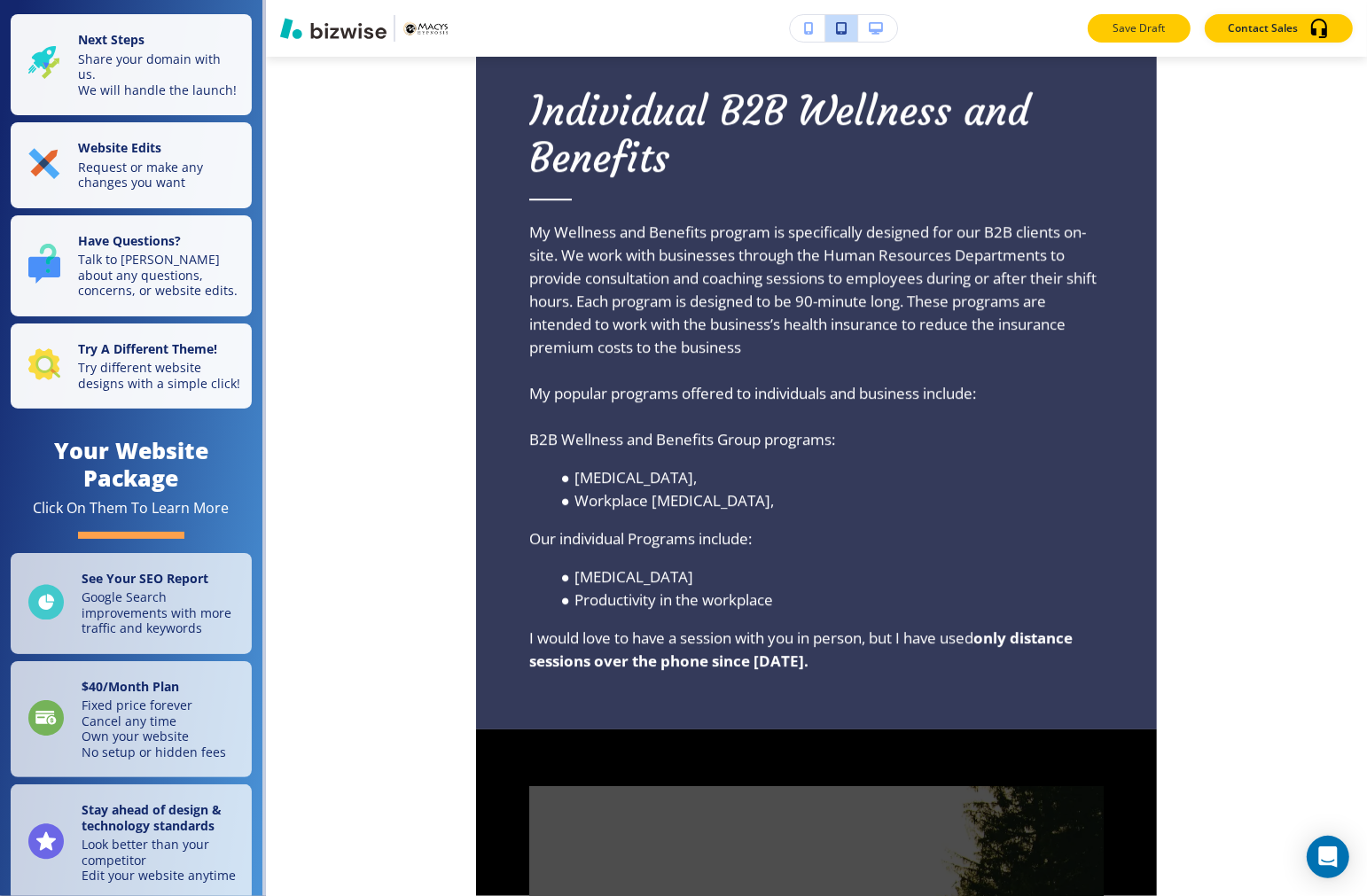
click at [1154, 27] on p "Save Draft" at bounding box center [1138, 29] width 56 height 16
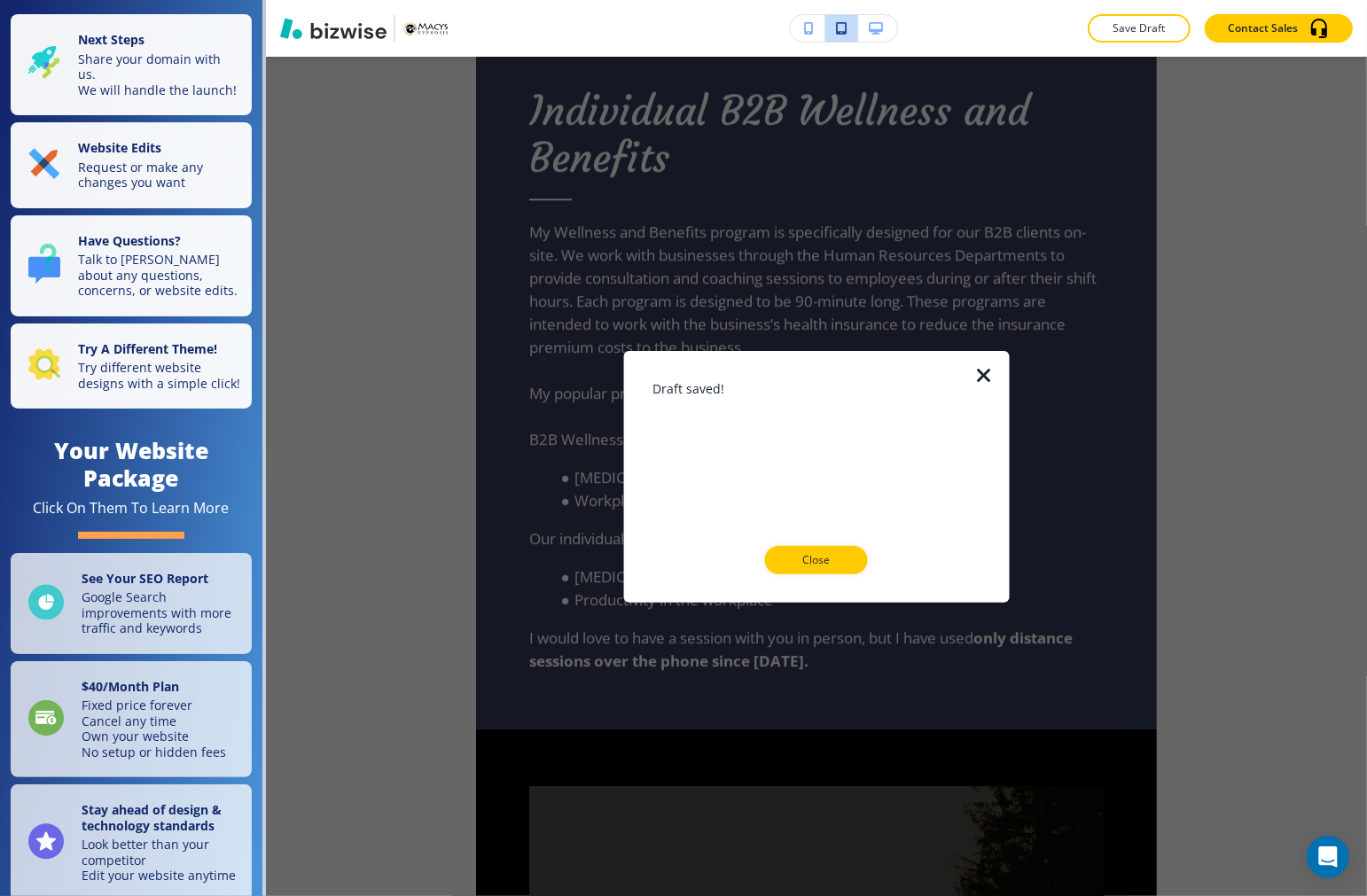
click at [982, 378] on icon "button" at bounding box center [984, 375] width 21 height 21
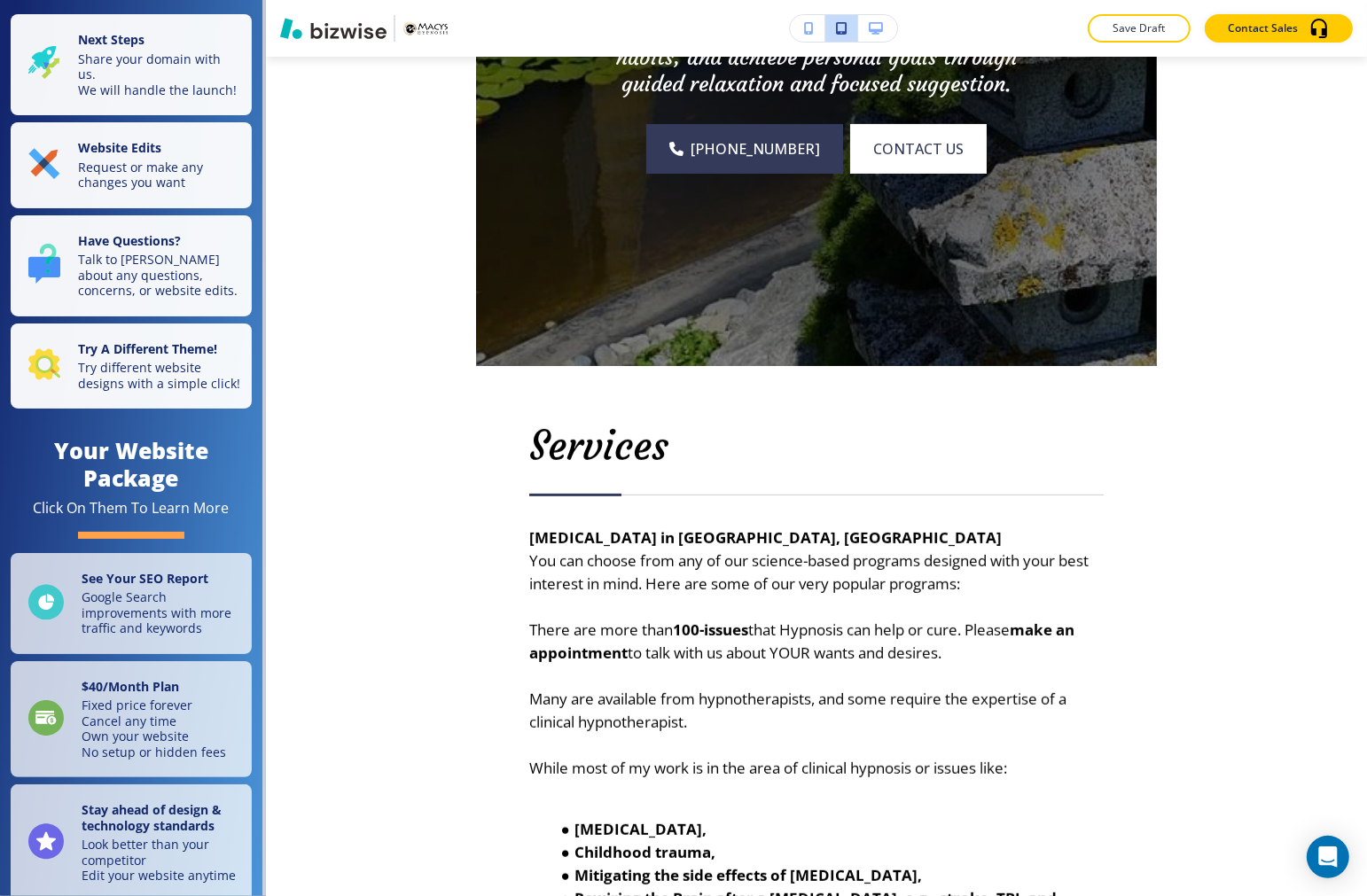
scroll to position [0, 0]
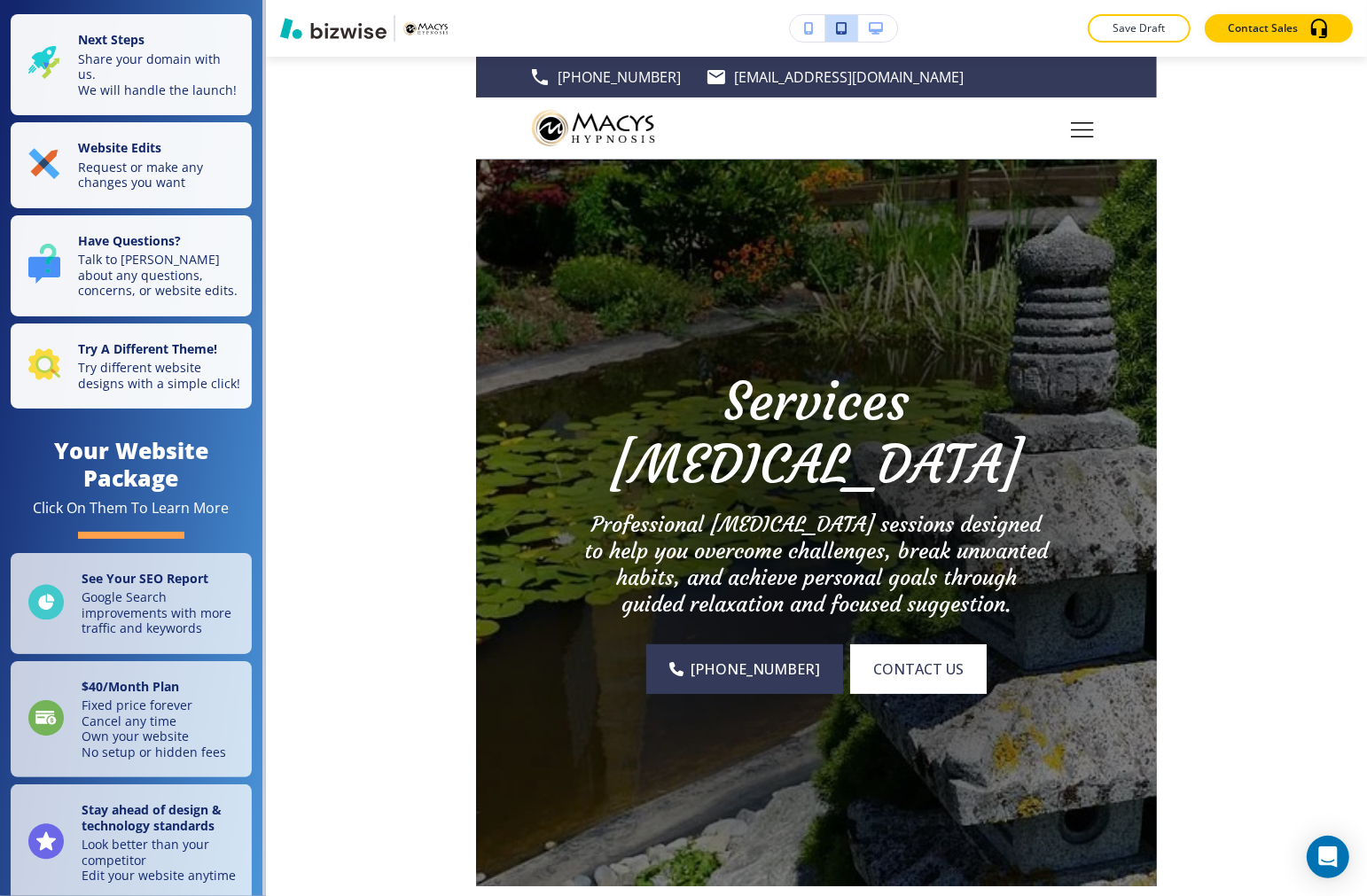
click at [873, 24] on icon "button" at bounding box center [876, 29] width 14 height 13
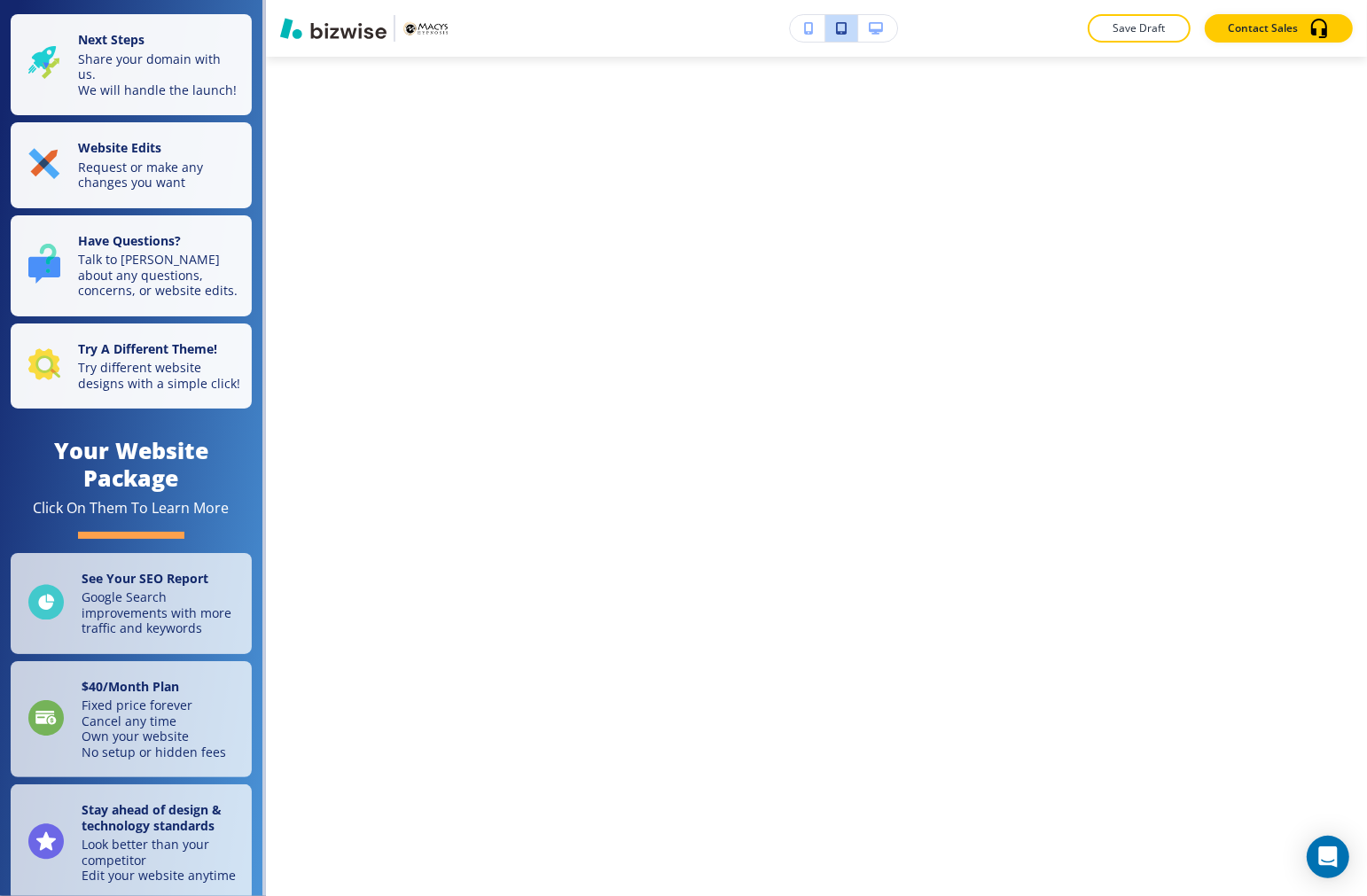
click at [845, 30] on icon "button" at bounding box center [841, 29] width 11 height 13
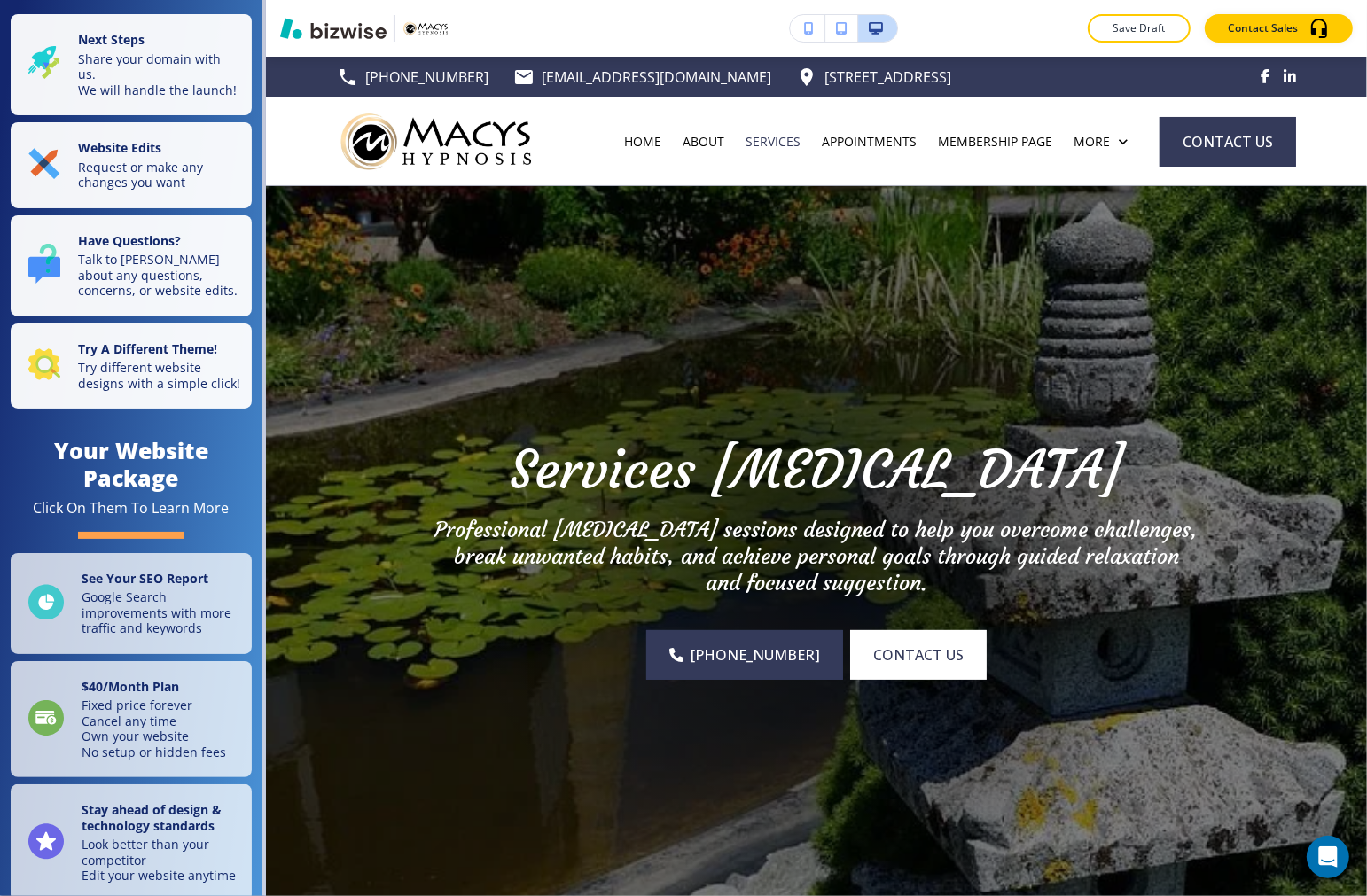
click at [845, 30] on icon "button" at bounding box center [841, 29] width 11 height 13
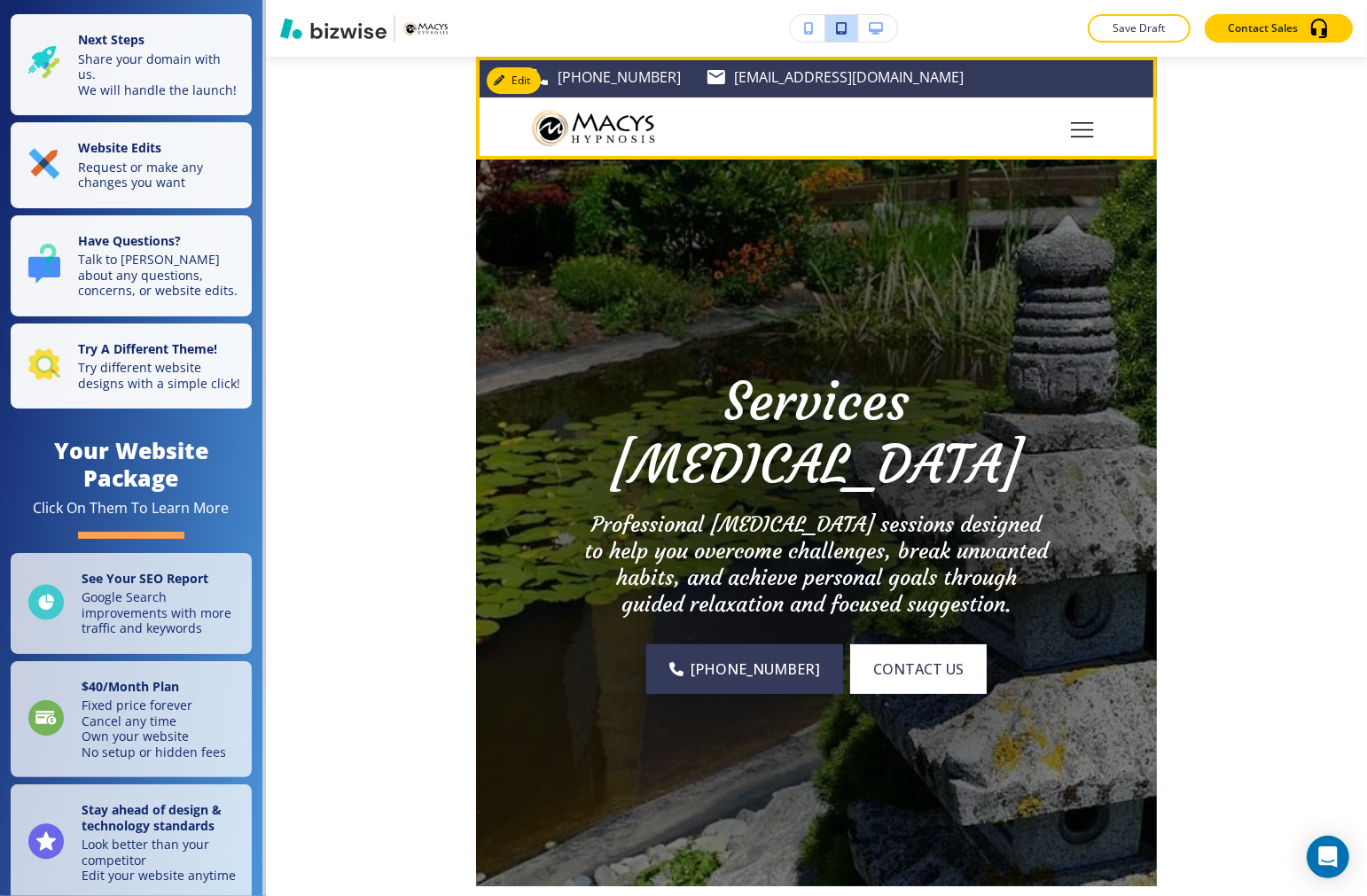
click at [1074, 122] on icon "Toggle hamburger navigation menu" at bounding box center [1082, 130] width 23 height 15
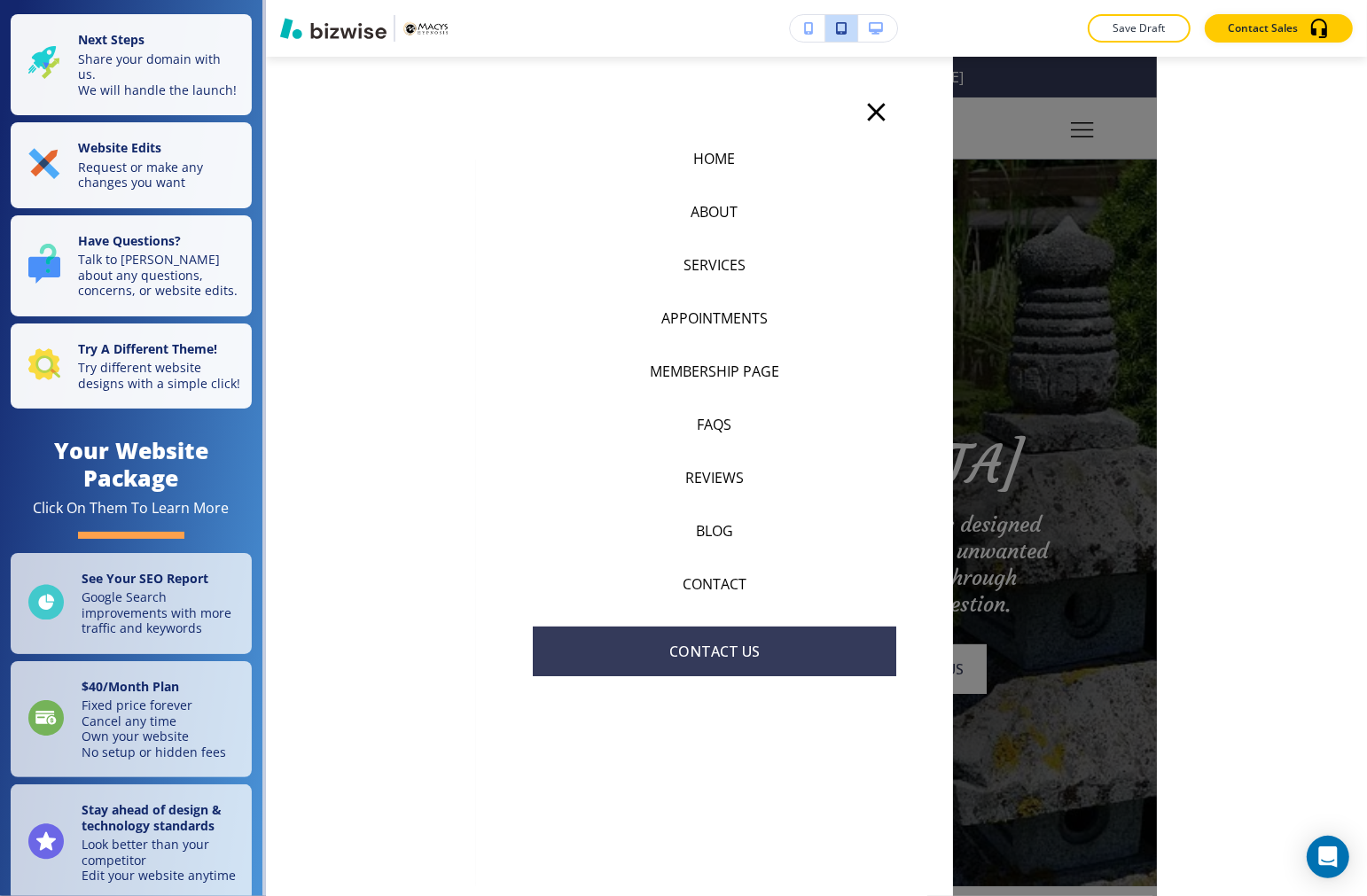
click at [721, 261] on p "SERVICES" at bounding box center [714, 265] width 62 height 21
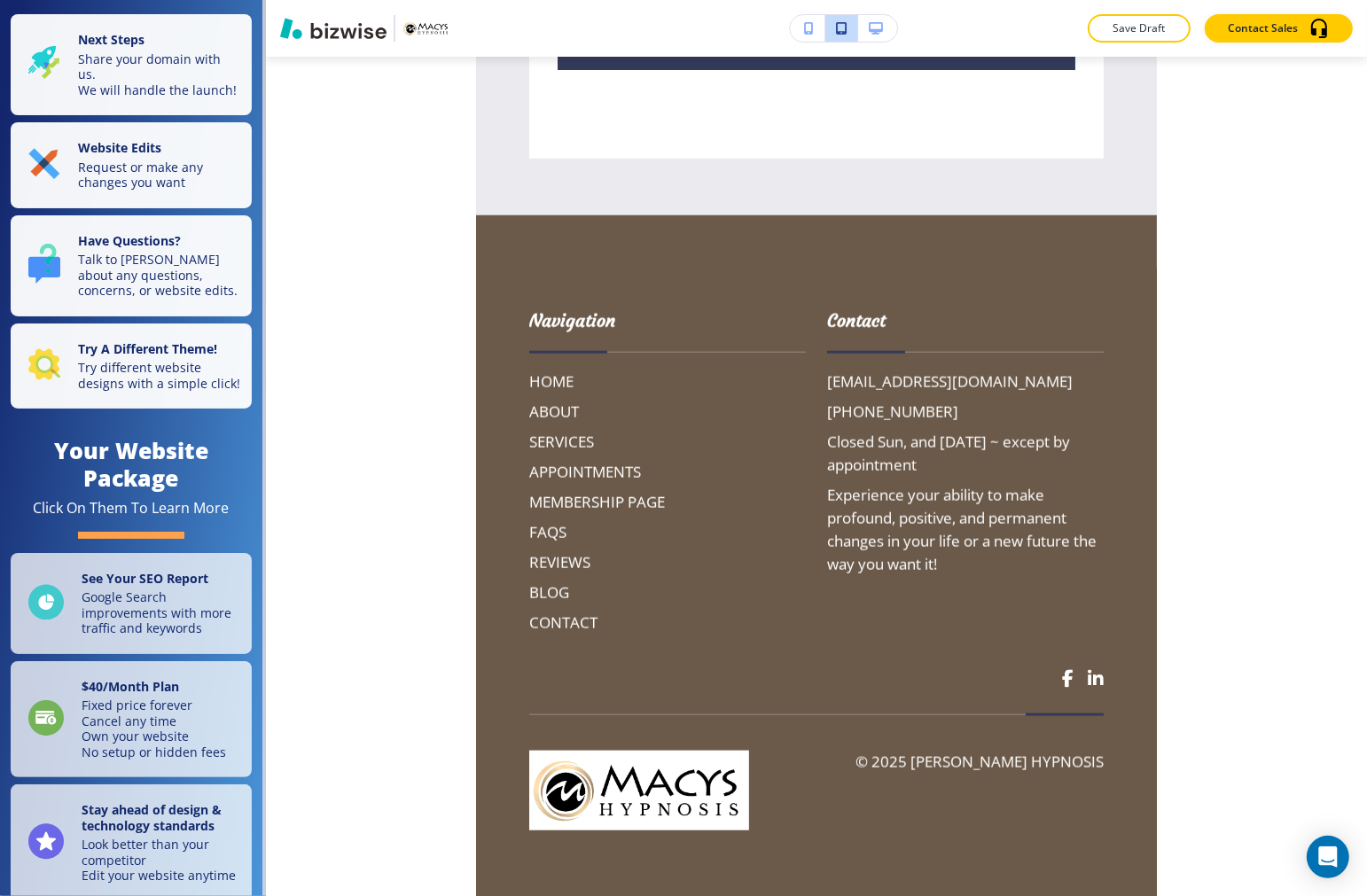
scroll to position [8566, 0]
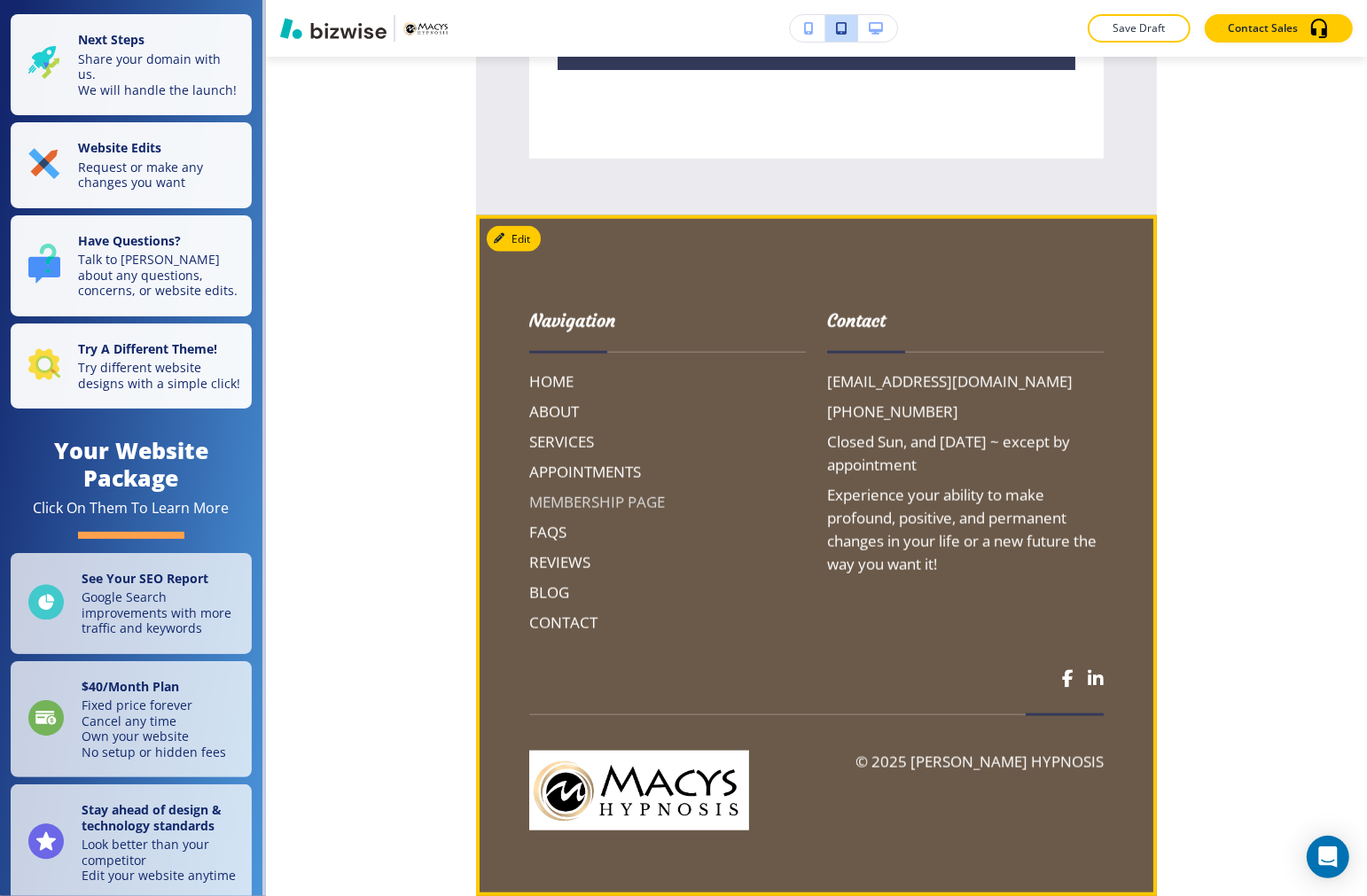
click at [580, 514] on h6 "MEMBERSHIP PAGE" at bounding box center [667, 503] width 277 height 23
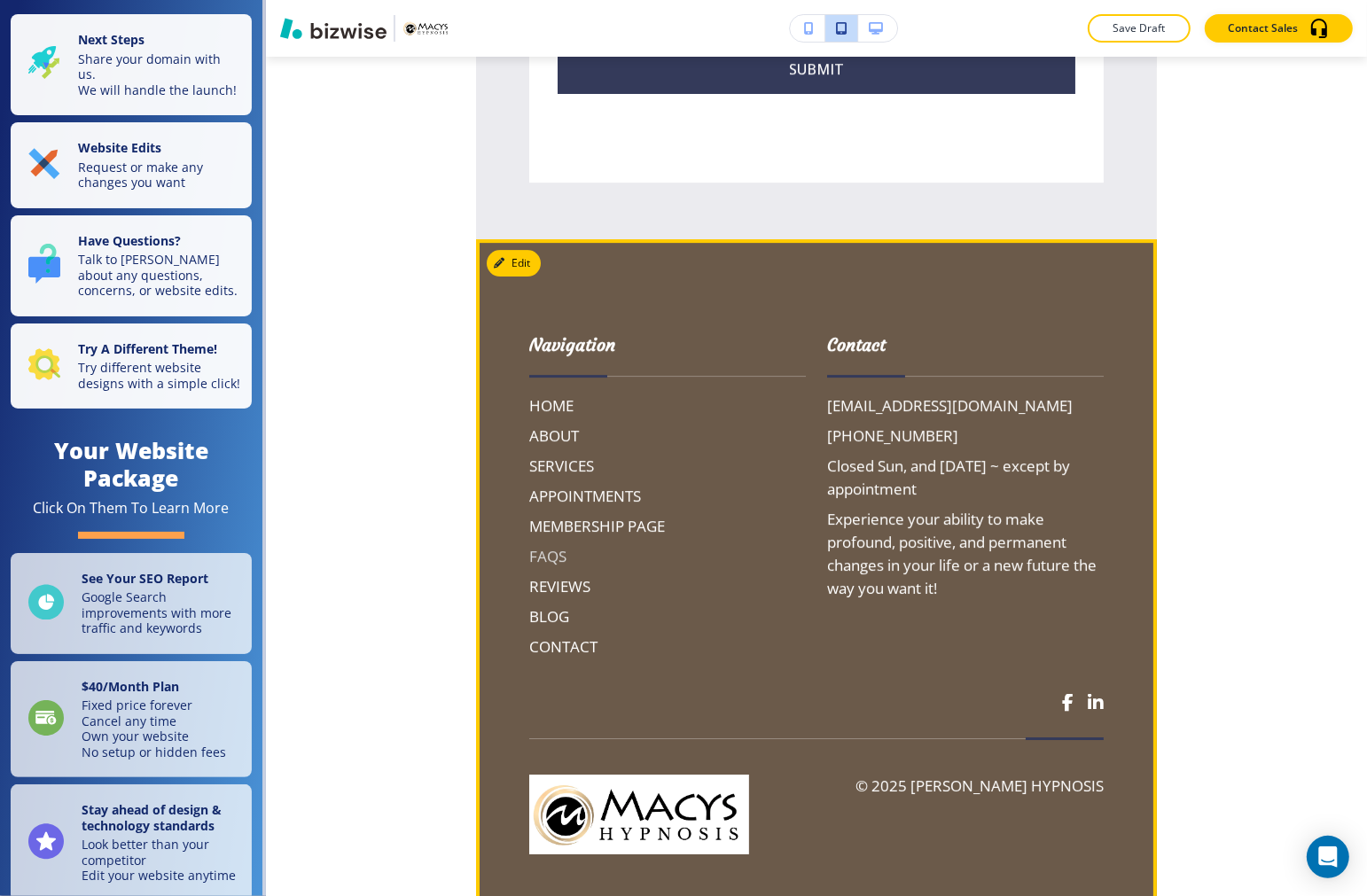
scroll to position [5303, 0]
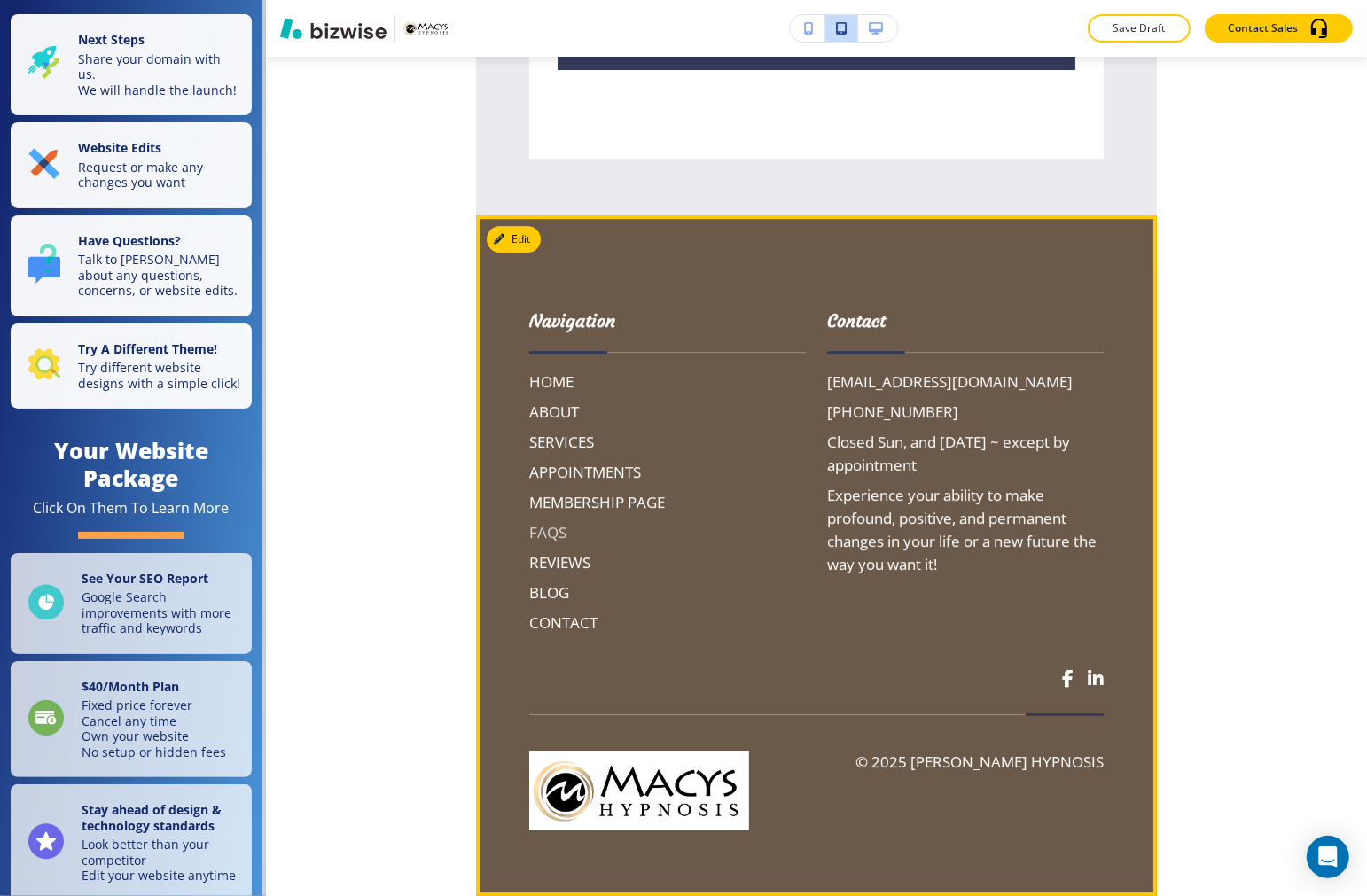
click at [558, 535] on h6 "FAQS" at bounding box center [667, 532] width 277 height 23
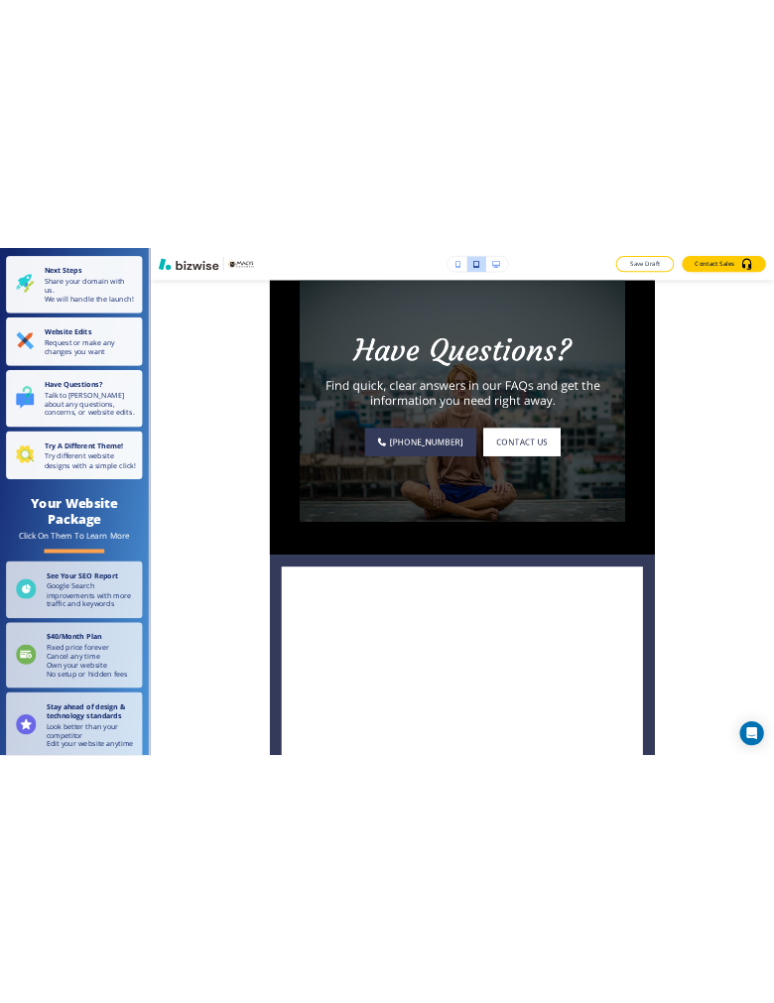
scroll to position [2424, 0]
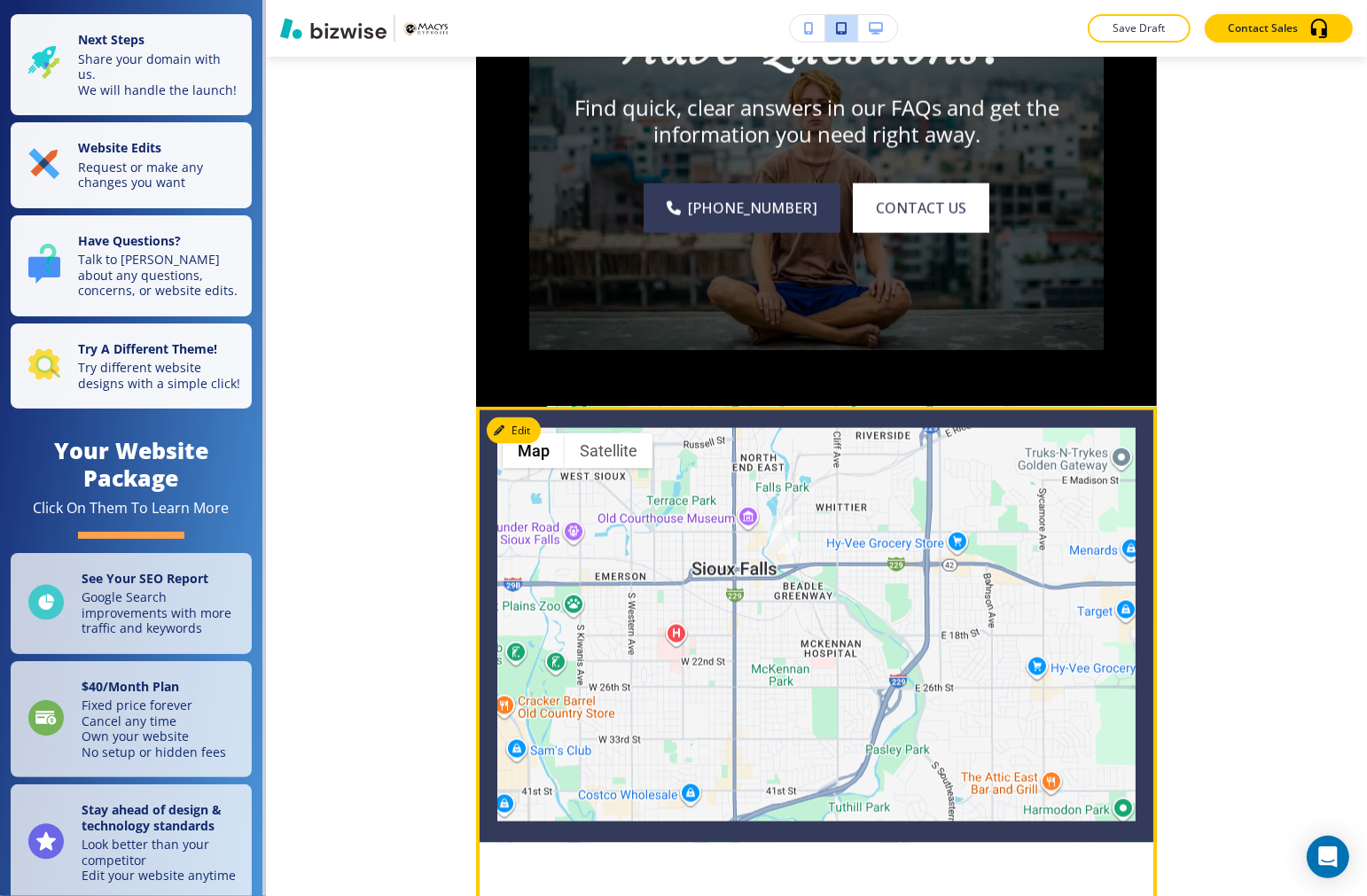
drag, startPoint x: 650, startPoint y: 547, endPoint x: 828, endPoint y: 555, distance: 178.2
click at [828, 555] on div at bounding box center [817, 624] width 681 height 2217
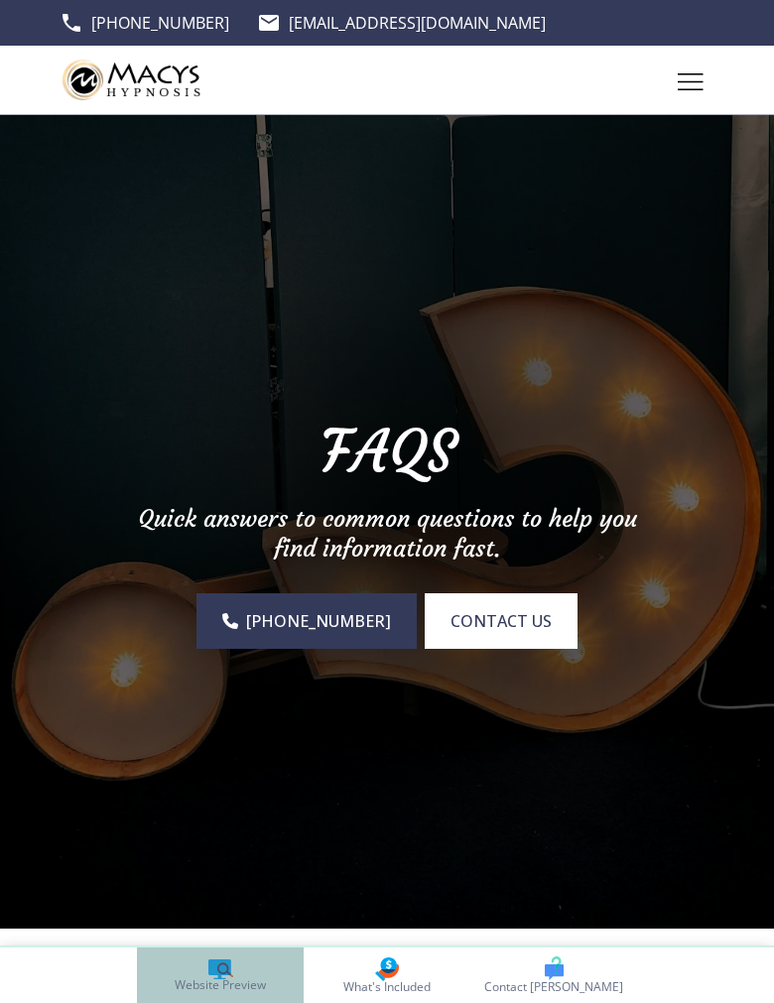
click at [241, 970] on link "Website Preview" at bounding box center [220, 975] width 167 height 56
click at [565, 984] on span "Contact Alex Brion" at bounding box center [553, 987] width 139 height 14
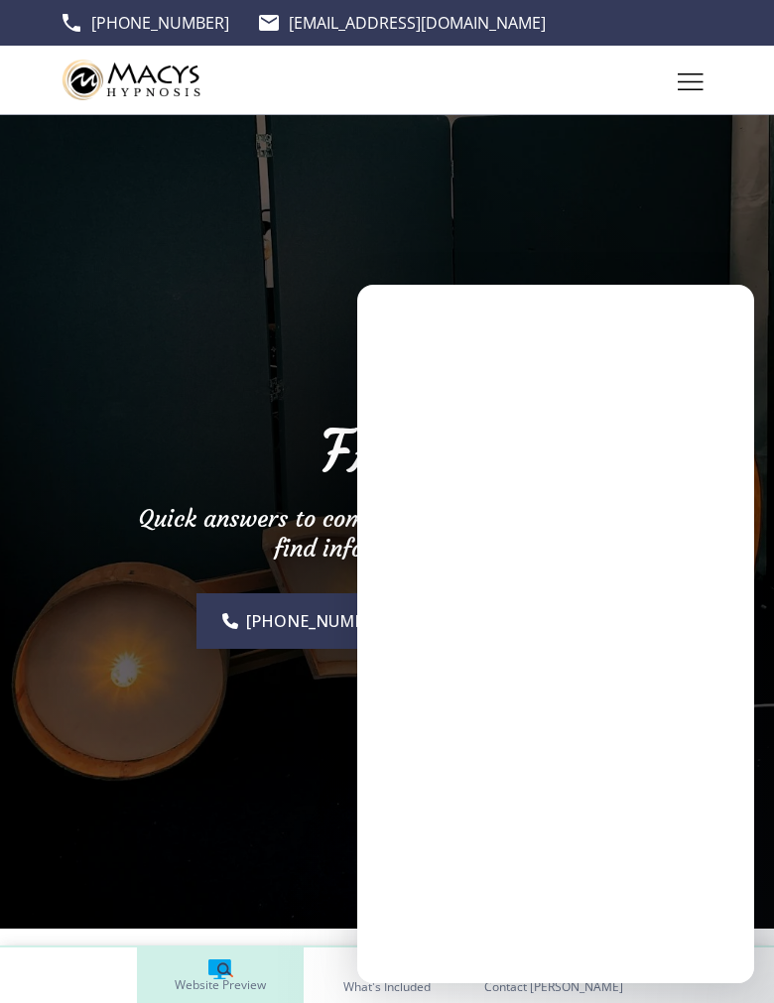
scroll to position [0, 0]
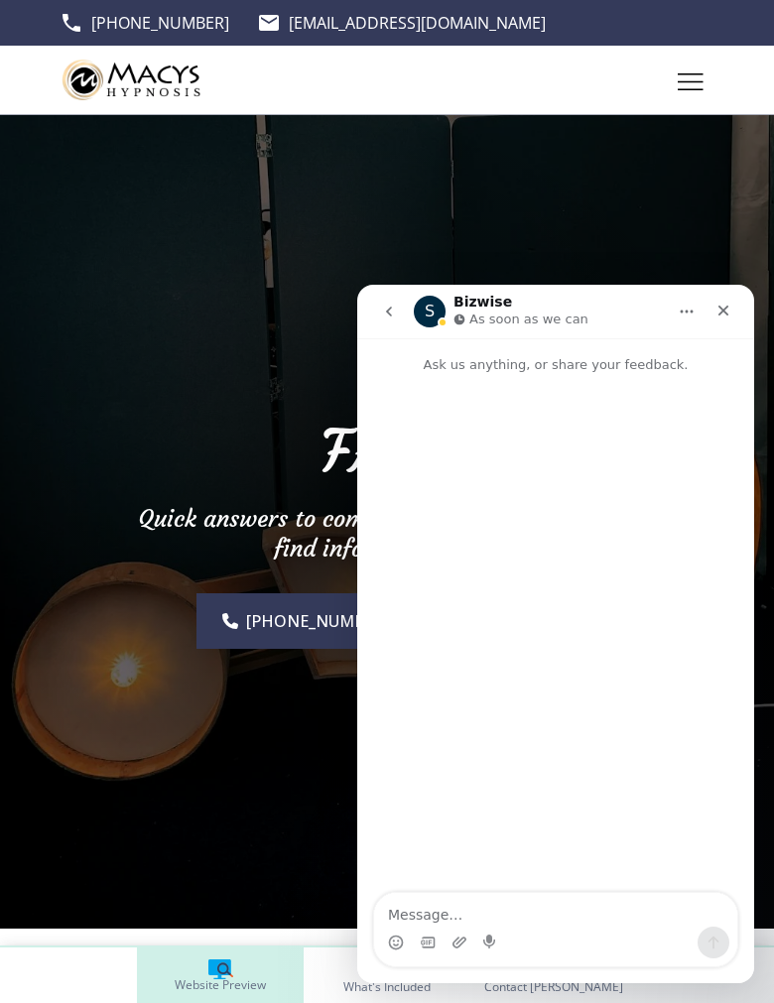
click at [65, 972] on div "Website Preview What's Included Contact Alex Brion" at bounding box center [387, 975] width 774 height 56
click at [724, 311] on icon "Close" at bounding box center [723, 311] width 11 height 11
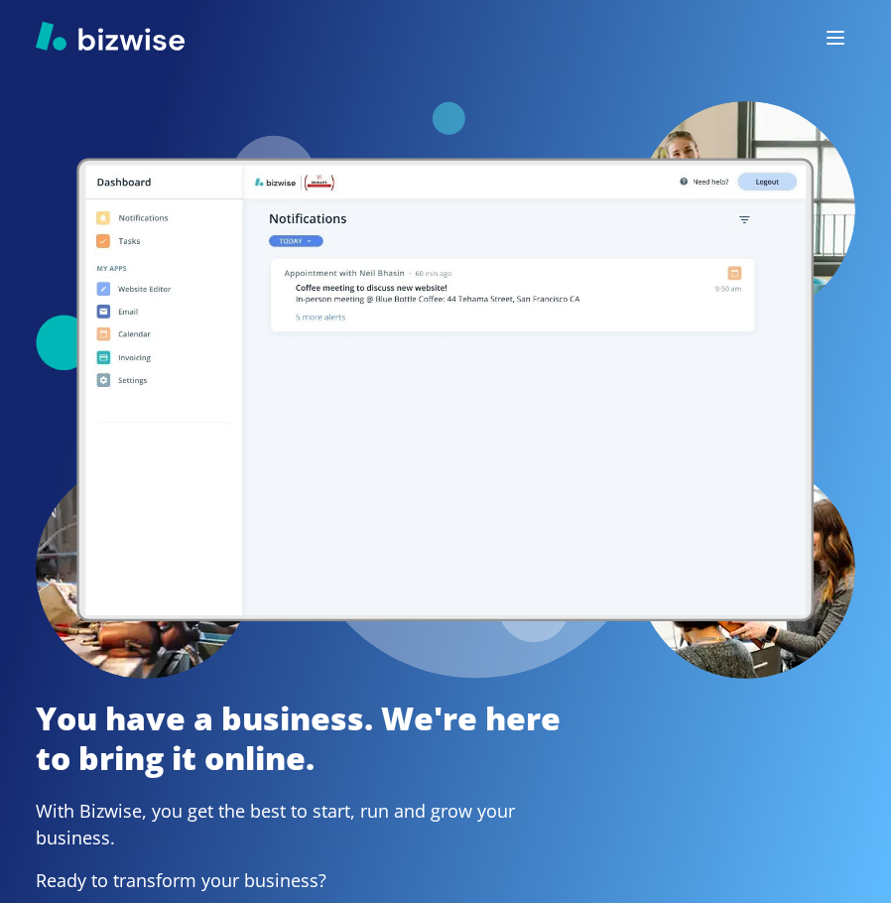
click at [829, 28] on icon "button" at bounding box center [835, 38] width 24 height 24
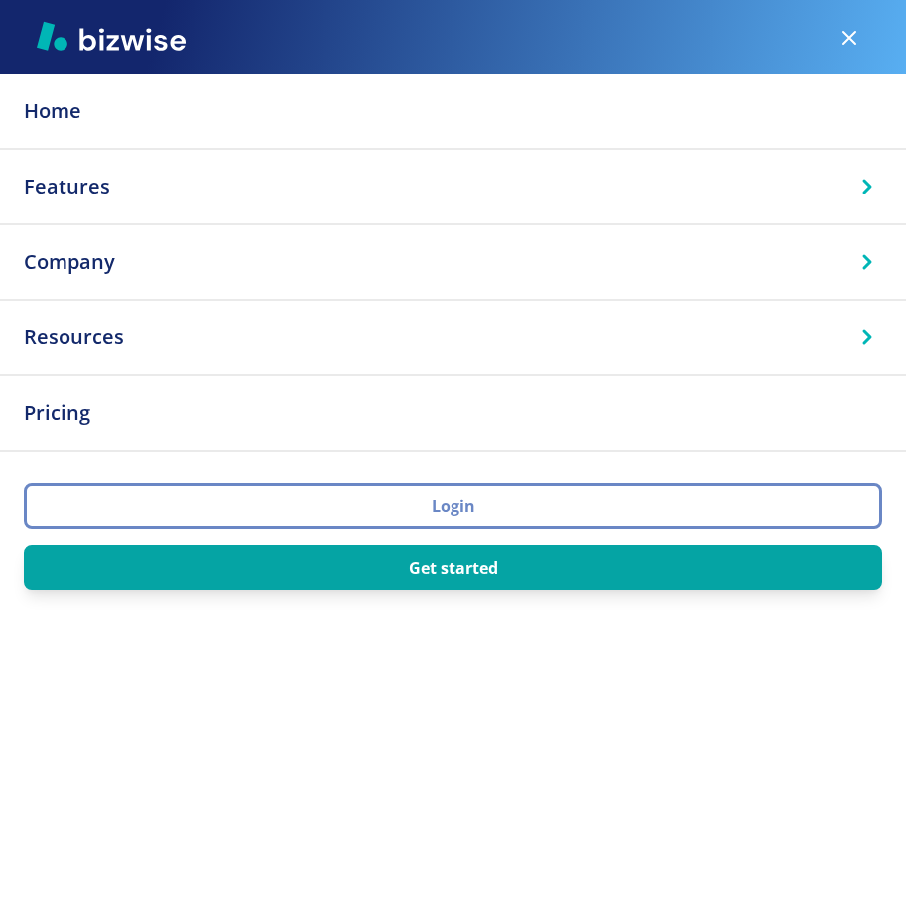
click at [425, 507] on button "Login" at bounding box center [453, 506] width 858 height 46
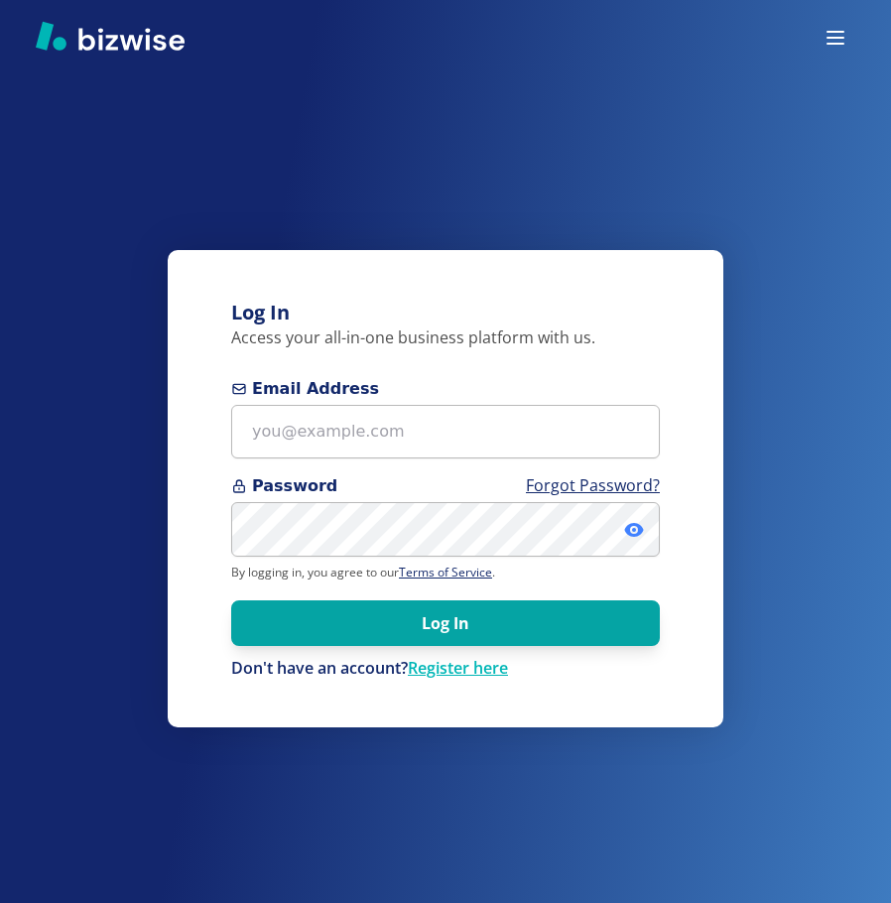
click at [639, 526] on icon at bounding box center [633, 530] width 19 height 14
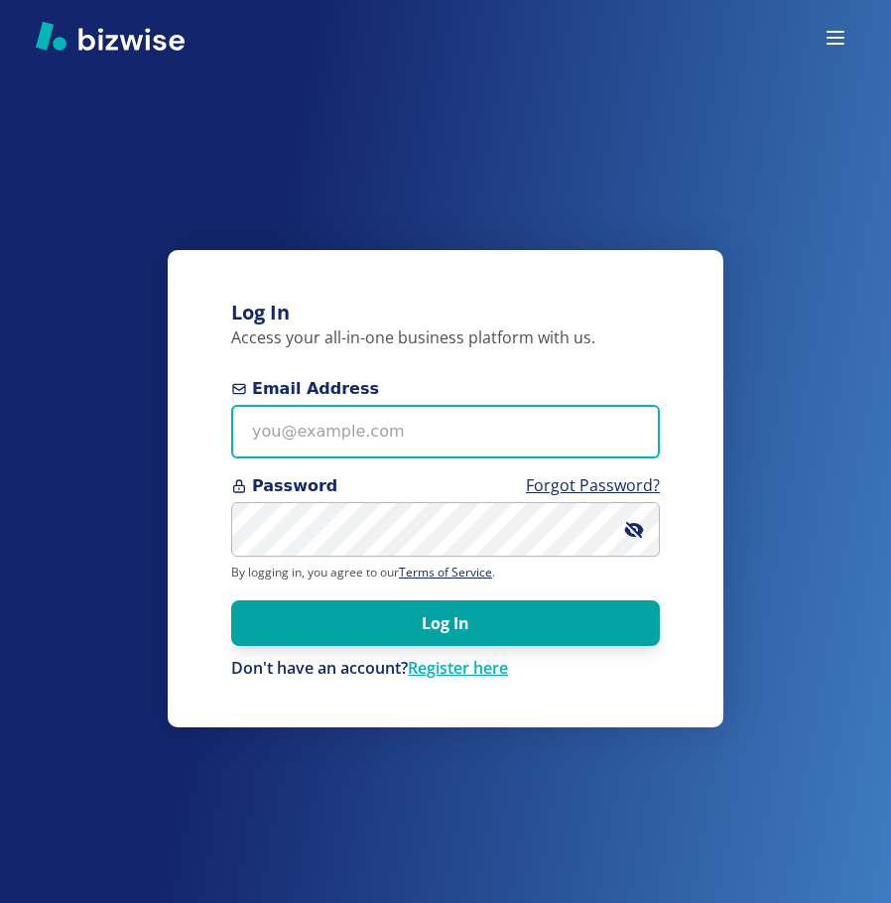
click at [352, 436] on input "Email Address" at bounding box center [445, 432] width 429 height 55
paste input "[EMAIL_ADDRESS][DOMAIN_NAME]"
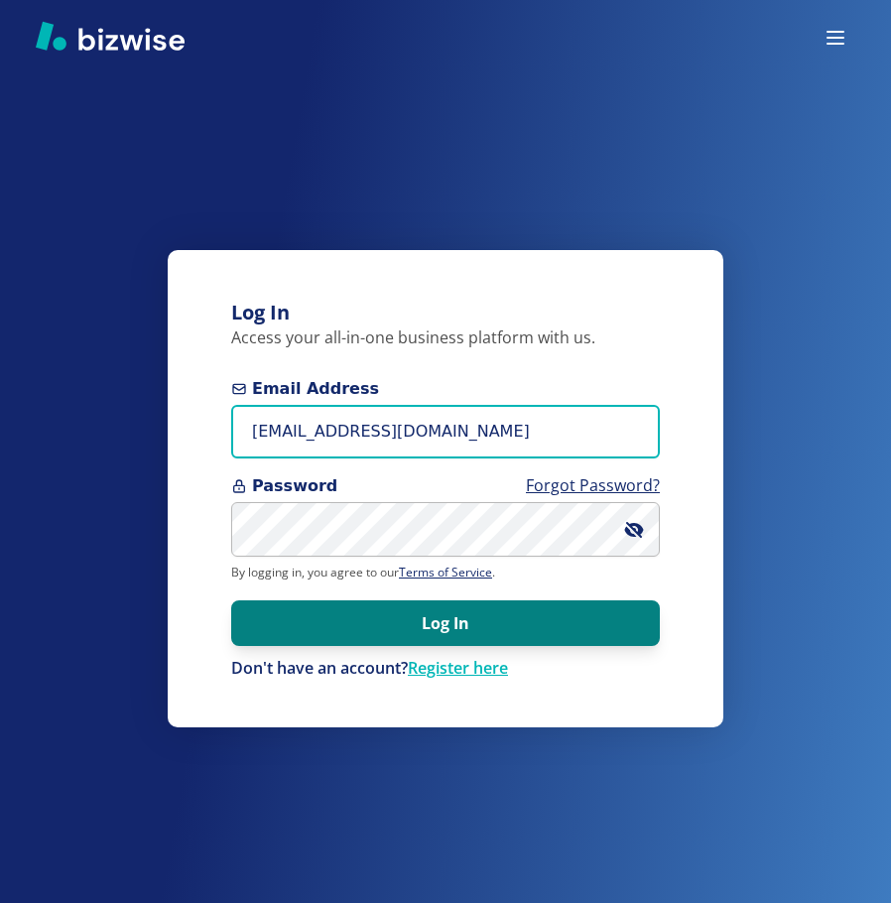
type input "[EMAIL_ADDRESS][DOMAIN_NAME]"
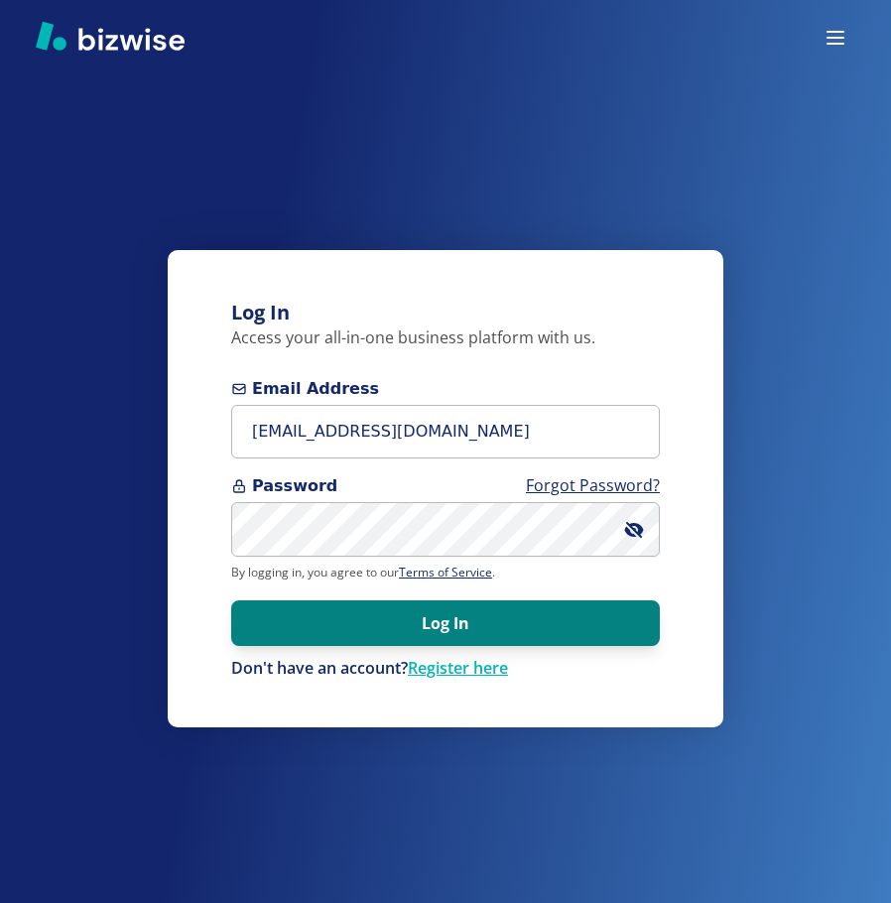
click at [342, 610] on button "Log In" at bounding box center [445, 623] width 429 height 46
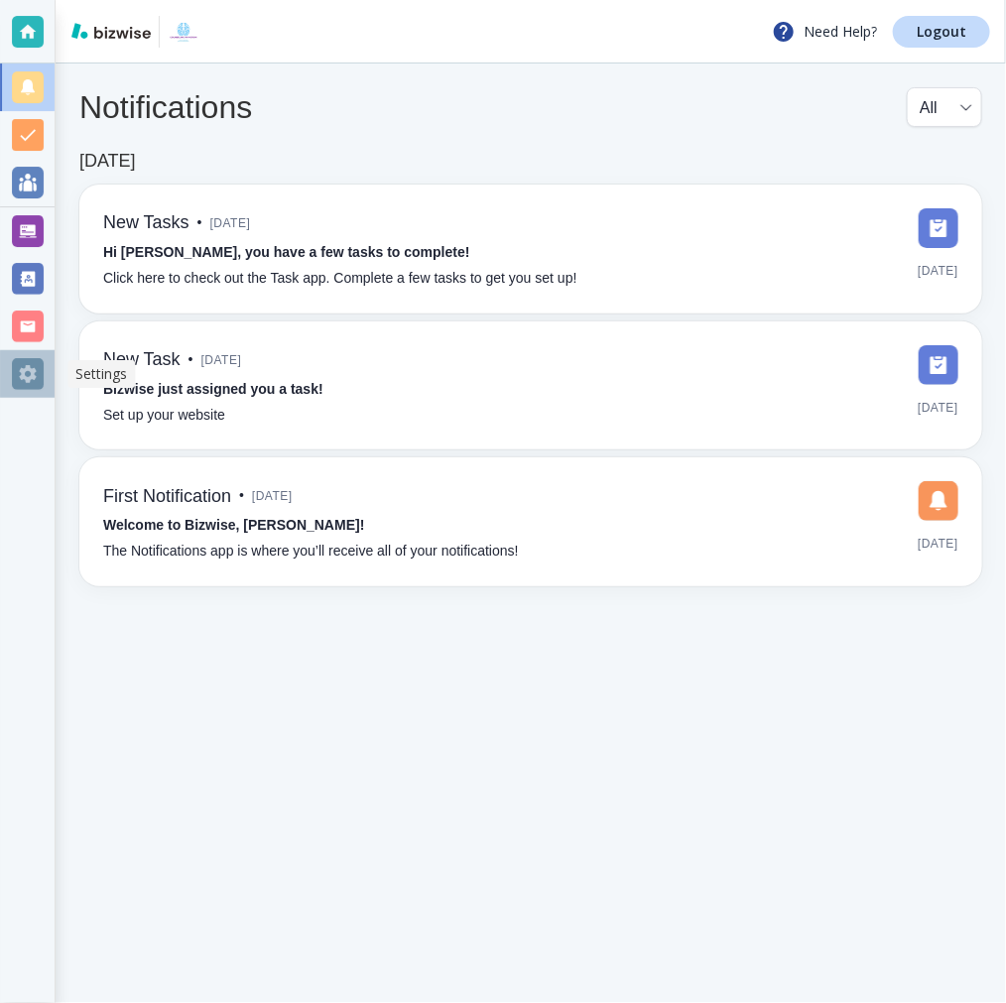
click at [36, 387] on div at bounding box center [28, 374] width 32 height 32
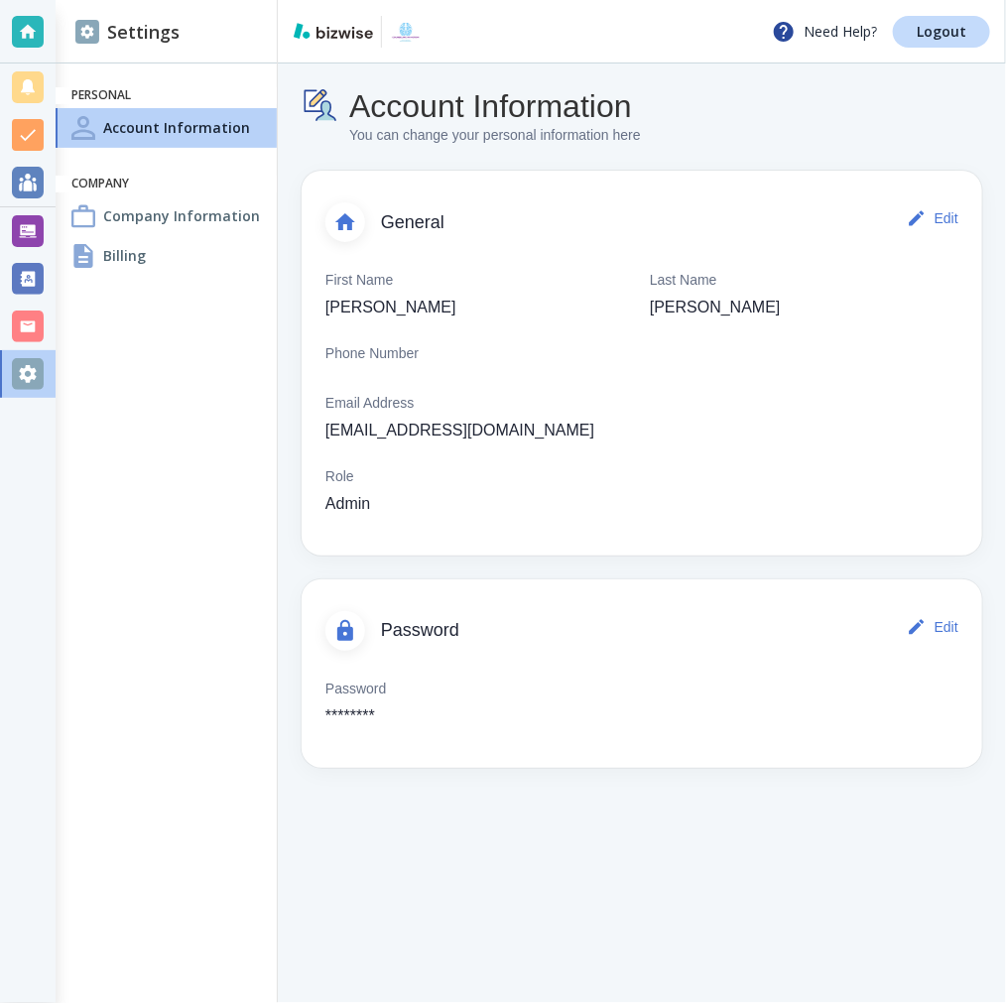
click at [135, 272] on div "Billing" at bounding box center [166, 256] width 221 height 40
